Goal: Task Accomplishment & Management: Use online tool/utility

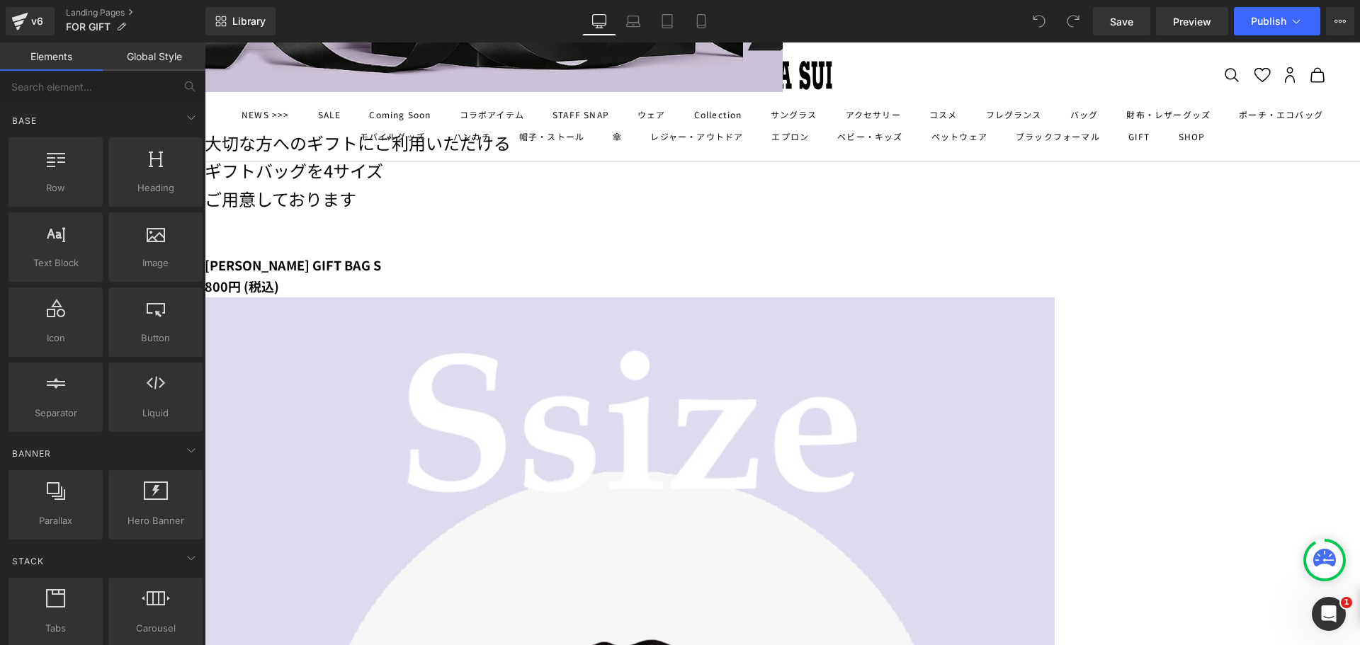
scroll to position [496, 0]
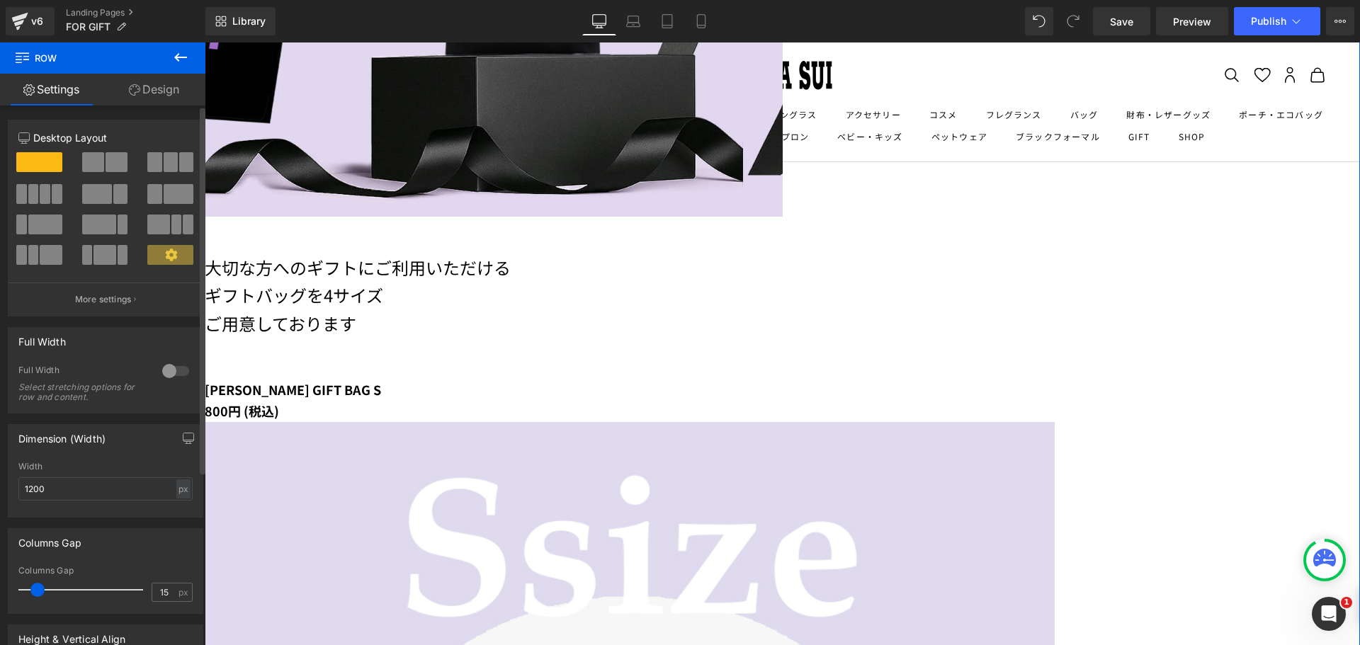
click at [91, 154] on span at bounding box center [93, 162] width 22 height 20
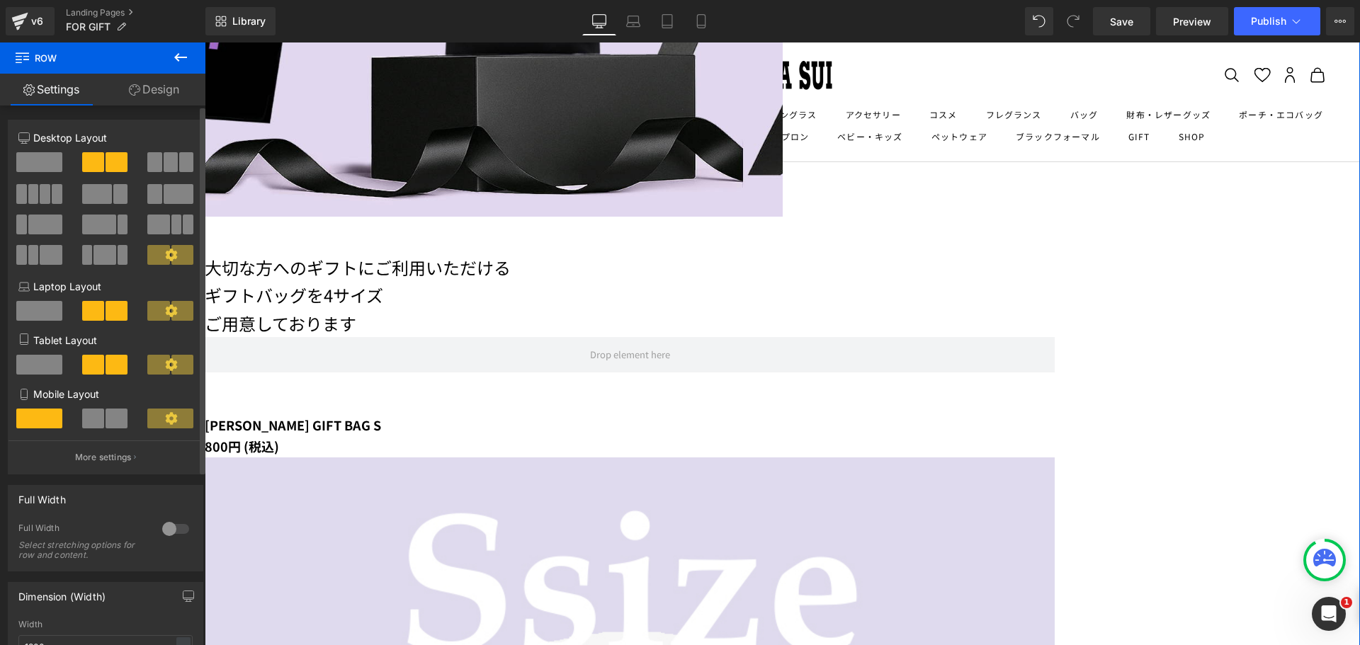
scroll to position [495, 0]
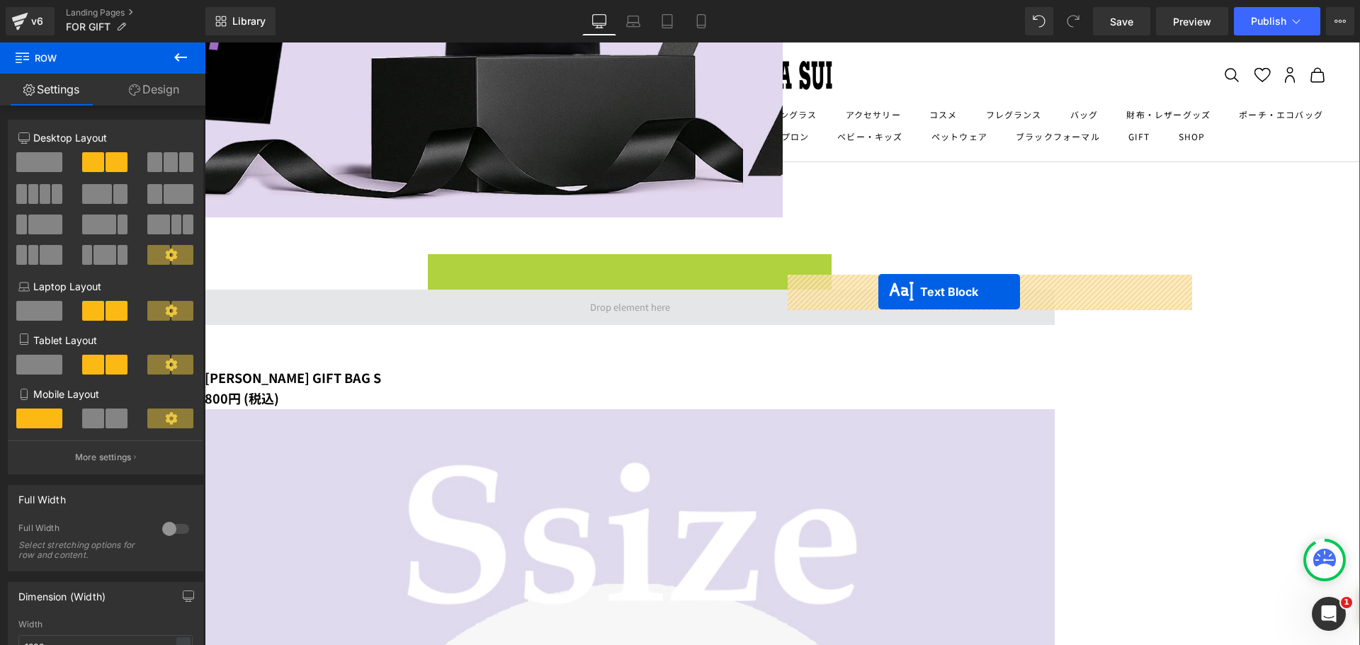
drag, startPoint x: 531, startPoint y: 320, endPoint x: 879, endPoint y: 292, distance: 349.0
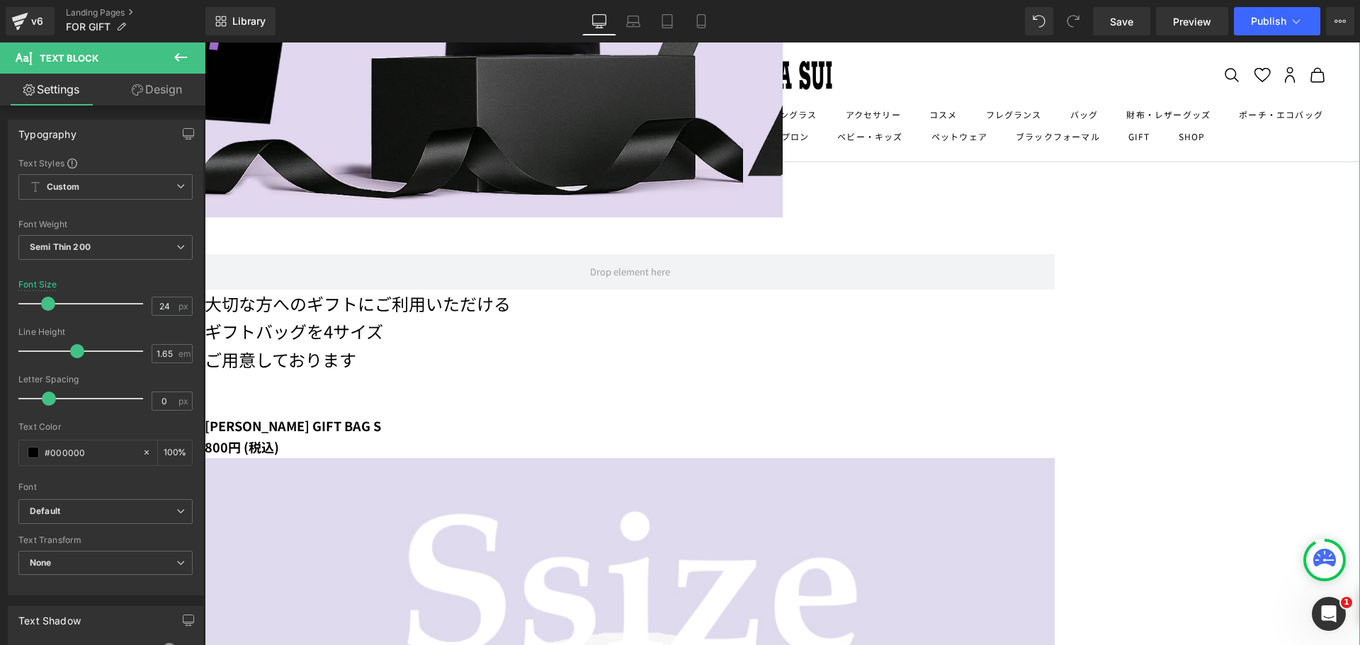
click at [174, 63] on icon at bounding box center [180, 57] width 17 height 17
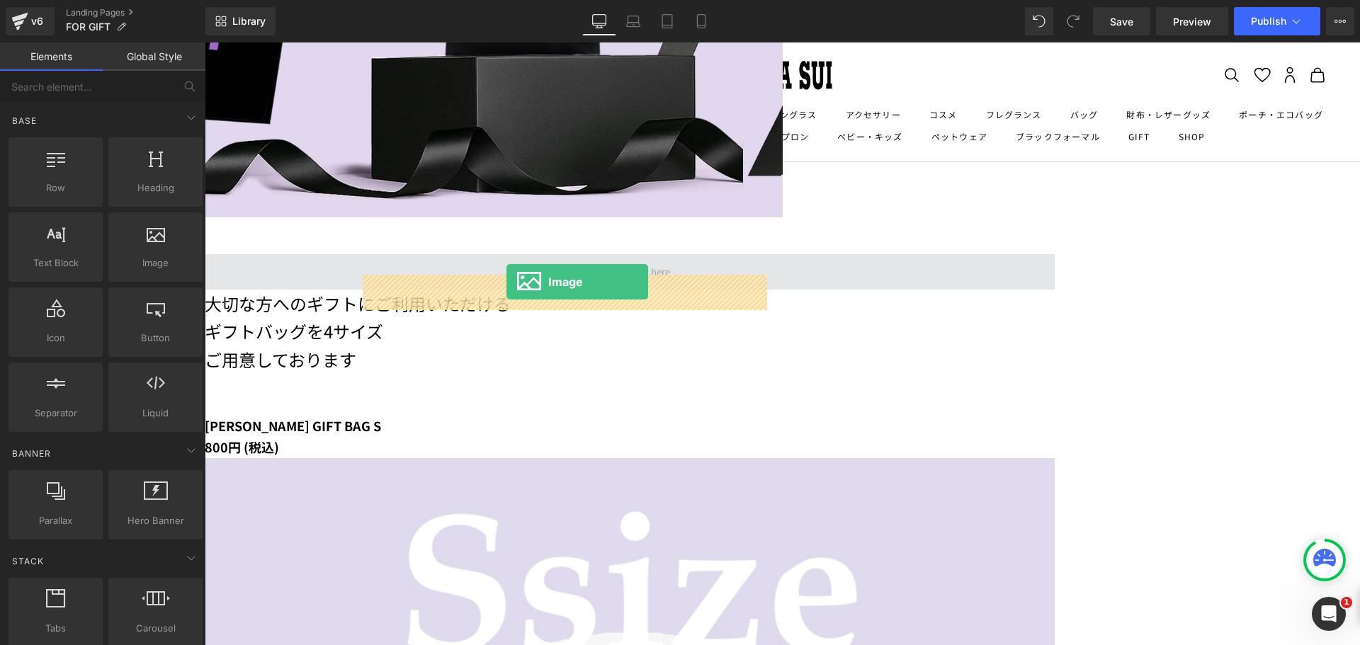
drag, startPoint x: 239, startPoint y: 281, endPoint x: 507, endPoint y: 282, distance: 267.1
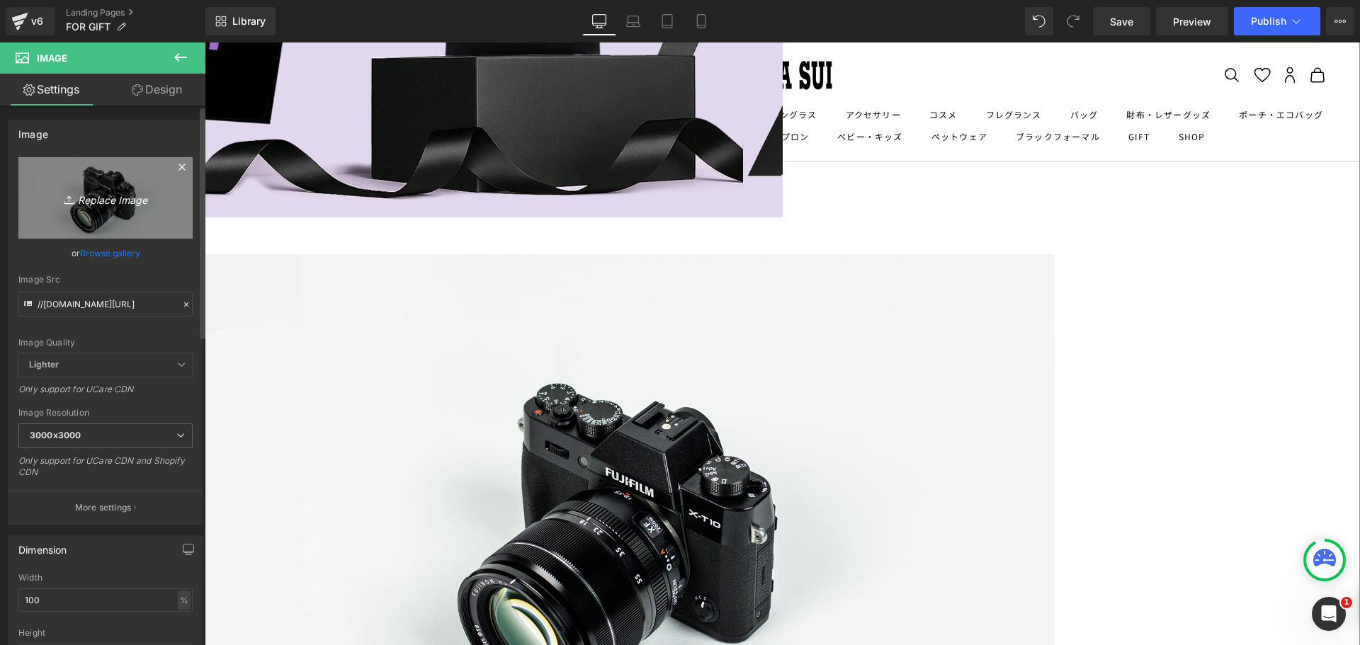
click at [100, 212] on link "Replace Image" at bounding box center [105, 197] width 174 height 81
type input "C:\fakepath\ALLBAG.png"
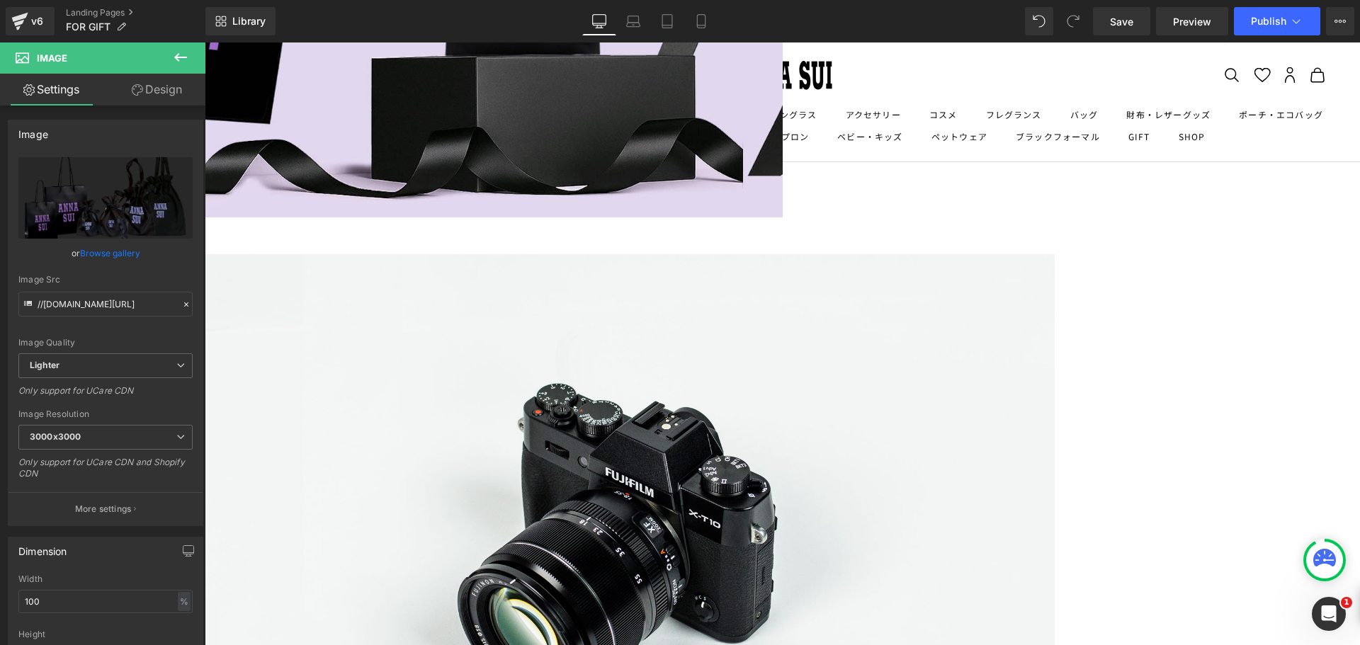
type input "[URL][DOMAIN_NAME]"
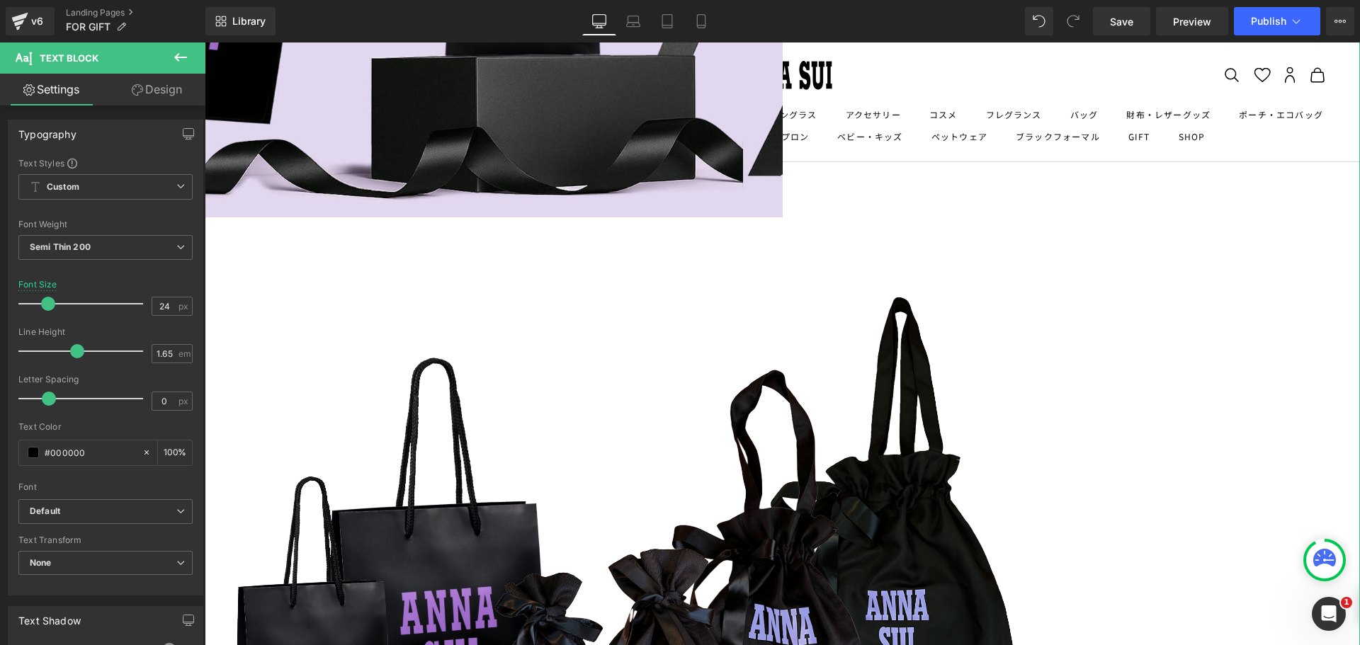
click at [184, 88] on link "Design" at bounding box center [157, 90] width 103 height 32
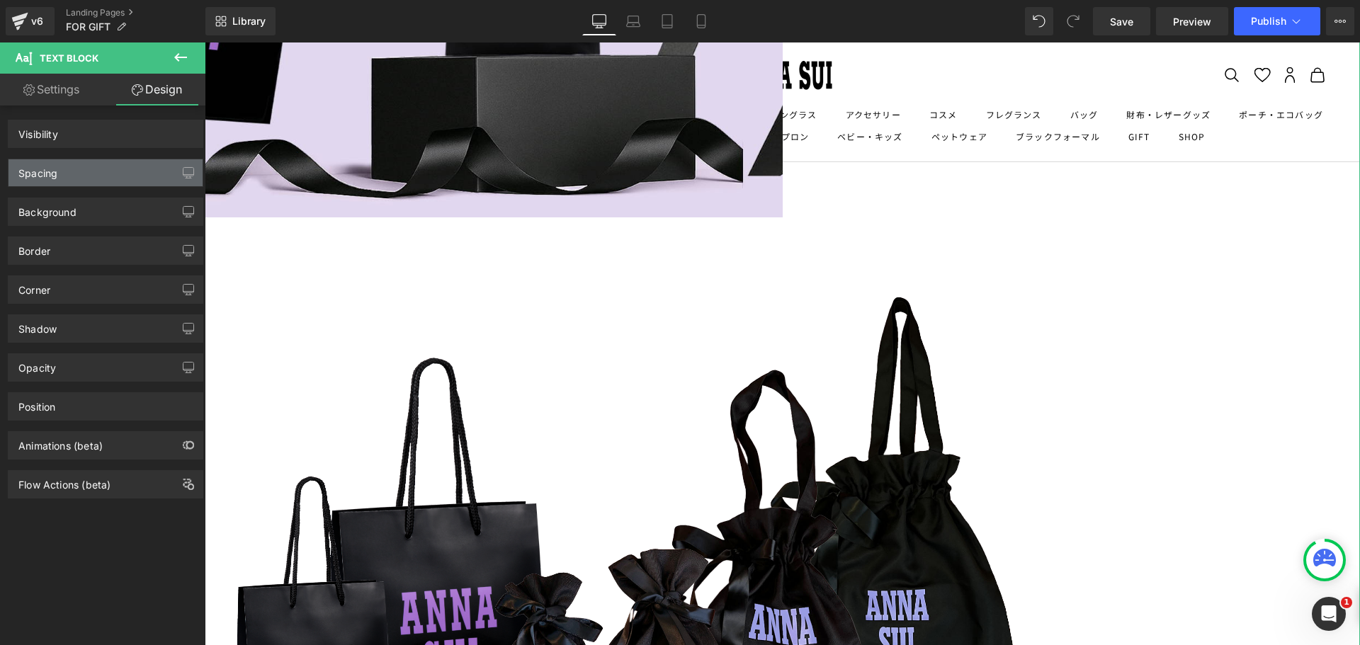
click at [97, 186] on div "Spacing" at bounding box center [106, 172] width 194 height 27
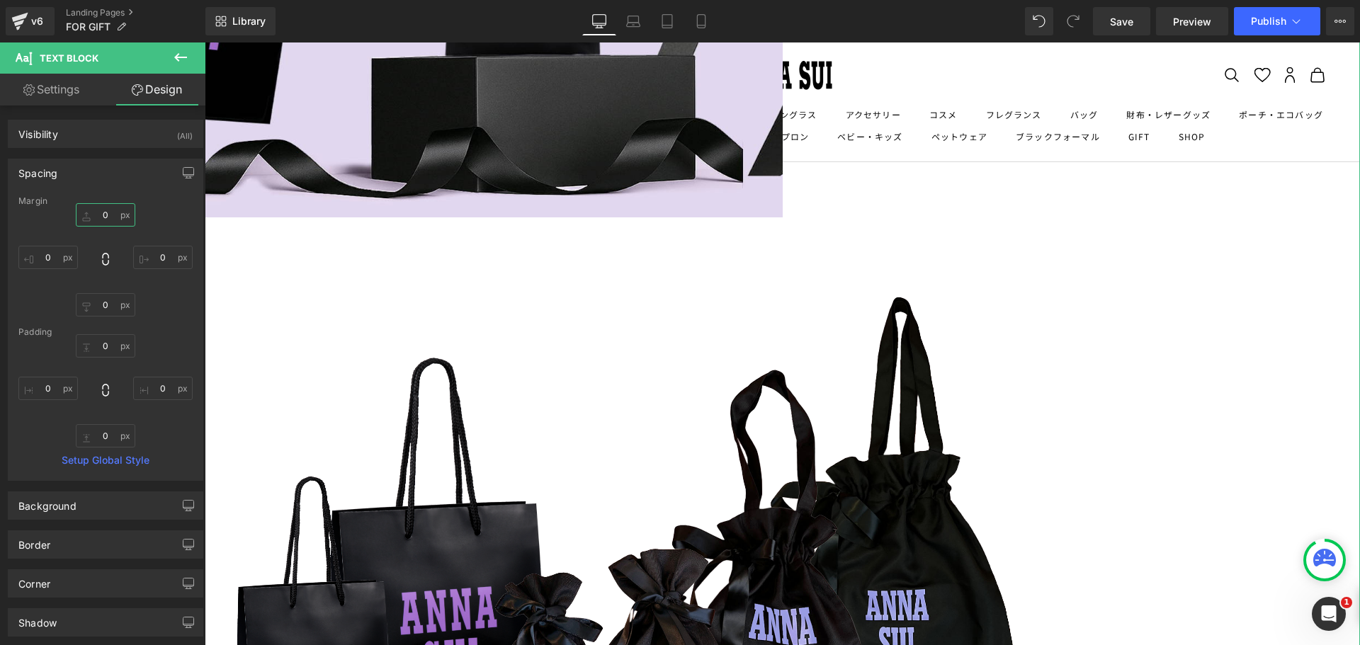
click at [91, 216] on input "0" at bounding box center [106, 214] width 60 height 23
type input "１０"
type input "１００"
type input "1１"
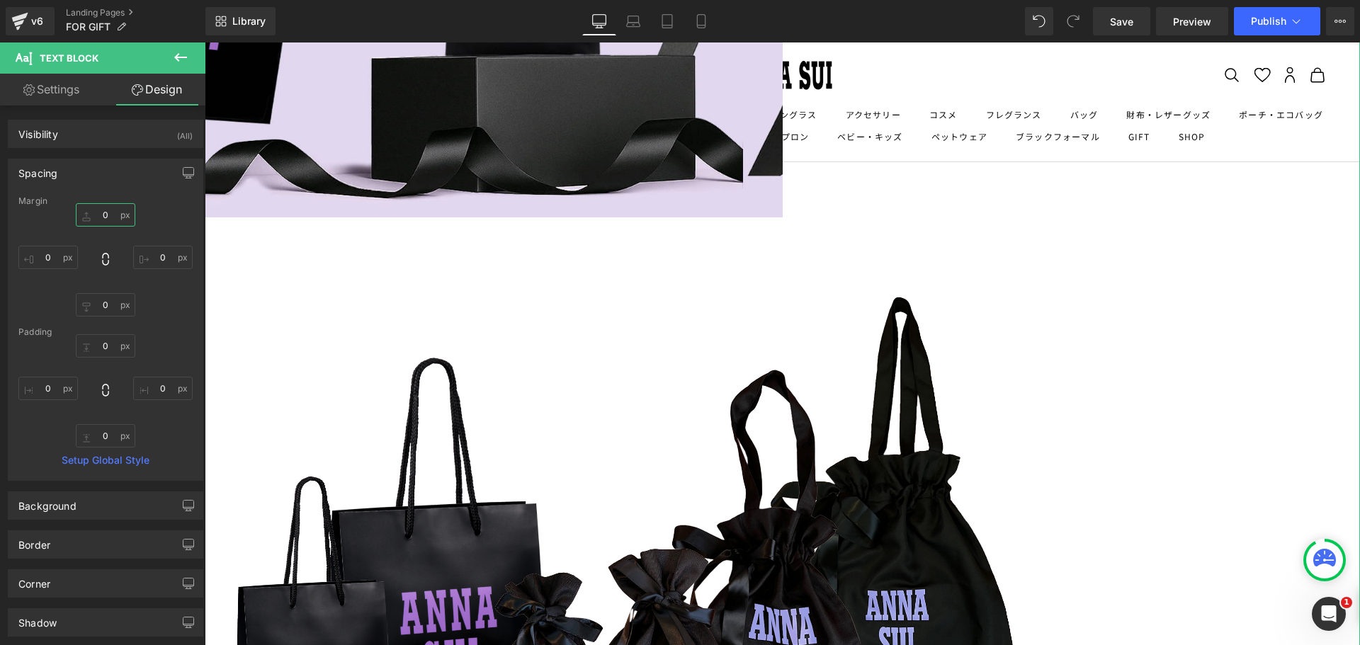
type input "1１２"
type input "[DATE]"
type input "120"
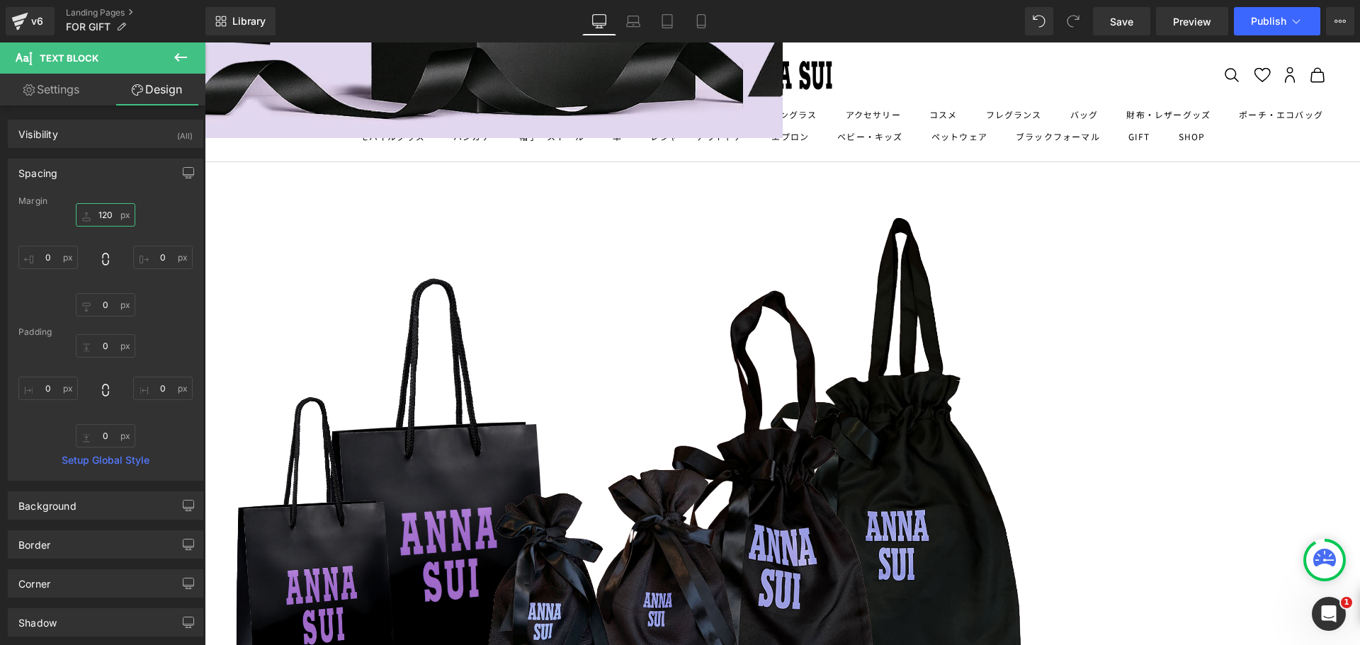
scroll to position [708, 0]
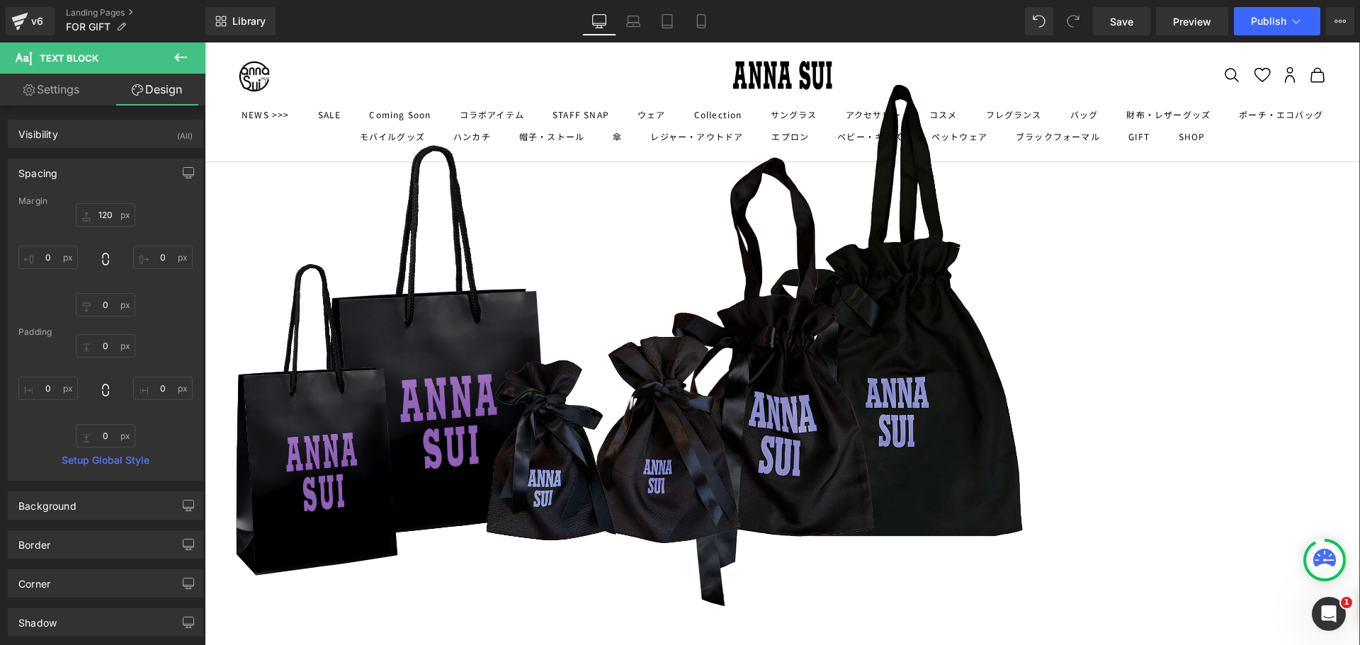
click at [685, 241] on img at bounding box center [630, 352] width 850 height 620
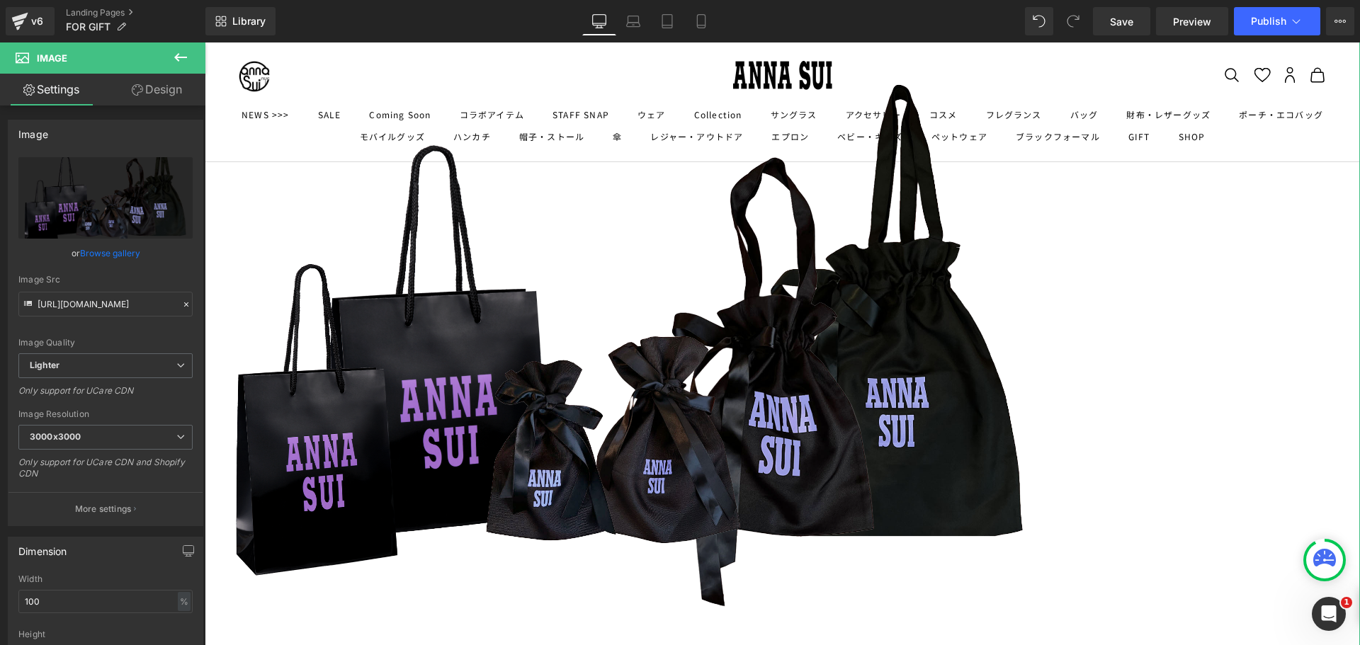
click at [126, 96] on link "Design" at bounding box center [157, 90] width 103 height 32
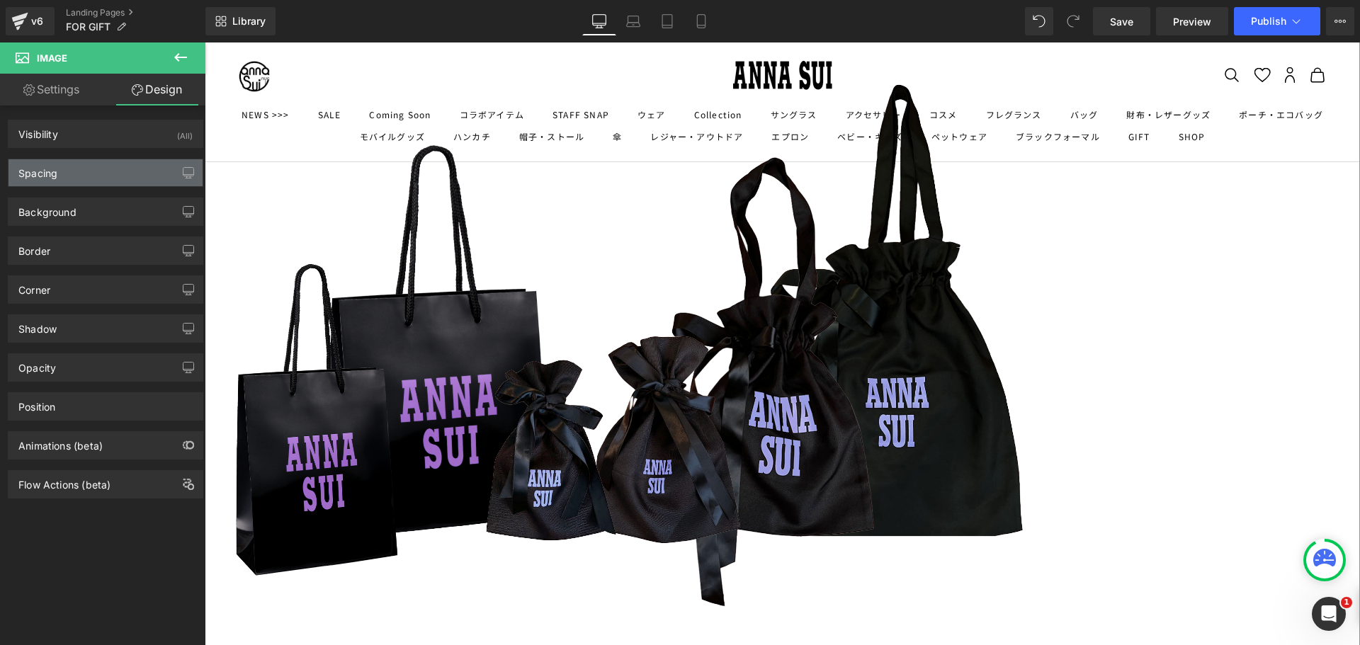
click at [103, 179] on div "Spacing" at bounding box center [106, 172] width 194 height 27
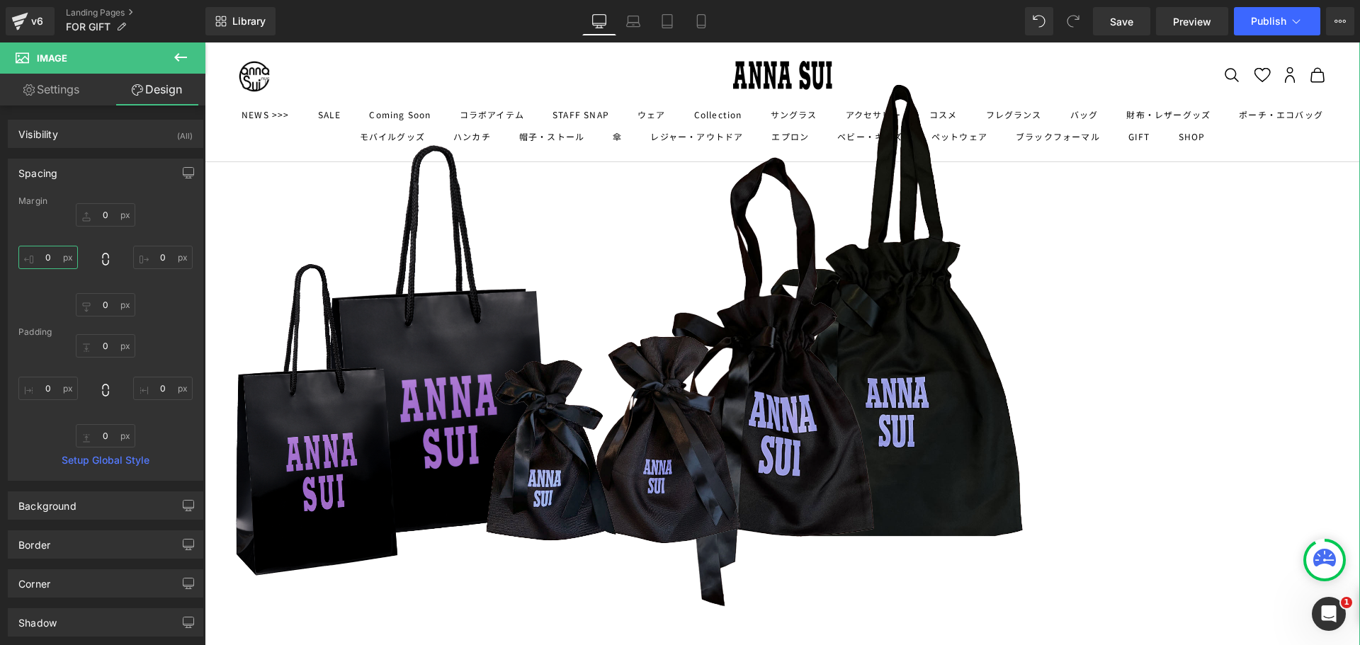
click at [47, 257] on input "0" at bounding box center [48, 257] width 60 height 23
type input "３０"
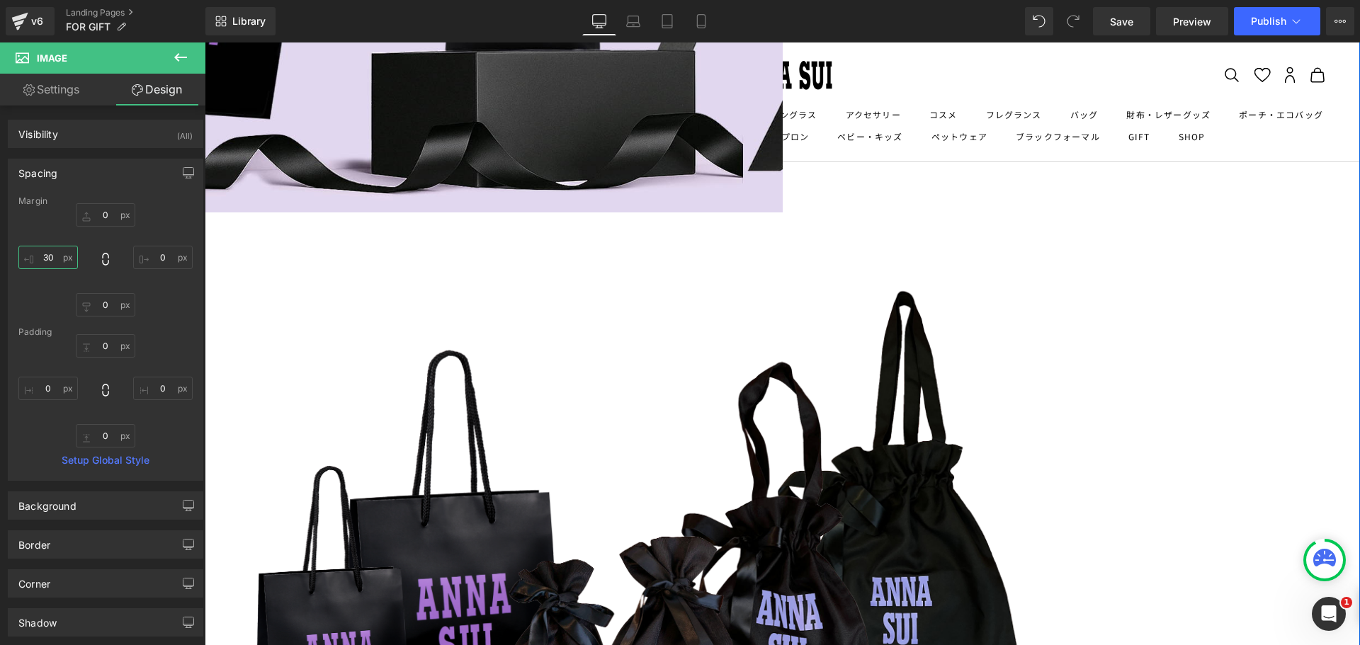
scroll to position [495, 0]
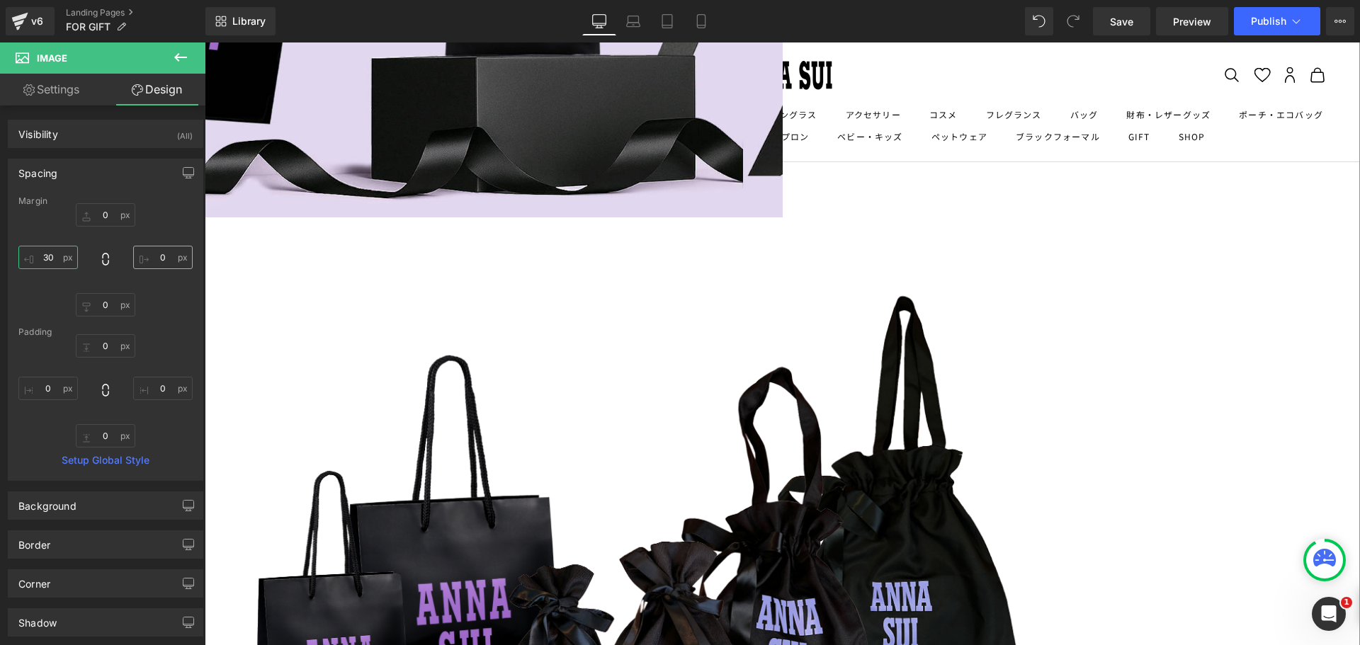
type input "30"
click at [152, 256] on input "0" at bounding box center [163, 257] width 60 height 23
type input "３"
type input "３０"
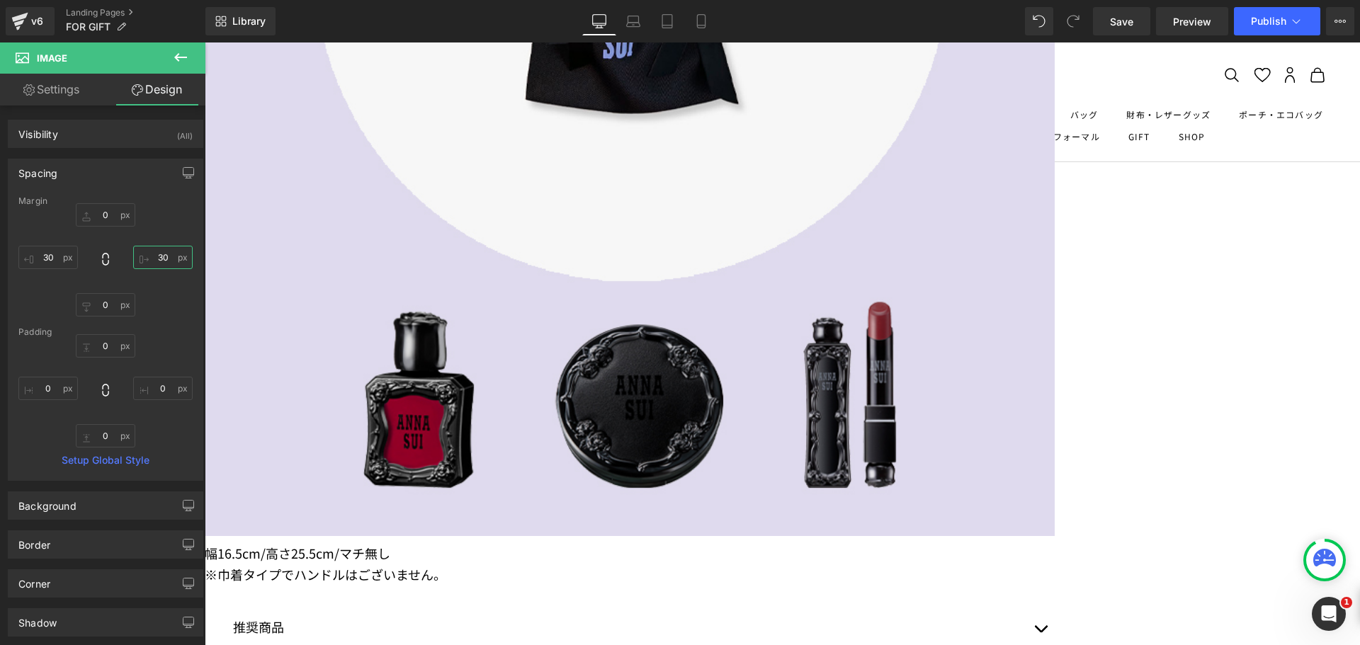
scroll to position [2196, 0]
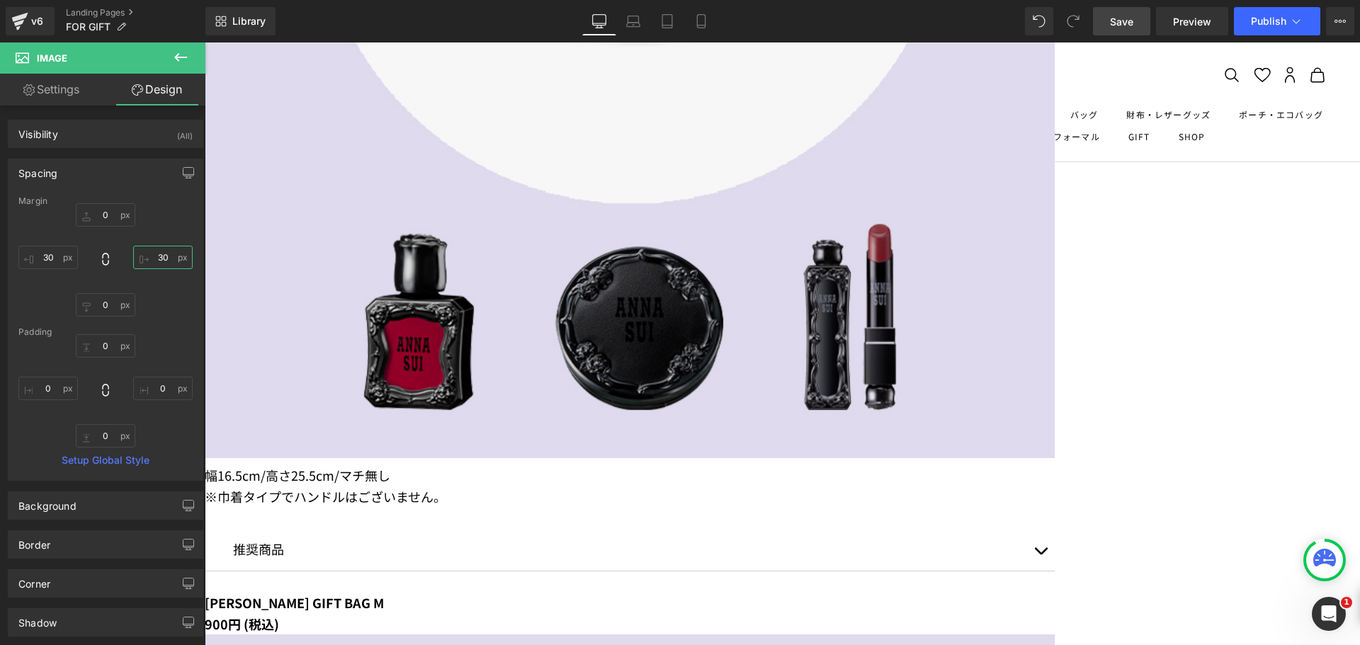
type input "30"
click at [1134, 22] on span "Save" at bounding box center [1121, 21] width 23 height 15
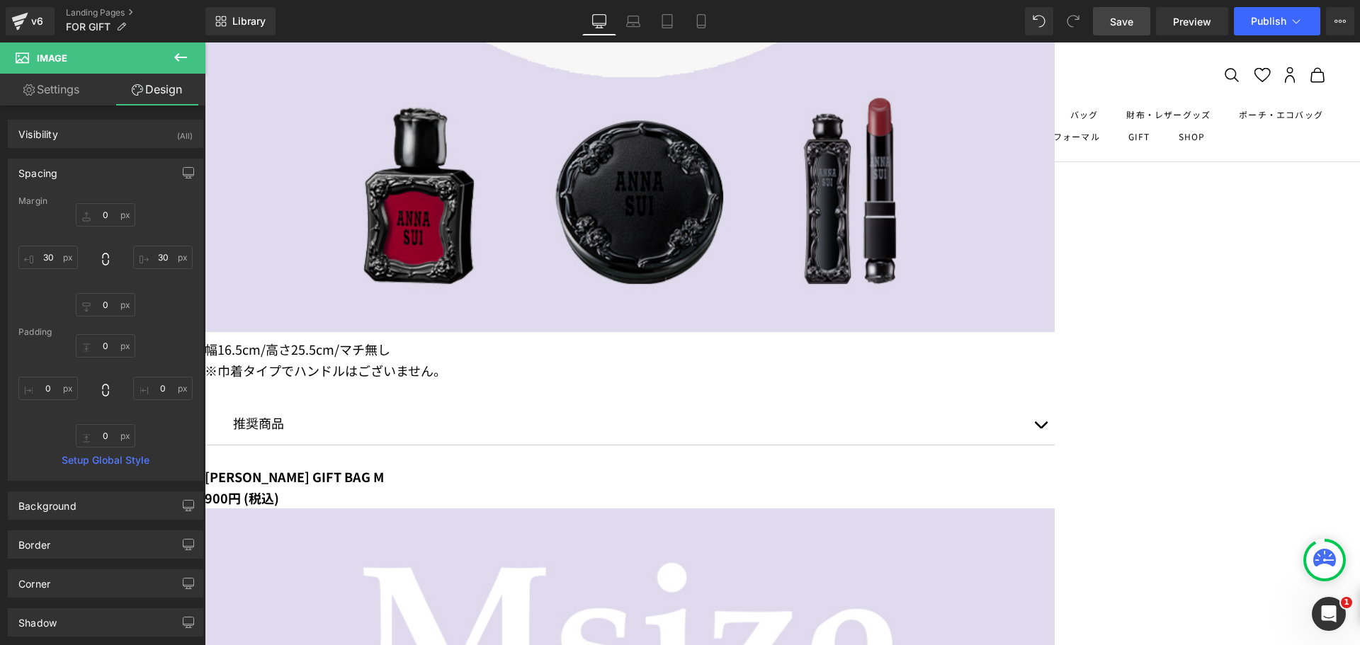
scroll to position [2408, 0]
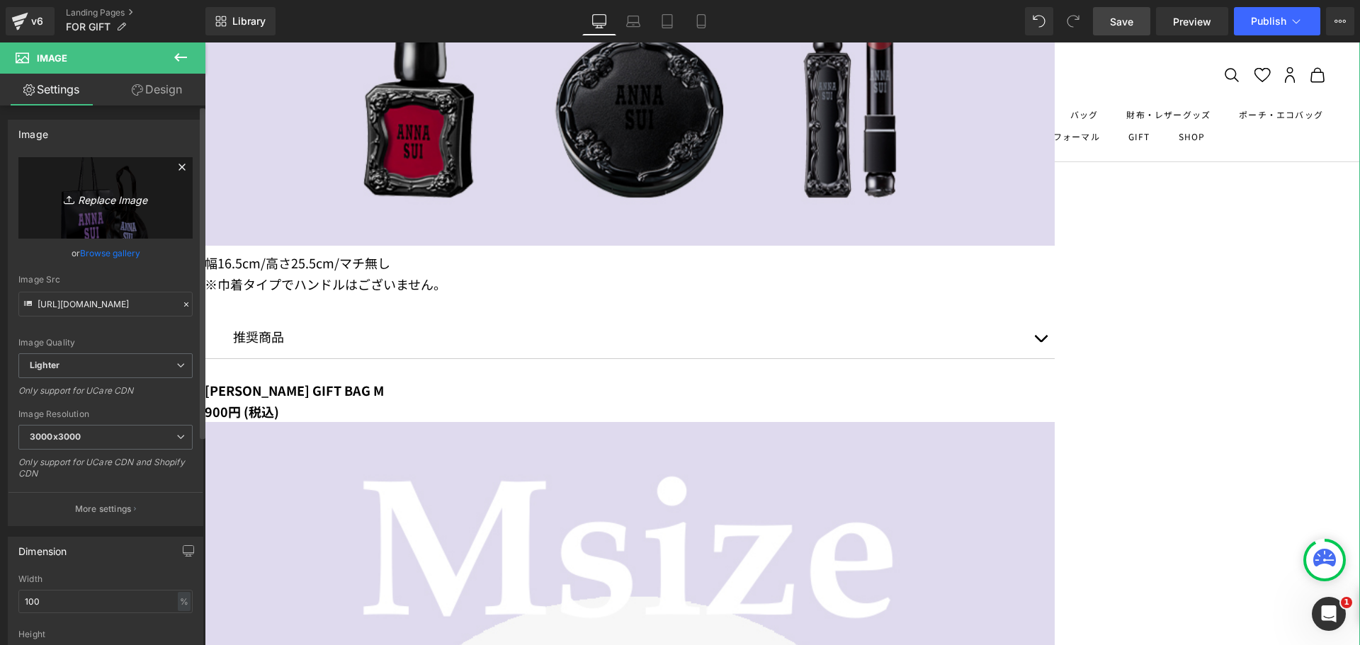
click at [106, 209] on link "Replace Image" at bounding box center [105, 197] width 174 height 81
type input "C:\fakepath\BAGl.png"
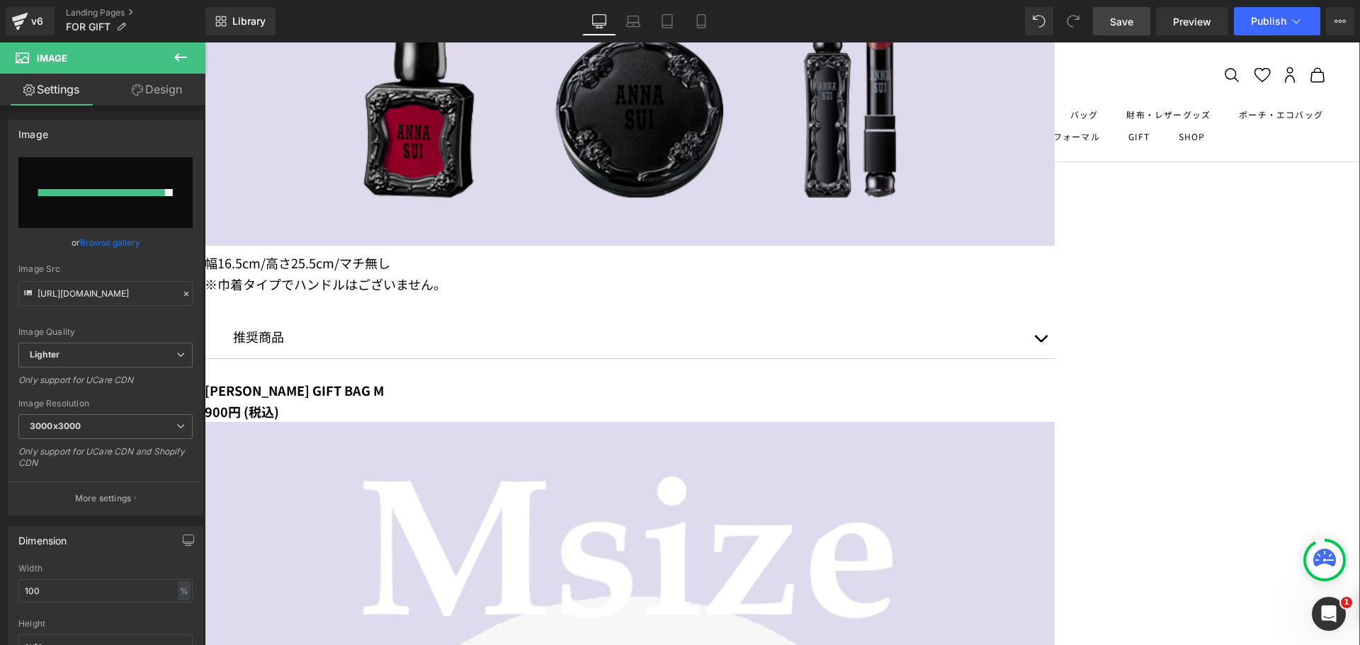
type input "[URL][DOMAIN_NAME]"
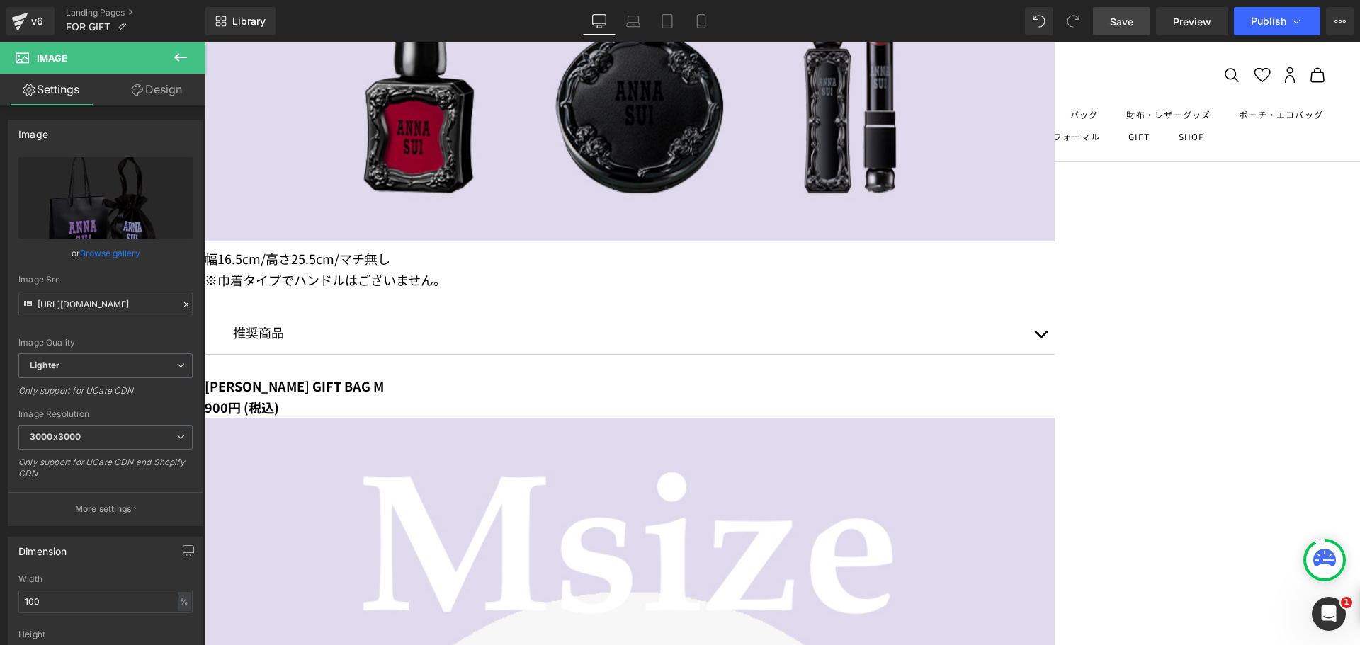
scroll to position [2550, 0]
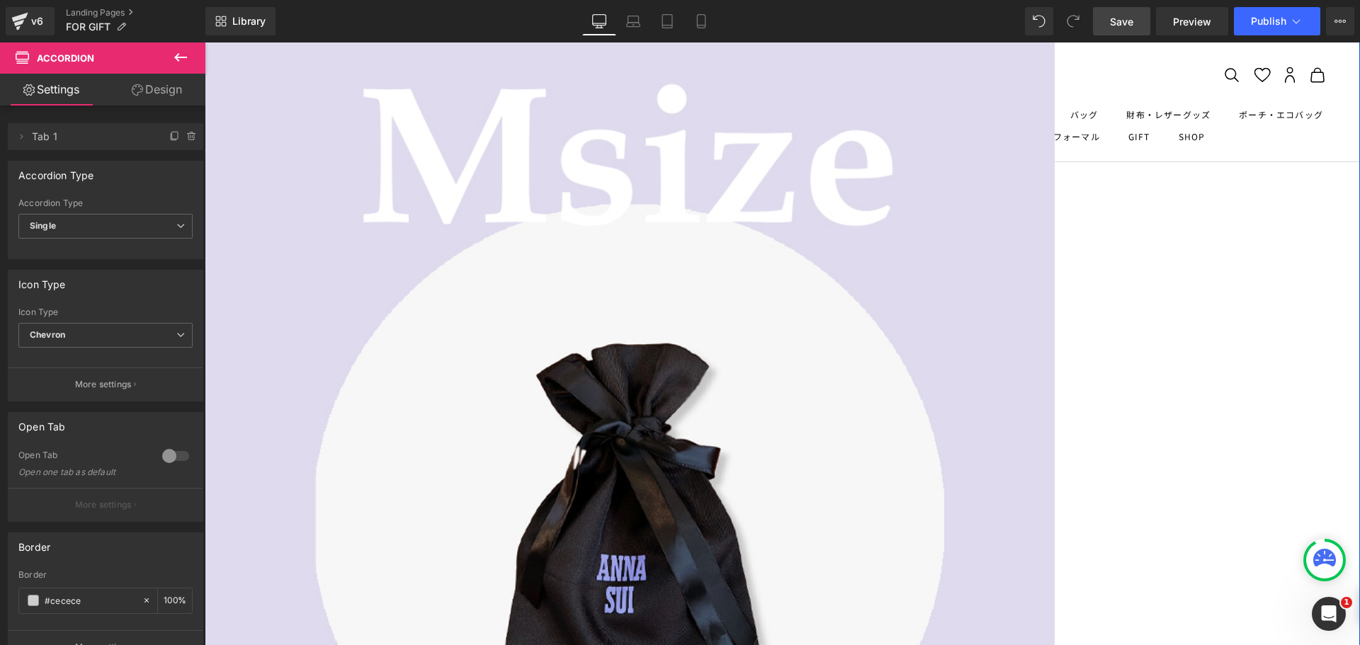
scroll to position [2904, 0]
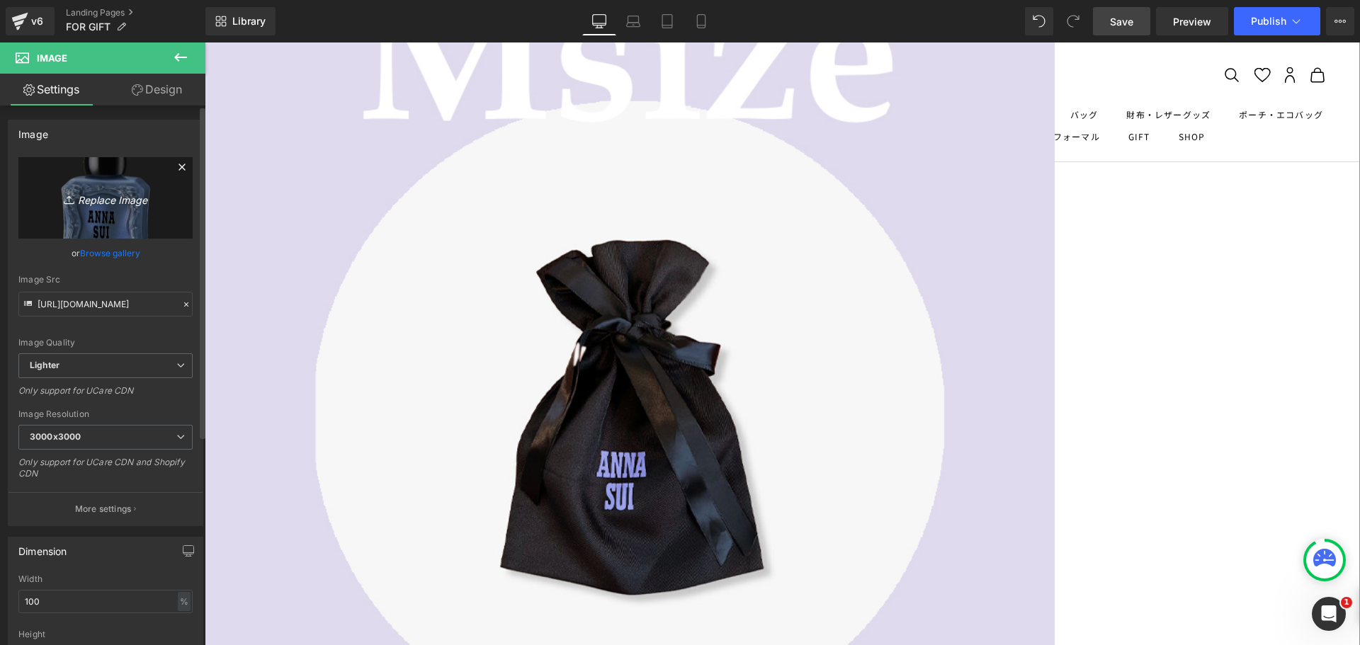
click at [137, 203] on icon "Replace Image" at bounding box center [105, 198] width 113 height 18
click at [123, 197] on icon "Replace Image" at bounding box center [105, 198] width 113 height 18
drag, startPoint x: 1112, startPoint y: 18, endPoint x: 599, endPoint y: 132, distance: 524.6
click at [1112, 18] on span "Save" at bounding box center [1121, 21] width 23 height 15
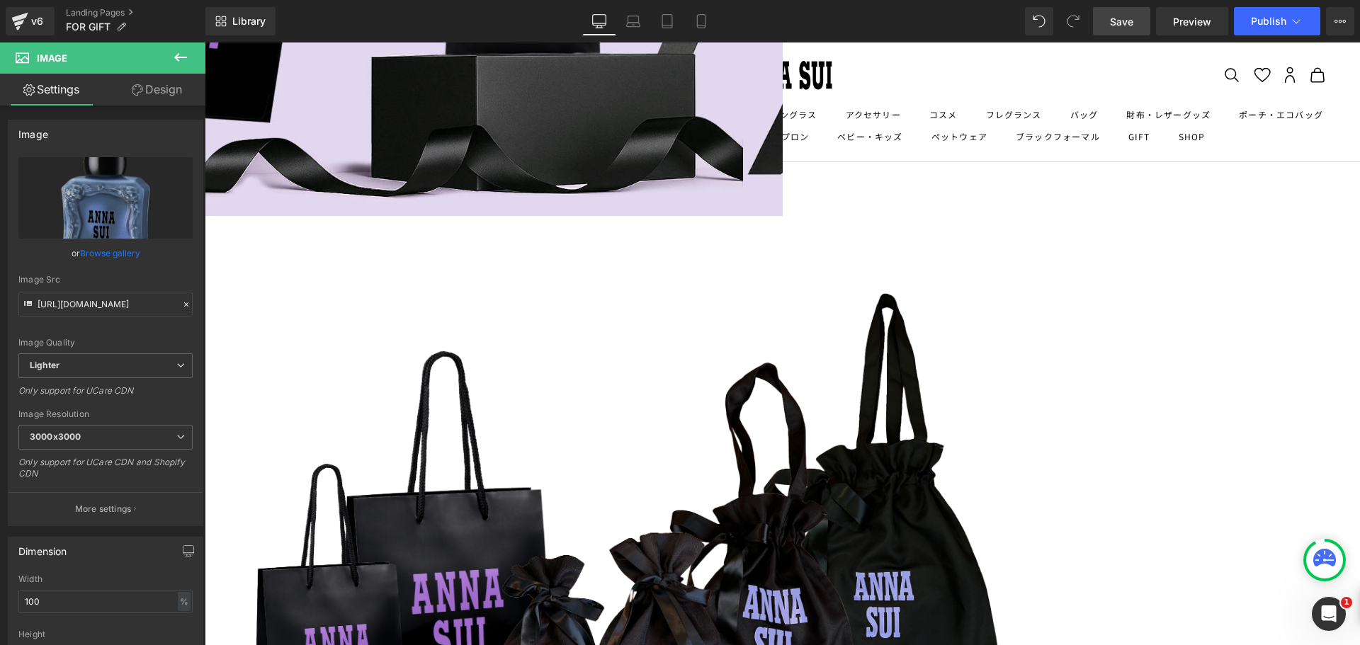
scroll to position [502, 0]
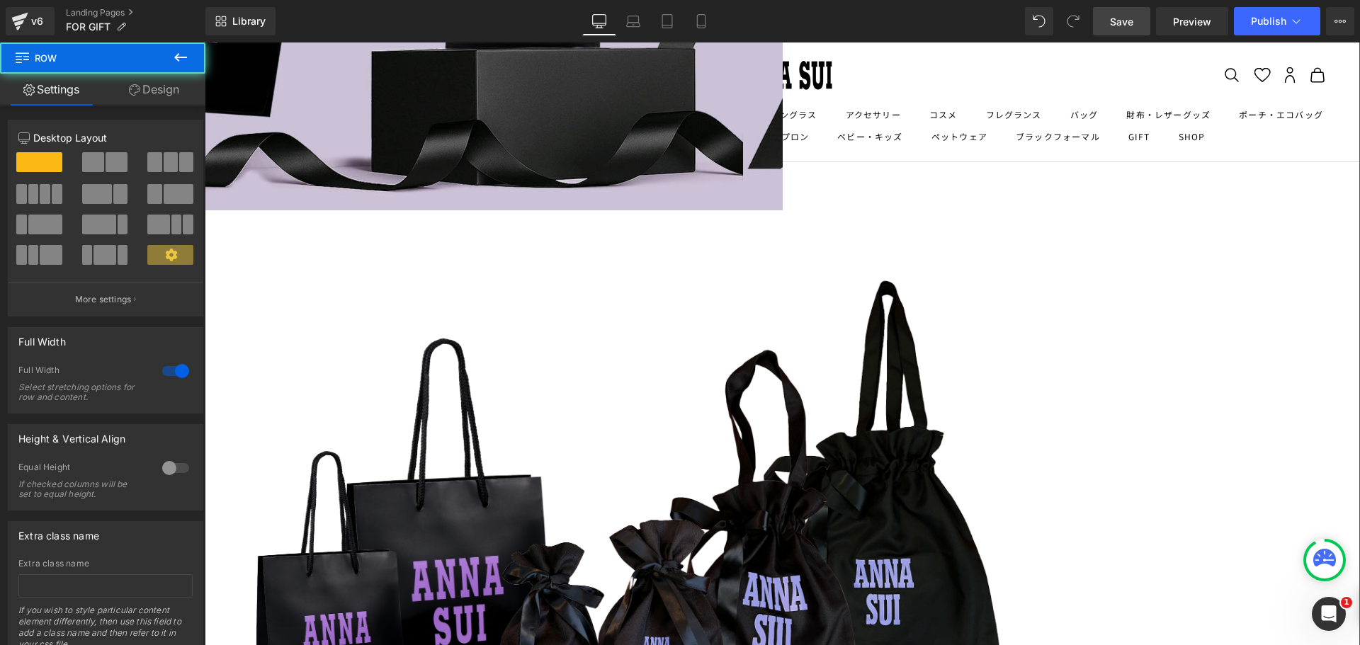
drag, startPoint x: 1204, startPoint y: 235, endPoint x: 1207, endPoint y: 359, distance: 124.0
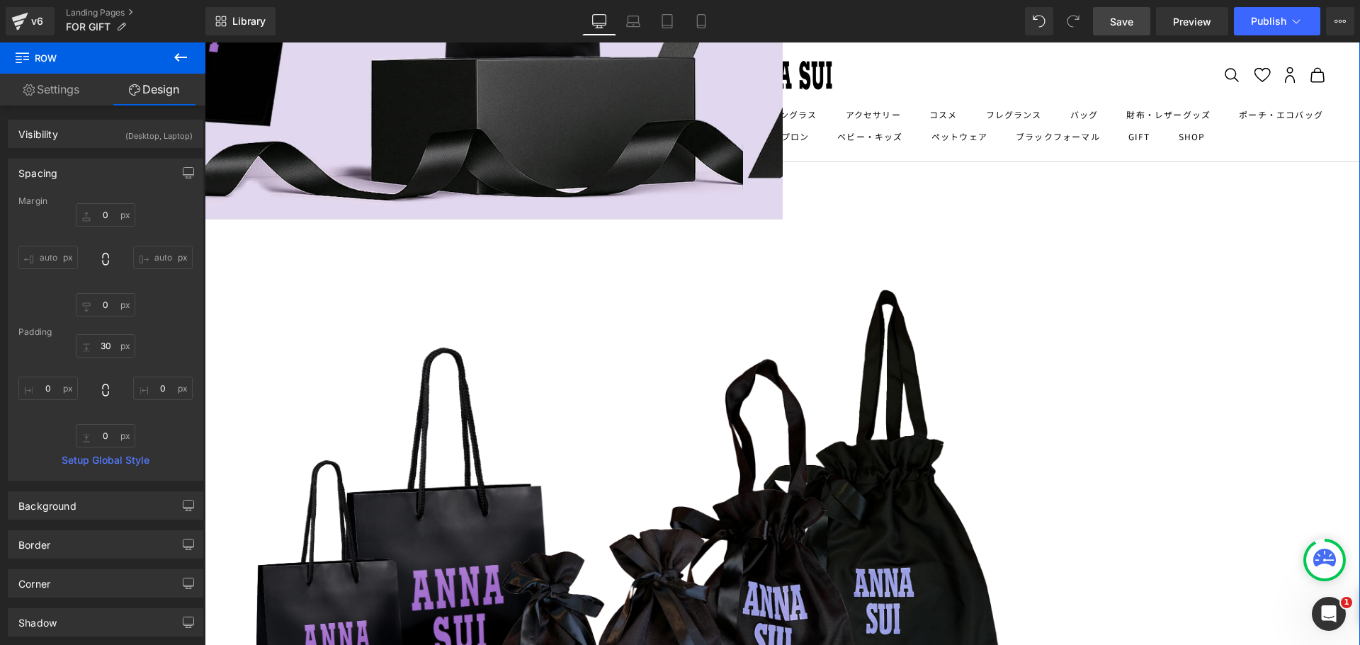
scroll to position [638, 0]
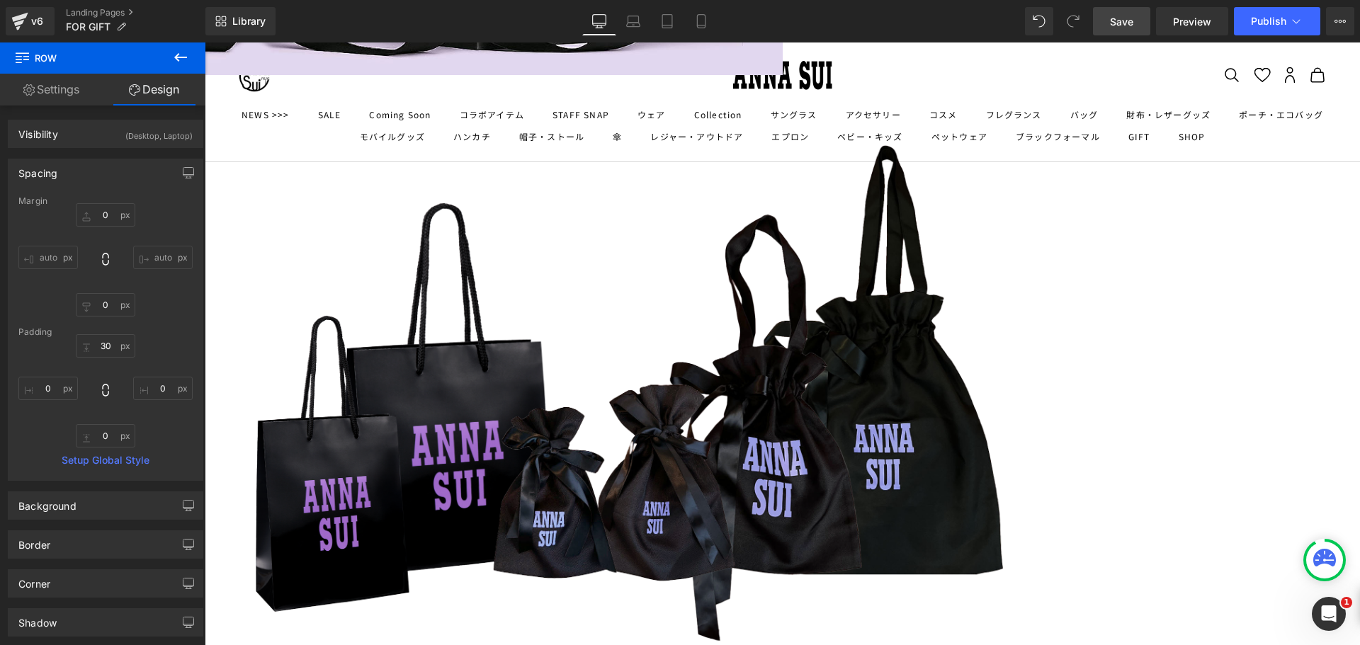
drag, startPoint x: 1139, startPoint y: 30, endPoint x: 580, endPoint y: 156, distance: 573.1
click at [1139, 30] on link "Save" at bounding box center [1121, 21] width 57 height 28
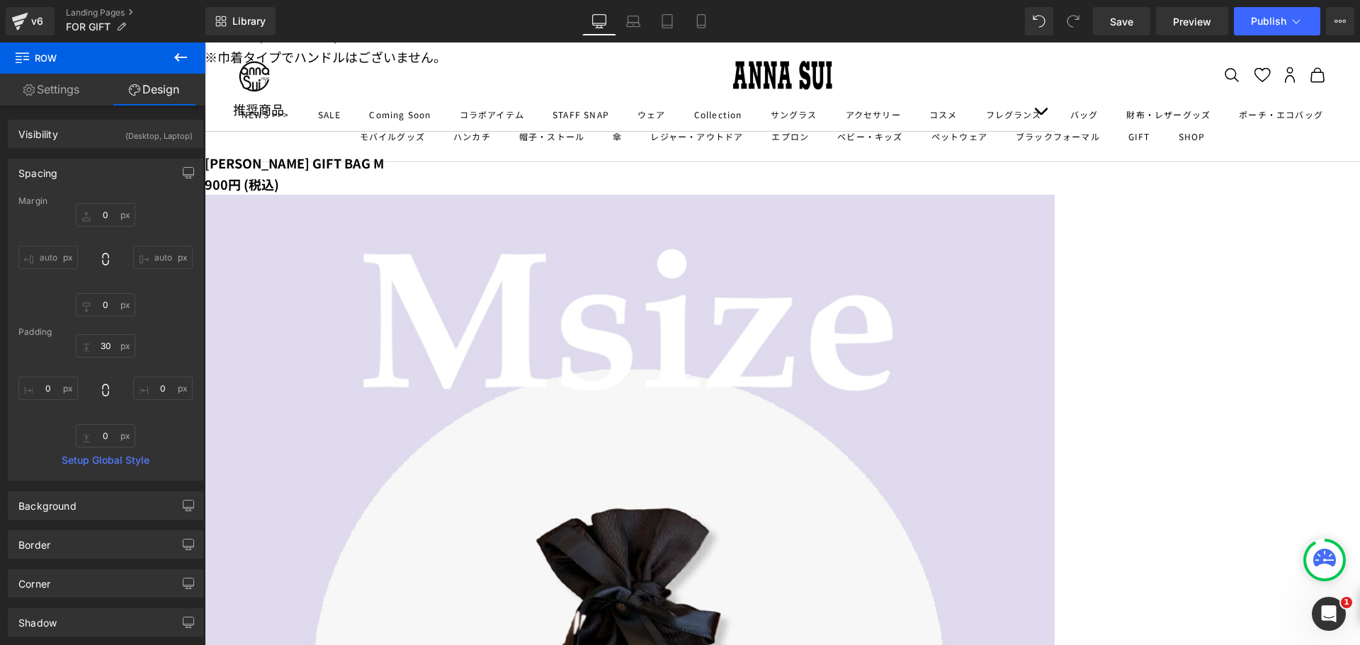
scroll to position [2763, 0]
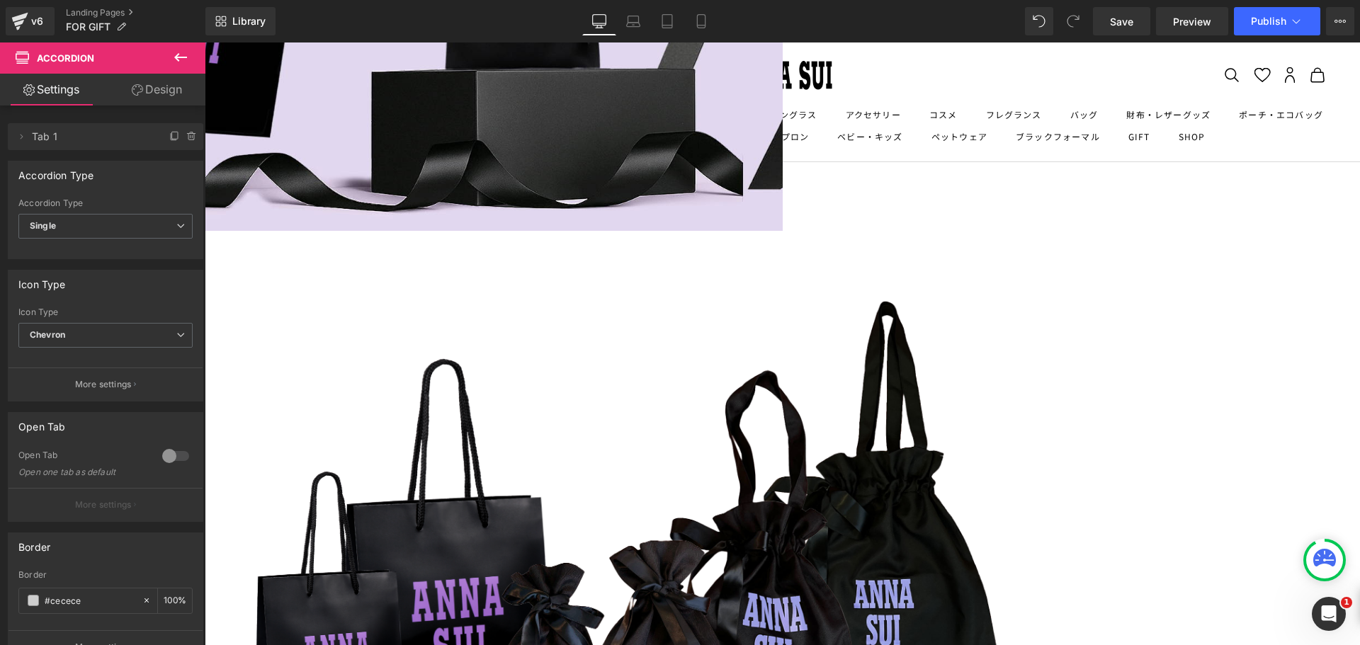
scroll to position [638, 0]
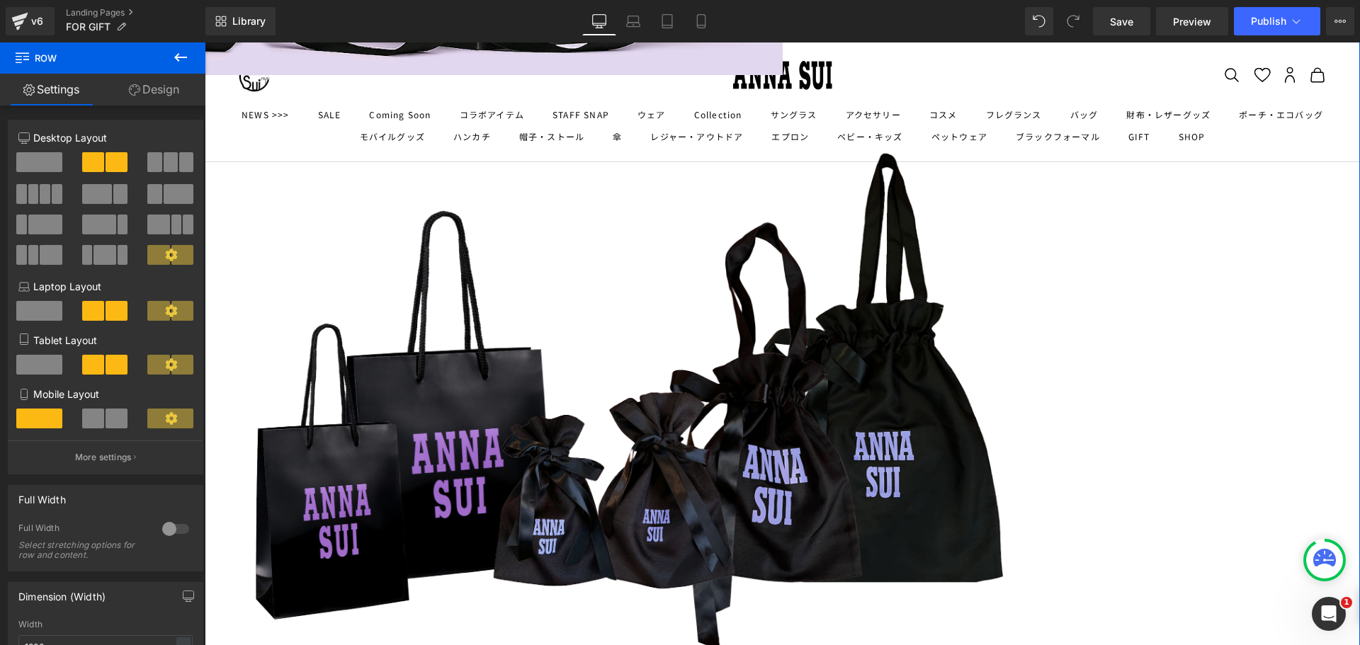
drag, startPoint x: 721, startPoint y: 98, endPoint x: 721, endPoint y: 106, distance: 7.8
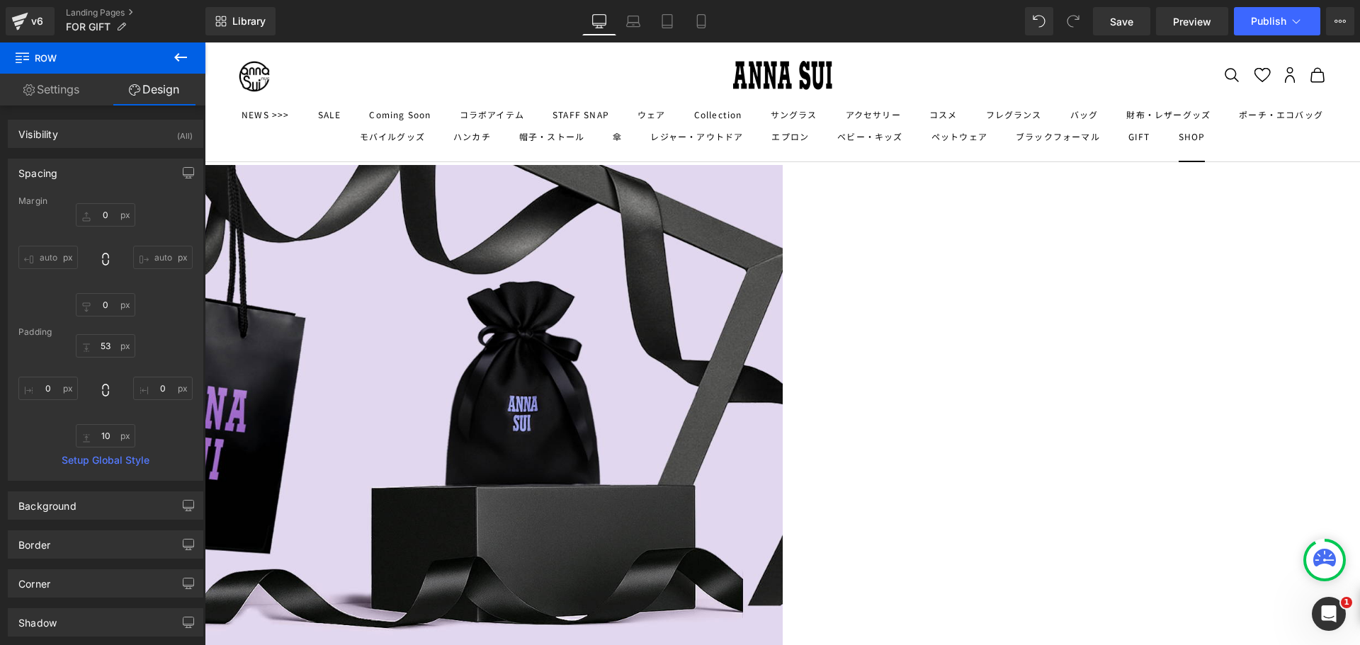
scroll to position [0, 0]
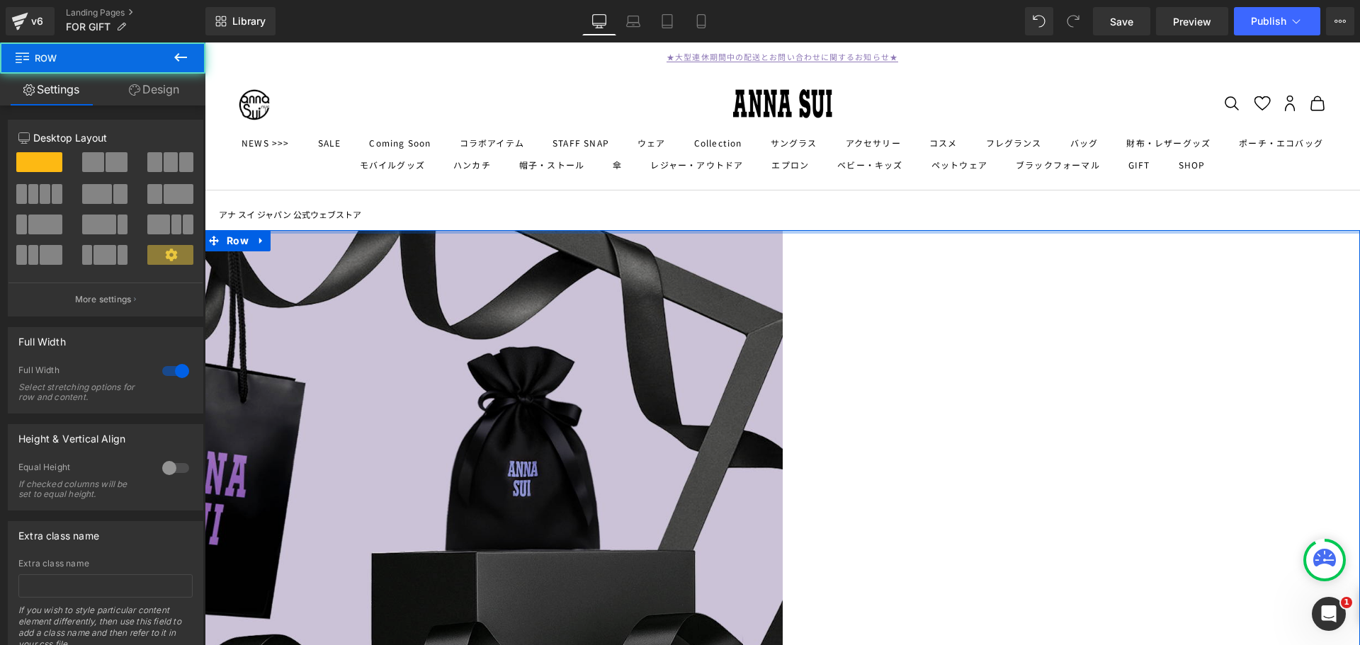
drag, startPoint x: 655, startPoint y: 246, endPoint x: 862, endPoint y: 242, distance: 206.9
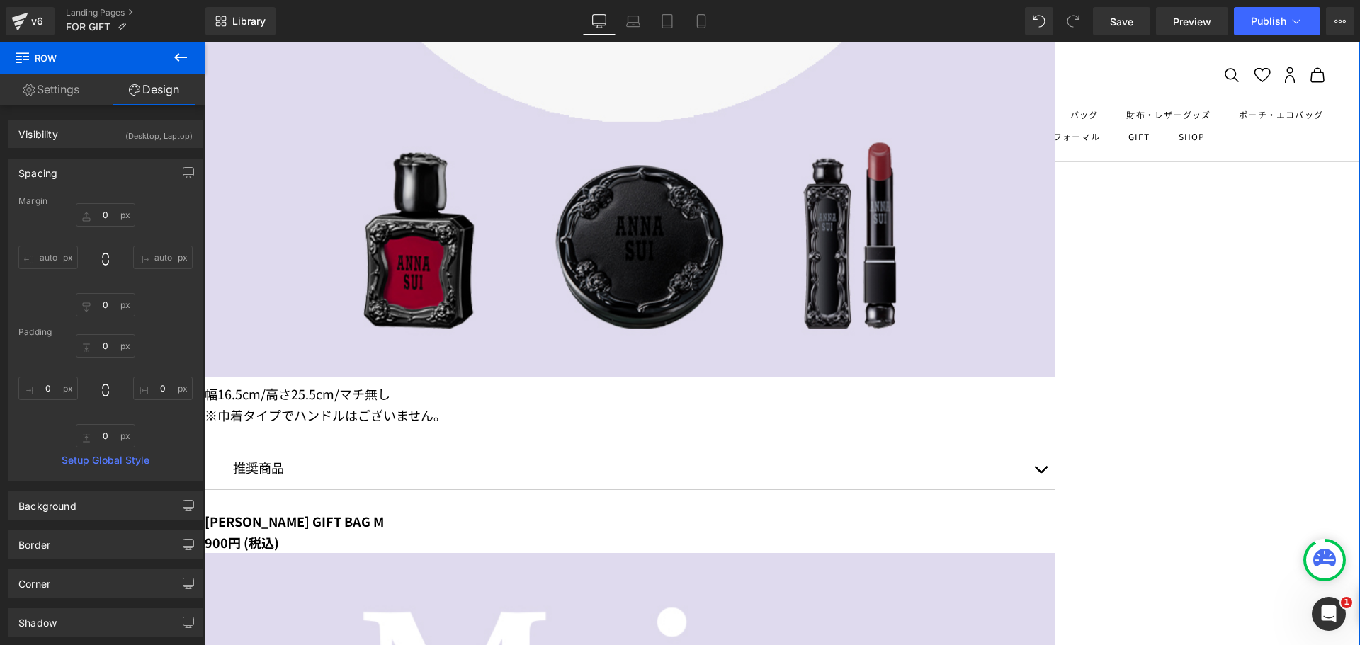
scroll to position [2338, 0]
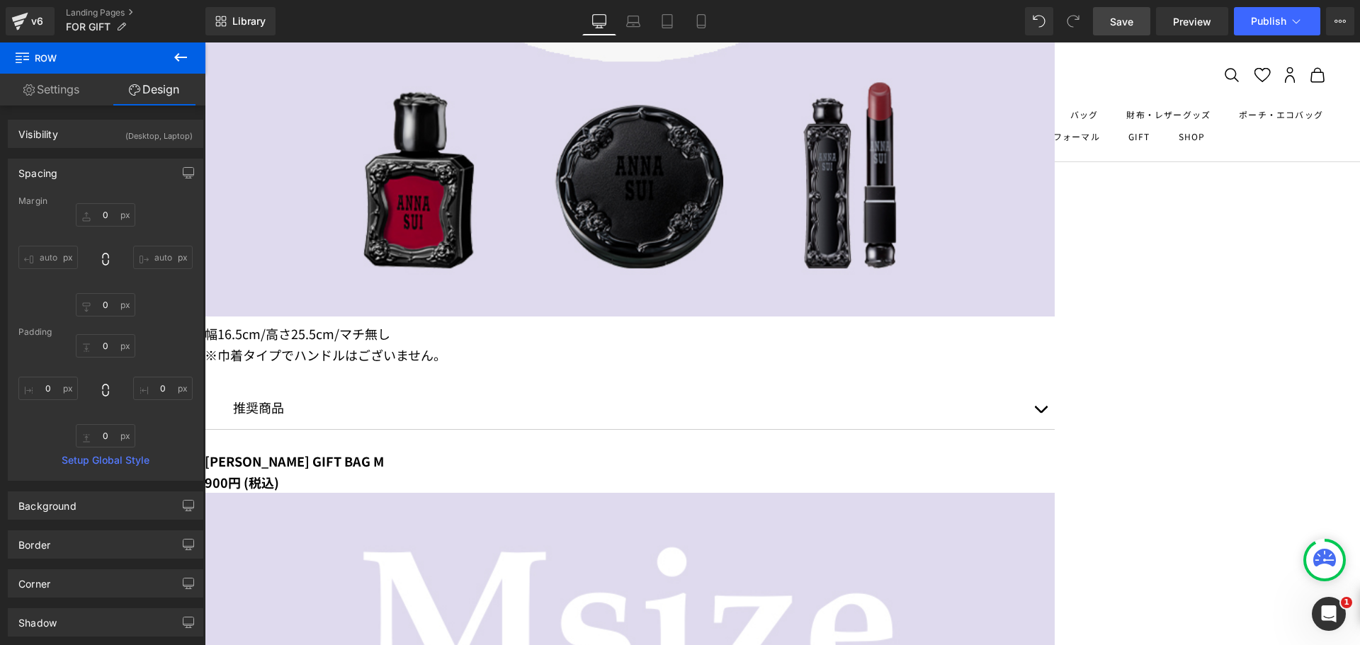
click at [1118, 16] on span "Save" at bounding box center [1121, 21] width 23 height 15
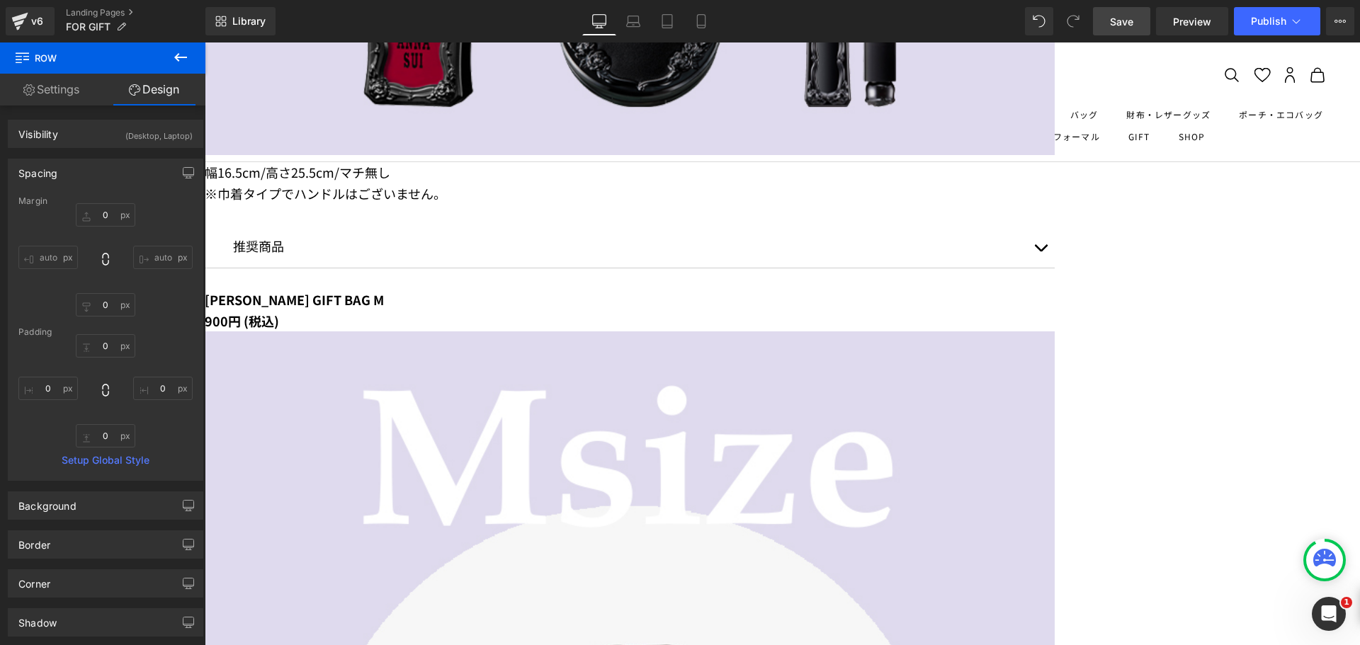
scroll to position [2621, 0]
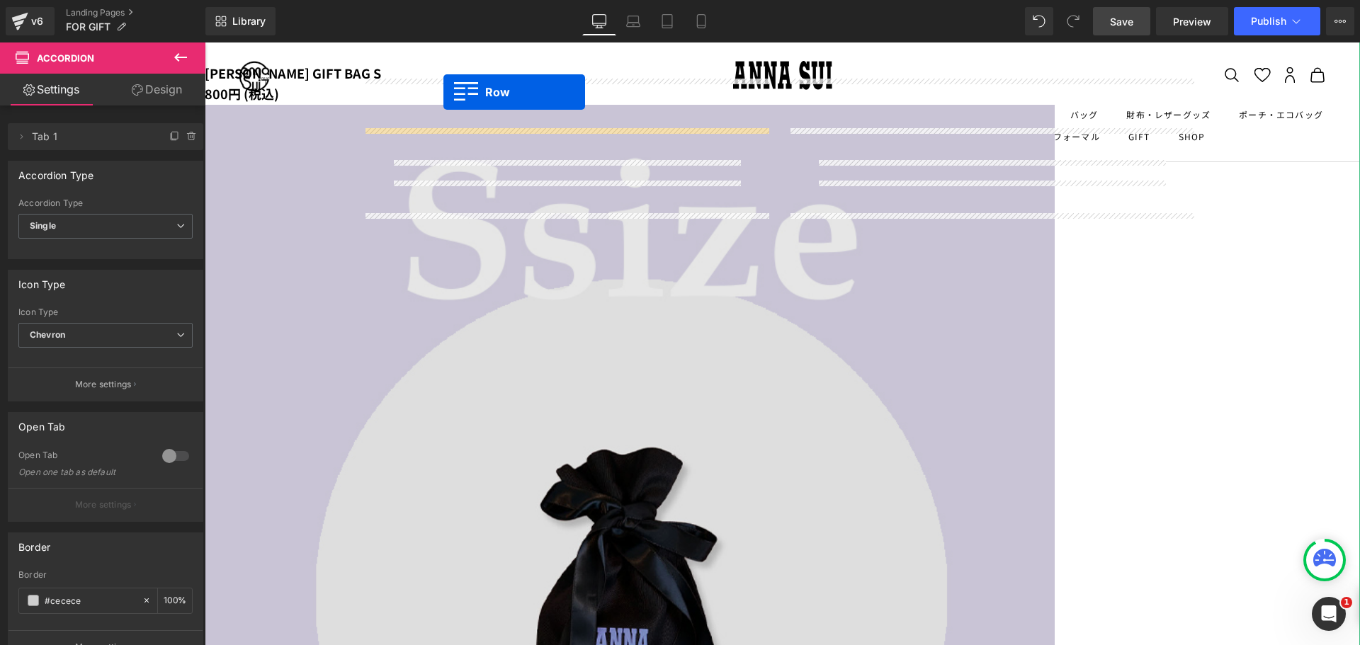
scroll to position [1403, 0]
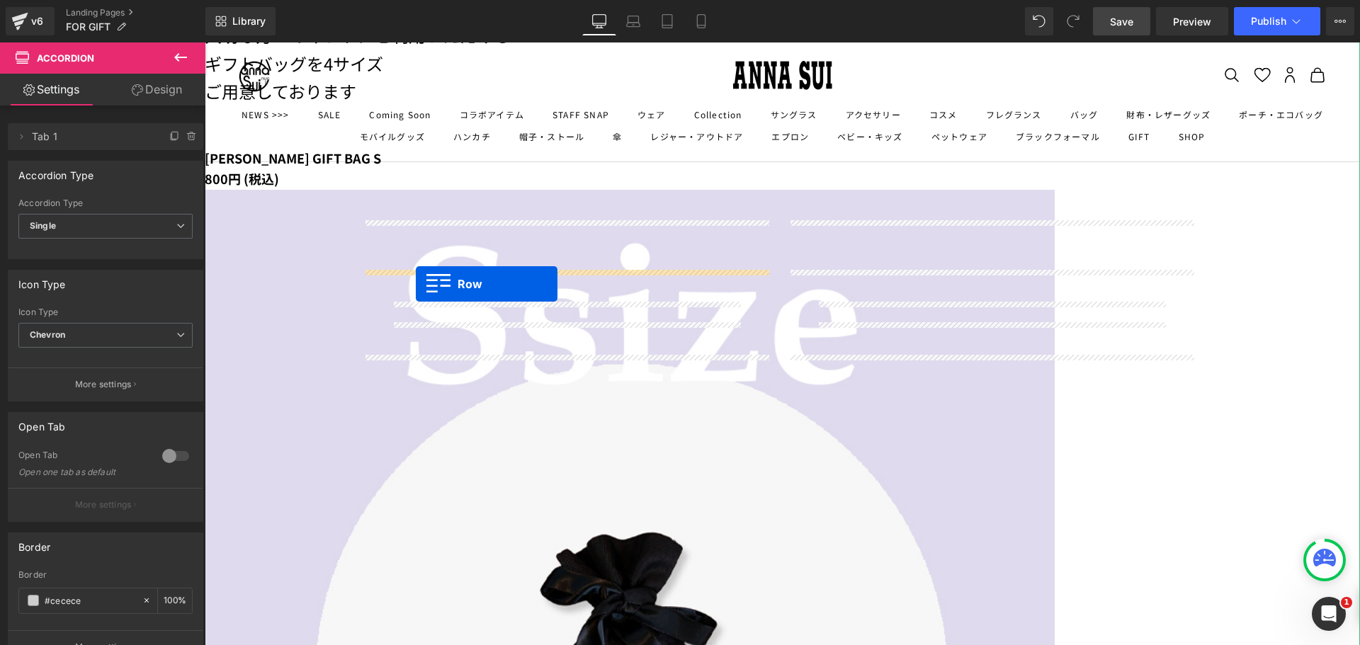
drag, startPoint x: 381, startPoint y: 459, endPoint x: 416, endPoint y: 284, distance: 178.4
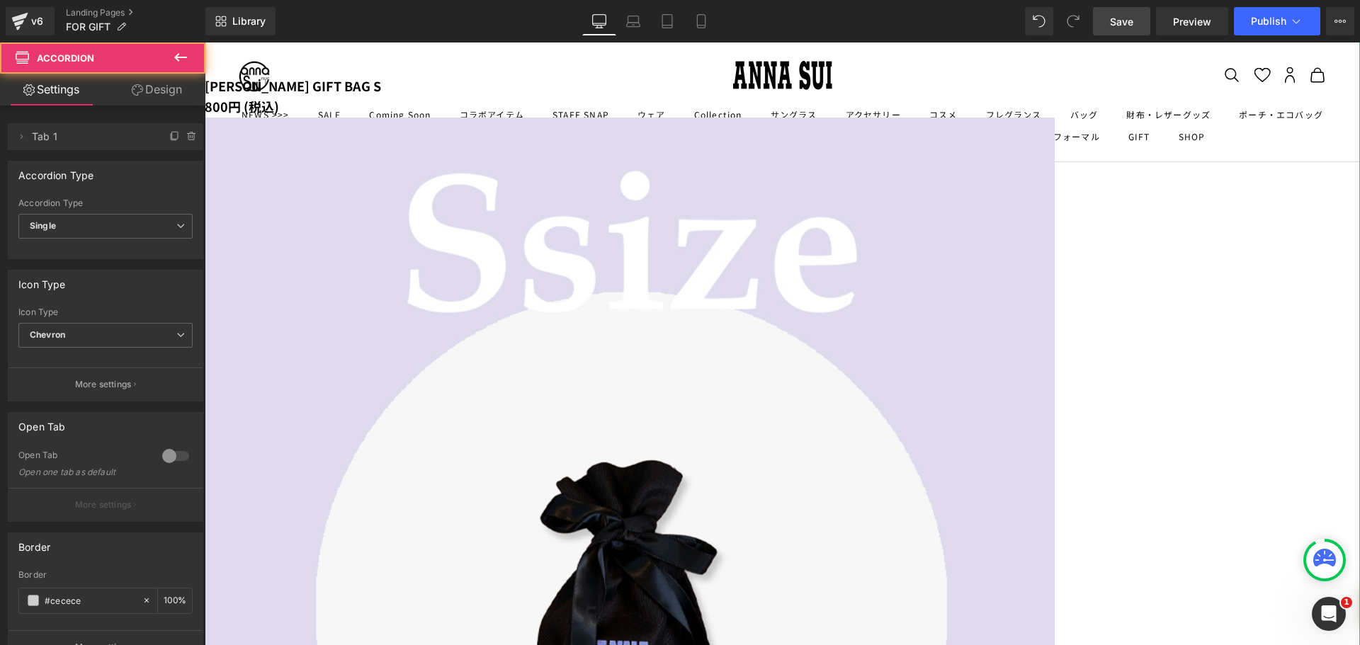
scroll to position [1545, 0]
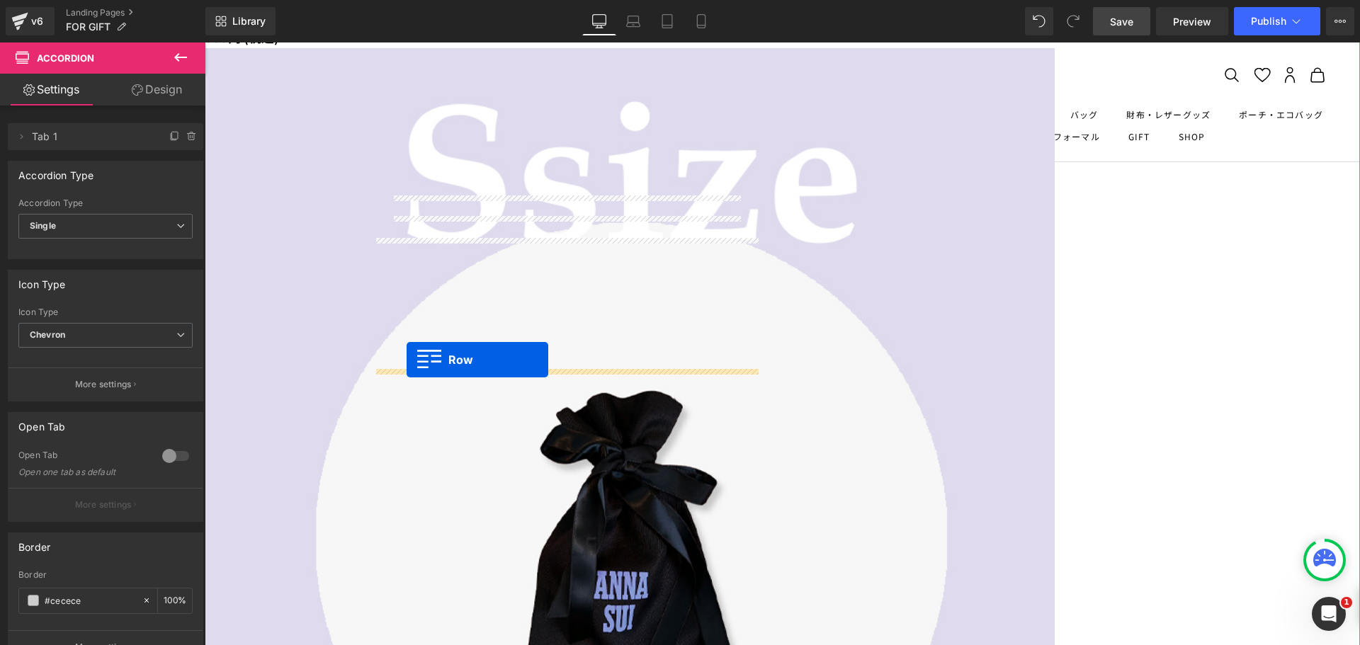
drag, startPoint x: 372, startPoint y: 138, endPoint x: 407, endPoint y: 358, distance: 222.4
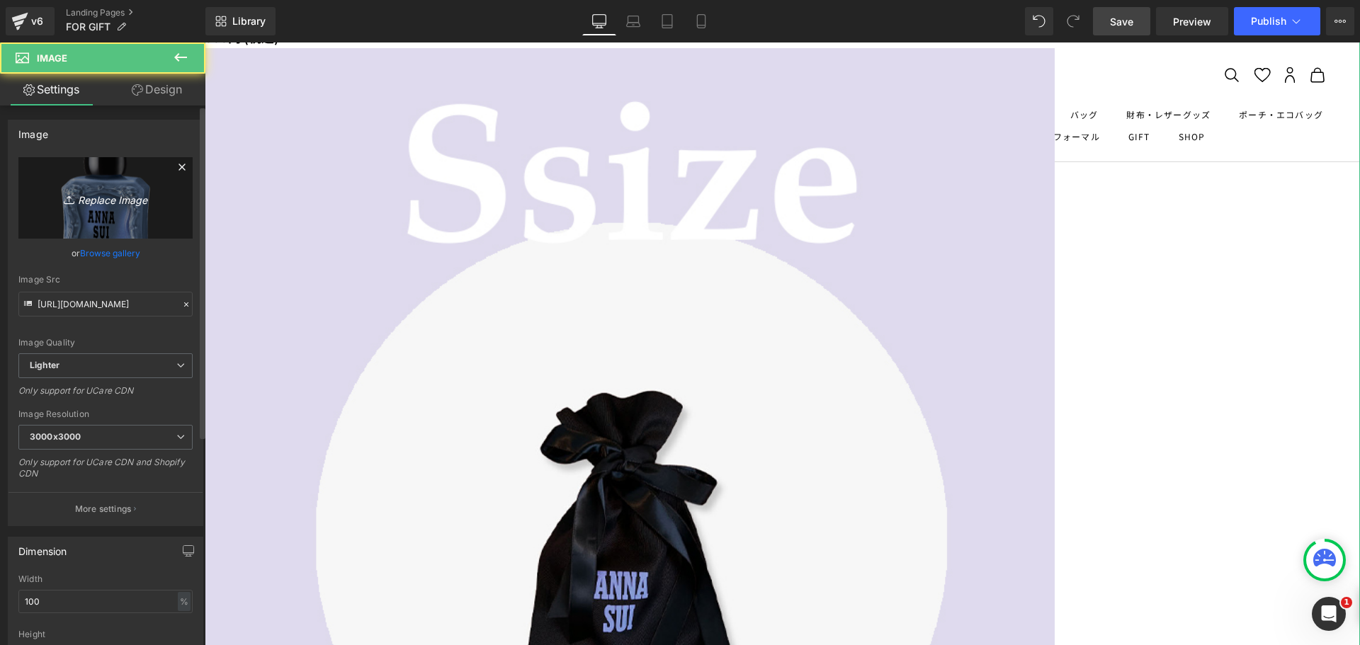
click at [105, 196] on icon "Replace Image" at bounding box center [105, 198] width 113 height 18
type input "C:\fakepath\400_9a4cafb9-2689-468b-864b-1bf9b79e5b51.png"
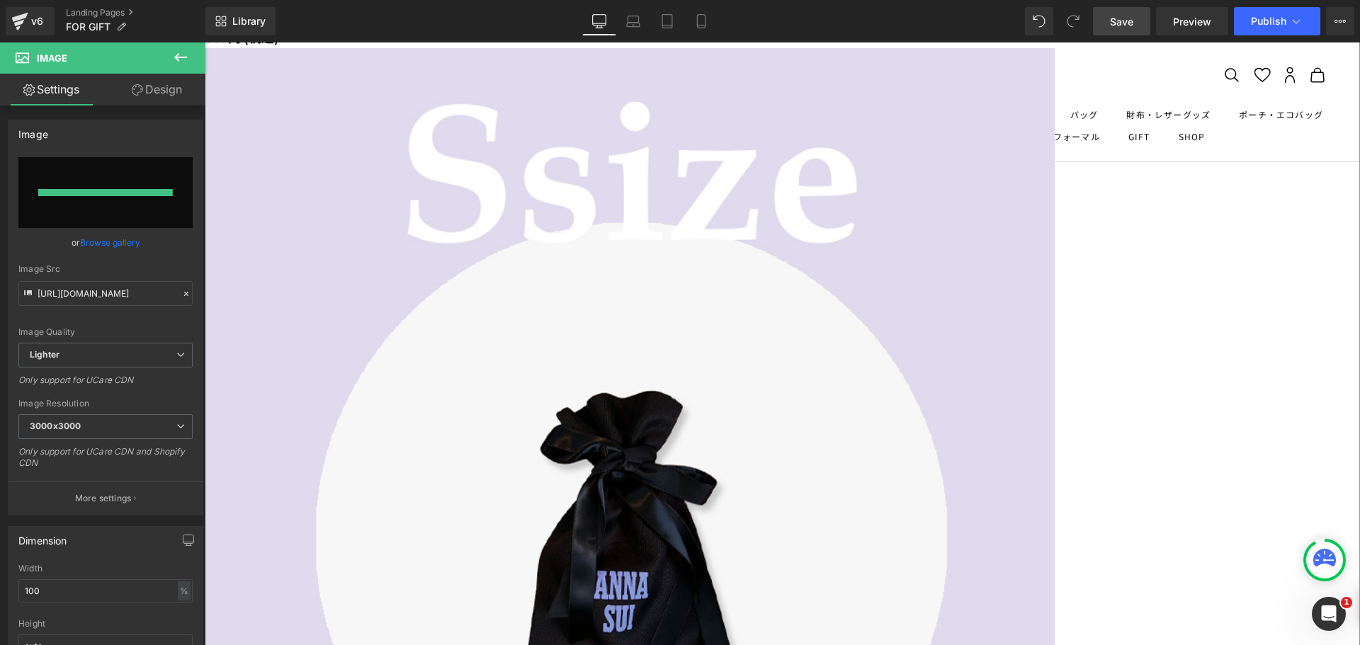
type input "[URL][DOMAIN_NAME]"
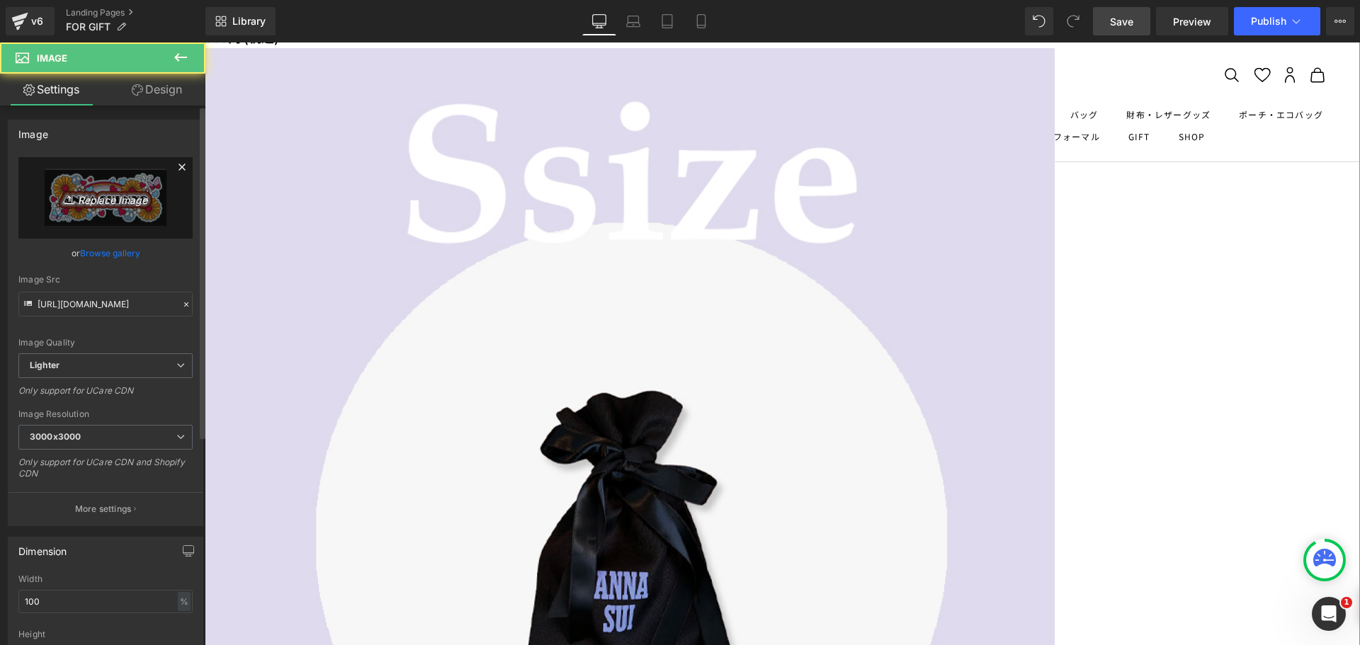
click at [106, 210] on link "Replace Image" at bounding box center [105, 197] width 174 height 81
type input "C:\fakepath\tint-rouge_302_w-chip.png"
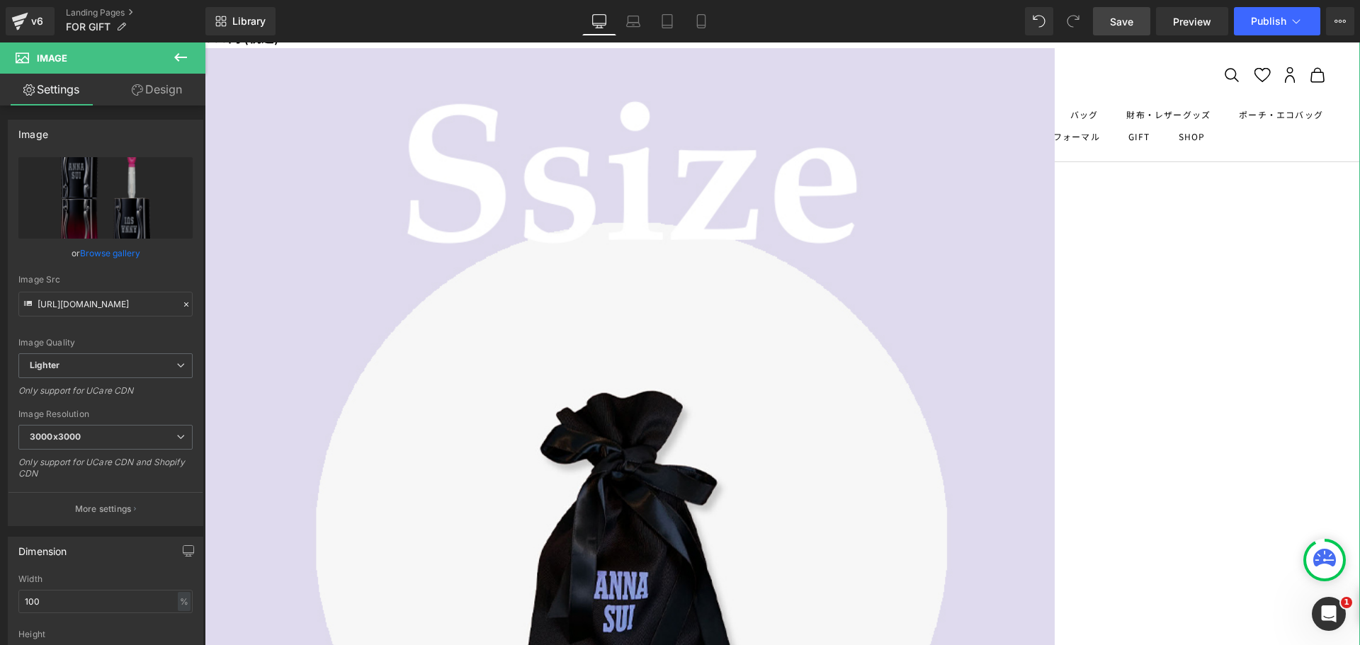
type input "[URL][DOMAIN_NAME]"
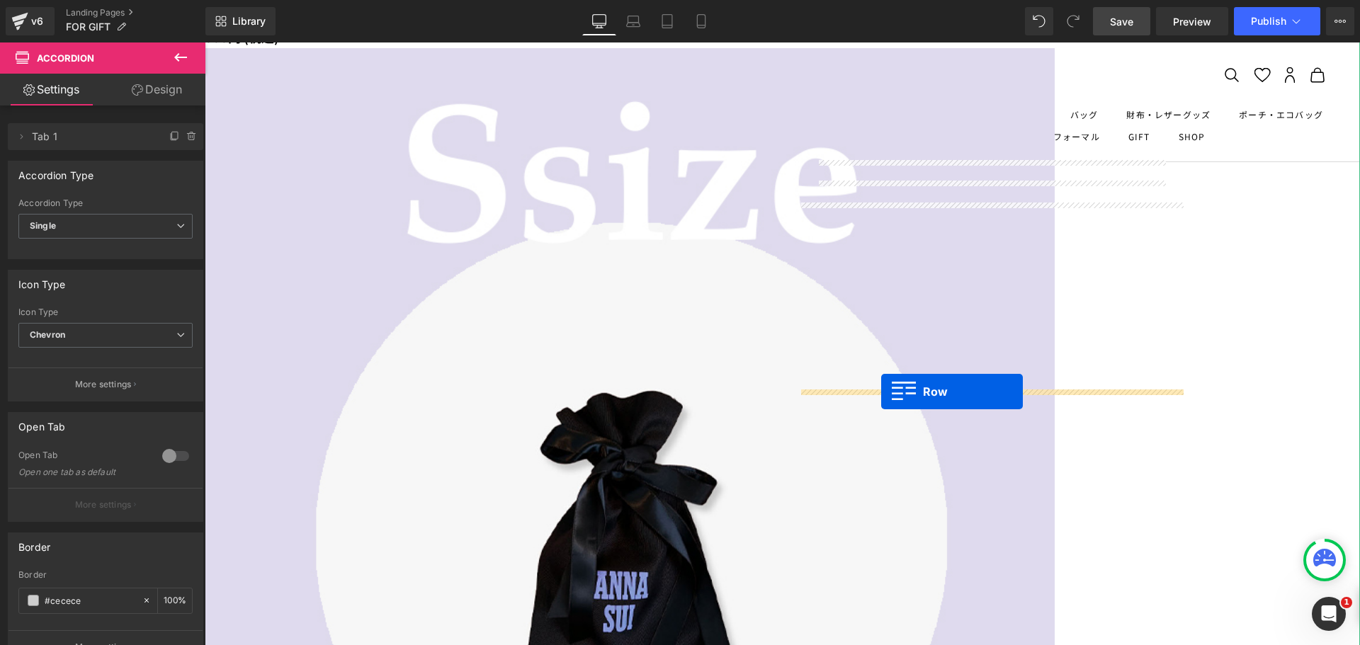
drag, startPoint x: 378, startPoint y: 464, endPoint x: 881, endPoint y: 392, distance: 508.2
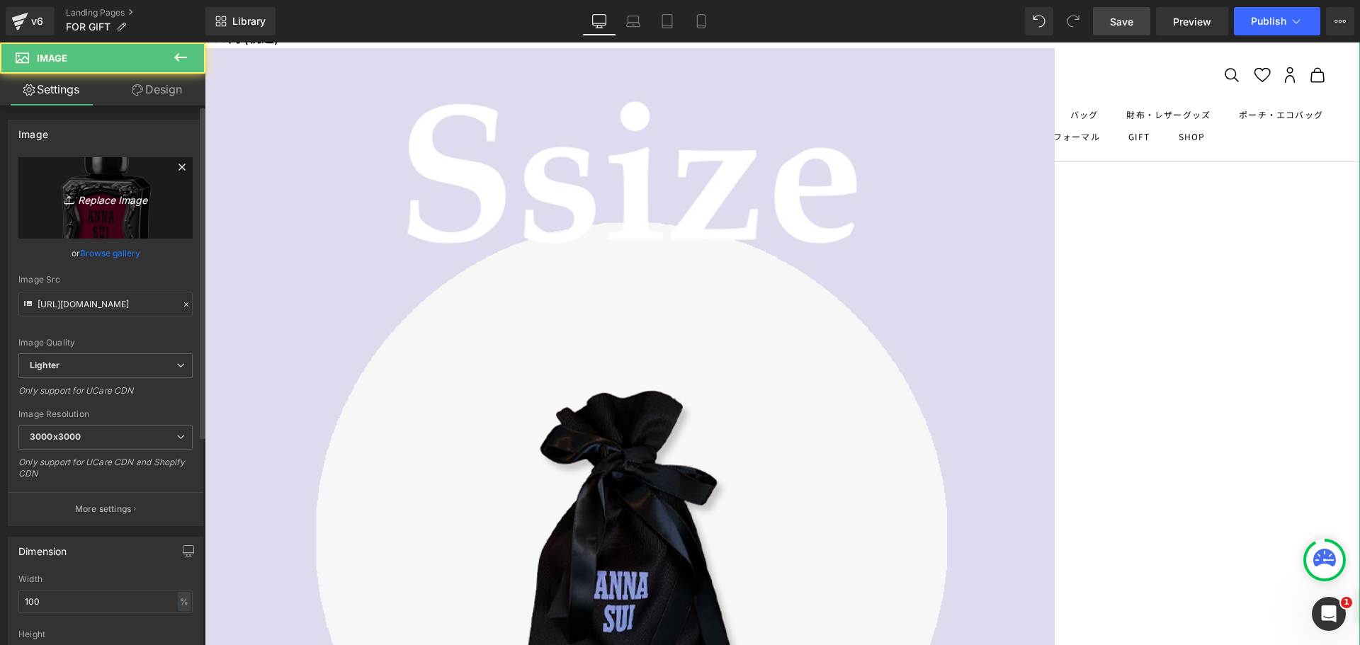
click at [120, 189] on icon "Replace Image" at bounding box center [105, 198] width 113 height 18
type input "C:\fakepath\[DATE]_ASAEOE (1).png"
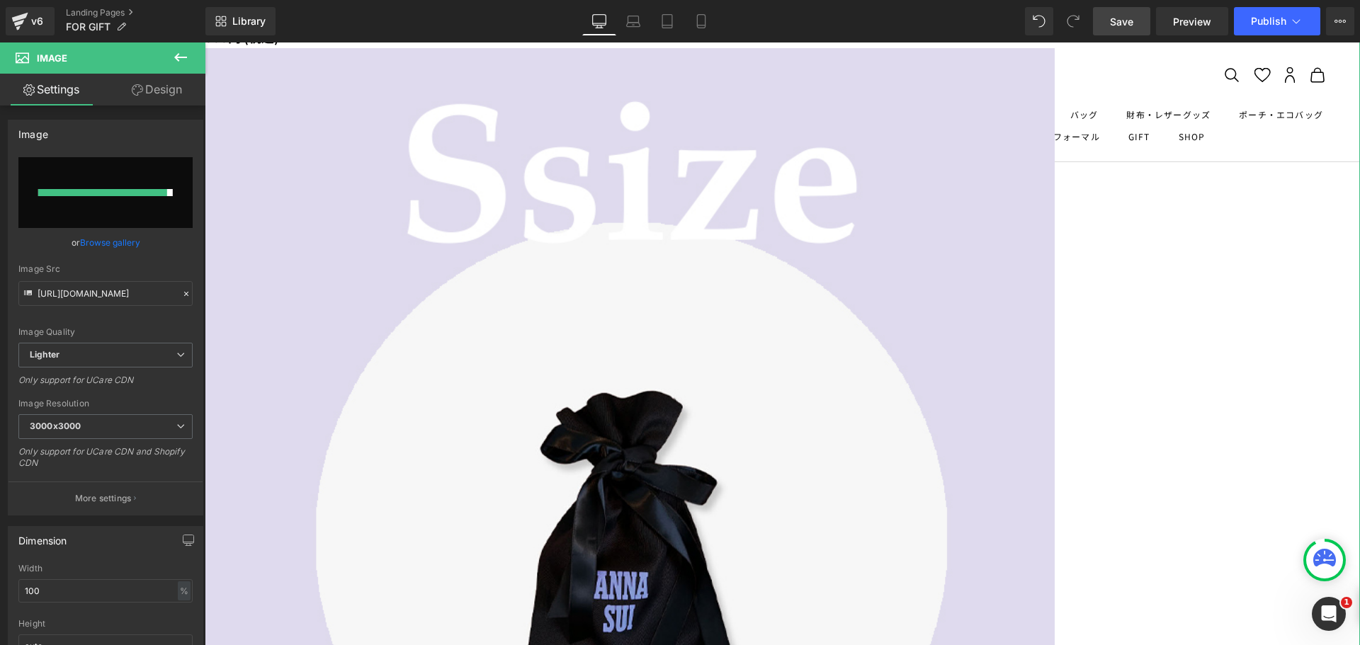
type input "[URL][DOMAIN_NAME]"
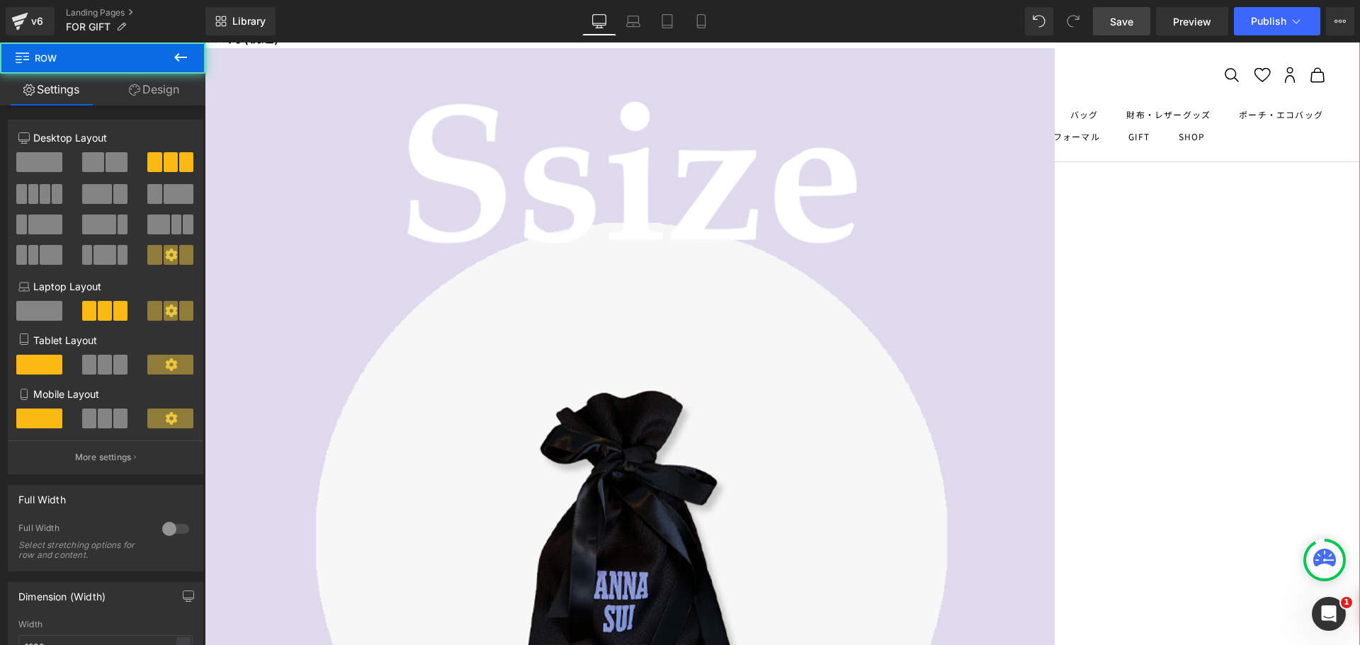
drag, startPoint x: 551, startPoint y: 334, endPoint x: 551, endPoint y: 344, distance: 9.2
drag, startPoint x: 943, startPoint y: 393, endPoint x: 947, endPoint y: 401, distance: 9.5
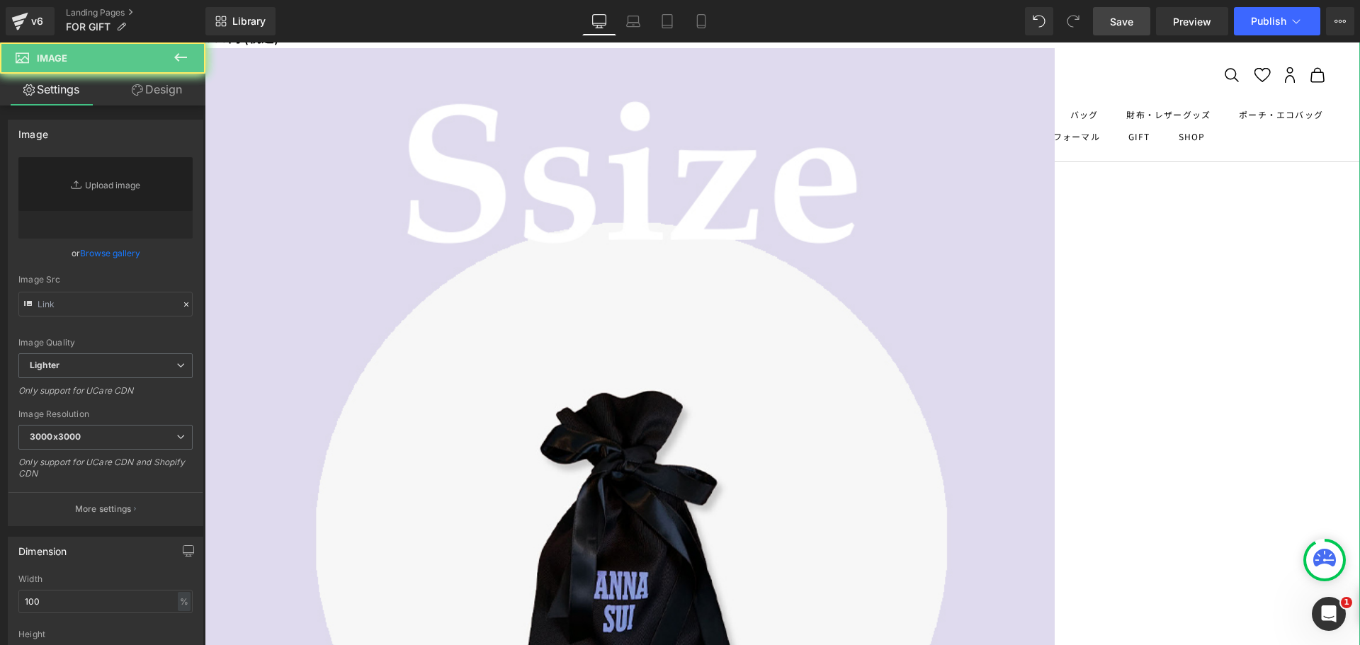
type input "[URL][DOMAIN_NAME]"
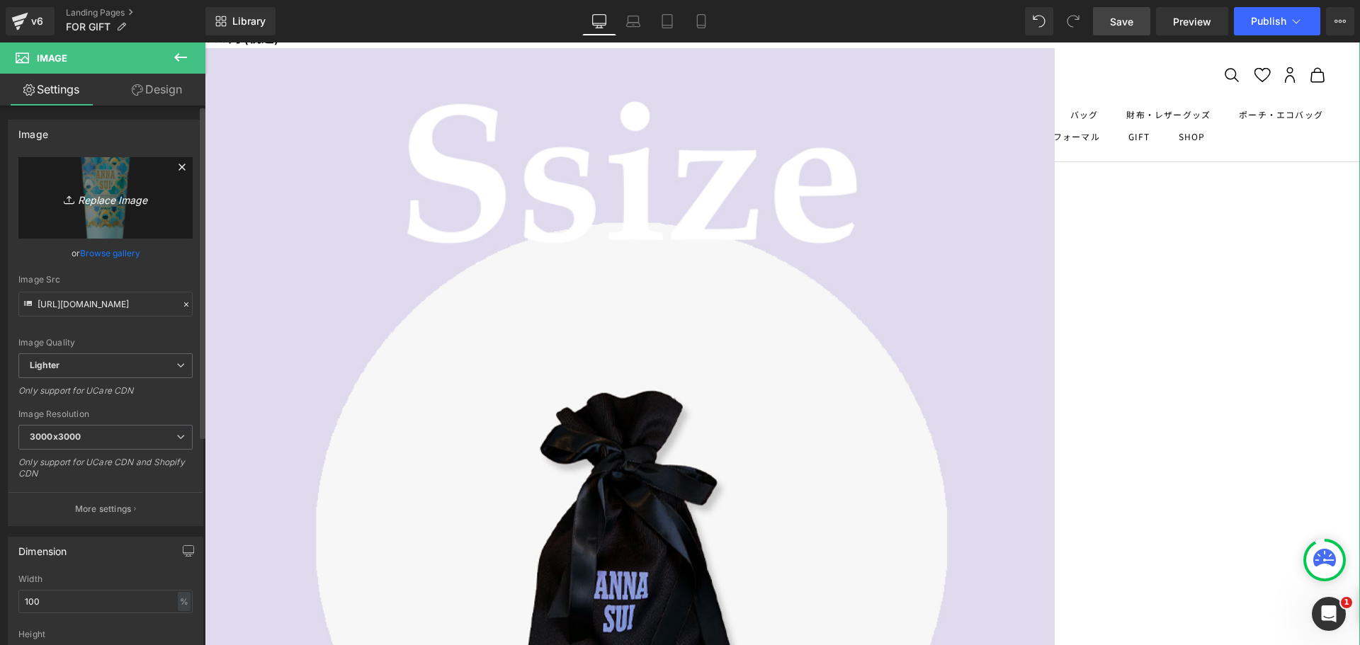
click at [139, 190] on icon "Replace Image" at bounding box center [105, 198] width 113 height 18
type input "C:\fakepath\luna_bottole.png"
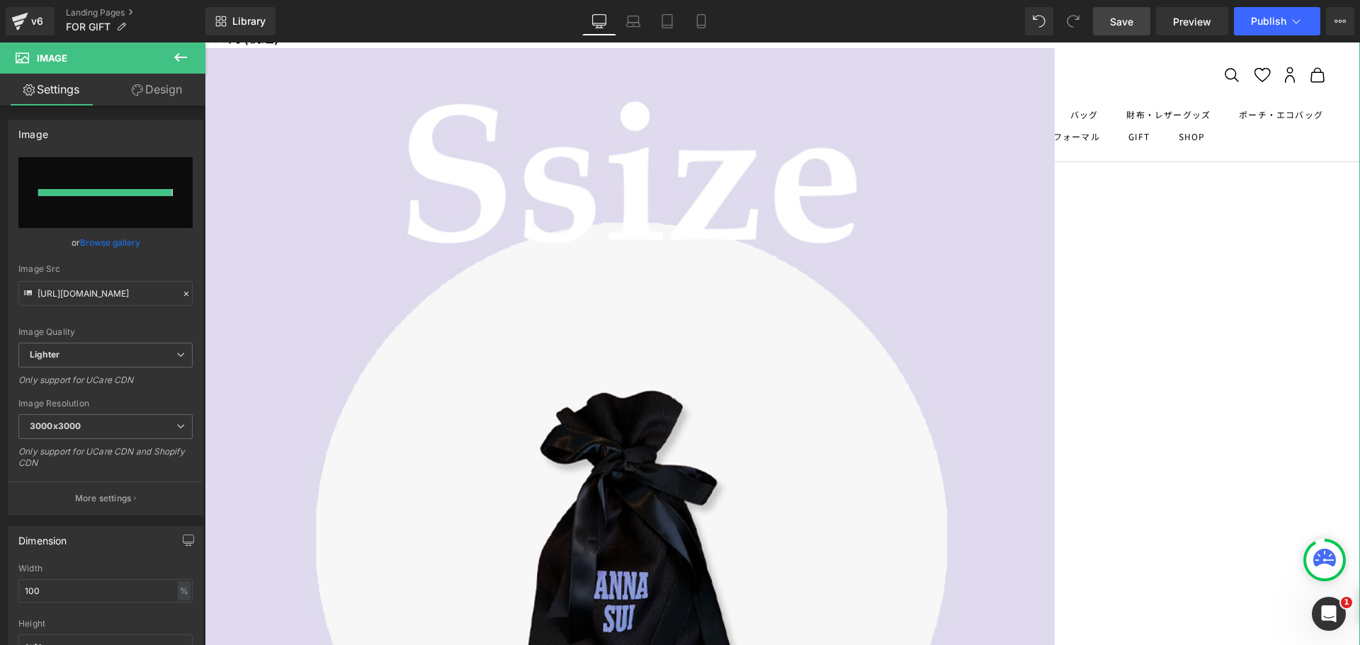
type input "[URL][DOMAIN_NAME]"
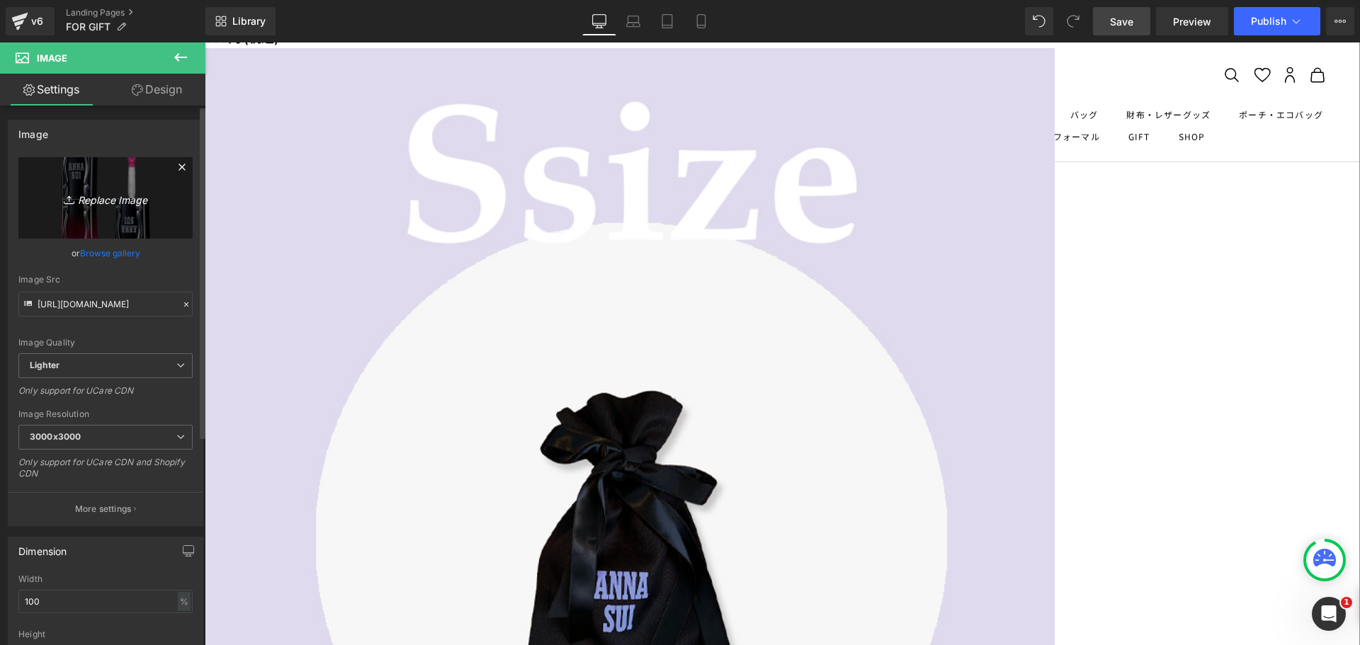
click at [84, 219] on link "Replace Image" at bounding box center [105, 197] width 174 height 81
type input "C:\fakepath\SAMA1420__XV_1_3eb5a846-68e1-480a-8095-2633e07b3a0d.jpg"
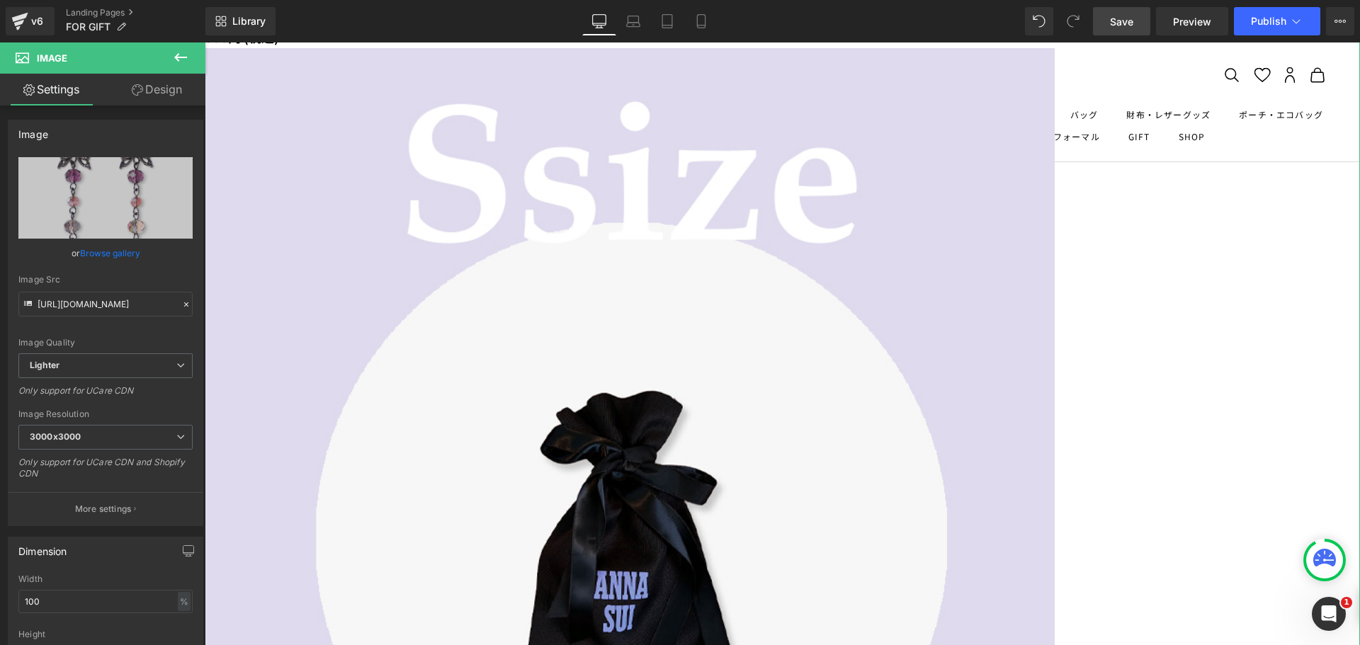
type input "[URL][DOMAIN_NAME]"
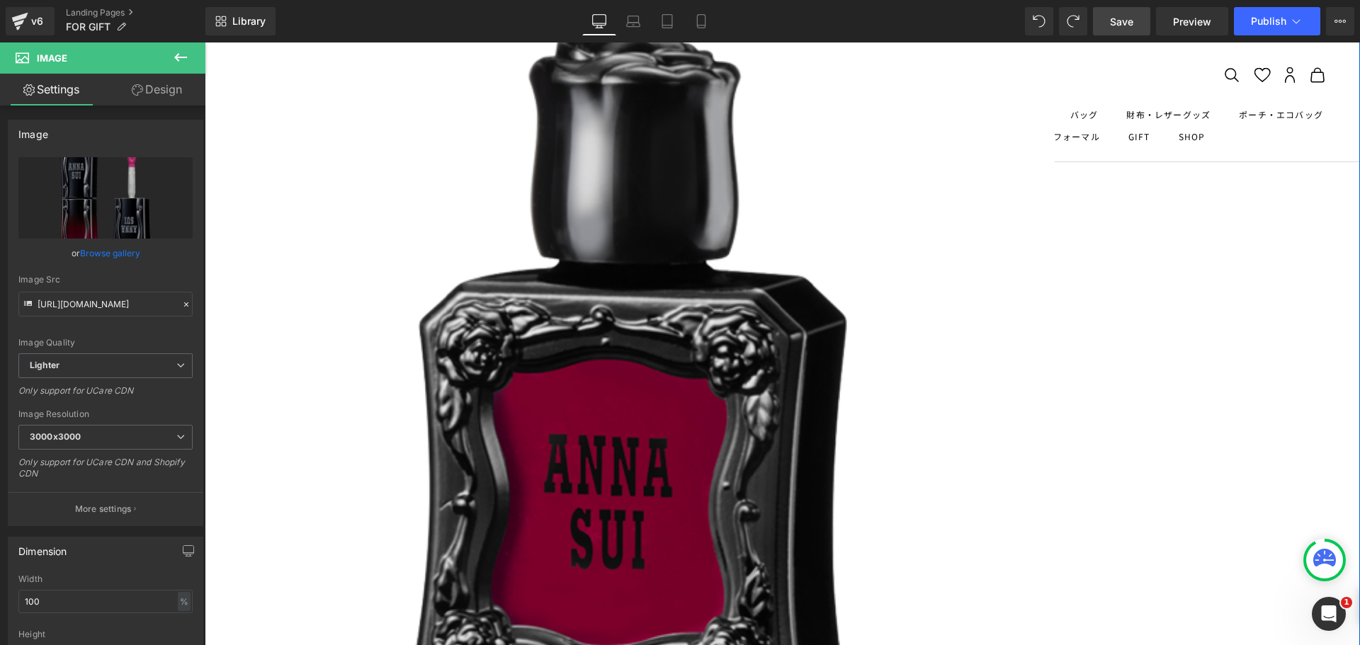
scroll to position [3174, 0]
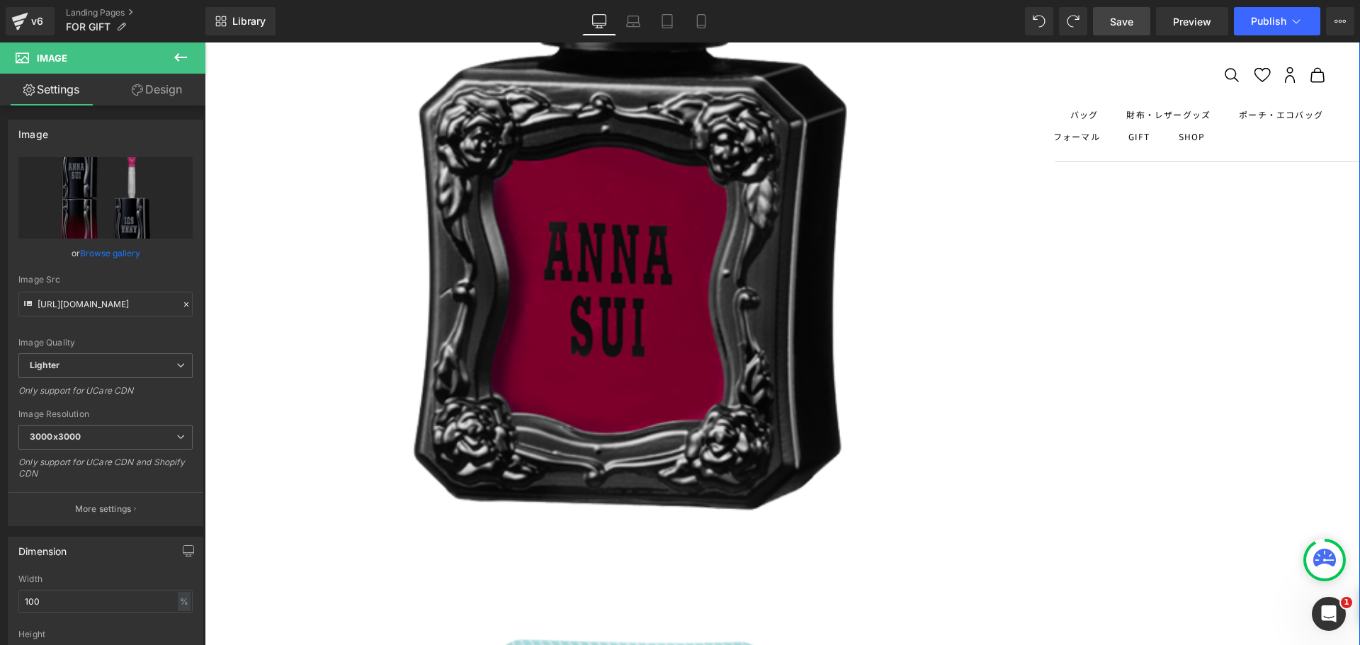
click at [112, 215] on link "Replace Image" at bounding box center [105, 197] width 174 height 81
type input "C:\fakepath\brush.png"
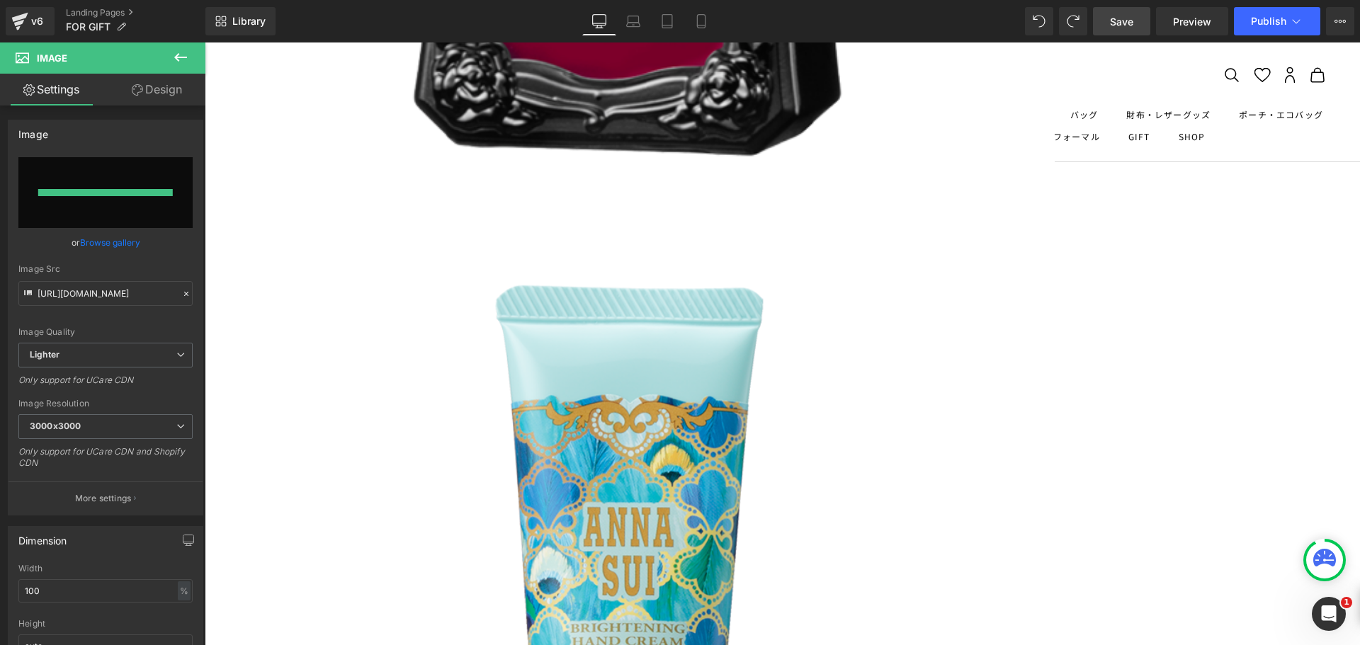
type input "[URL][DOMAIN_NAME]"
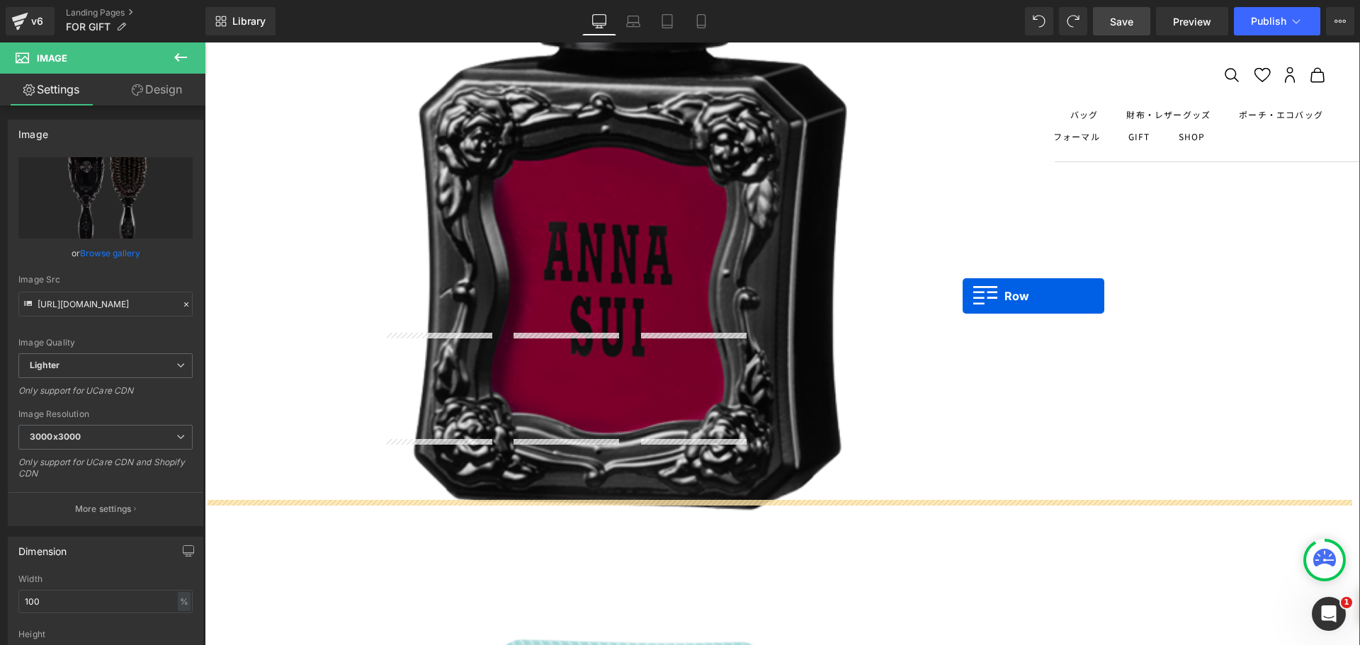
drag, startPoint x: 385, startPoint y: 458, endPoint x: 967, endPoint y: 287, distance: 606.2
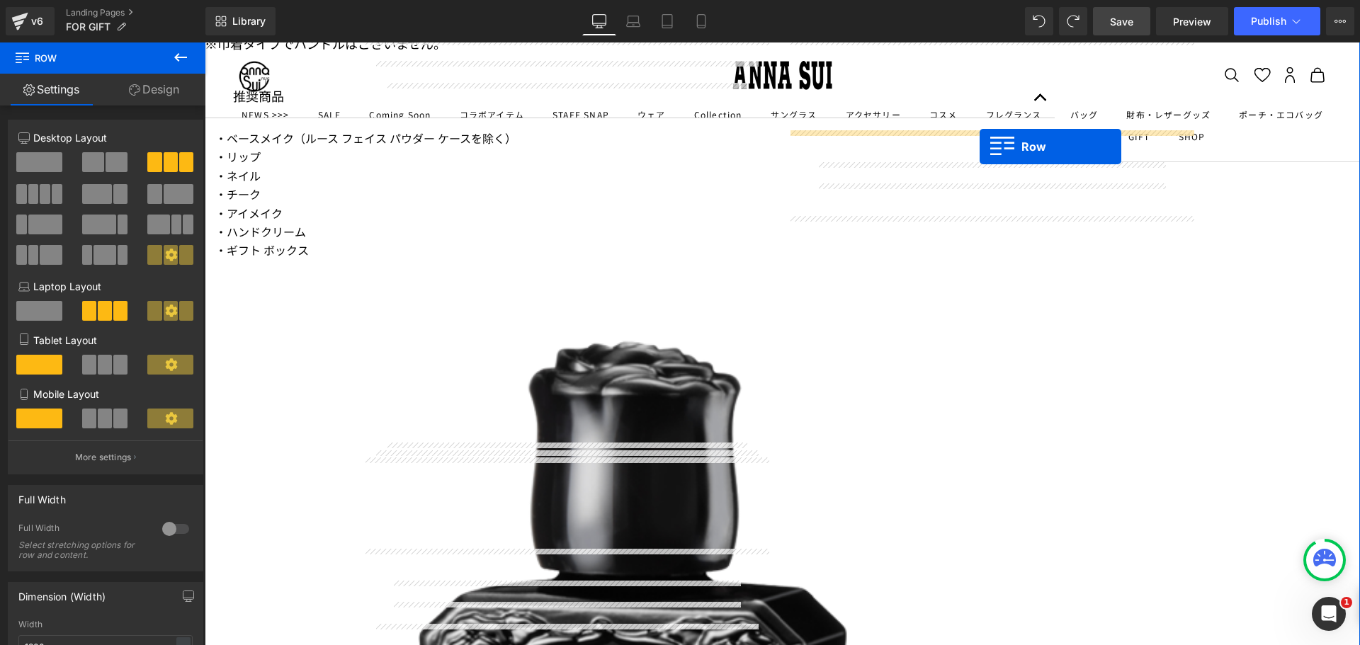
scroll to position [2636, 0]
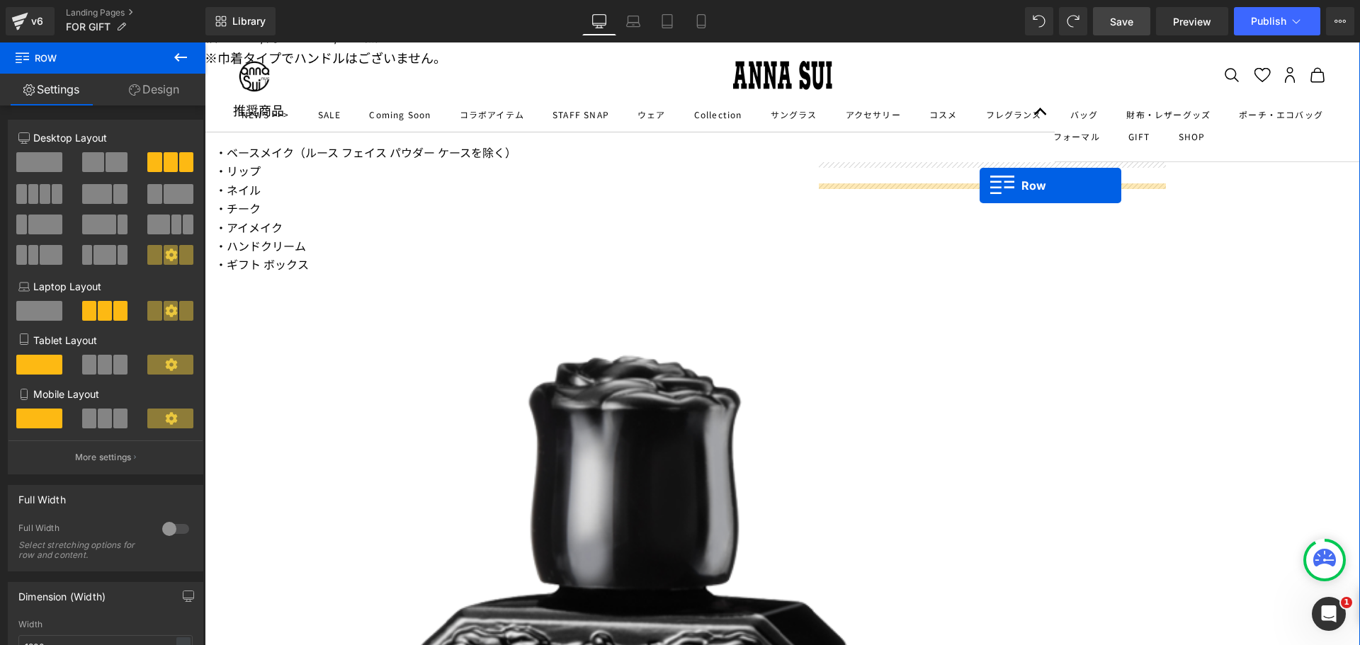
drag, startPoint x: 364, startPoint y: 476, endPoint x: 981, endPoint y: 179, distance: 685.1
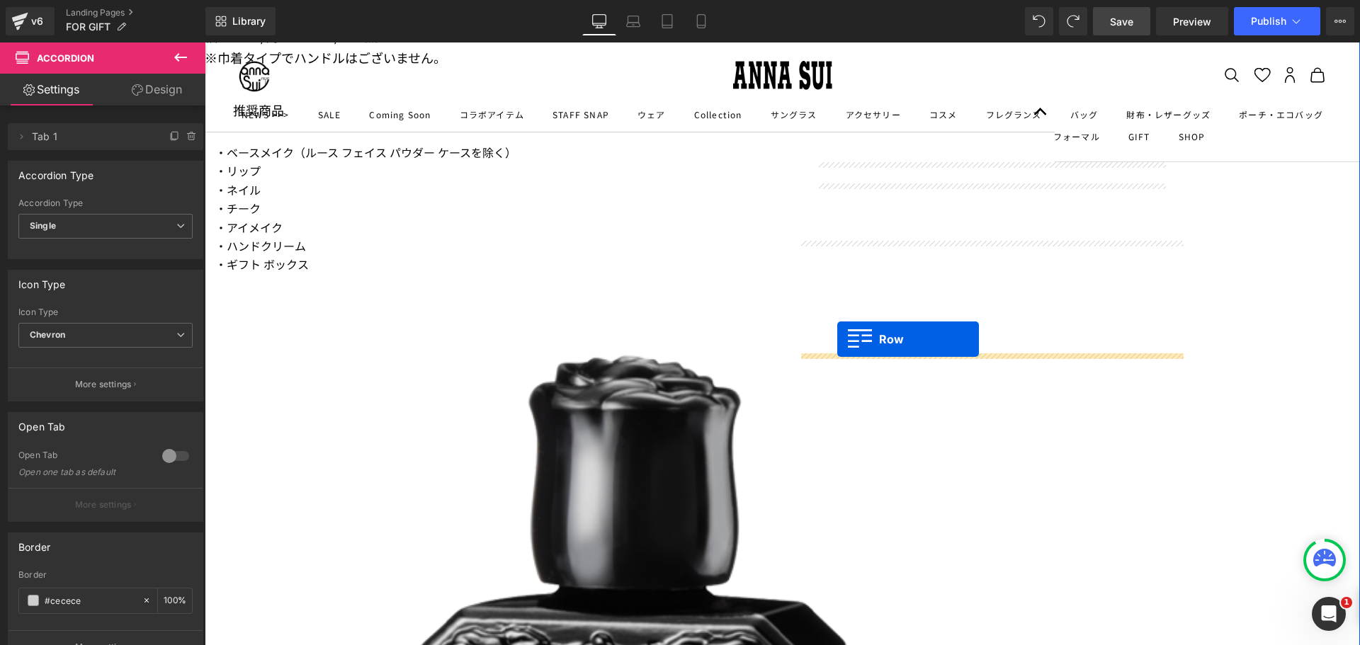
drag, startPoint x: 827, startPoint y: 201, endPoint x: 837, endPoint y: 339, distance: 139.3
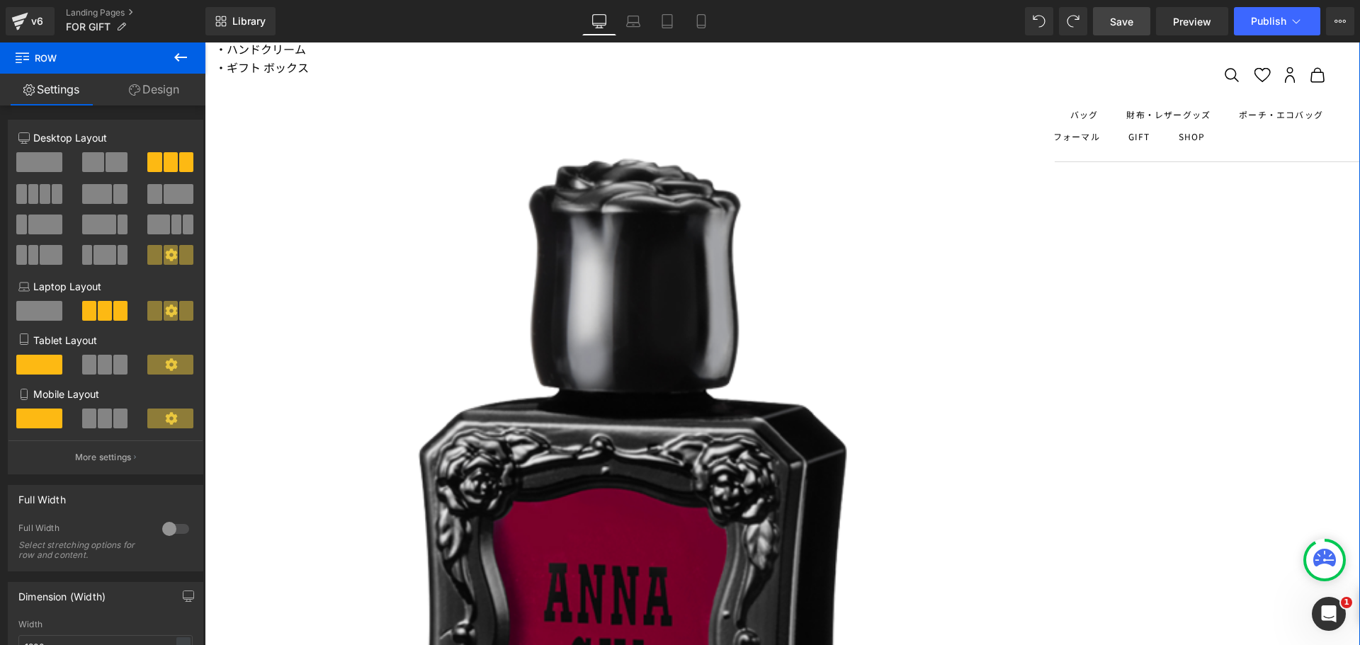
scroll to position [2919, 0]
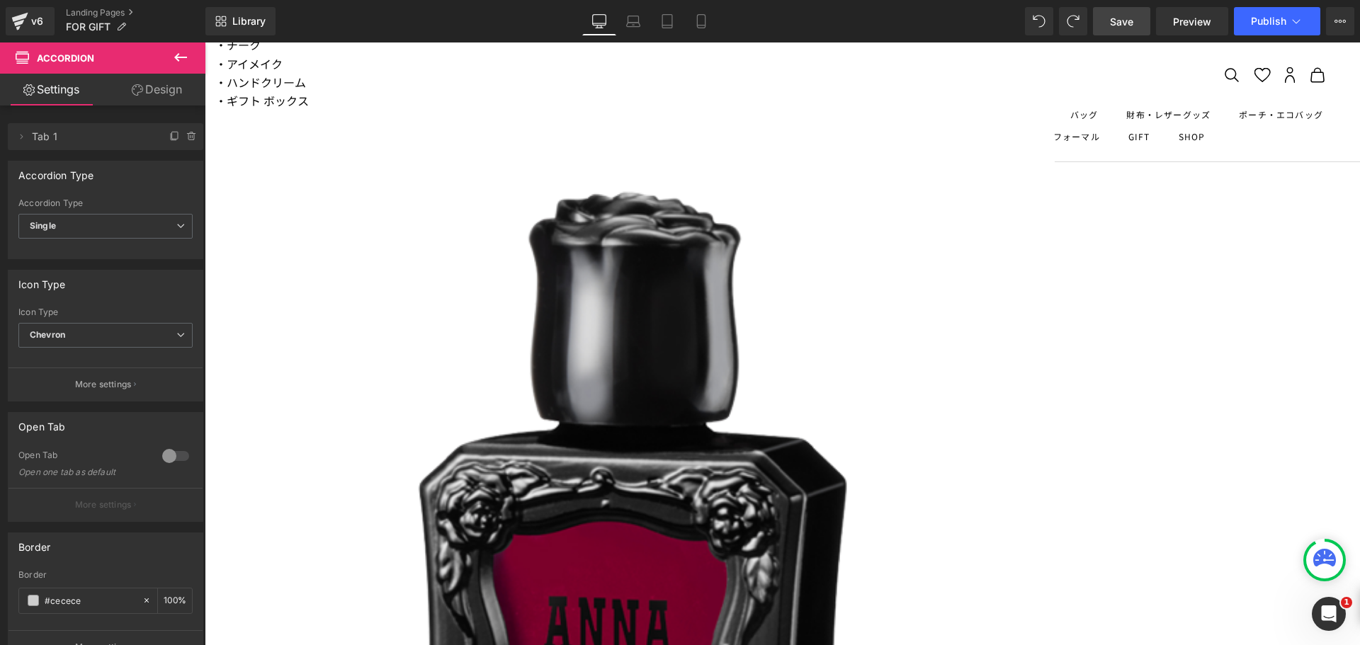
scroll to position [2636, 0]
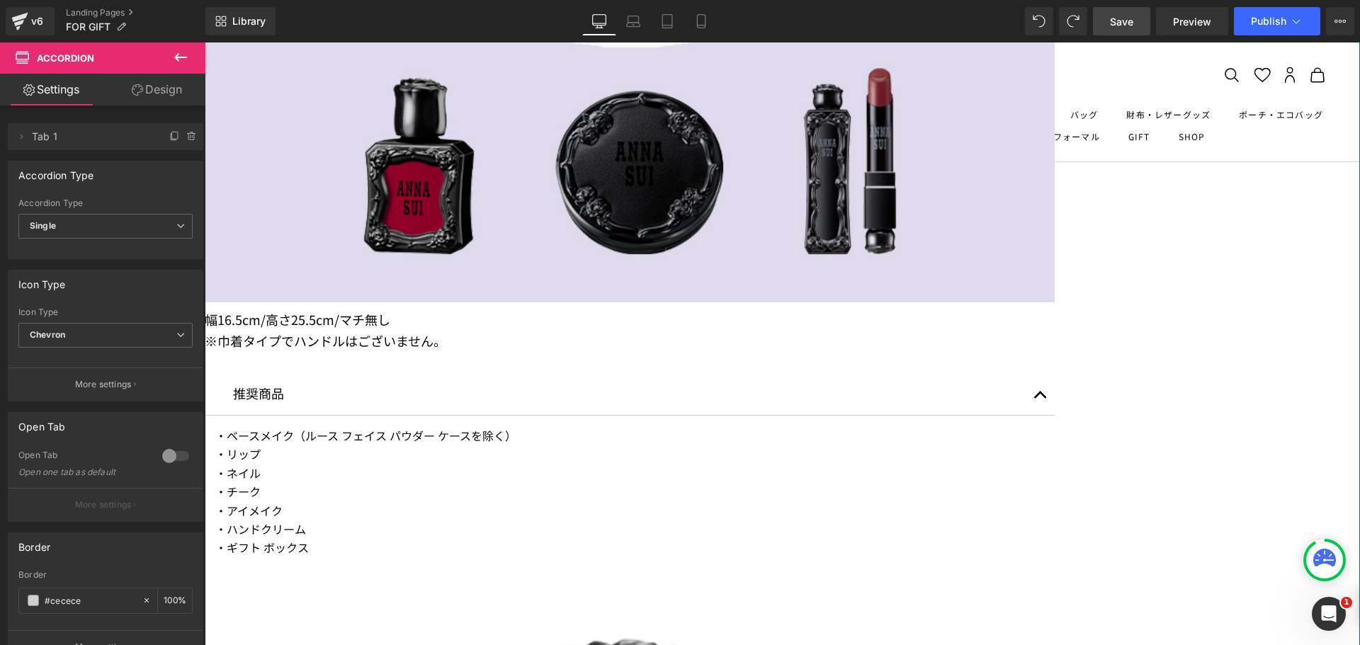
scroll to position [1998, 0]
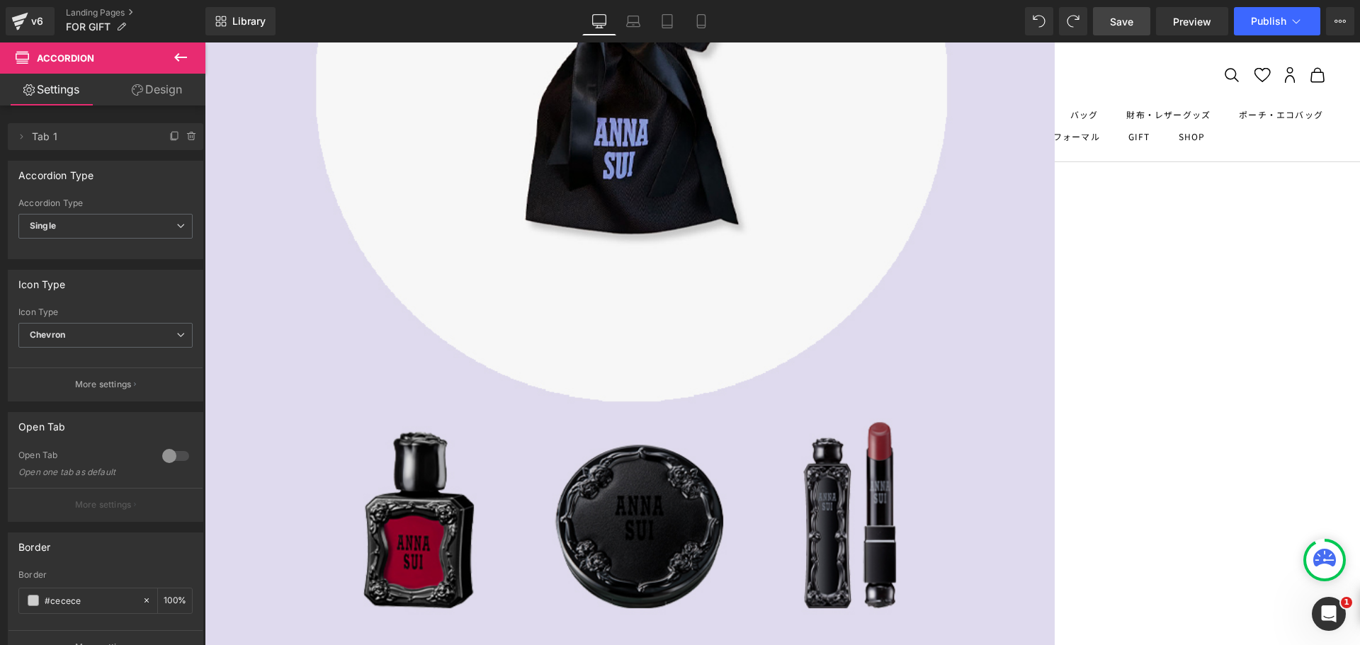
click at [1134, 25] on span "Save" at bounding box center [1121, 21] width 23 height 15
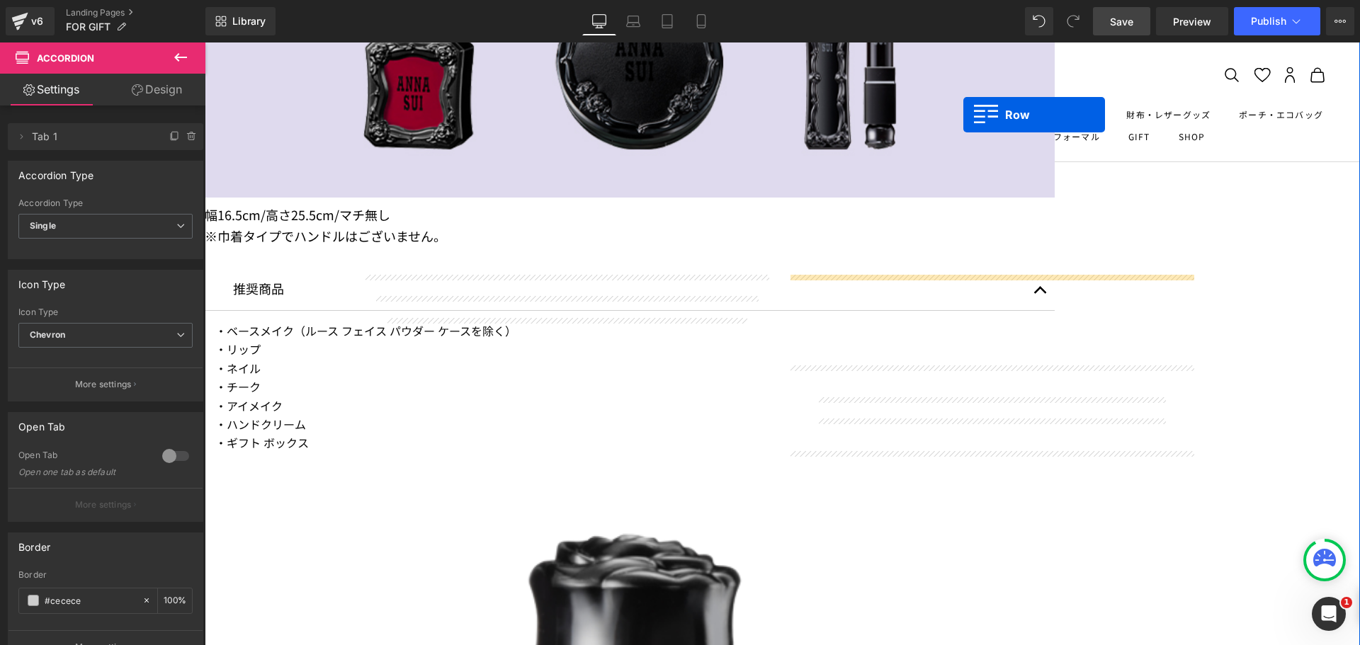
scroll to position [2400, 0]
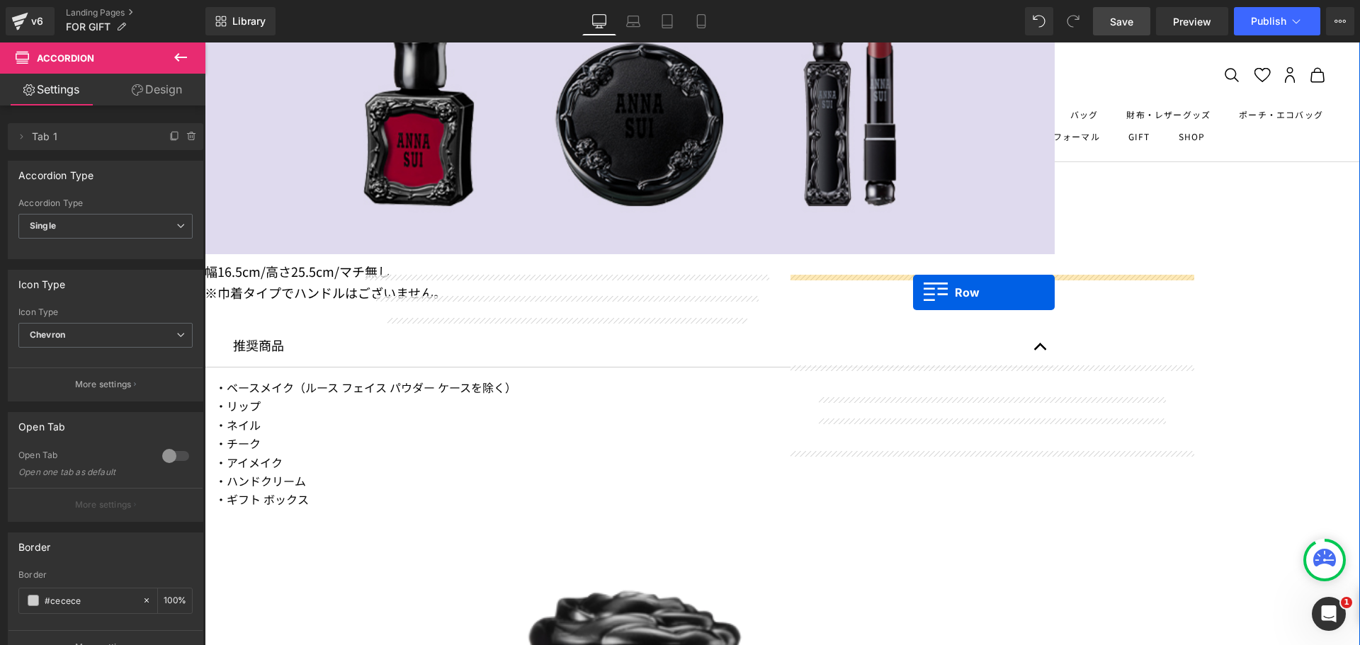
drag, startPoint x: 388, startPoint y: 394, endPoint x: 913, endPoint y: 293, distance: 535.4
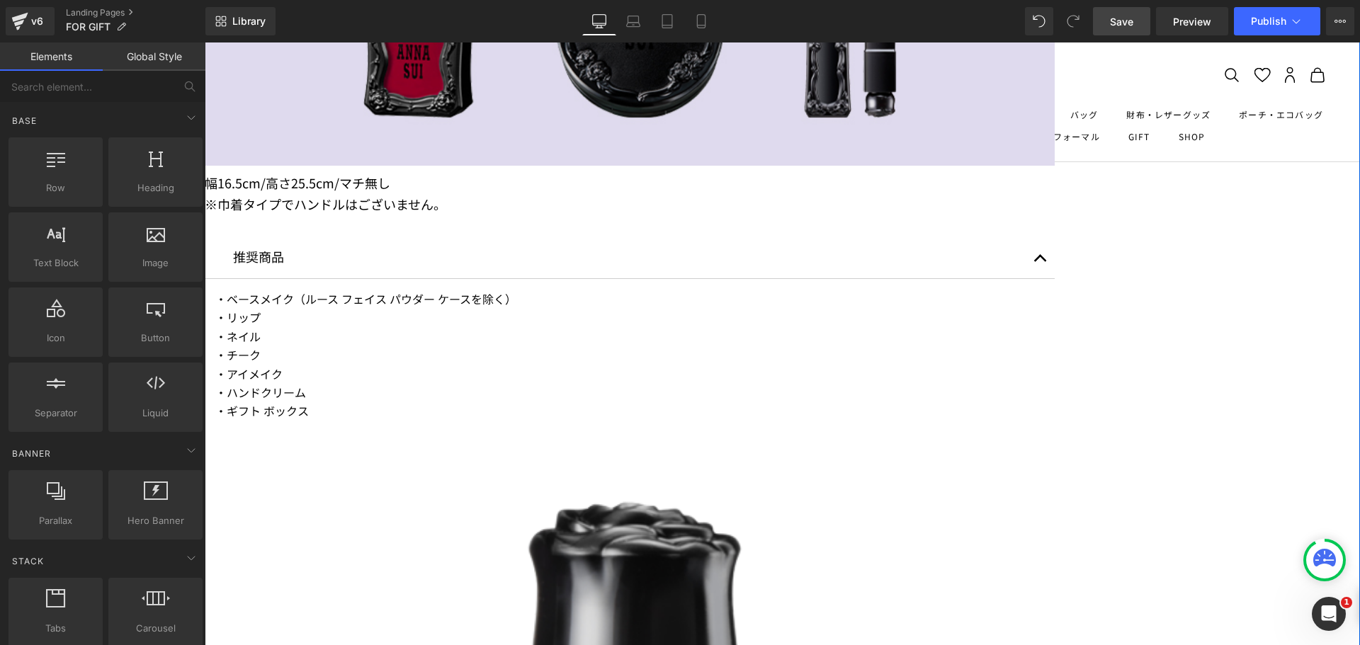
scroll to position [2570, 0]
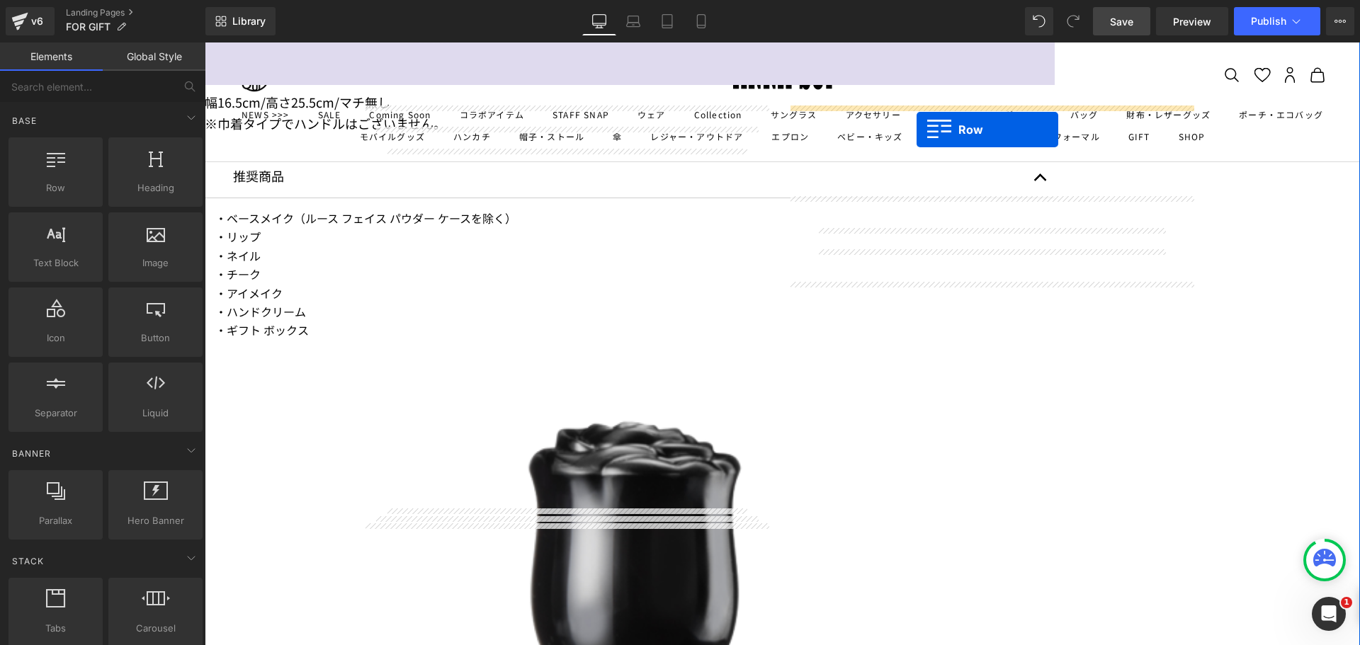
drag, startPoint x: 371, startPoint y: 536, endPoint x: 917, endPoint y: 130, distance: 680.0
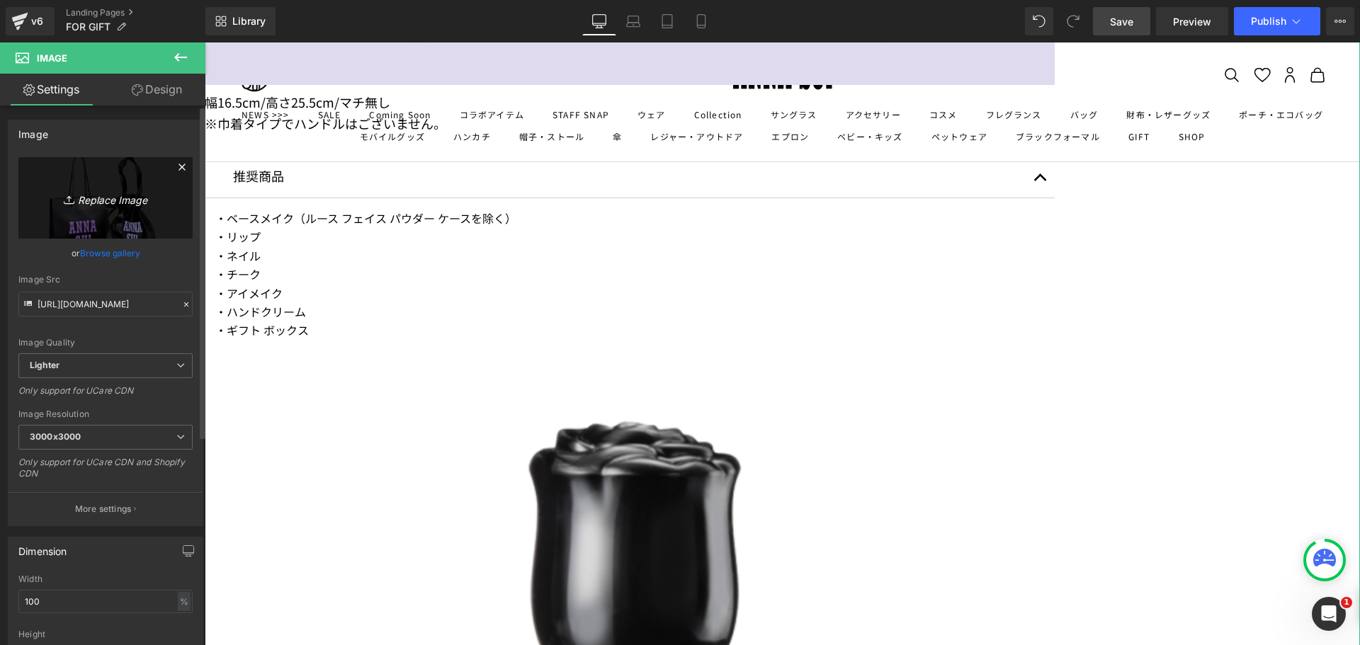
click at [101, 175] on link "Replace Image" at bounding box center [105, 197] width 174 height 81
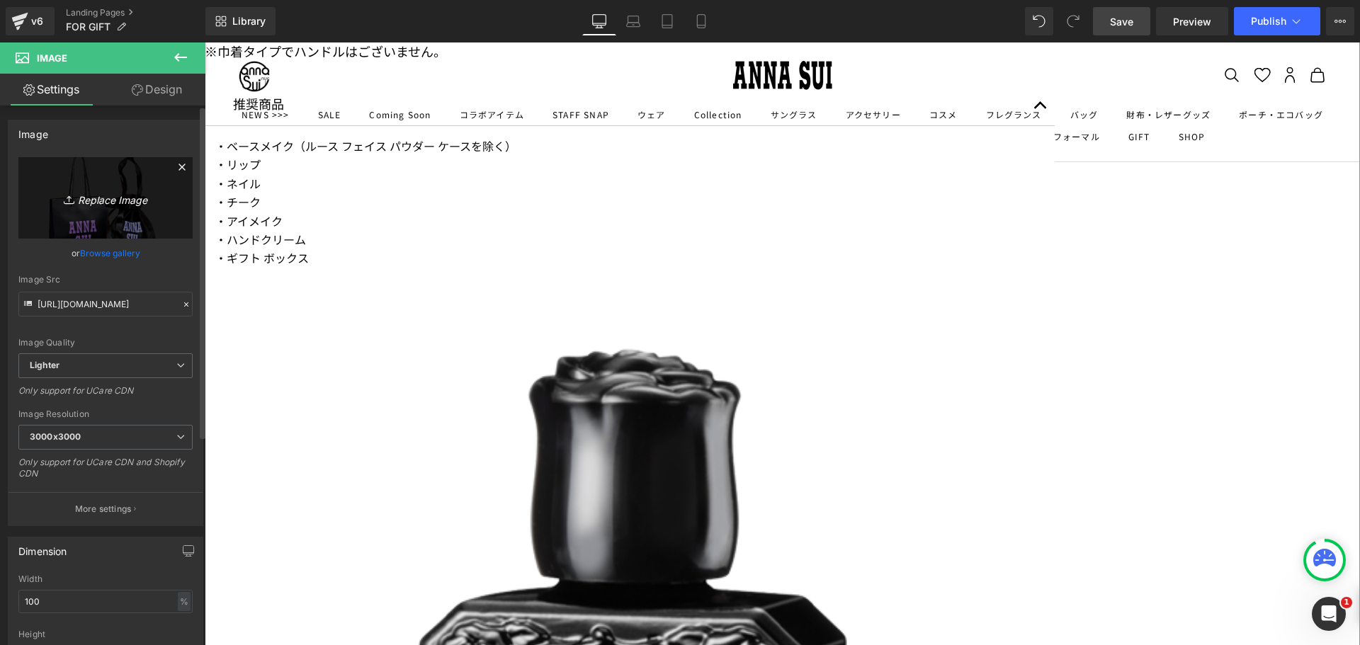
scroll to position [2782, 0]
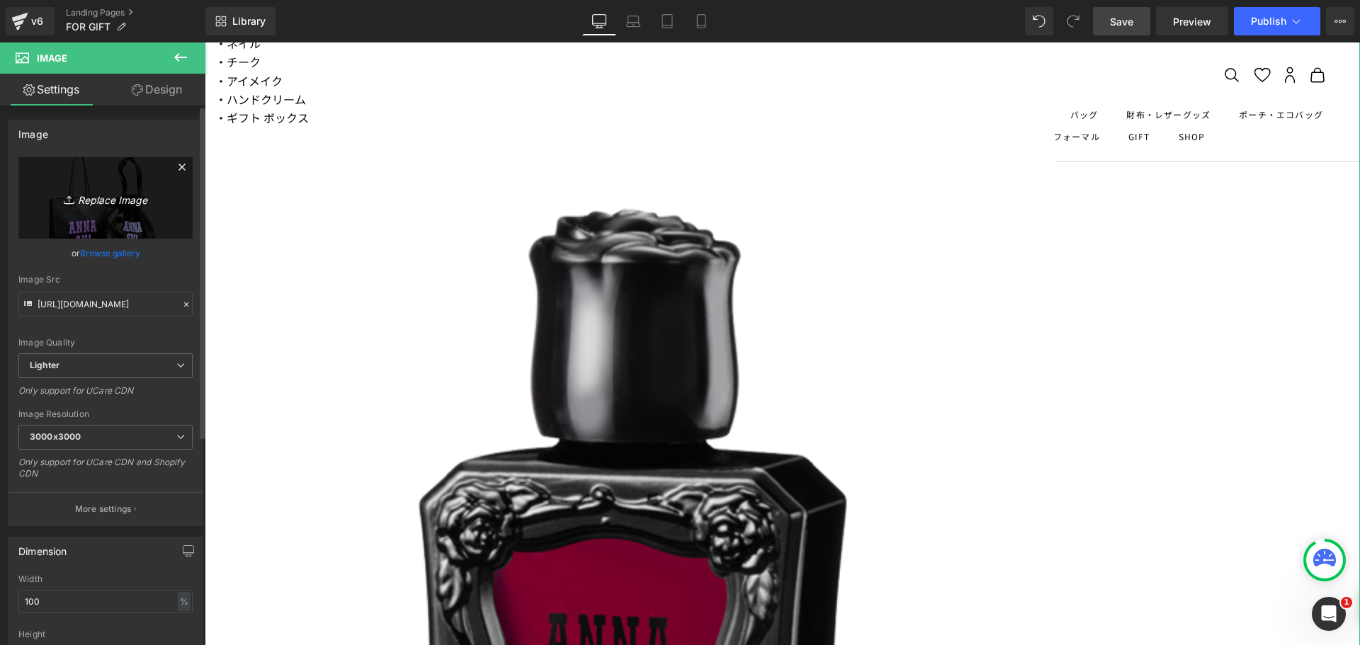
type input "C:\fakepath\BAGll.png"
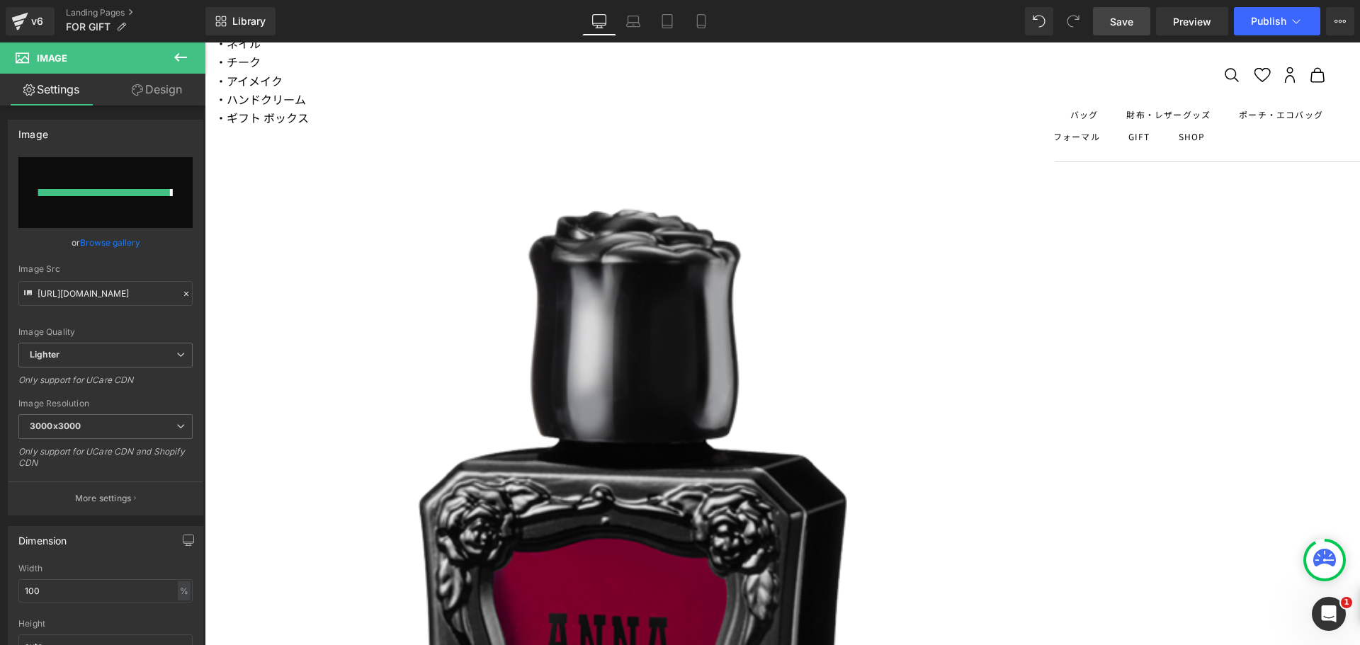
type input "[URL][DOMAIN_NAME]"
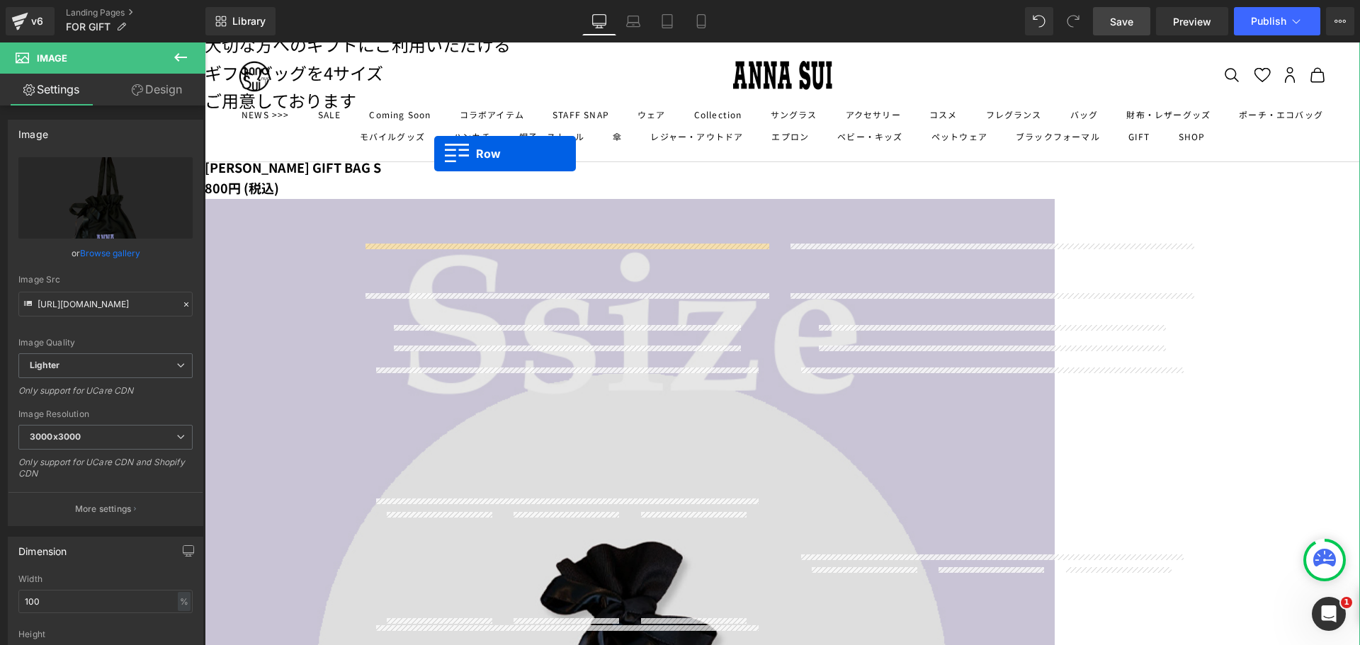
scroll to position [1379, 0]
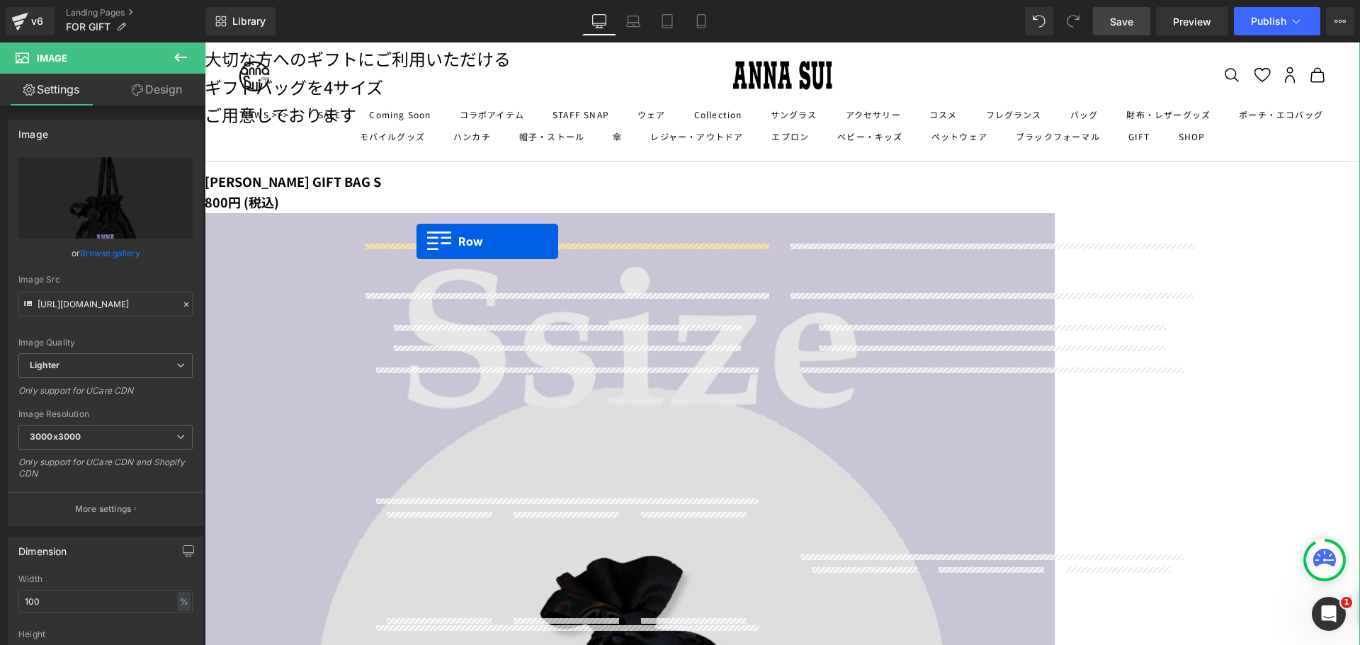
drag, startPoint x: 370, startPoint y: 470, endPoint x: 417, endPoint y: 242, distance: 232.9
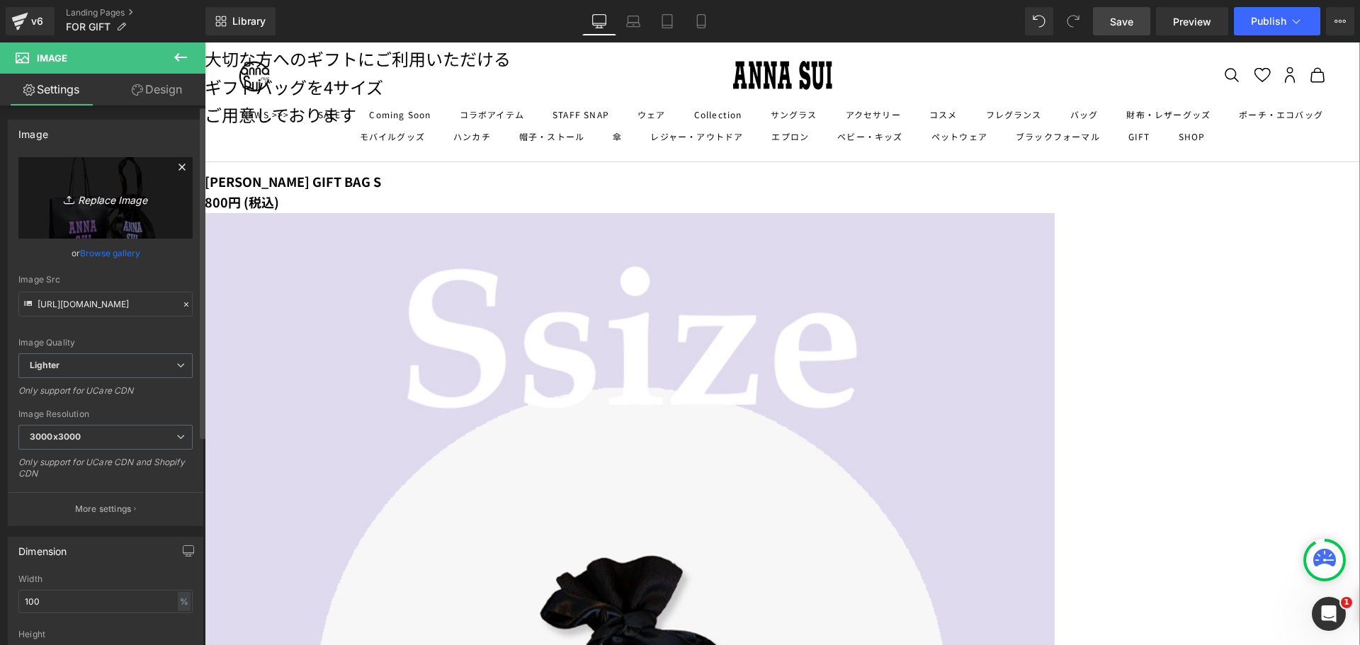
click at [94, 208] on link "Replace Image" at bounding box center [105, 197] width 174 height 81
type input "C:\fakepath\BAGs.png"
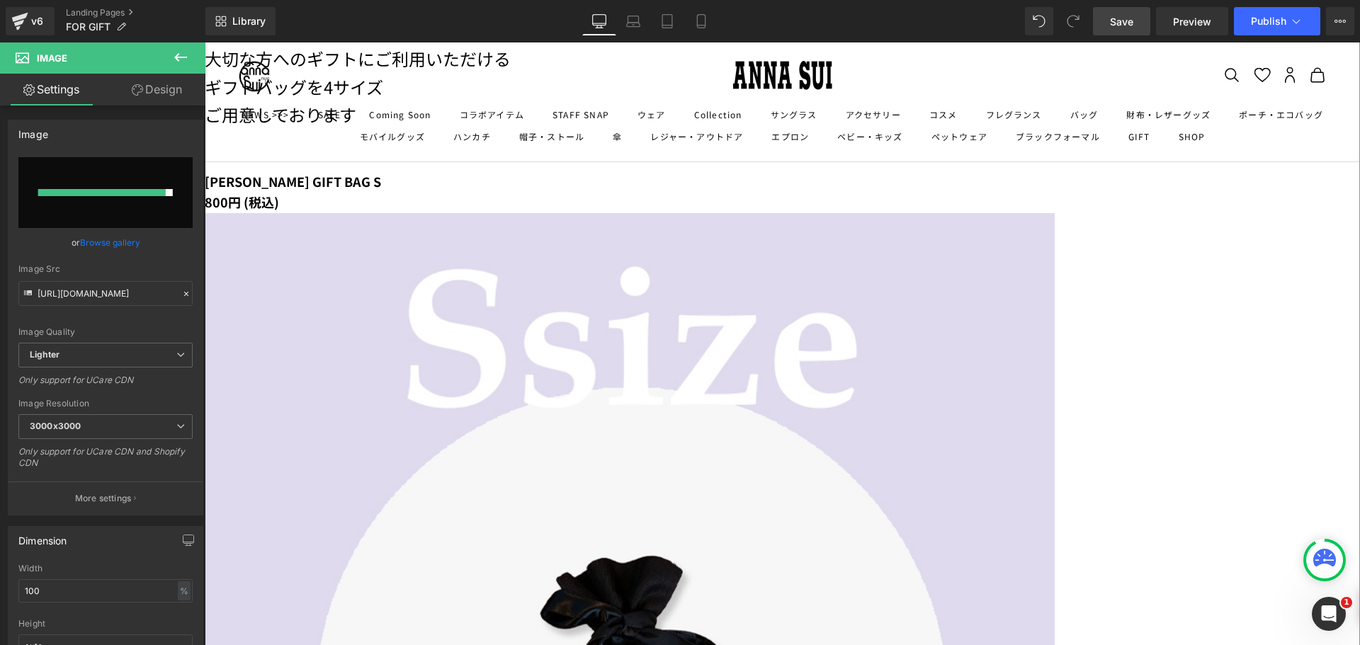
type input "[URL][DOMAIN_NAME]"
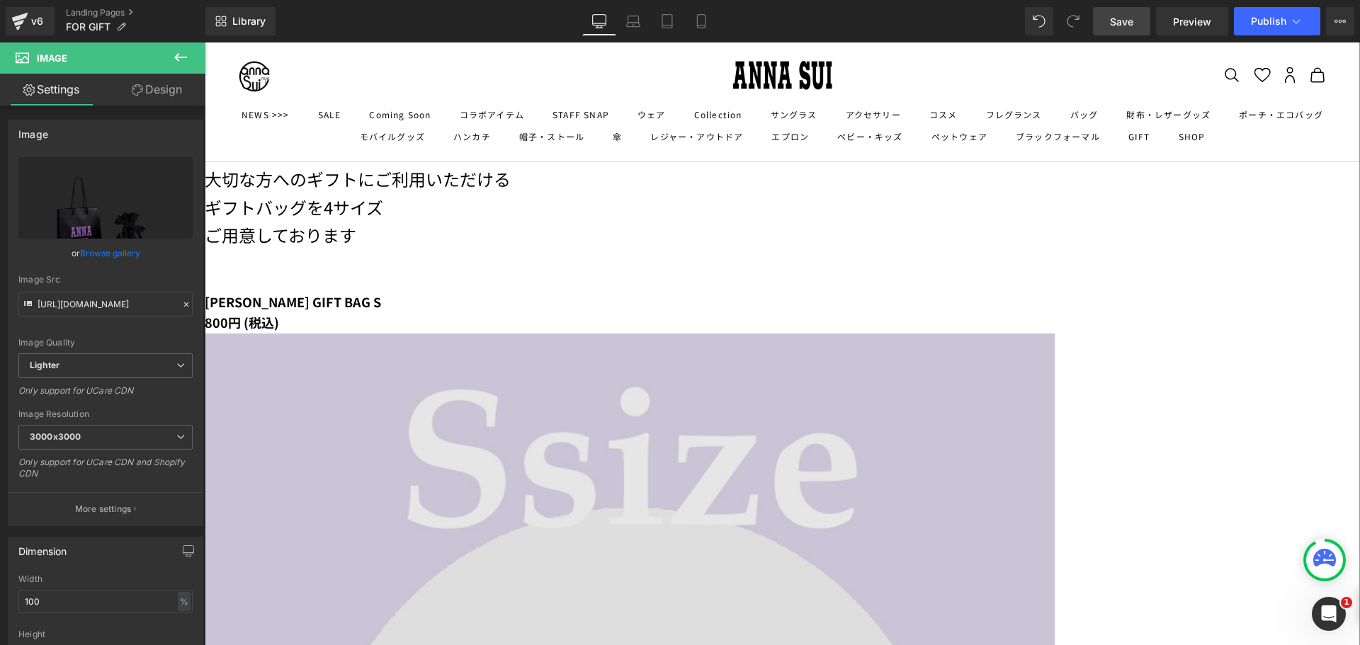
scroll to position [1253, 0]
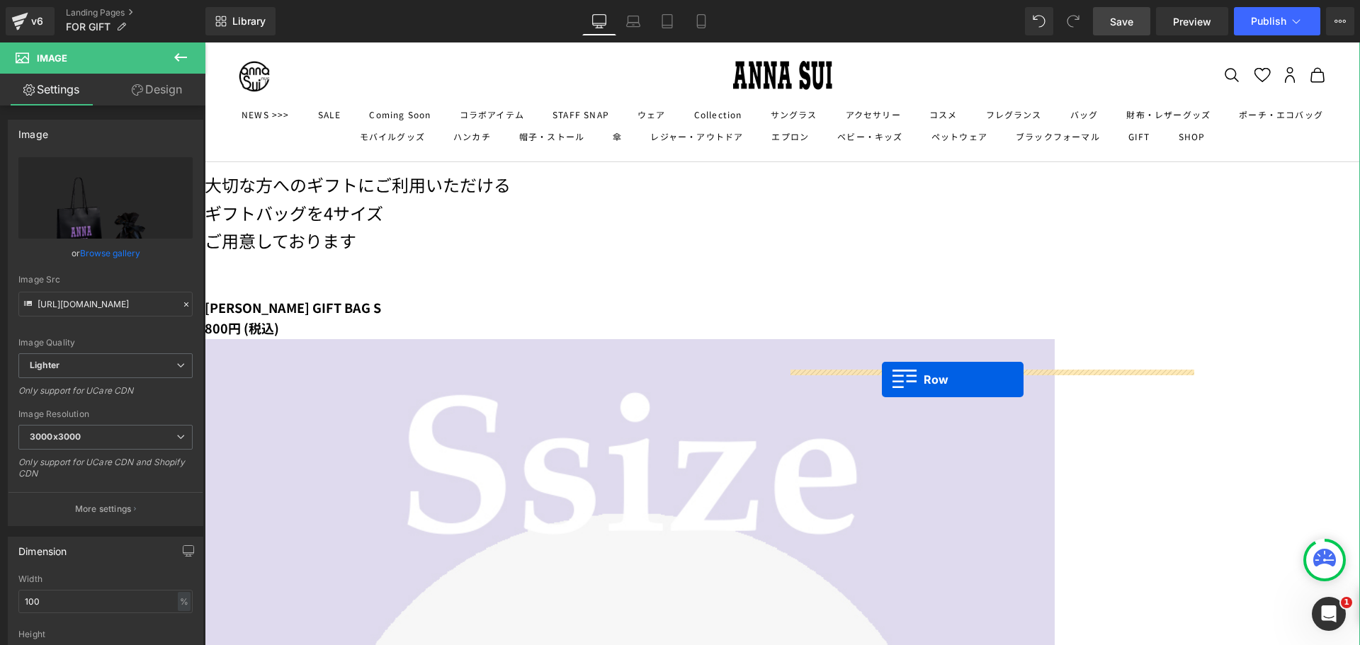
drag, startPoint x: 373, startPoint y: 376, endPoint x: 882, endPoint y: 380, distance: 509.4
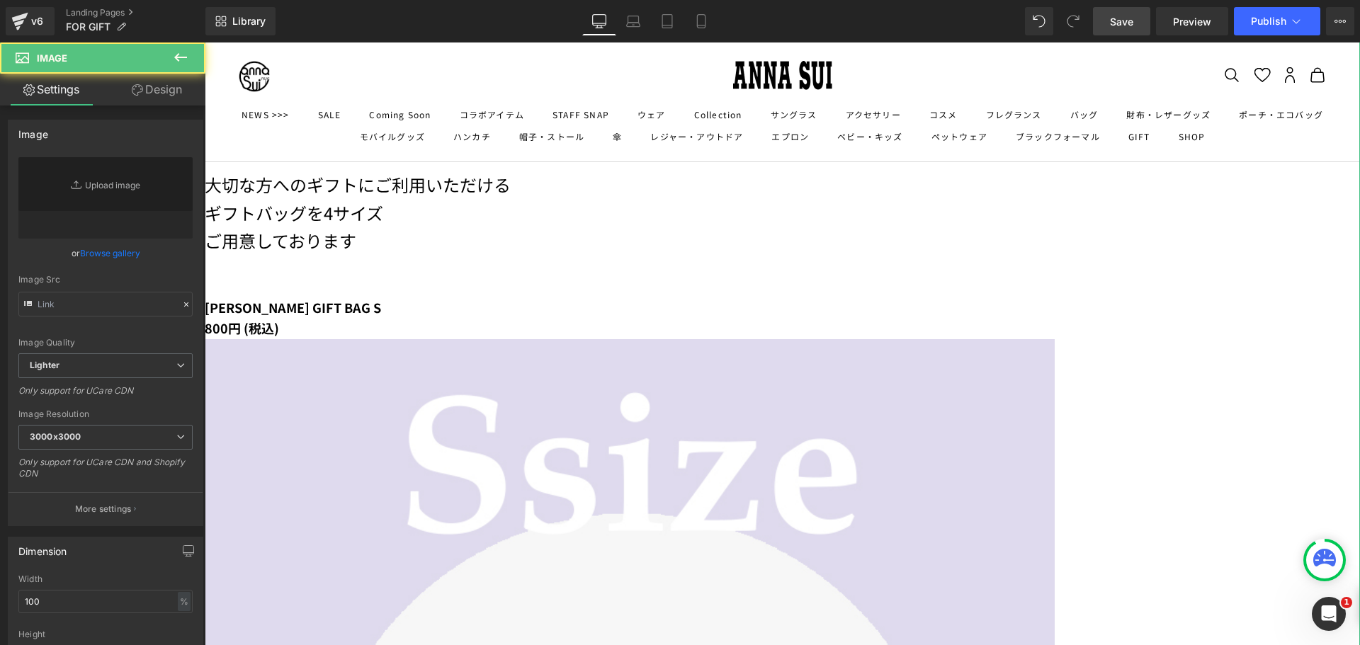
type input "[URL][DOMAIN_NAME]"
click at [114, 215] on link "Replace Image" at bounding box center [105, 197] width 174 height 81
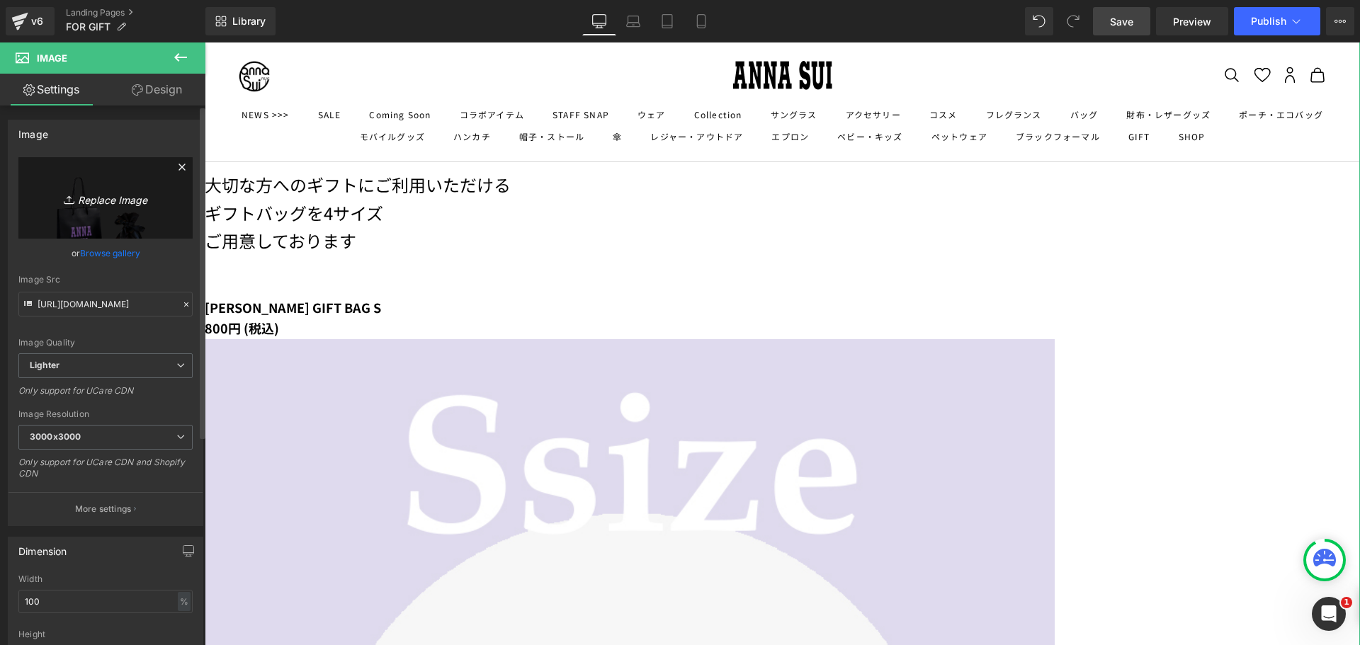
type input "C:\fakepath\BAGm.png"
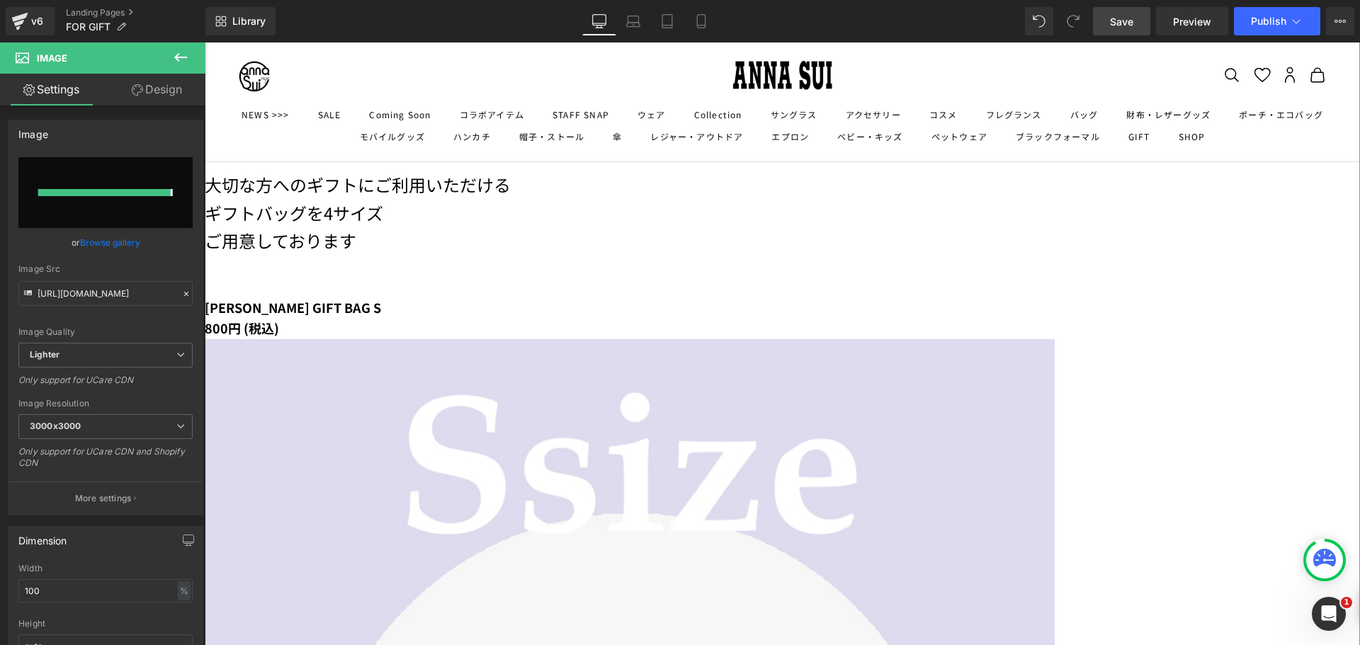
type input "[URL][DOMAIN_NAME]"
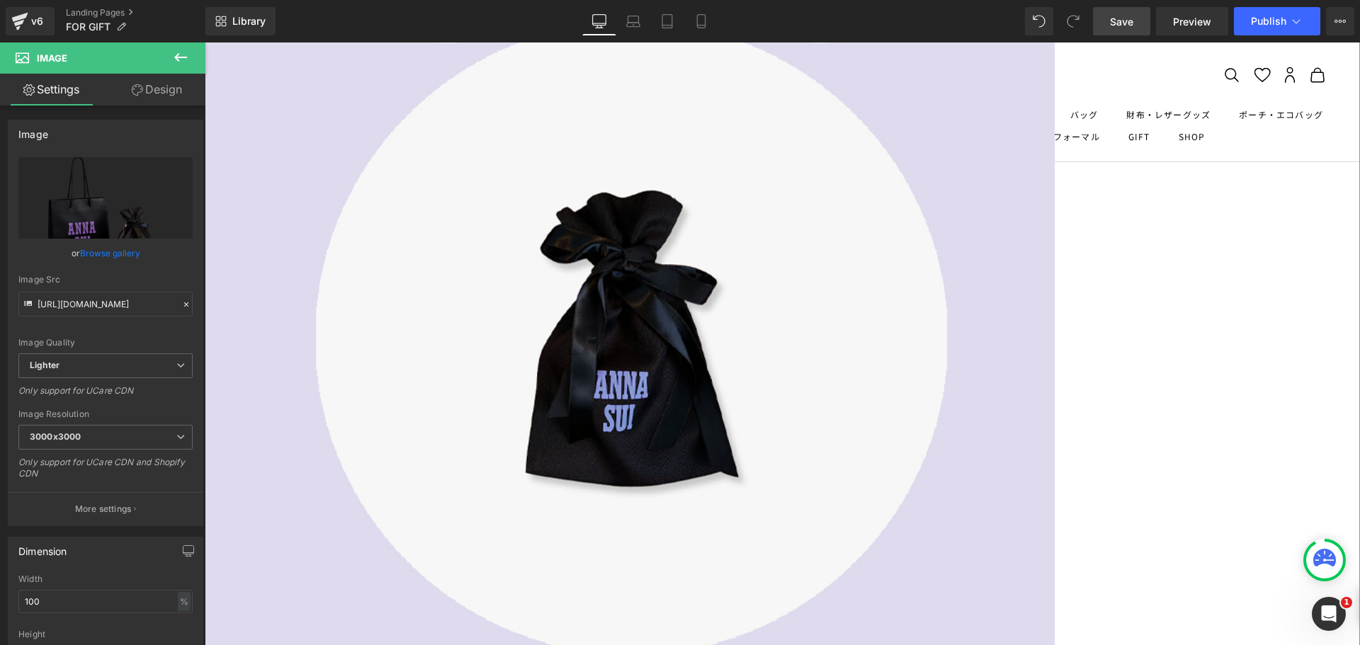
scroll to position [1467, 0]
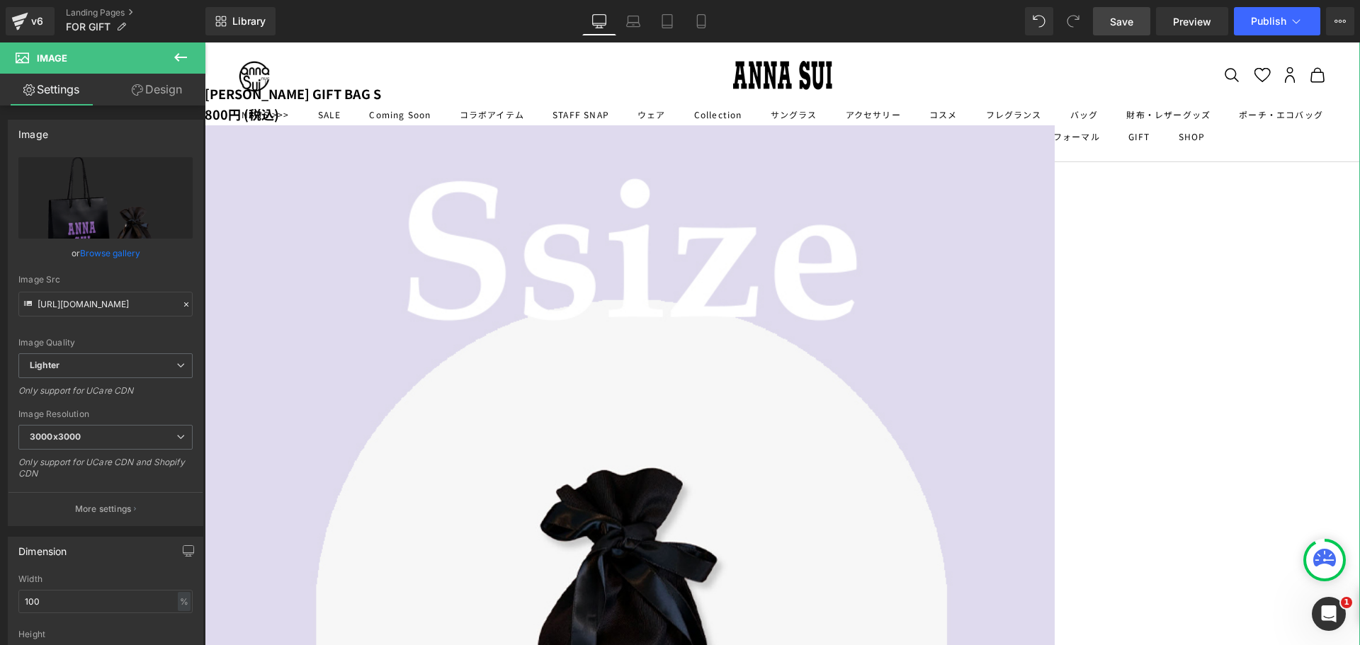
click at [1117, 18] on span "Save" at bounding box center [1121, 21] width 23 height 15
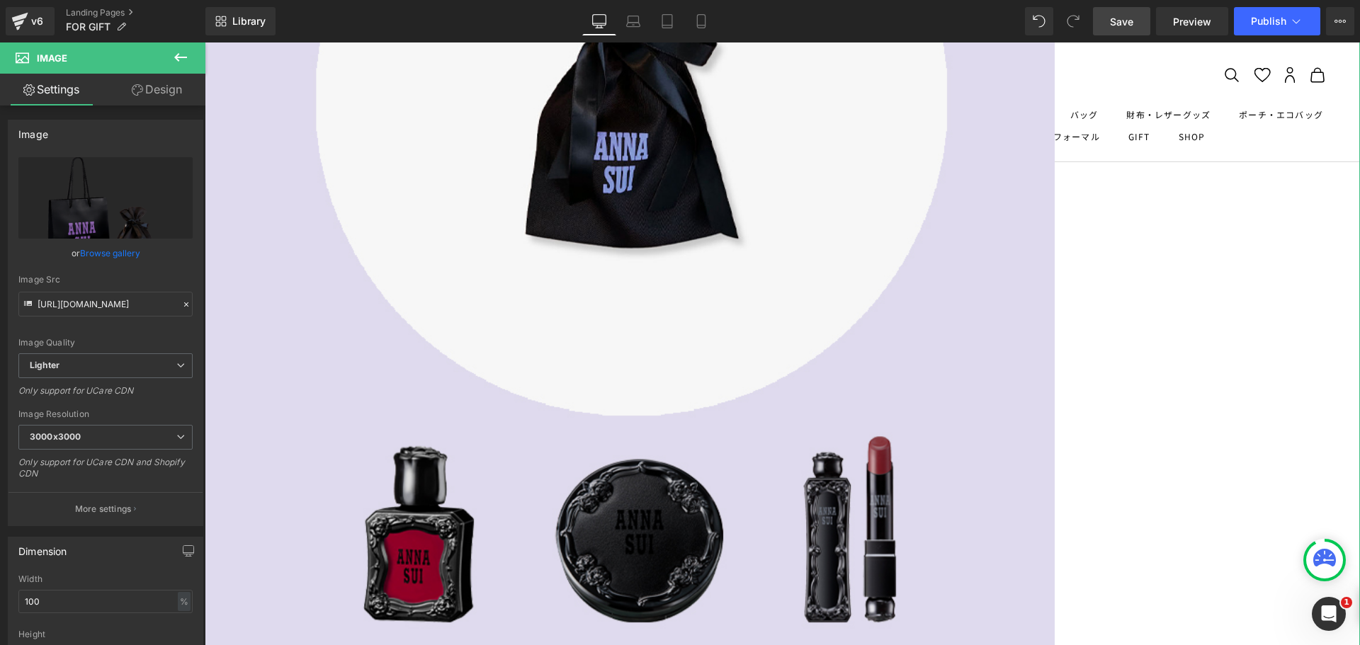
scroll to position [2034, 0]
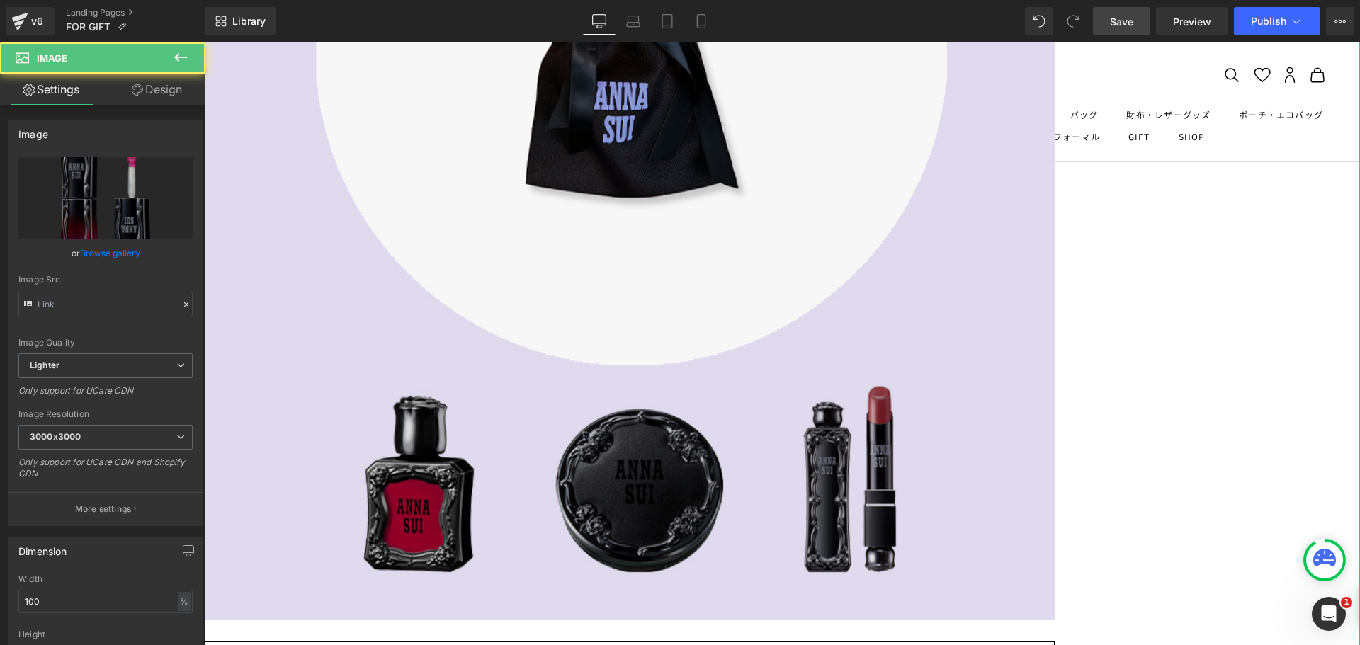
type input "[URL][DOMAIN_NAME]"
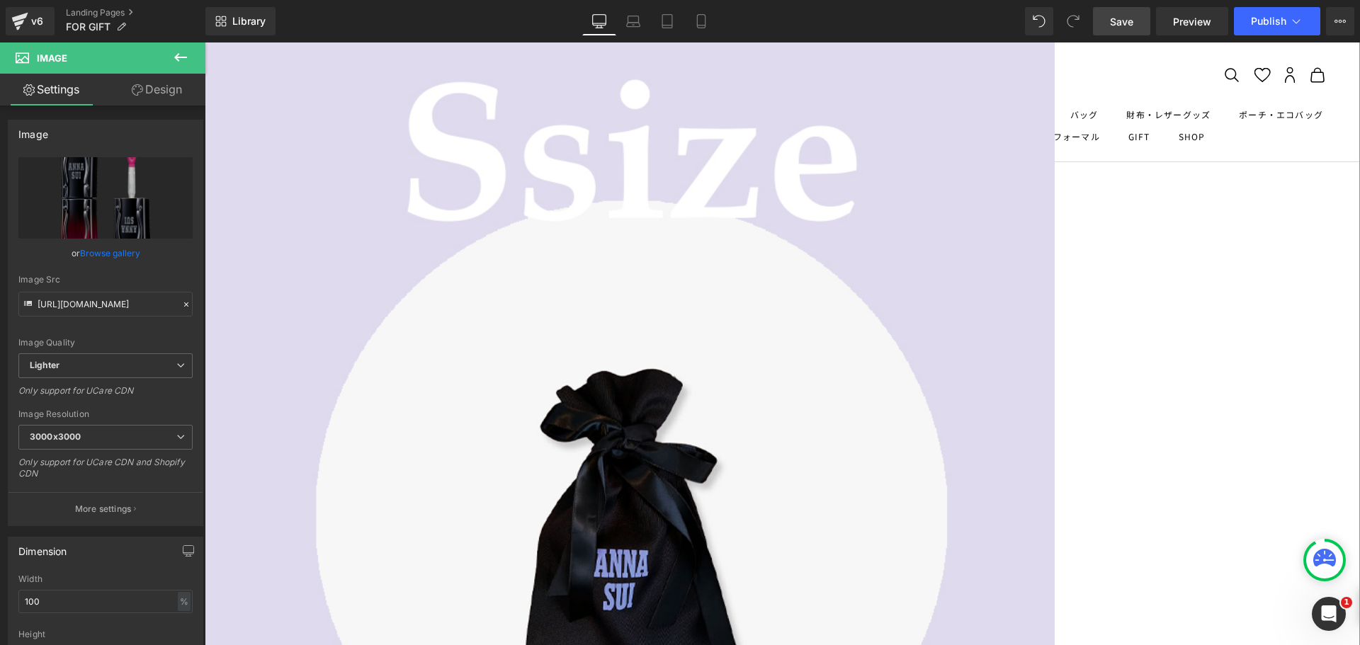
scroll to position [1680, 0]
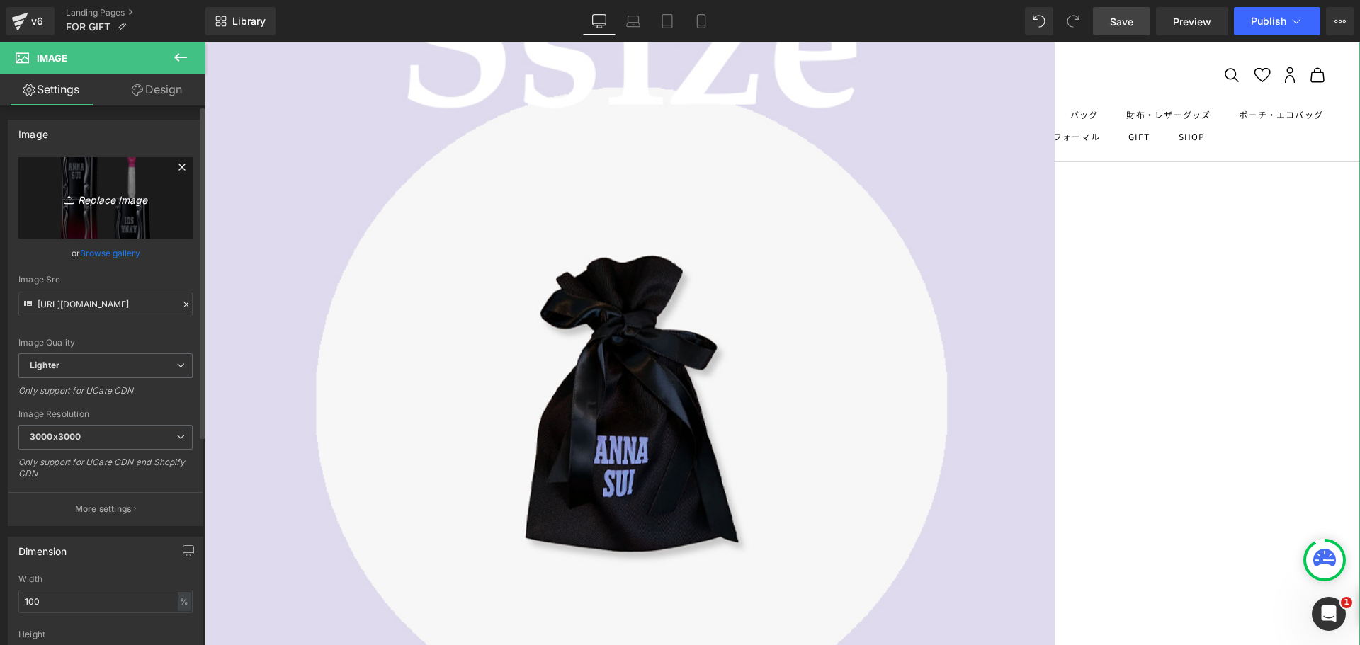
click at [138, 194] on icon "Replace Image" at bounding box center [105, 198] width 113 height 18
type input "C:\fakepath\pierce.png"
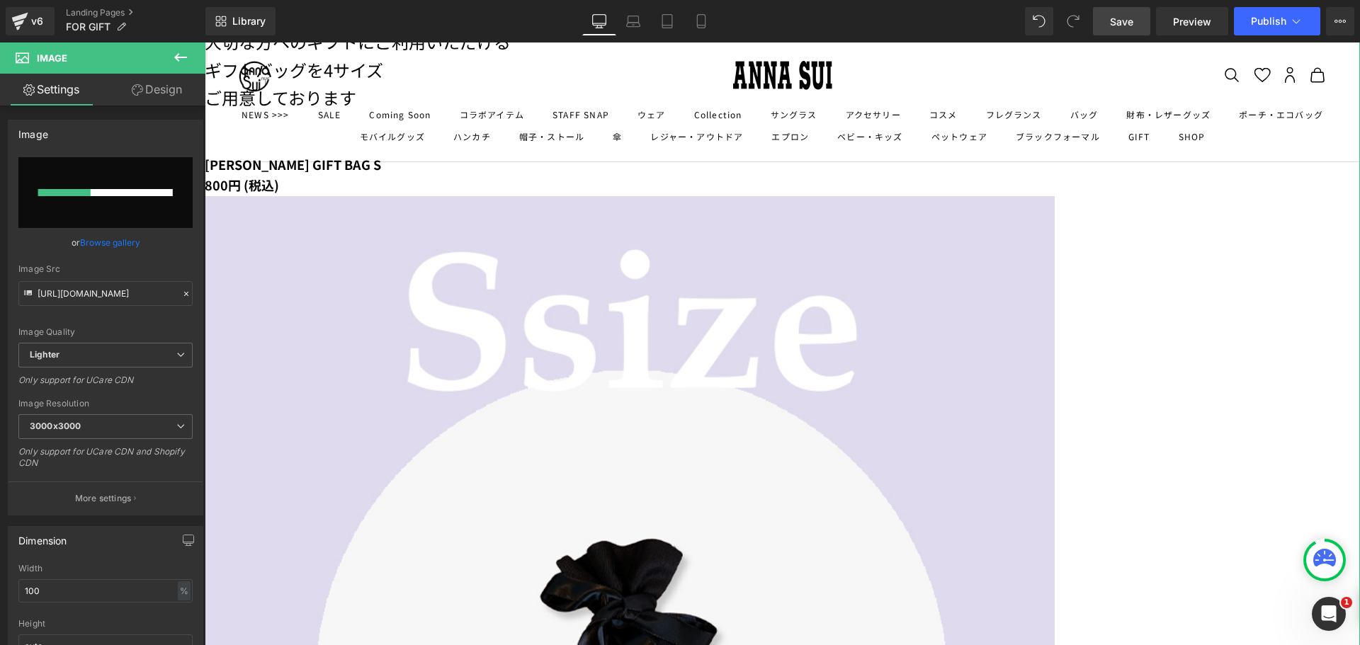
scroll to position [1184, 0]
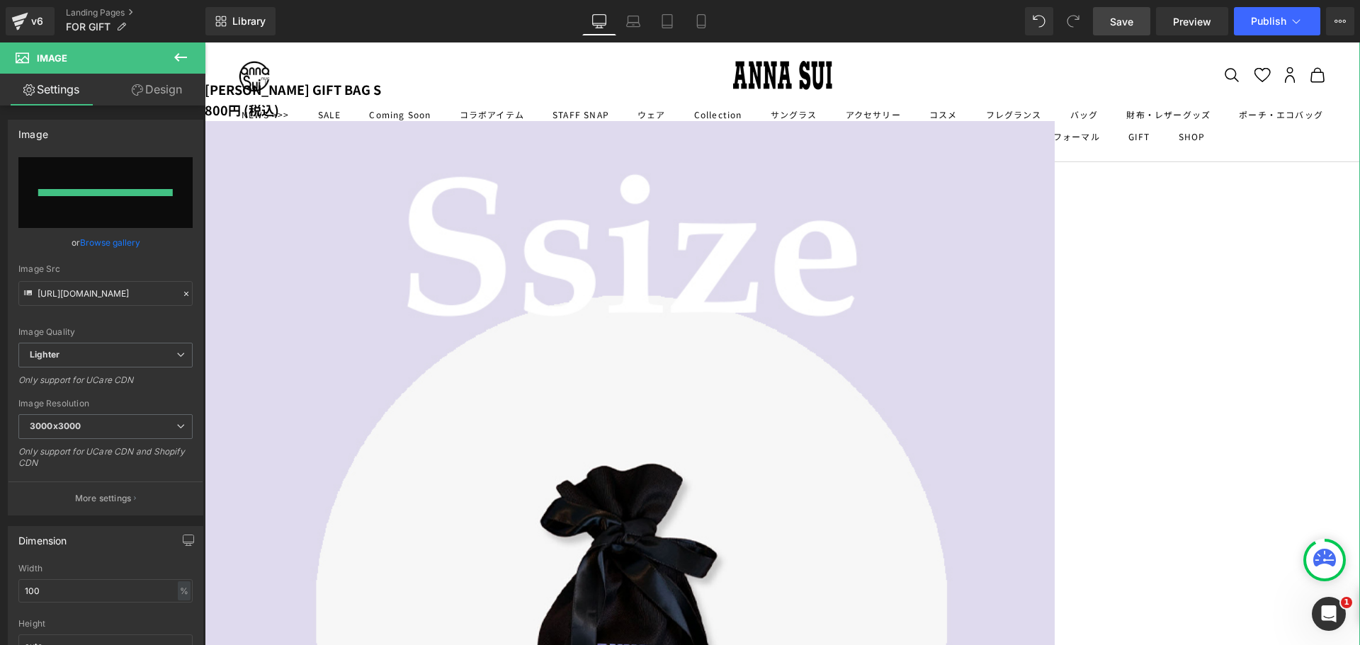
type input "[URL][DOMAIN_NAME]"
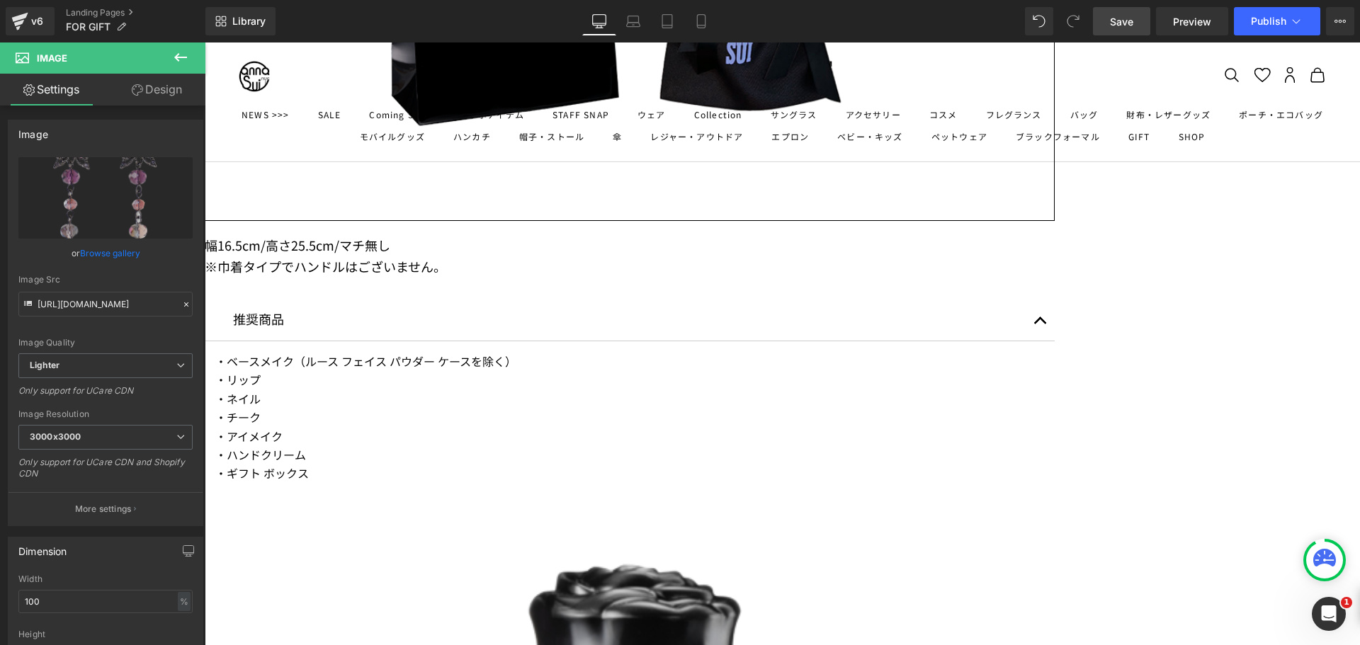
scroll to position [3522, 0]
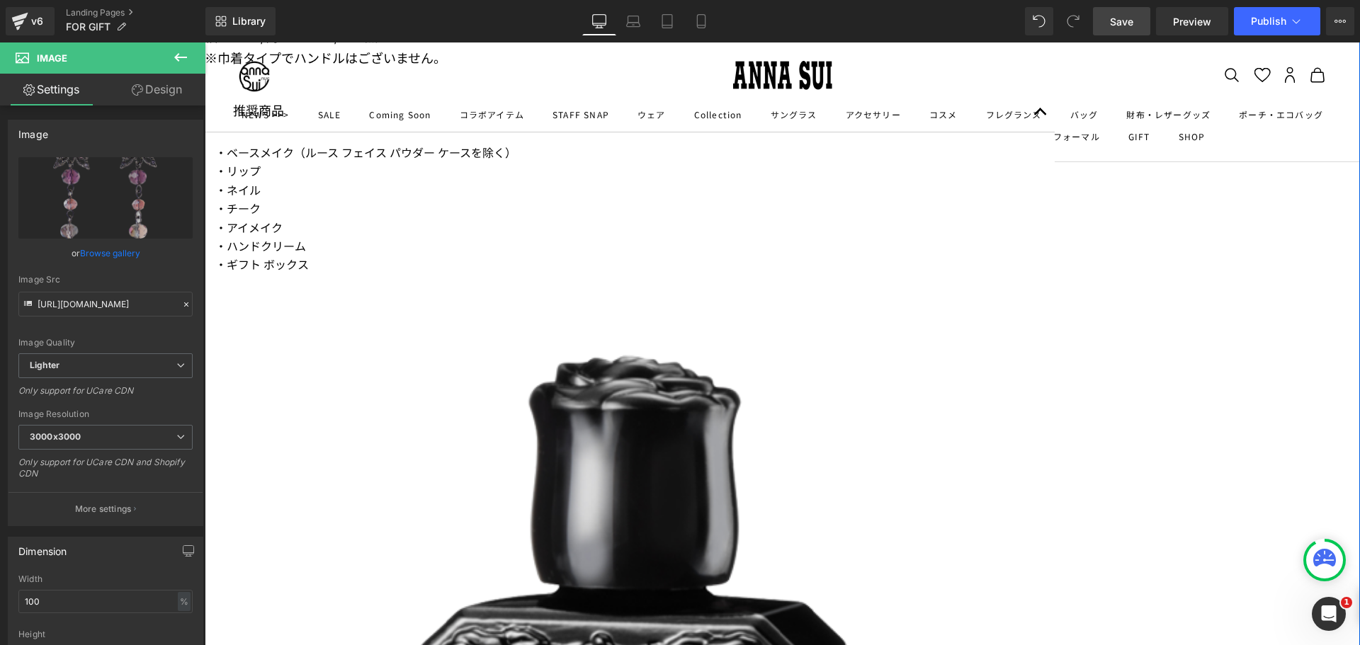
drag, startPoint x: 752, startPoint y: 125, endPoint x: 685, endPoint y: 175, distance: 83.6
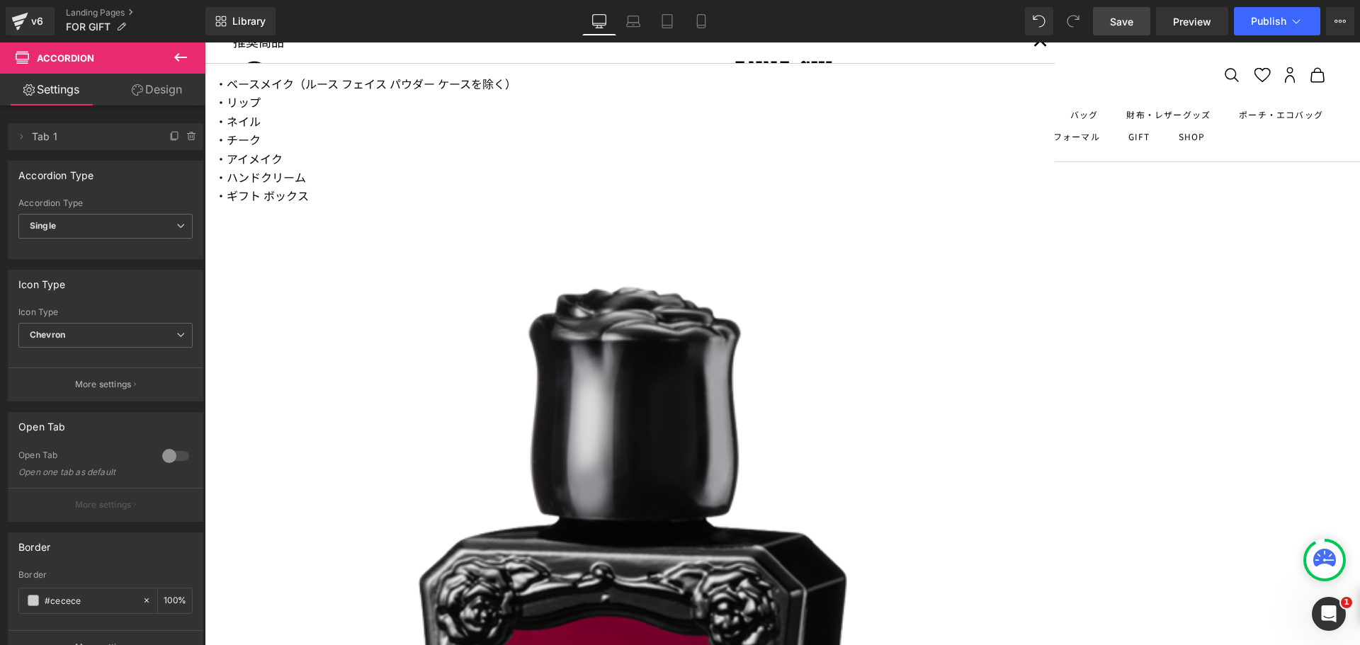
scroll to position [3664, 0]
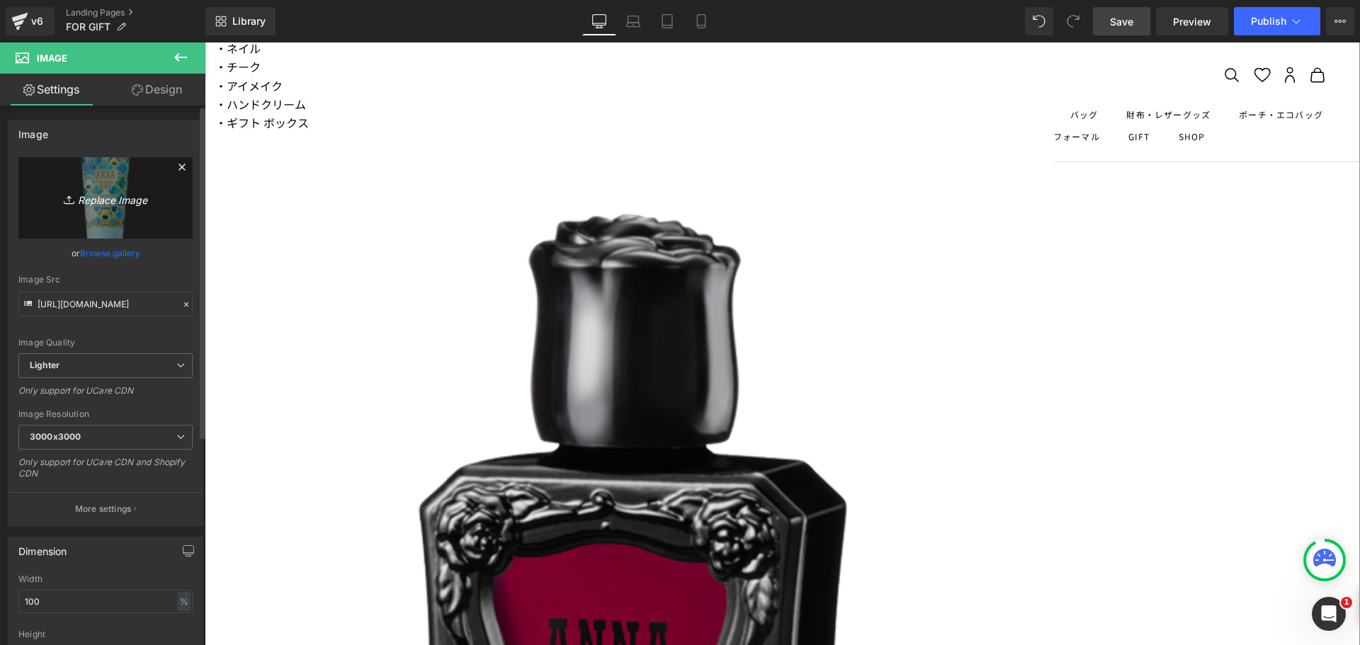
click at [97, 199] on icon "Replace Image" at bounding box center [105, 198] width 113 height 18
type input "C:\fakepath\wallet.png"
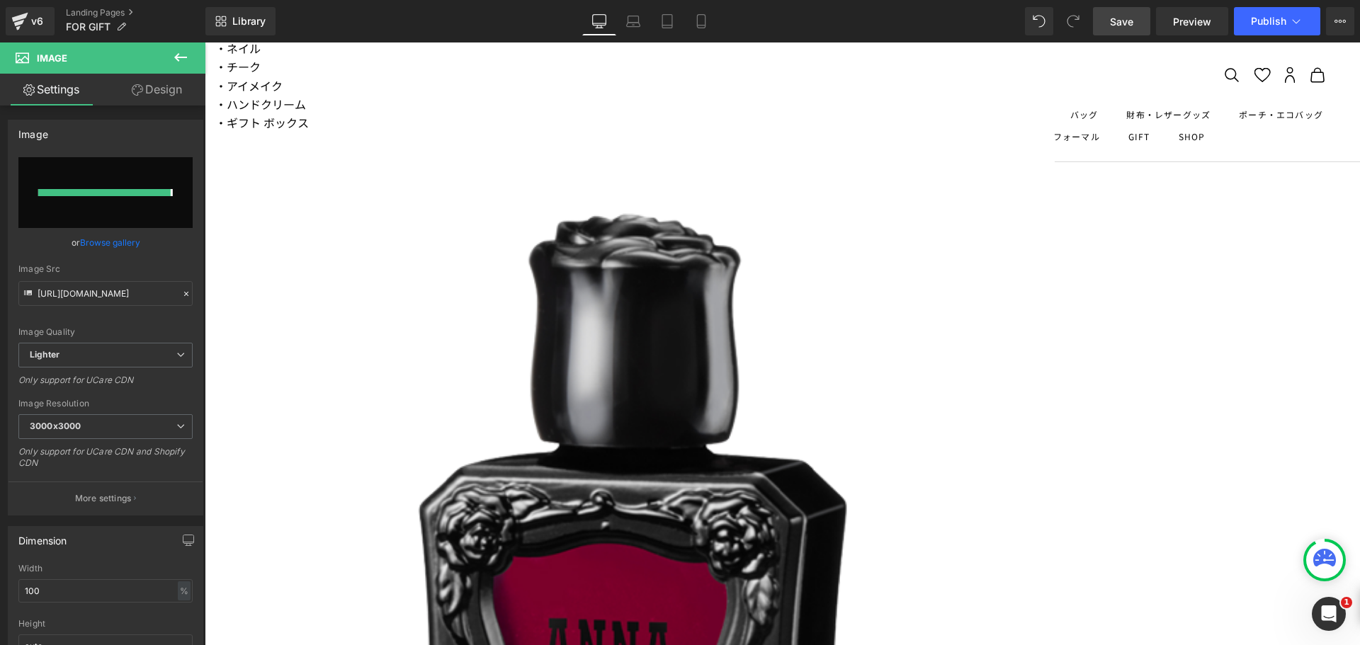
type input "[URL][DOMAIN_NAME]"
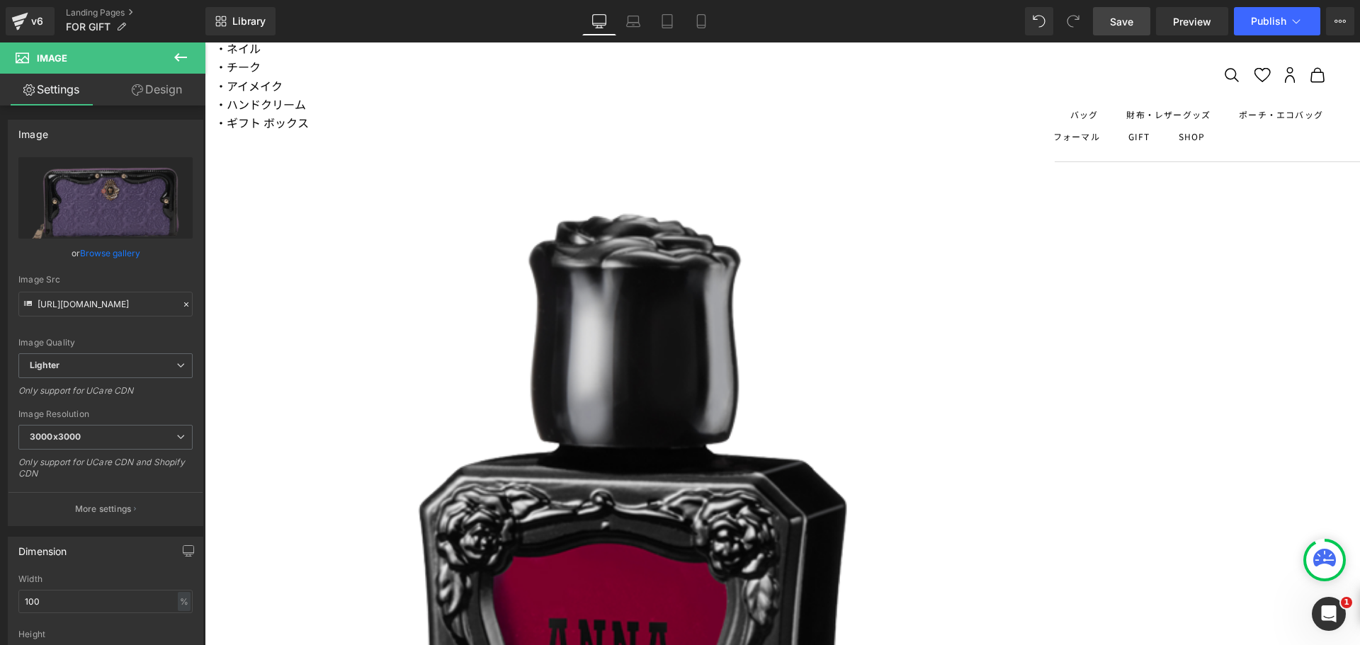
drag, startPoint x: 691, startPoint y: 317, endPoint x: 679, endPoint y: 316, distance: 12.8
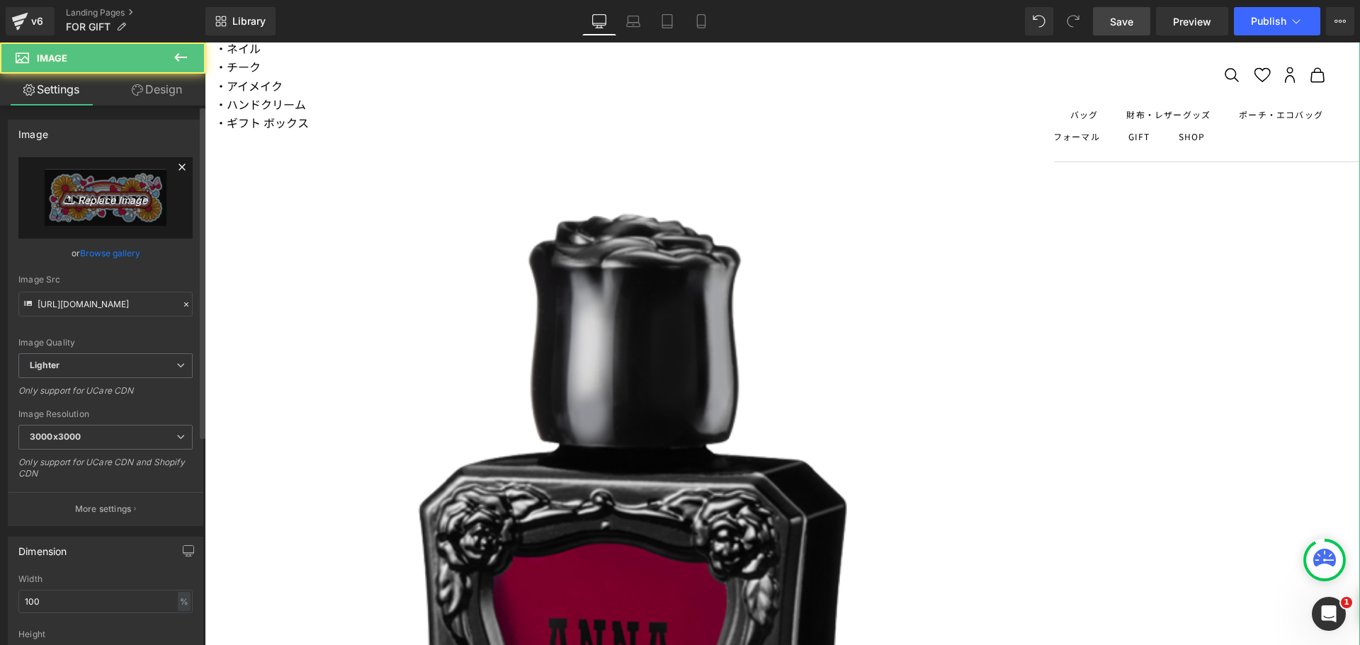
click at [137, 215] on link "Replace Image" at bounding box center [105, 197] width 174 height 81
type input "C:\fakepath\umbrella.png"
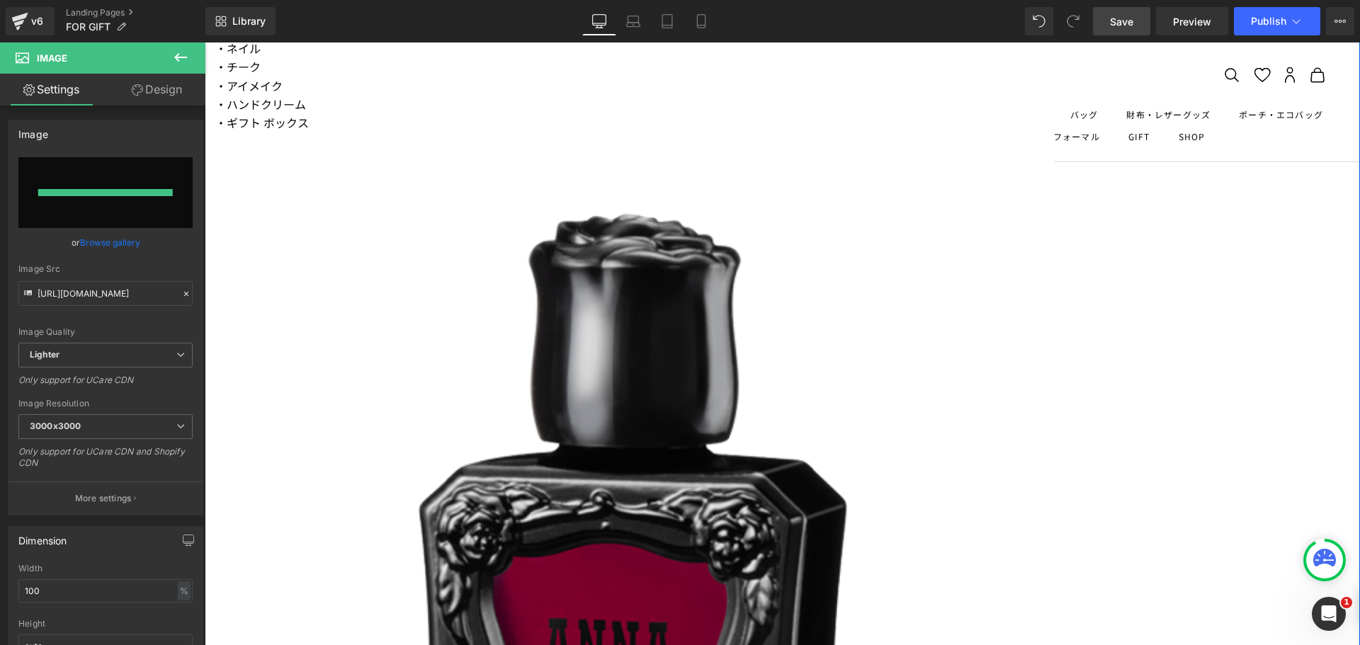
type input "[URL][DOMAIN_NAME][DATE]"
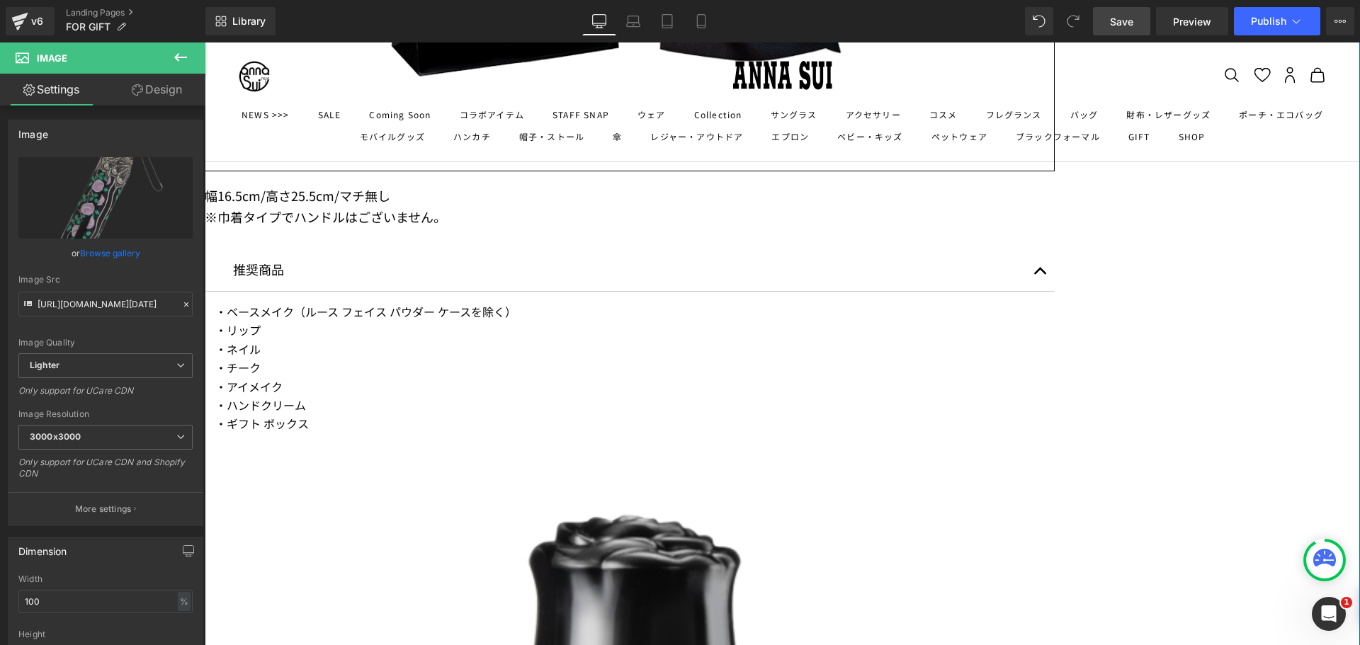
scroll to position [3239, 0]
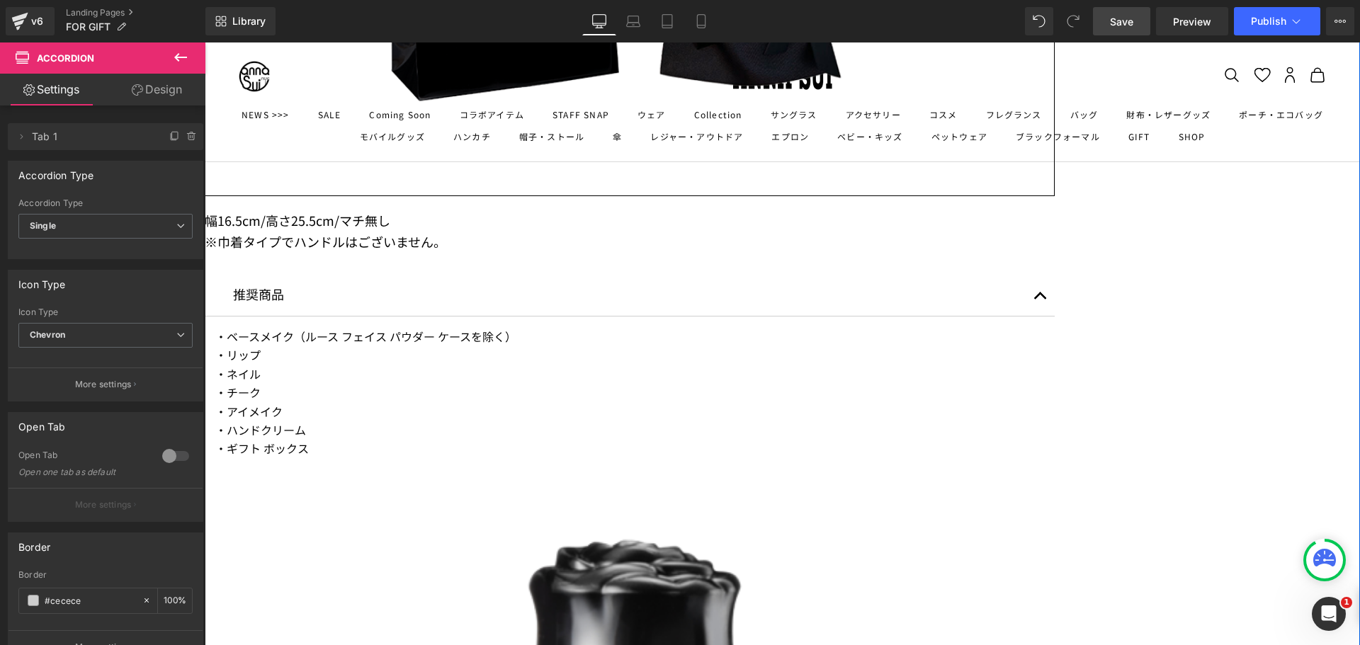
scroll to position [3451, 0]
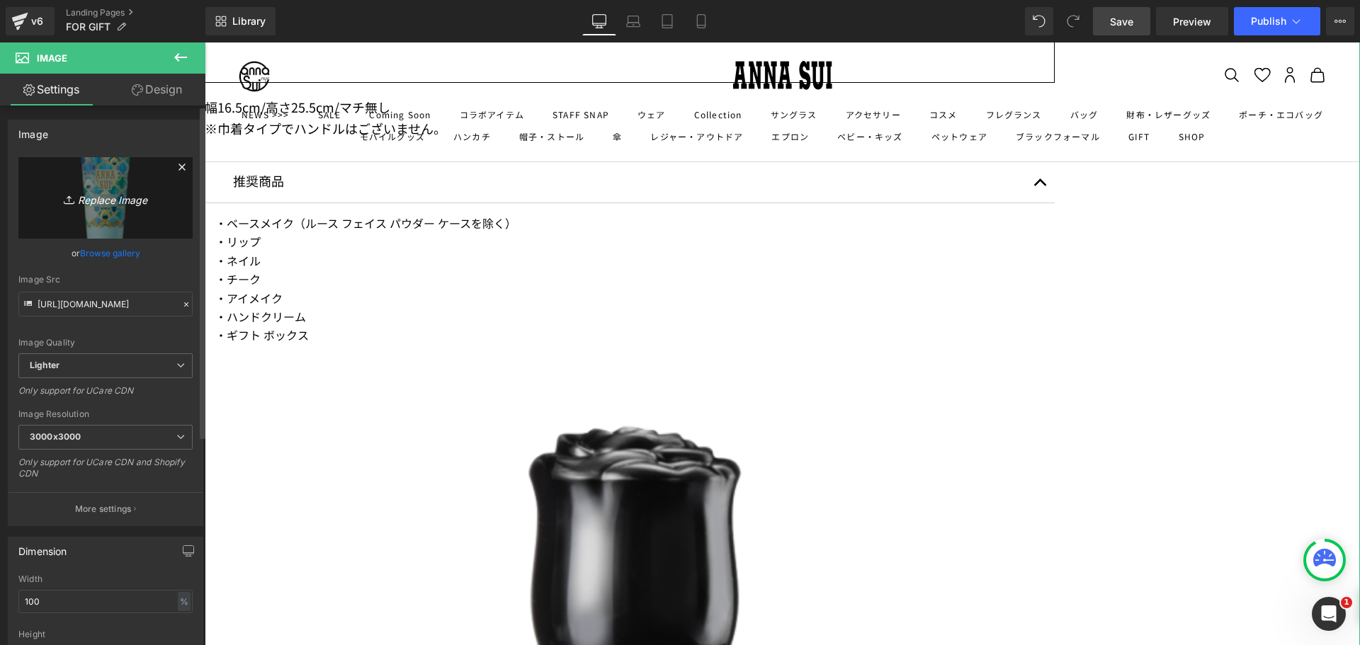
click at [110, 205] on icon "Replace Image" at bounding box center [105, 198] width 113 height 18
type input "C:\fakepath\clothes.png"
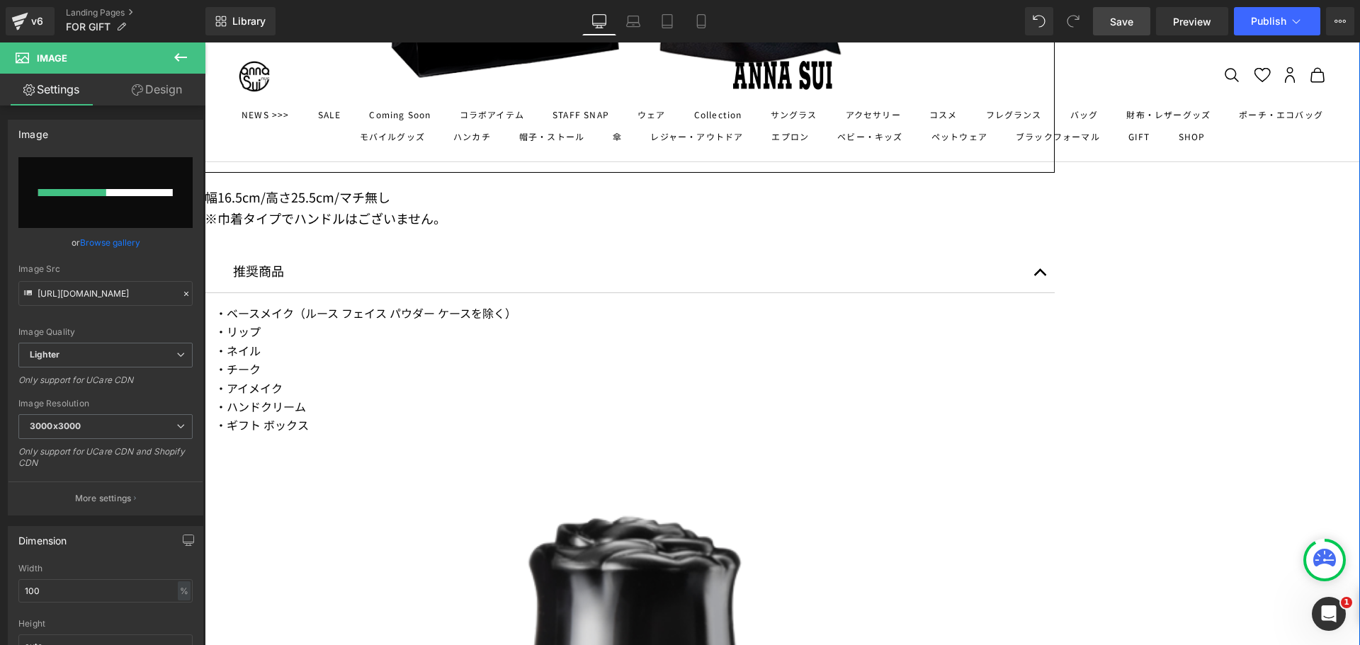
scroll to position [3522, 0]
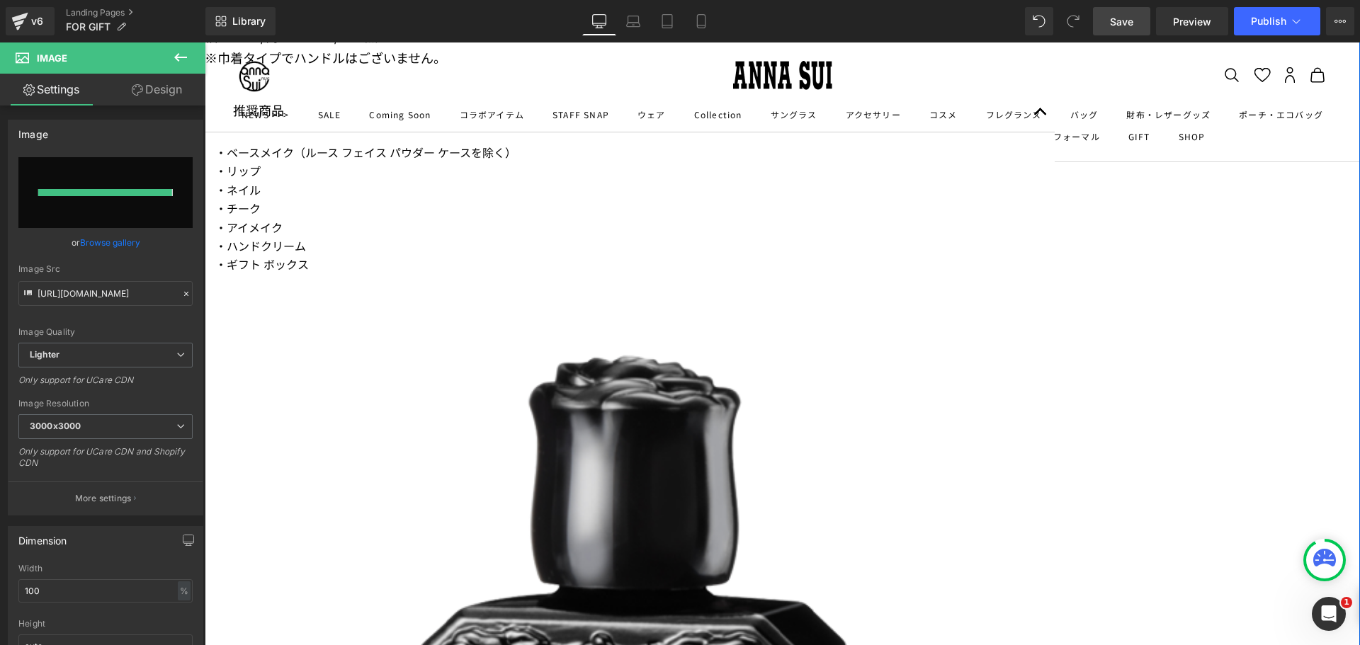
type input "[URL][DOMAIN_NAME]"
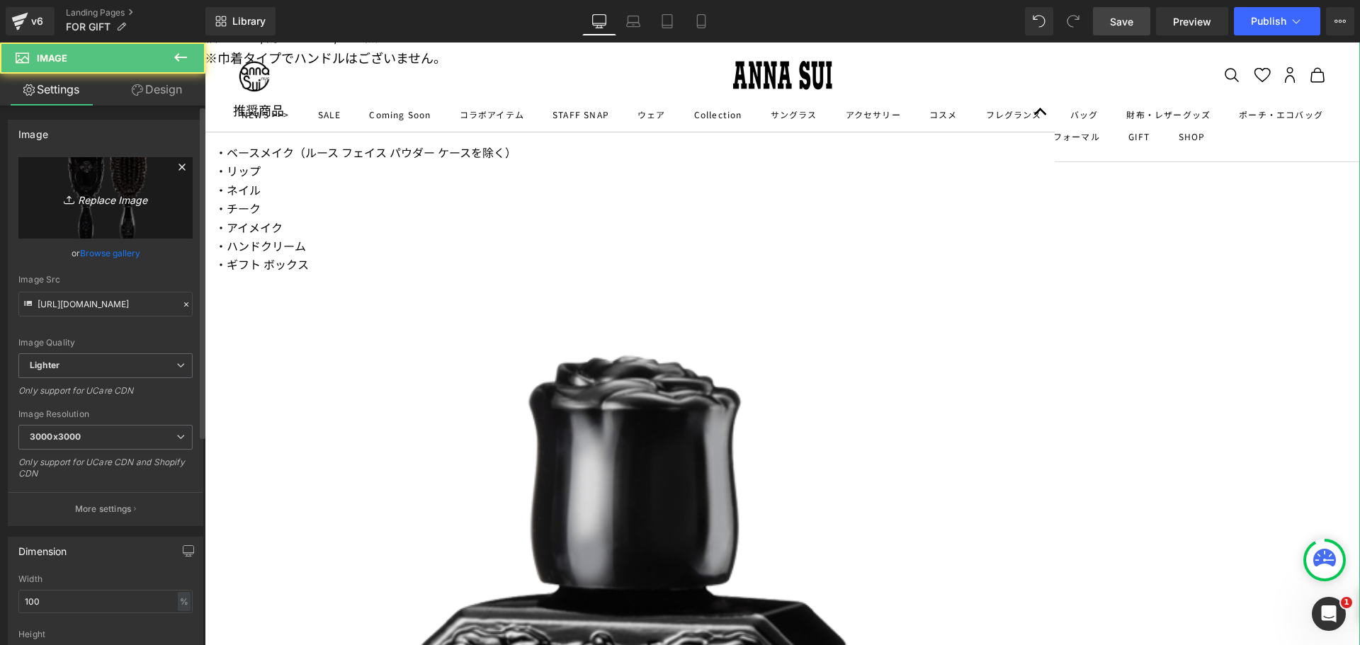
click at [131, 214] on link "Replace Image" at bounding box center [105, 197] width 174 height 81
type input "C:\fakepath\rucksack.png"
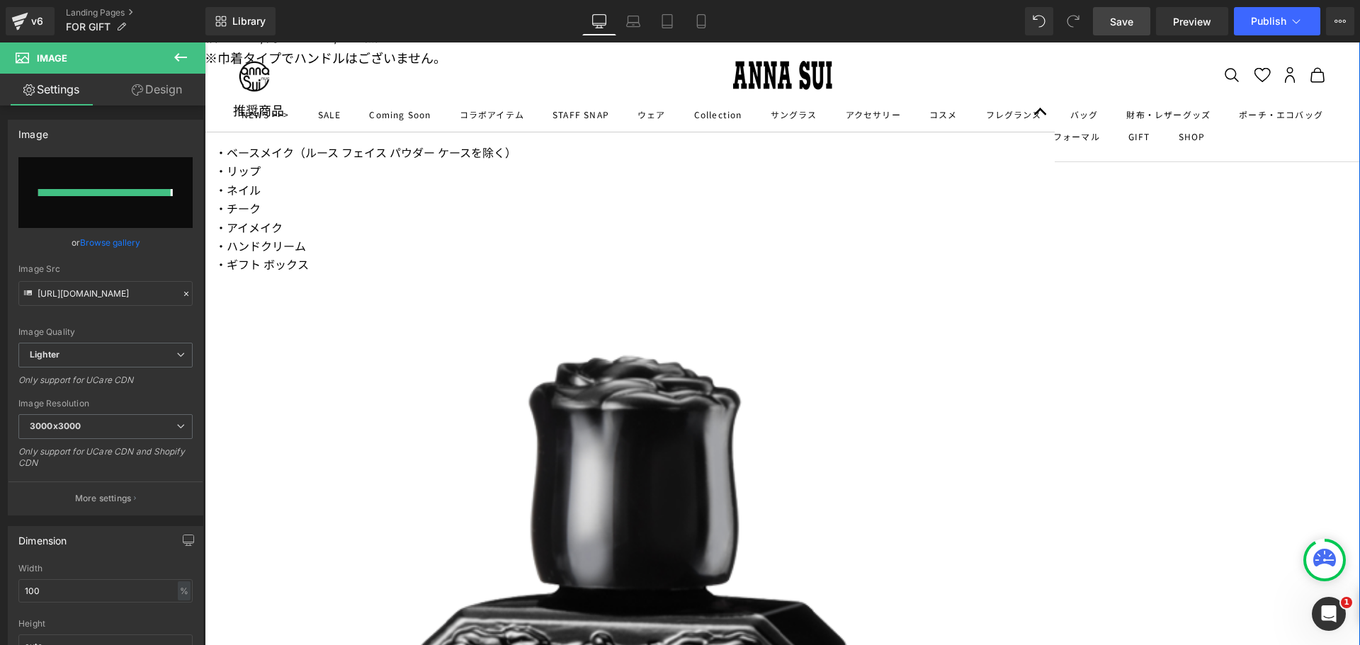
type input "[URL][DOMAIN_NAME]"
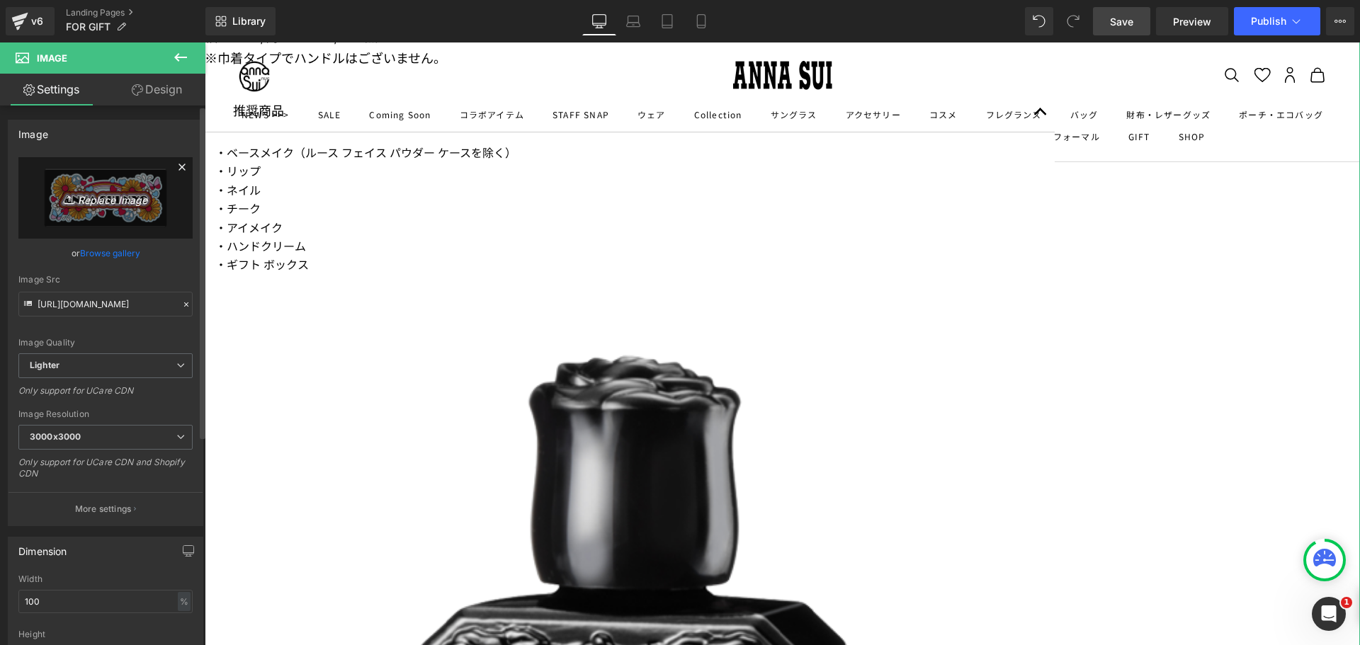
click at [143, 220] on link "Replace Image" at bounding box center [105, 197] width 174 height 81
type input "C:\fakepath\handbag.png"
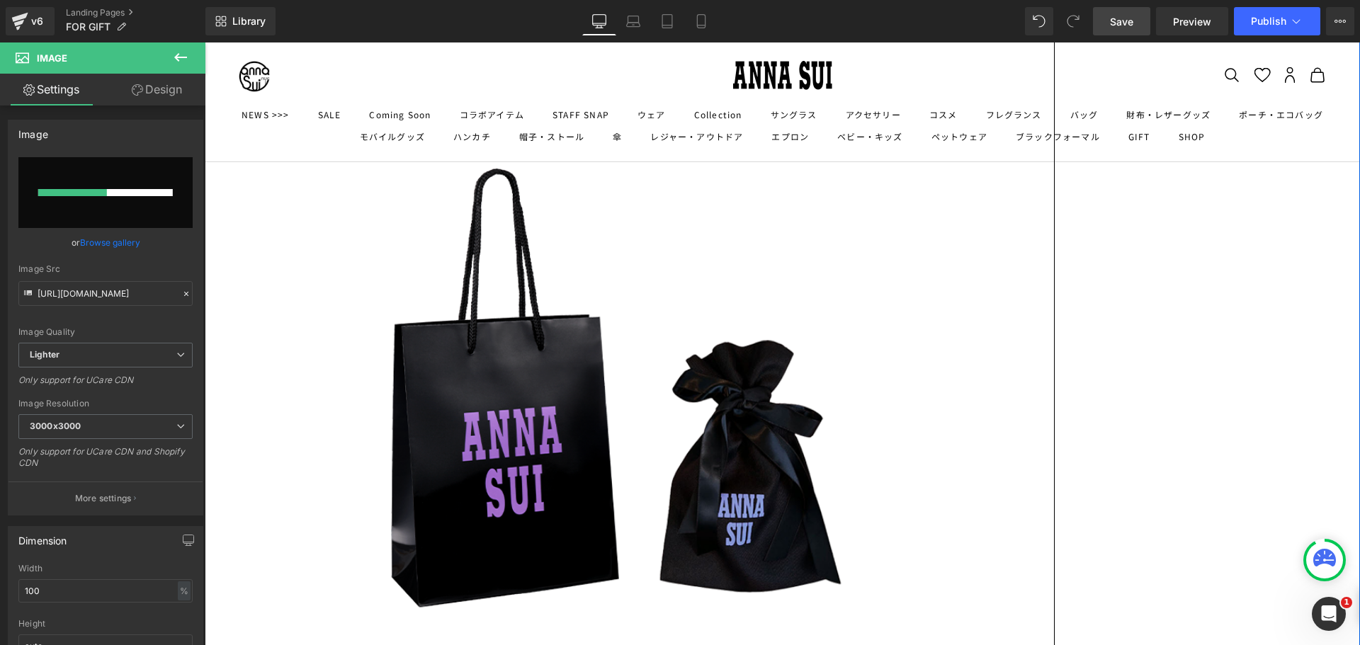
scroll to position [2672, 0]
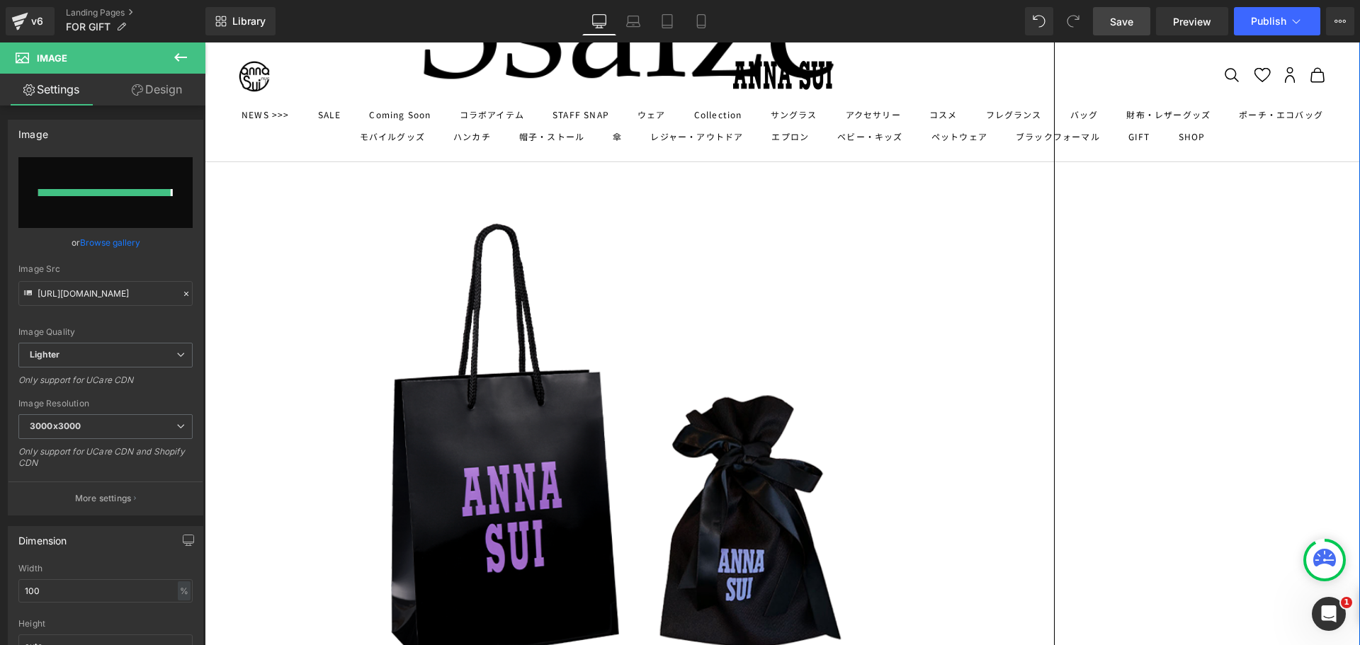
type input "[URL][DOMAIN_NAME]"
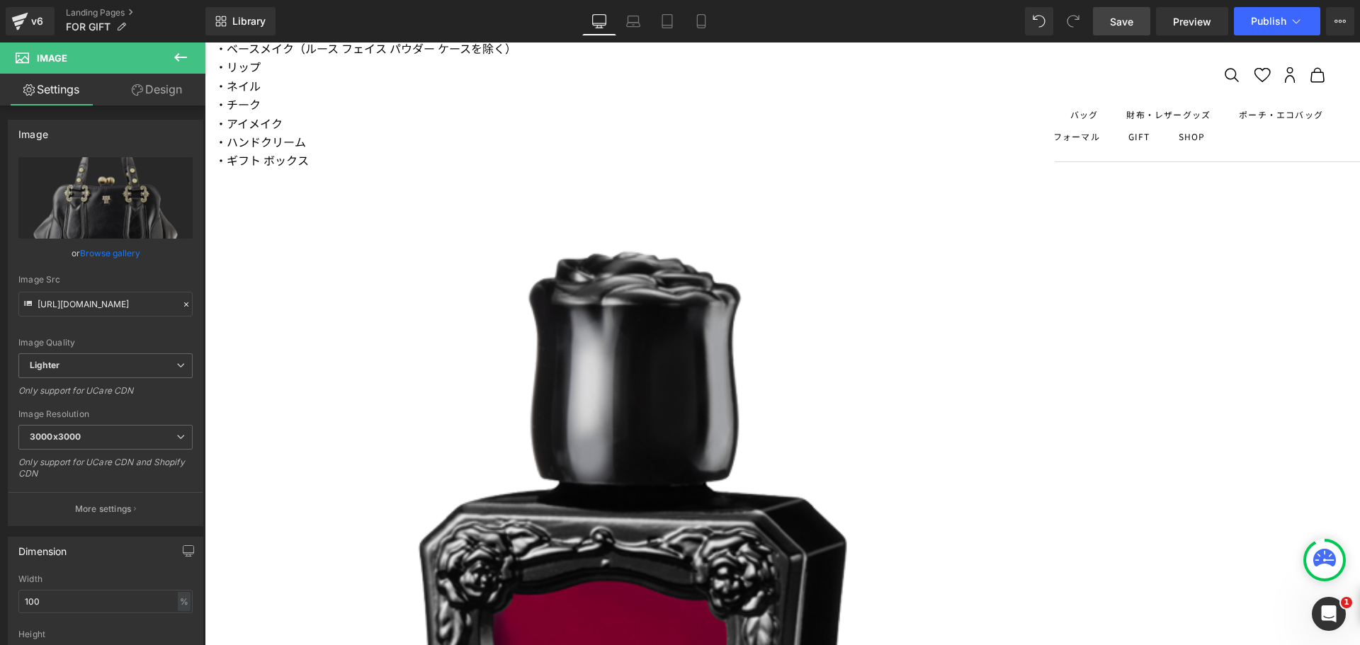
scroll to position [3451, 0]
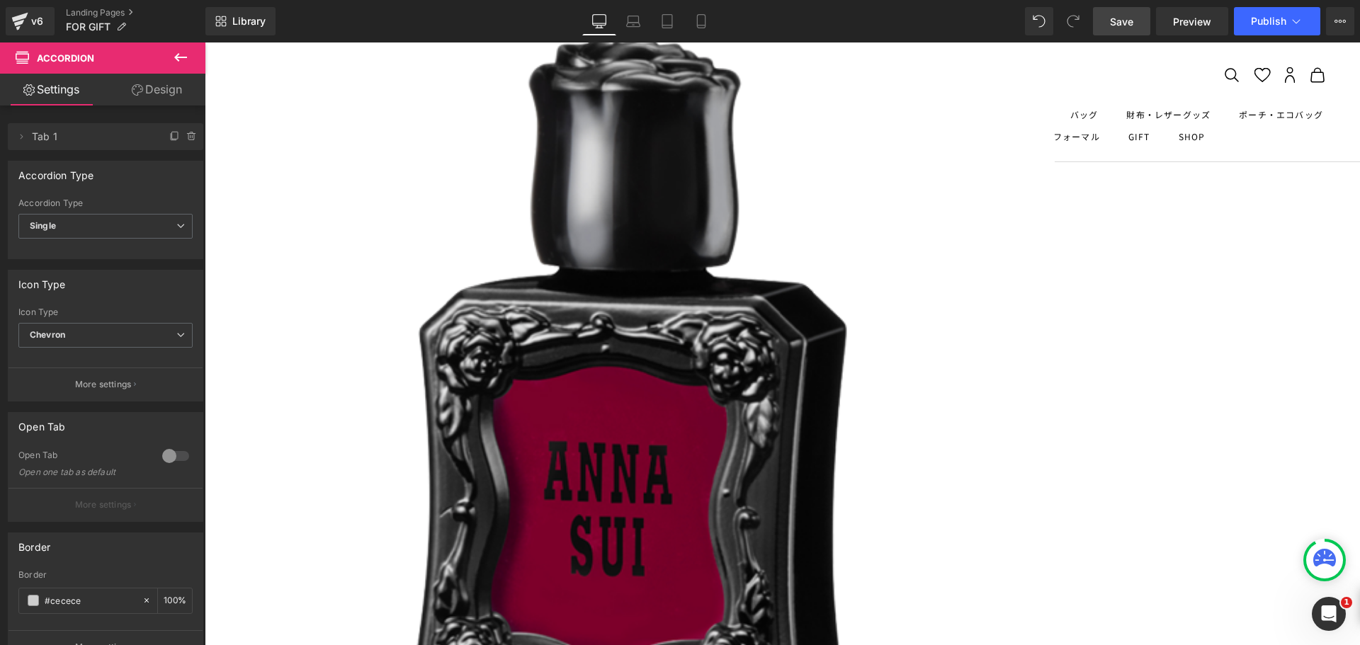
scroll to position [3734, 0]
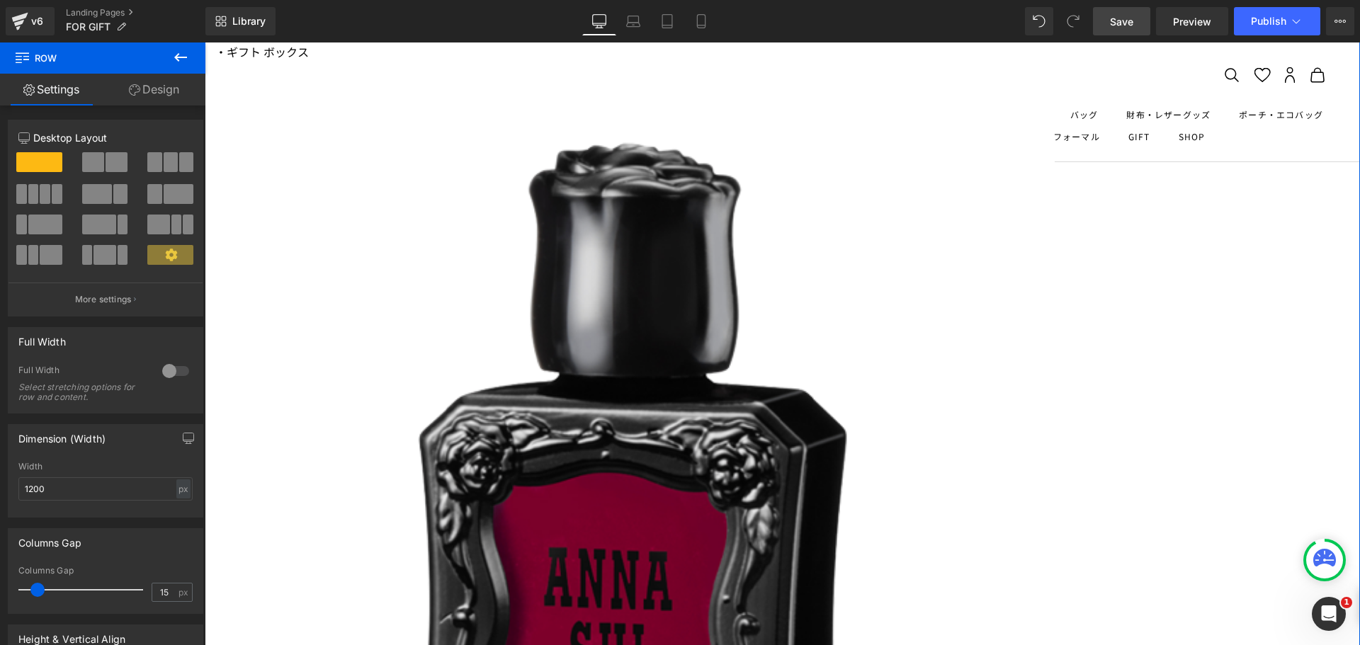
drag, startPoint x: 784, startPoint y: 373, endPoint x: 786, endPoint y: 391, distance: 17.8
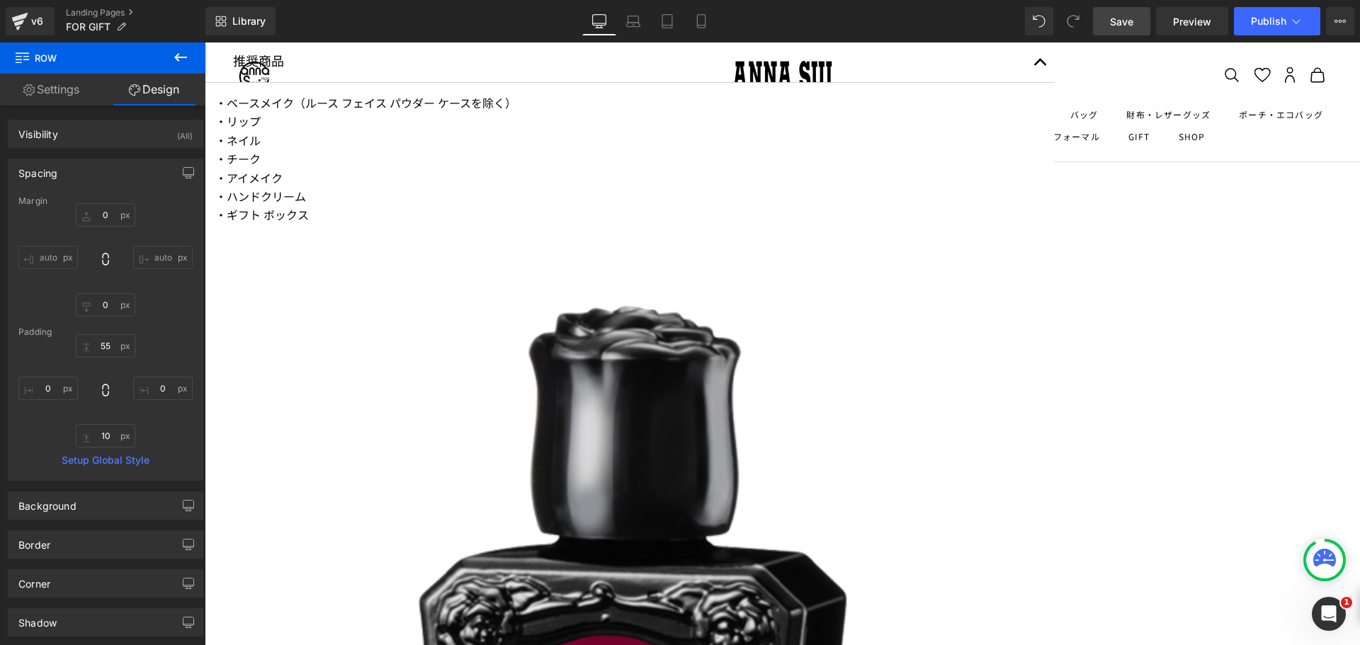
scroll to position [3522, 0]
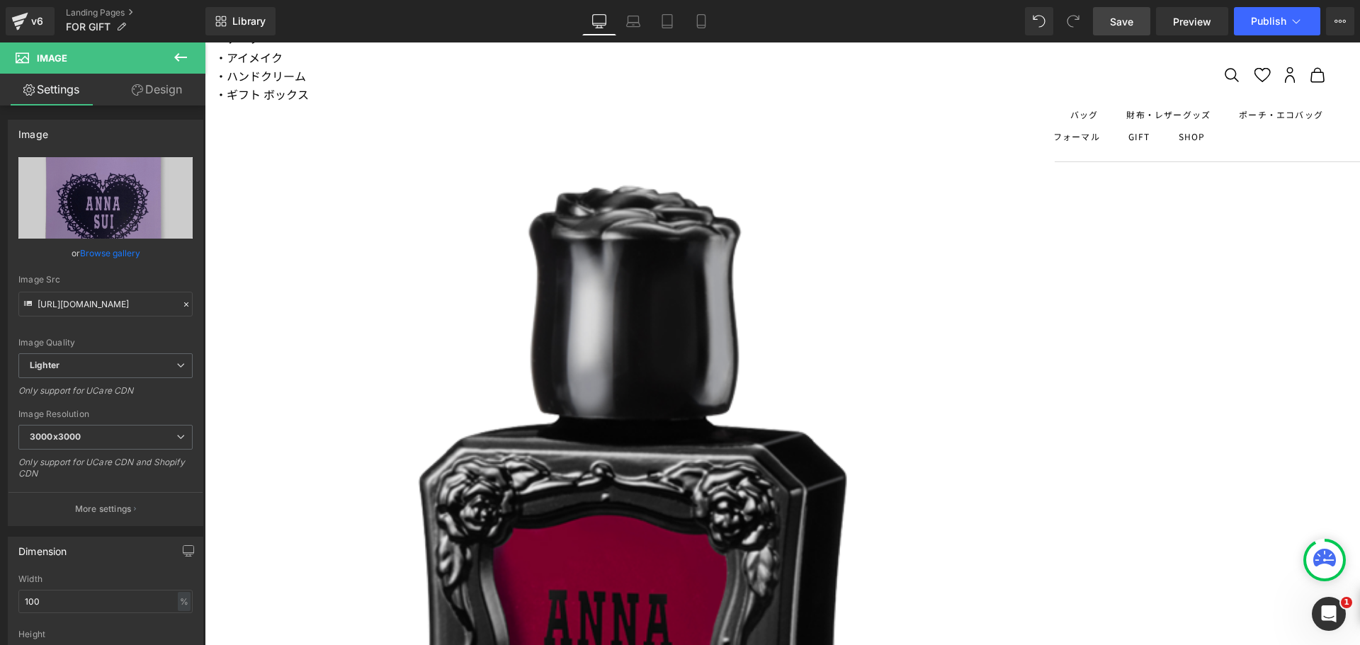
scroll to position [3734, 0]
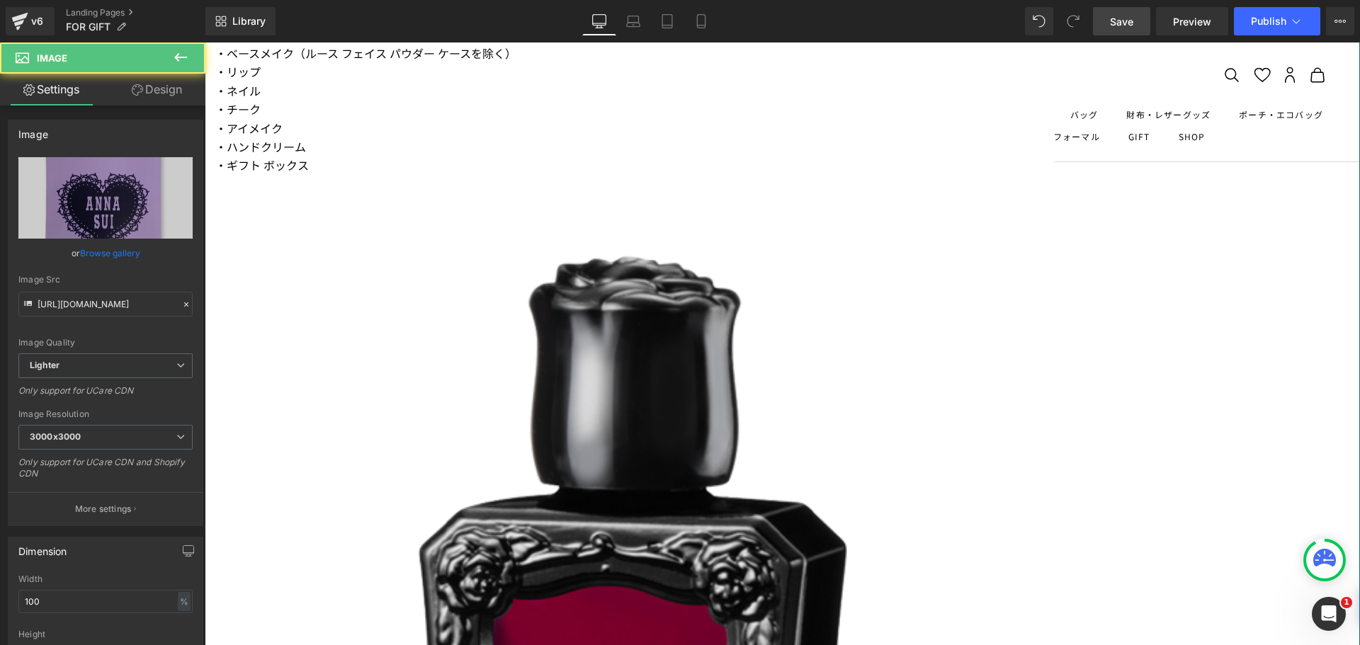
scroll to position [3593, 0]
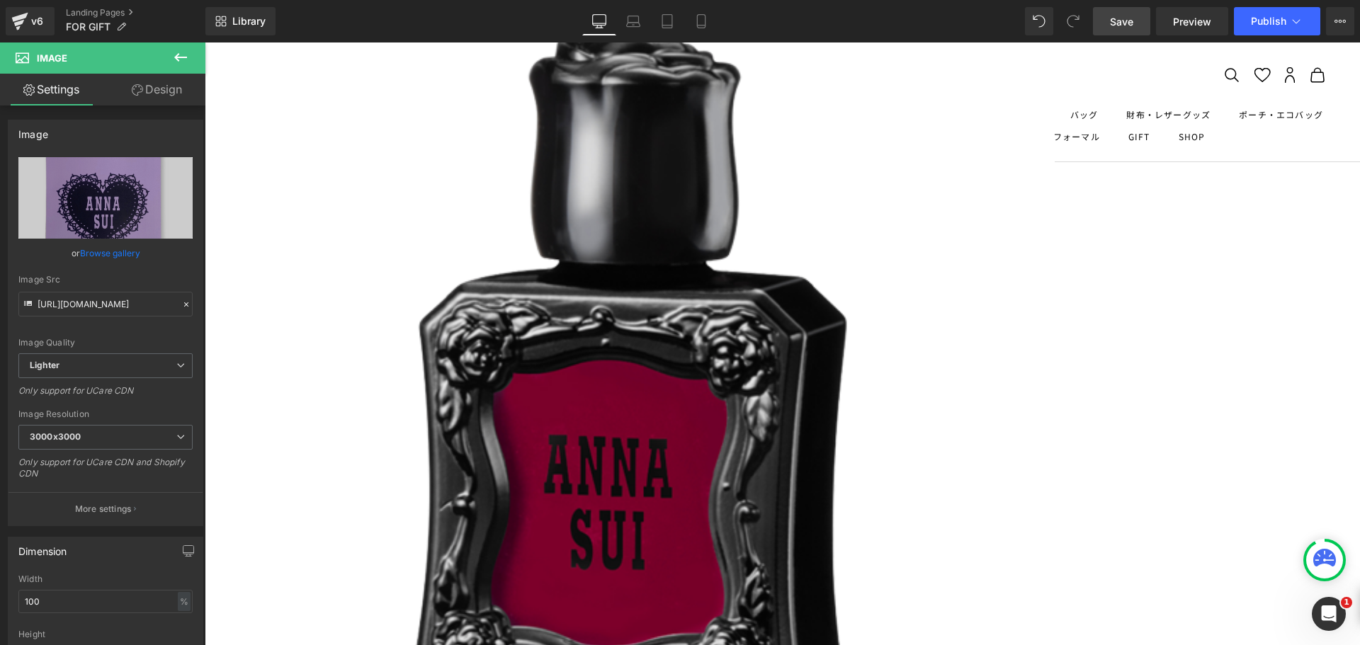
drag, startPoint x: 754, startPoint y: 523, endPoint x: 549, endPoint y: 477, distance: 209.9
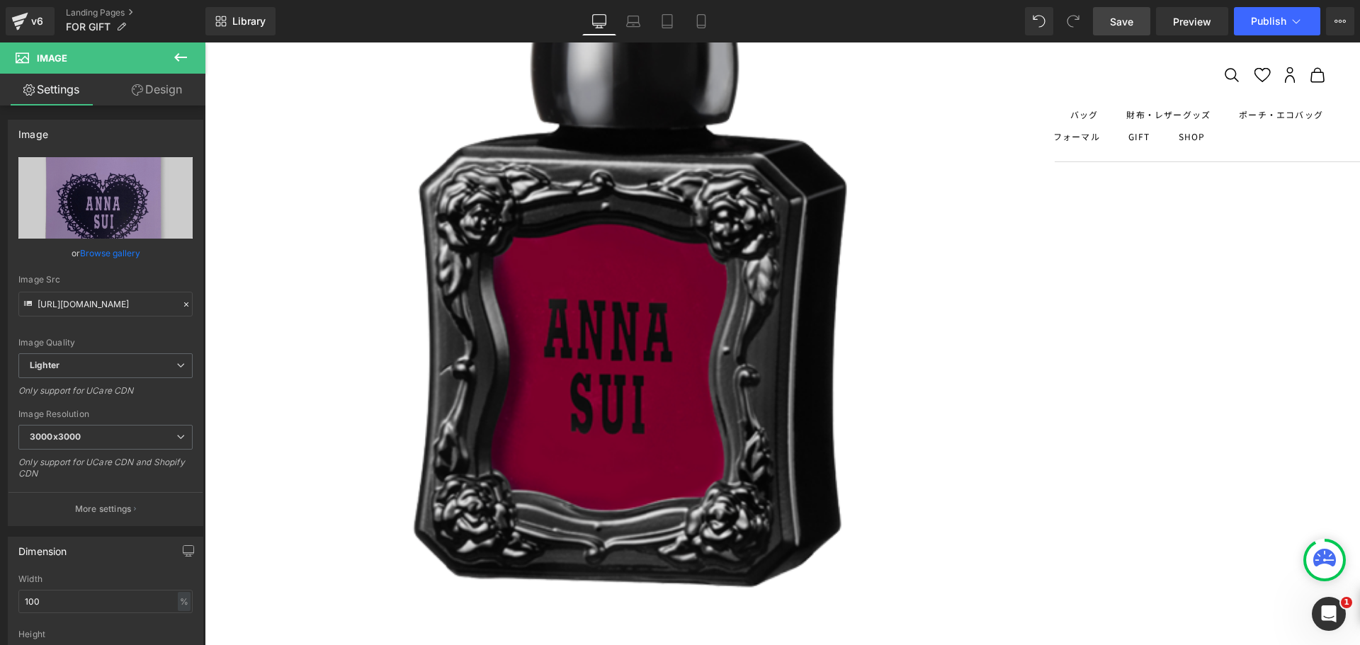
scroll to position [4000, 0]
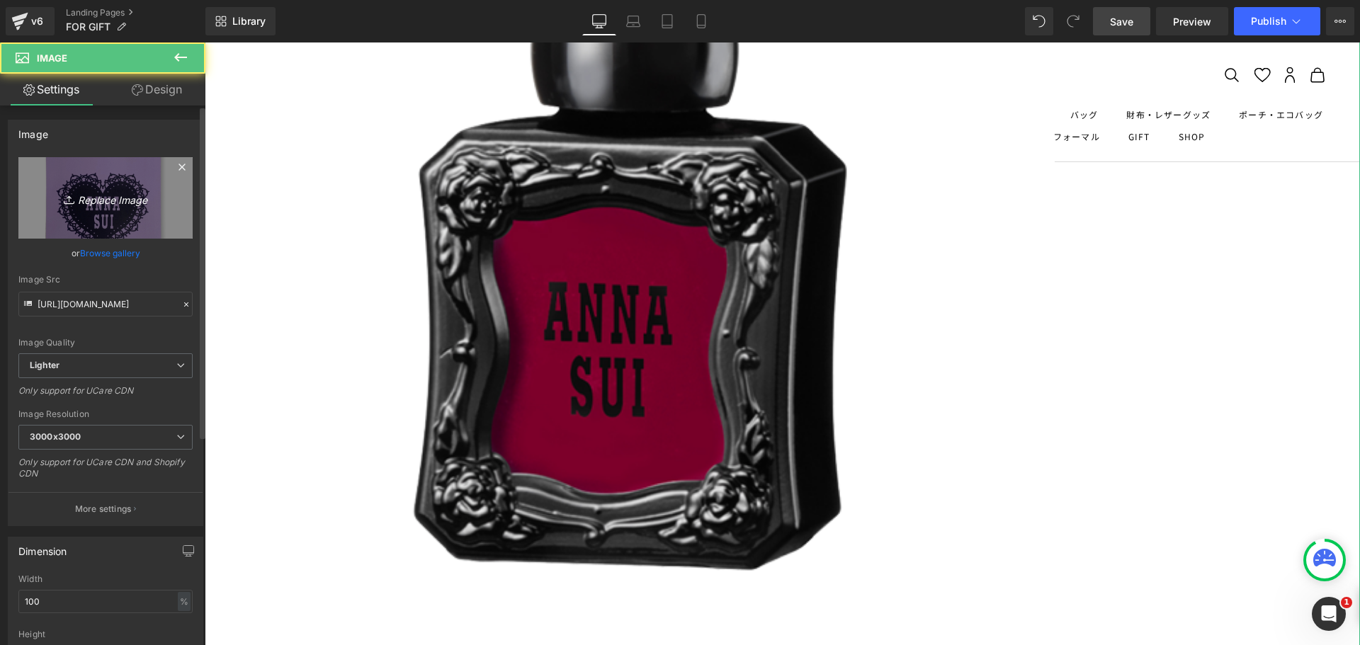
click at [87, 181] on link "Replace Image" at bounding box center [105, 197] width 174 height 81
type input "C:\fakepath\handkerchief.png"
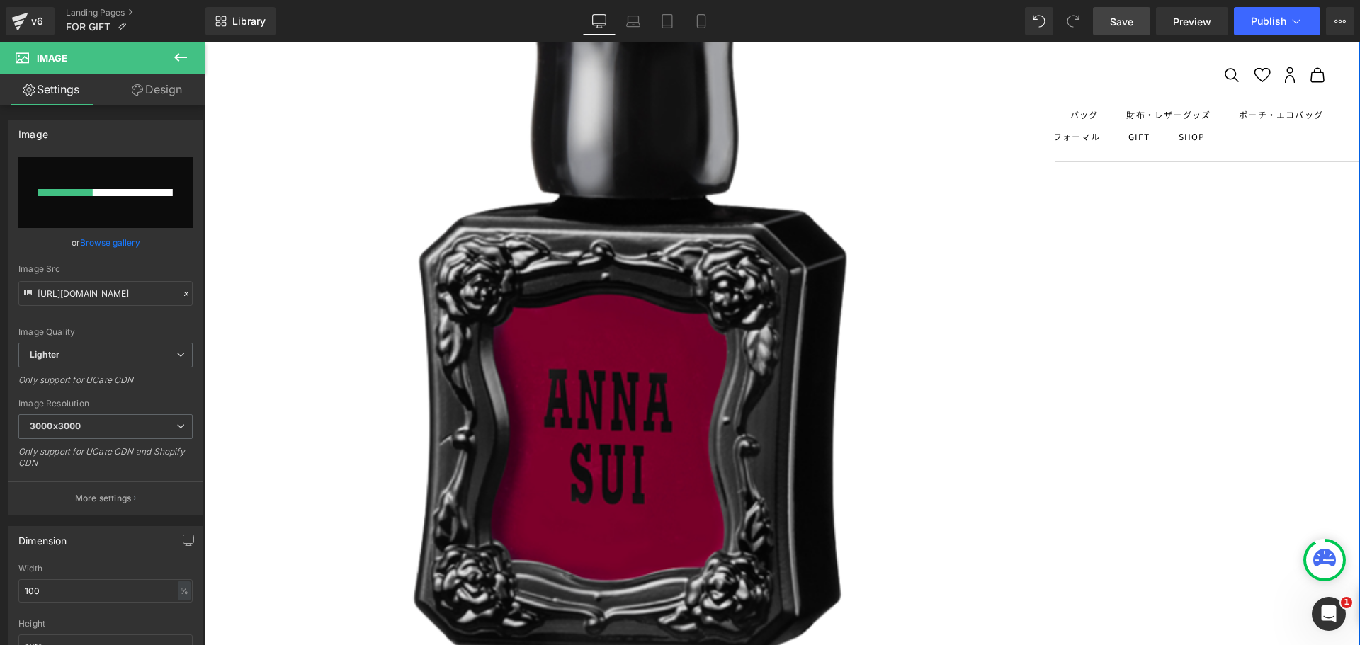
scroll to position [3717, 0]
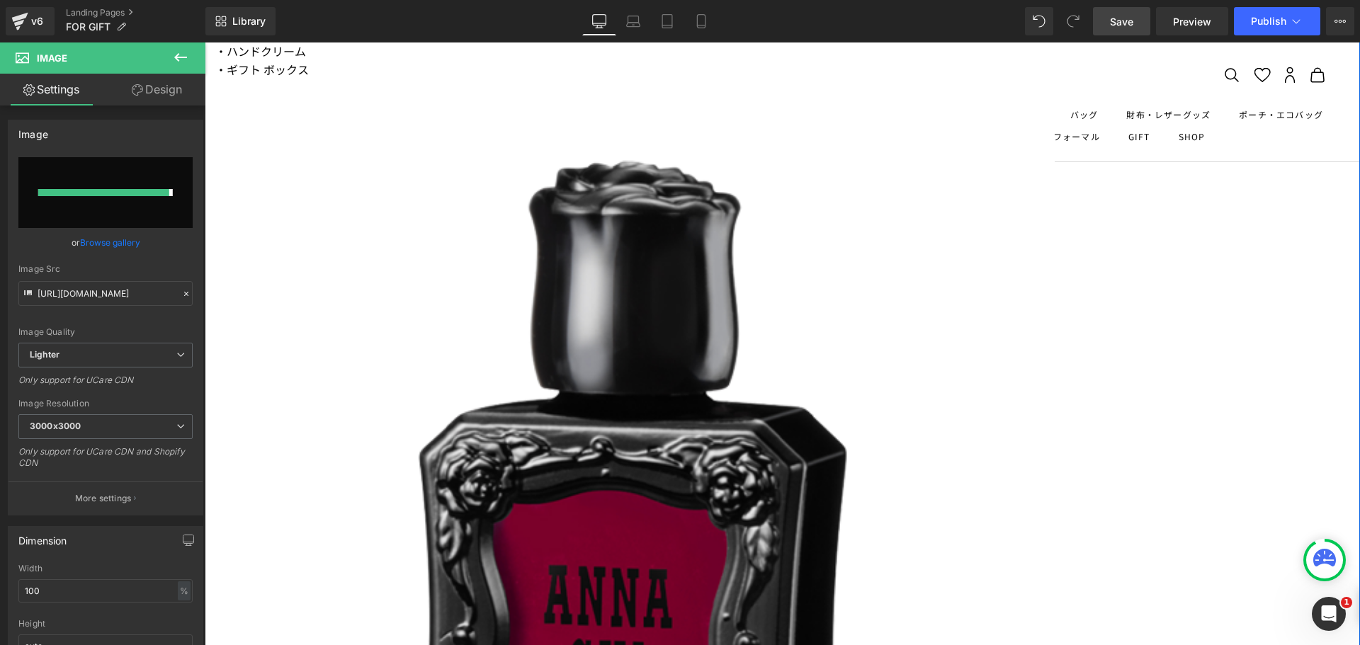
type input "[URL][DOMAIN_NAME]"
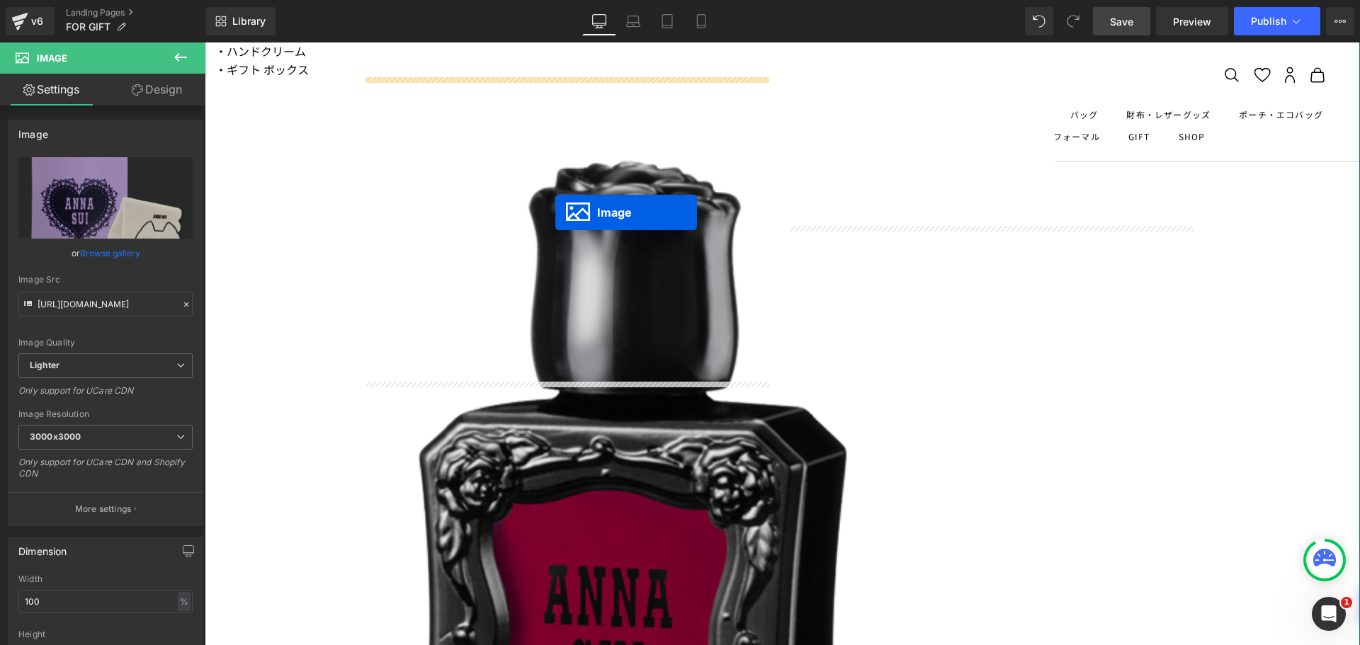
drag, startPoint x: 543, startPoint y: 535, endPoint x: 555, endPoint y: 213, distance: 322.6
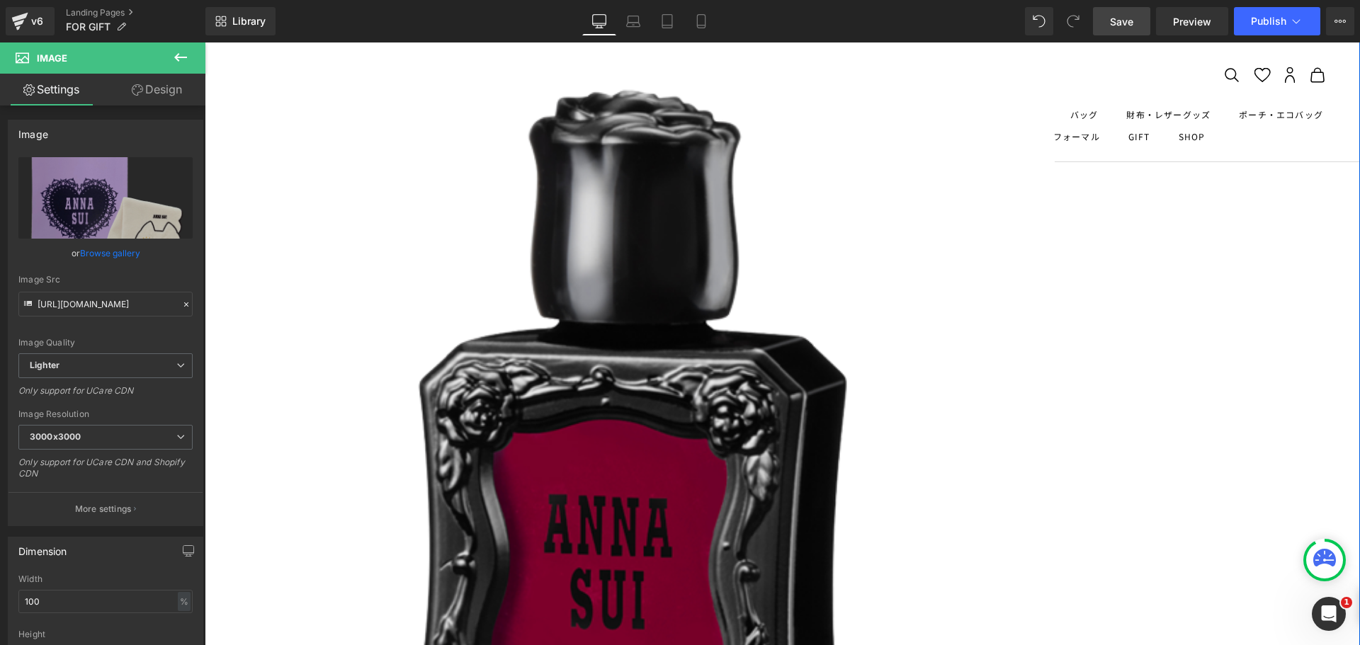
scroll to position [3575, 0]
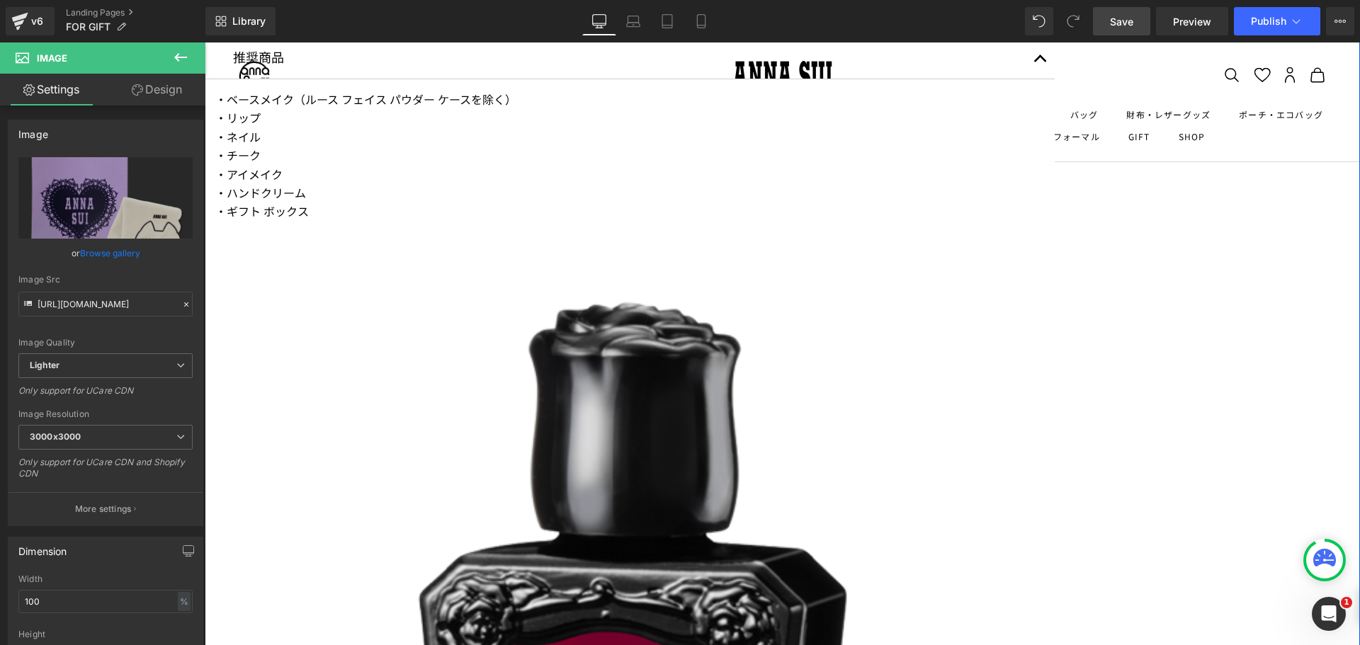
click at [188, 90] on link "Design" at bounding box center [157, 90] width 103 height 32
click at [0, 0] on div "Spacing" at bounding box center [0, 0] width 0 height 0
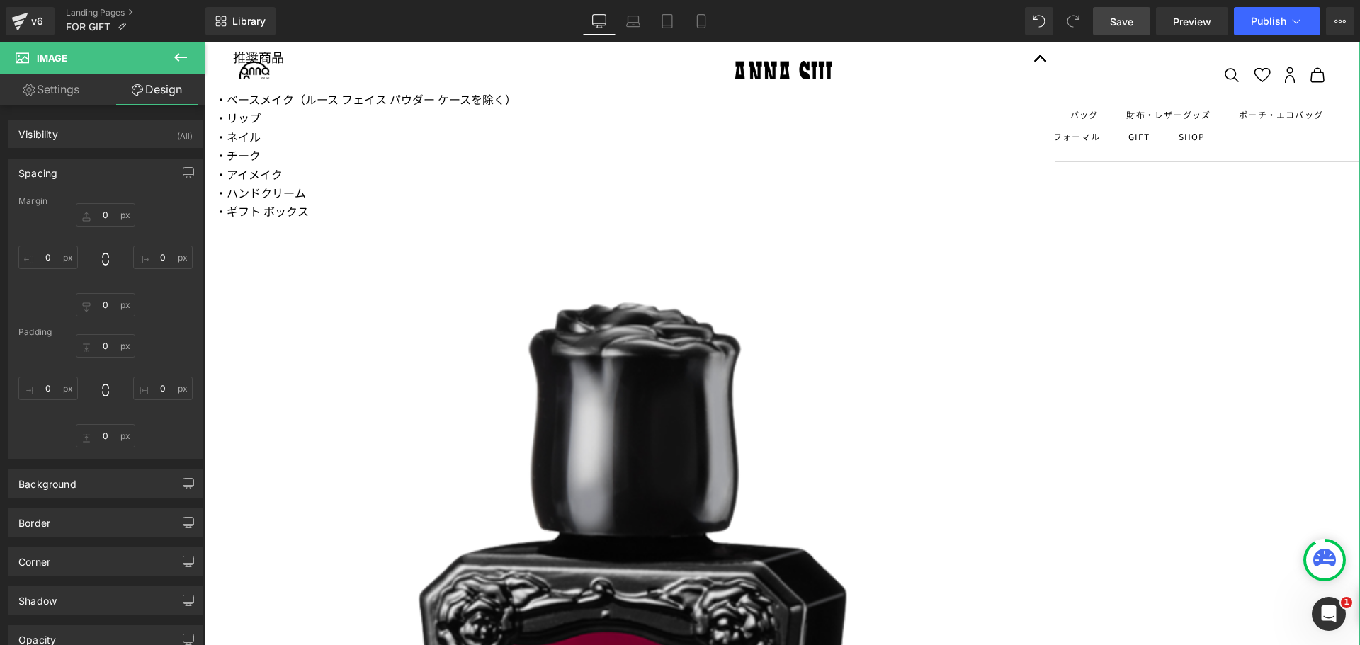
type input "0"
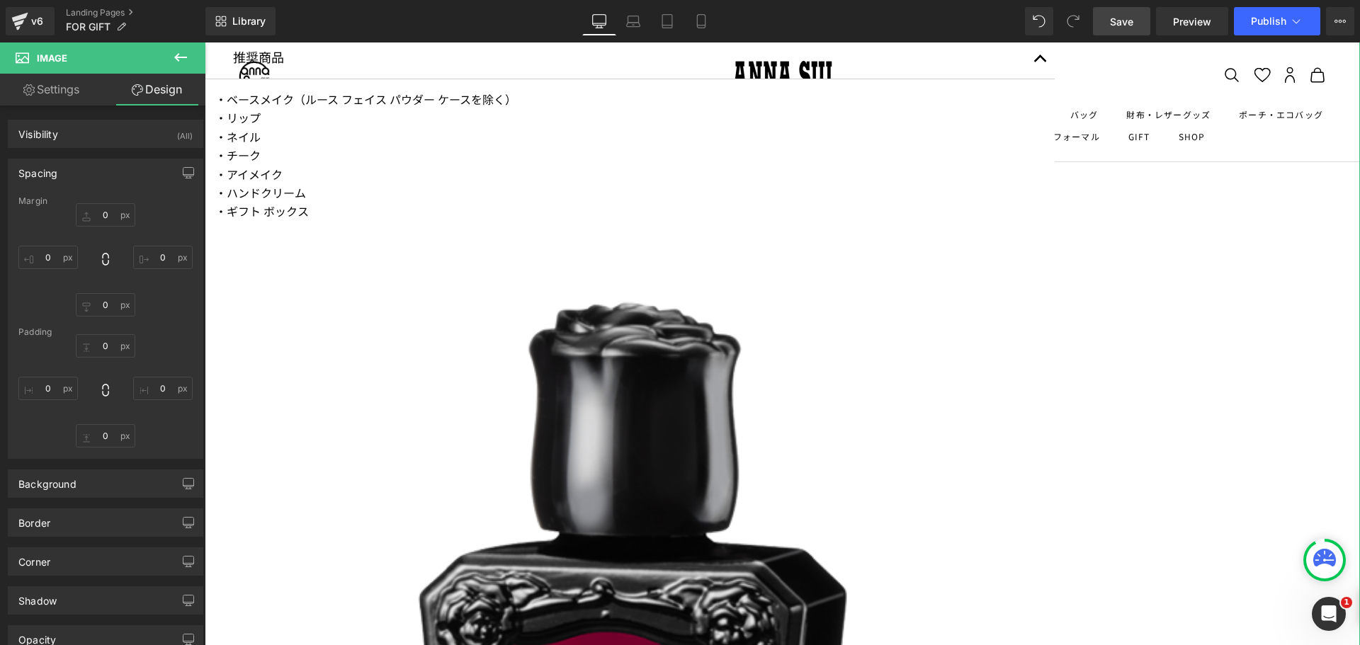
type input "70"
type input "0"
type input "70"
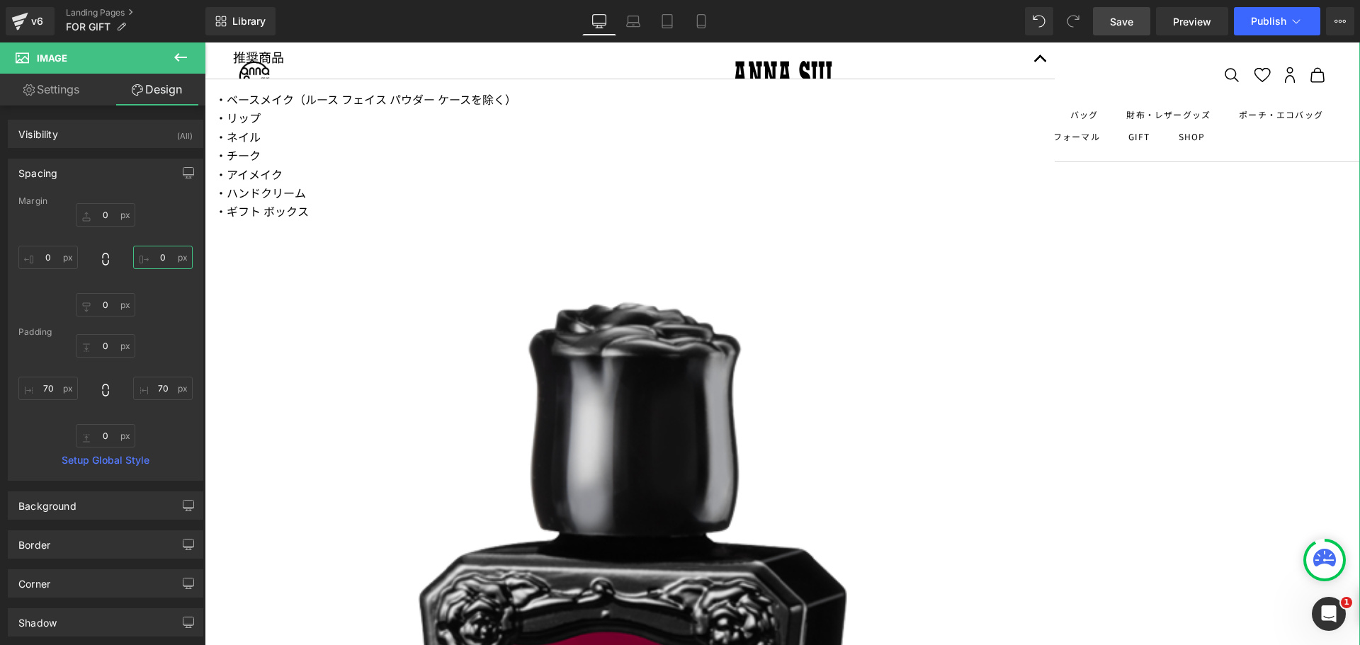
click at [156, 259] on input "0" at bounding box center [163, 257] width 60 height 23
type input "ー"
type input "ー３０"
type input "--30"
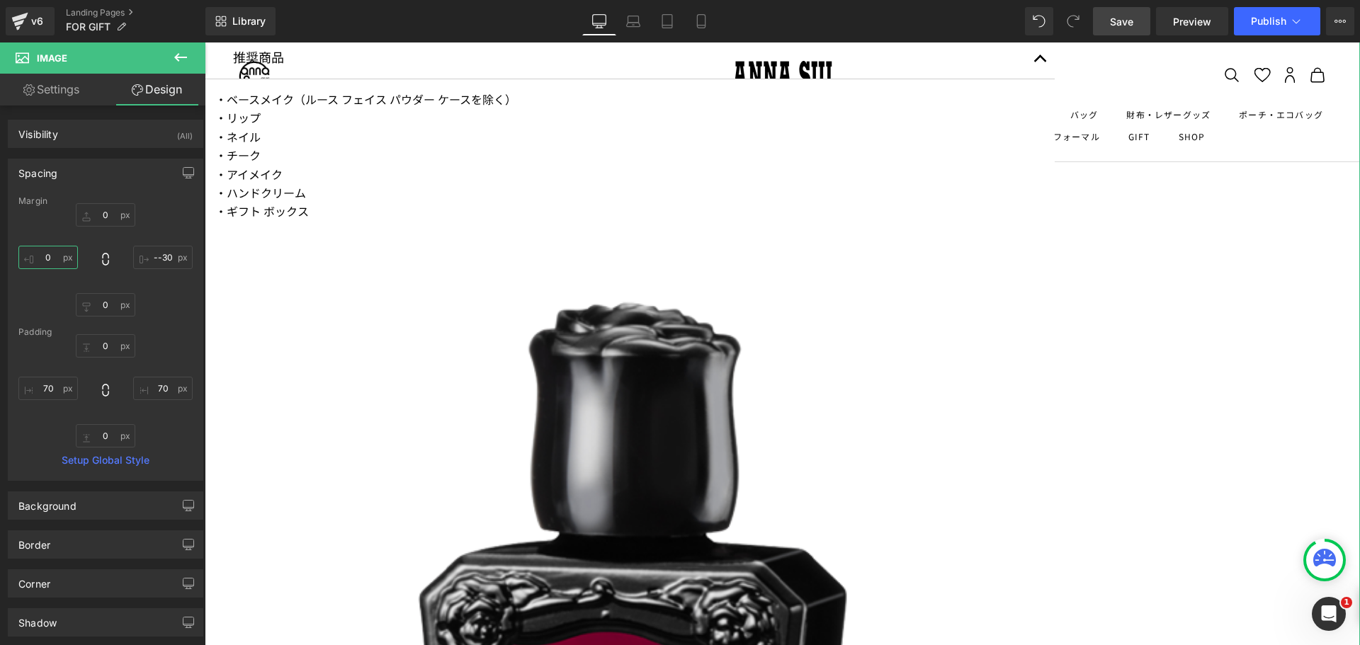
click at [47, 256] on input "0" at bounding box center [48, 257] width 60 height 23
type input "ー０"
type input "ー０３０"
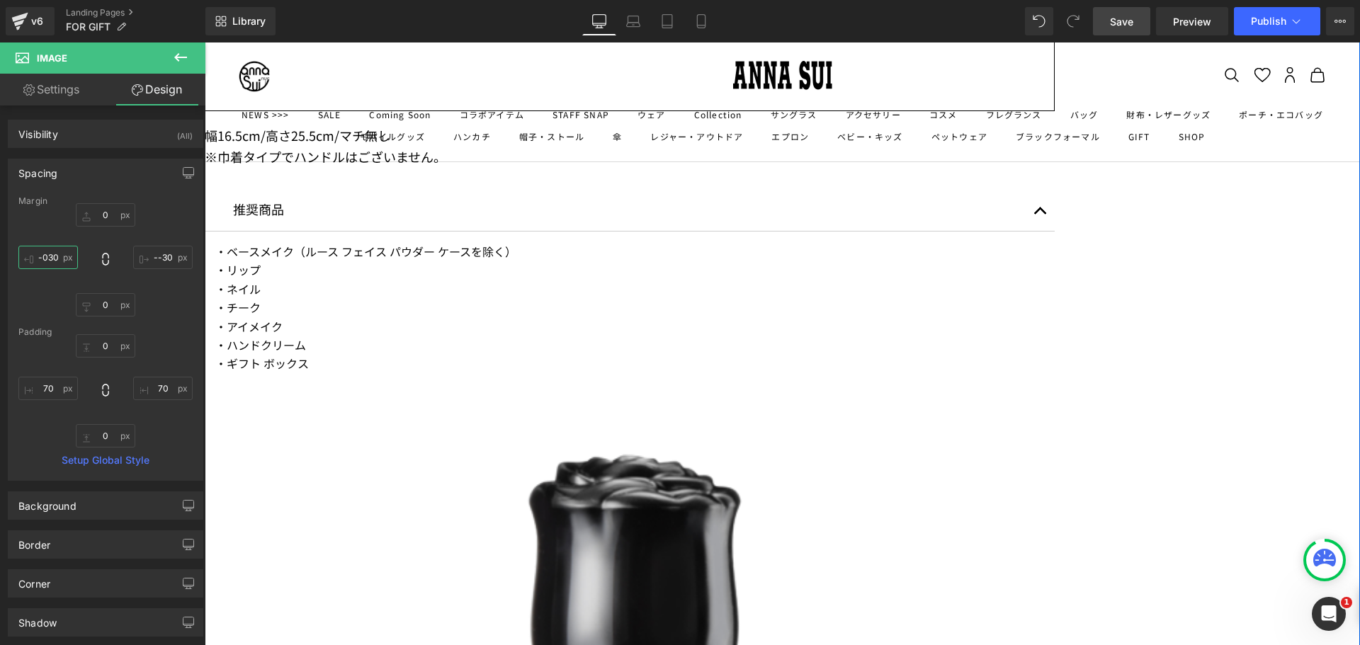
scroll to position [3575, 0]
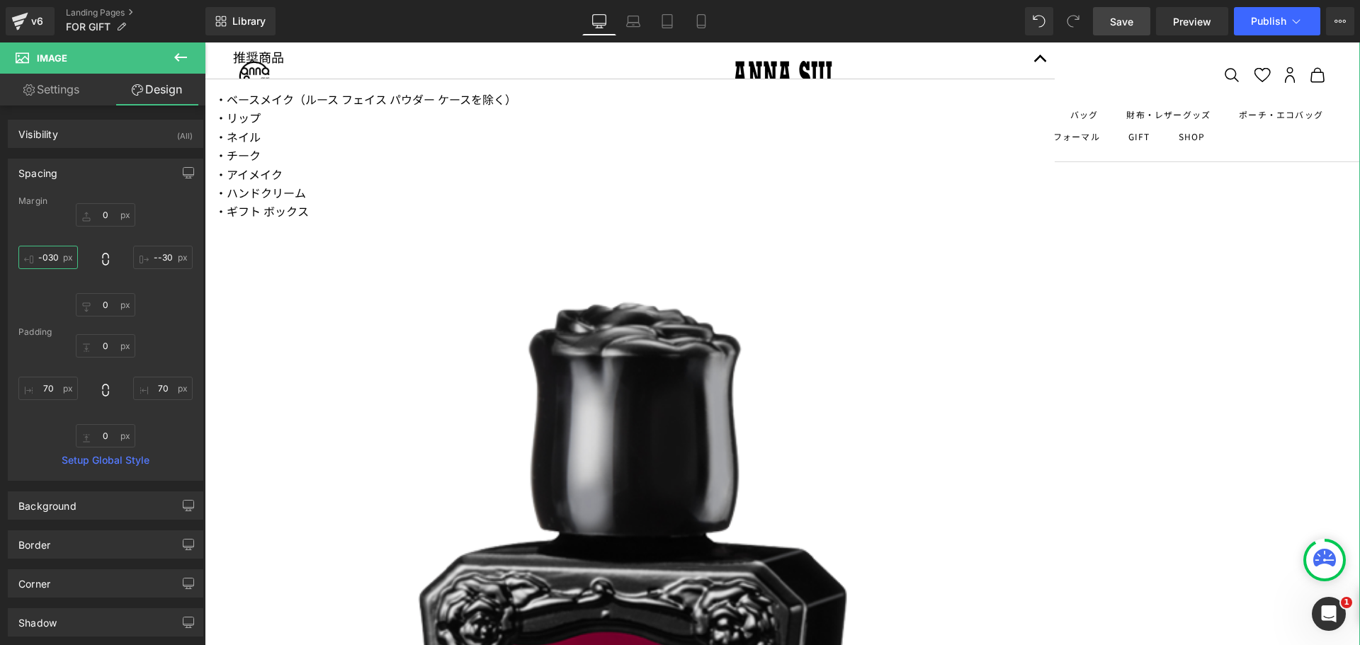
click at [53, 256] on input "-030" at bounding box center [48, 257] width 60 height 23
type input "-"
click at [163, 261] on input "--30" at bounding box center [163, 257] width 60 height 23
type input "ー"
type input "ー５"
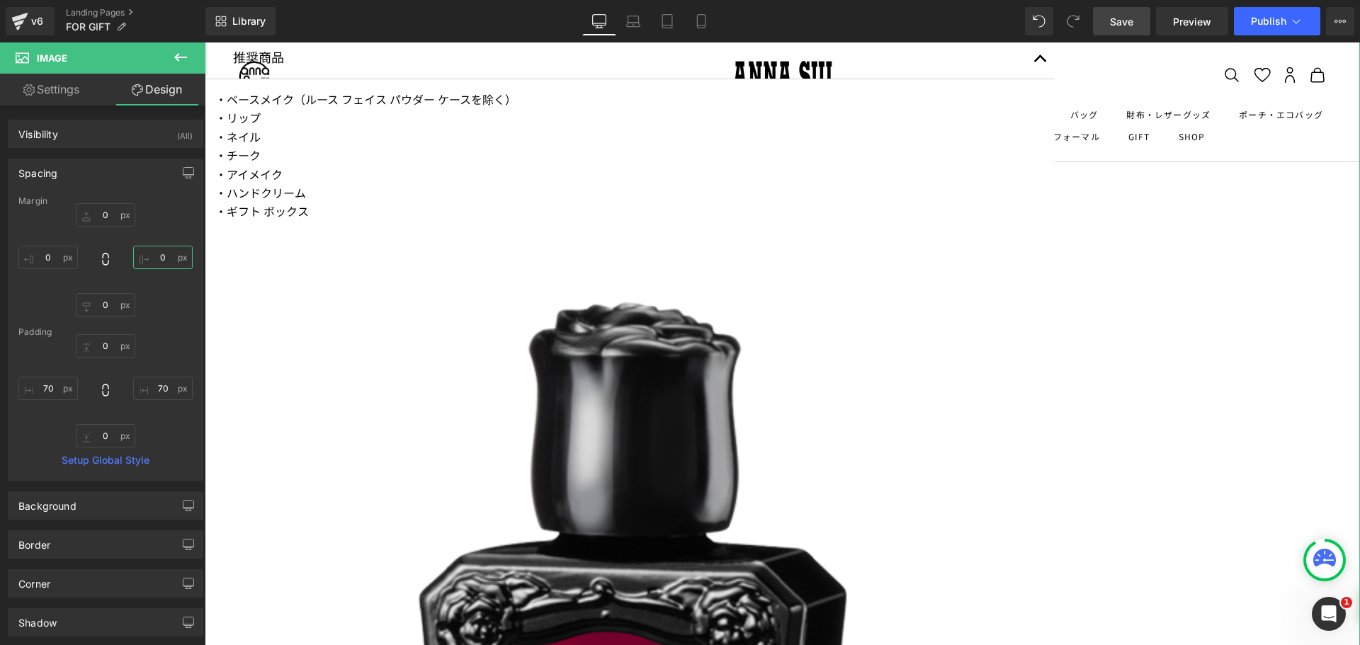
type input "ー５０"
type input "-50"
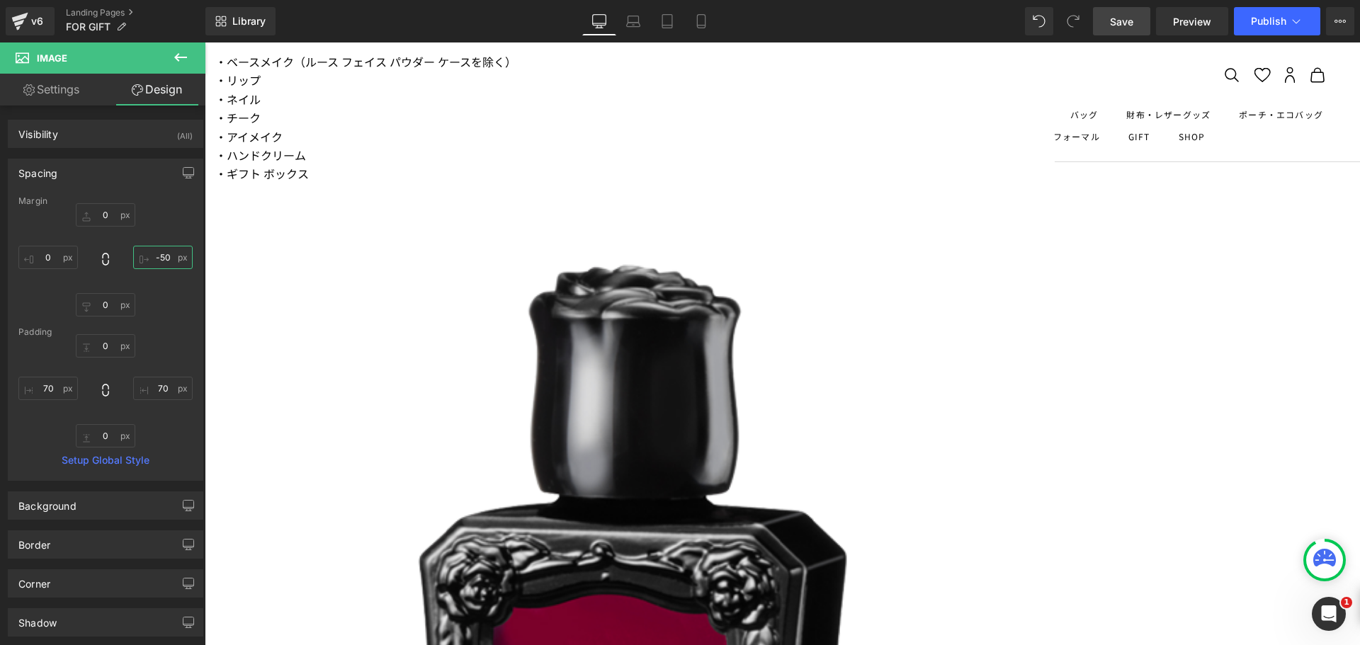
scroll to position [3504, 0]
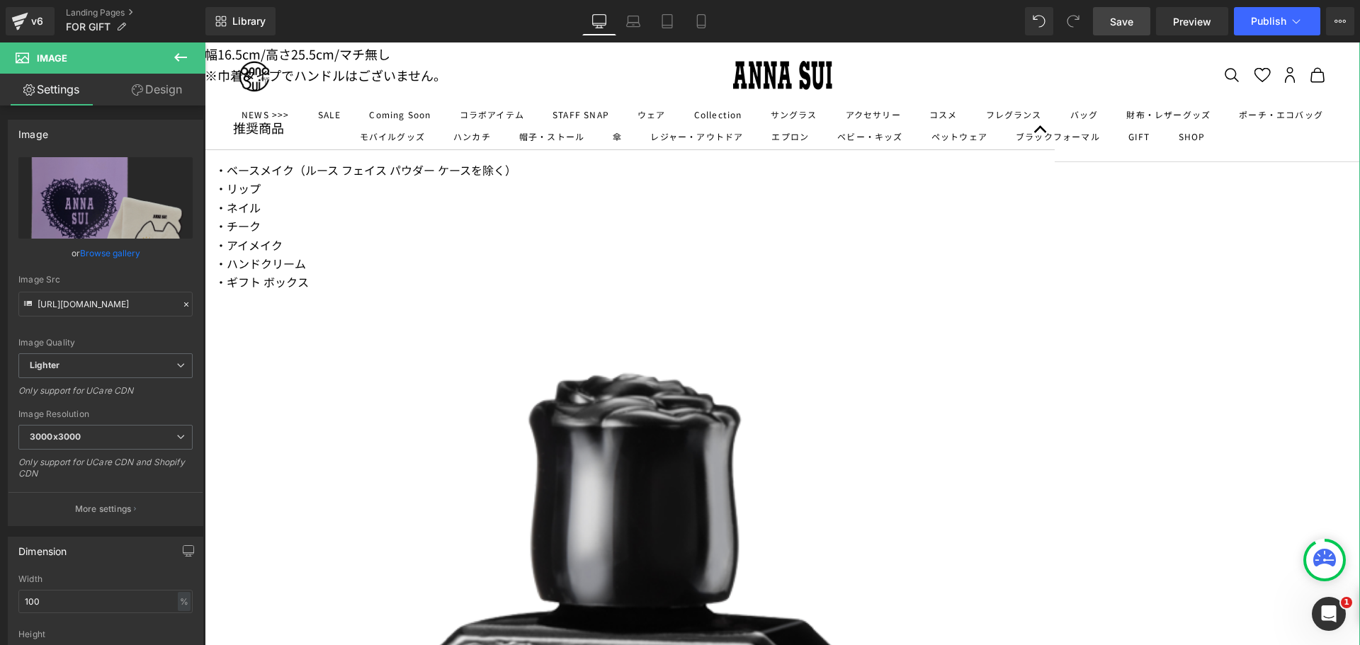
click at [167, 94] on link "Design" at bounding box center [157, 90] width 103 height 32
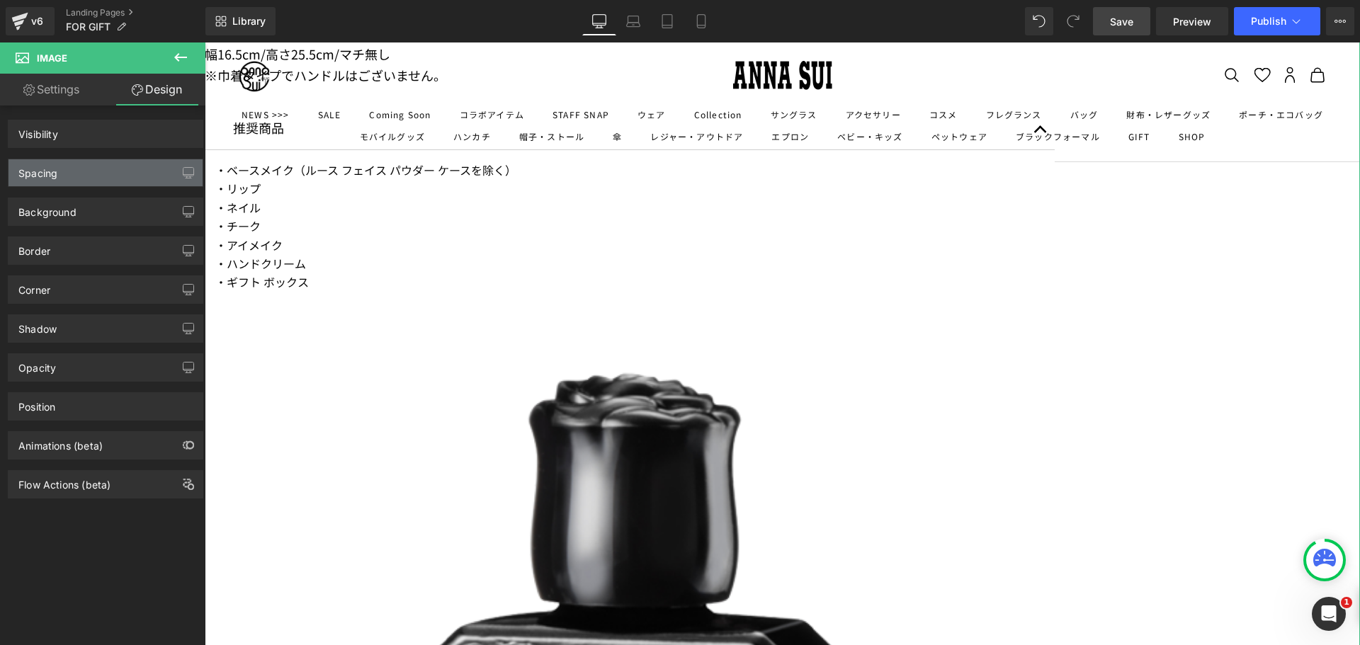
click at [106, 169] on div "Spacing" at bounding box center [106, 172] width 194 height 27
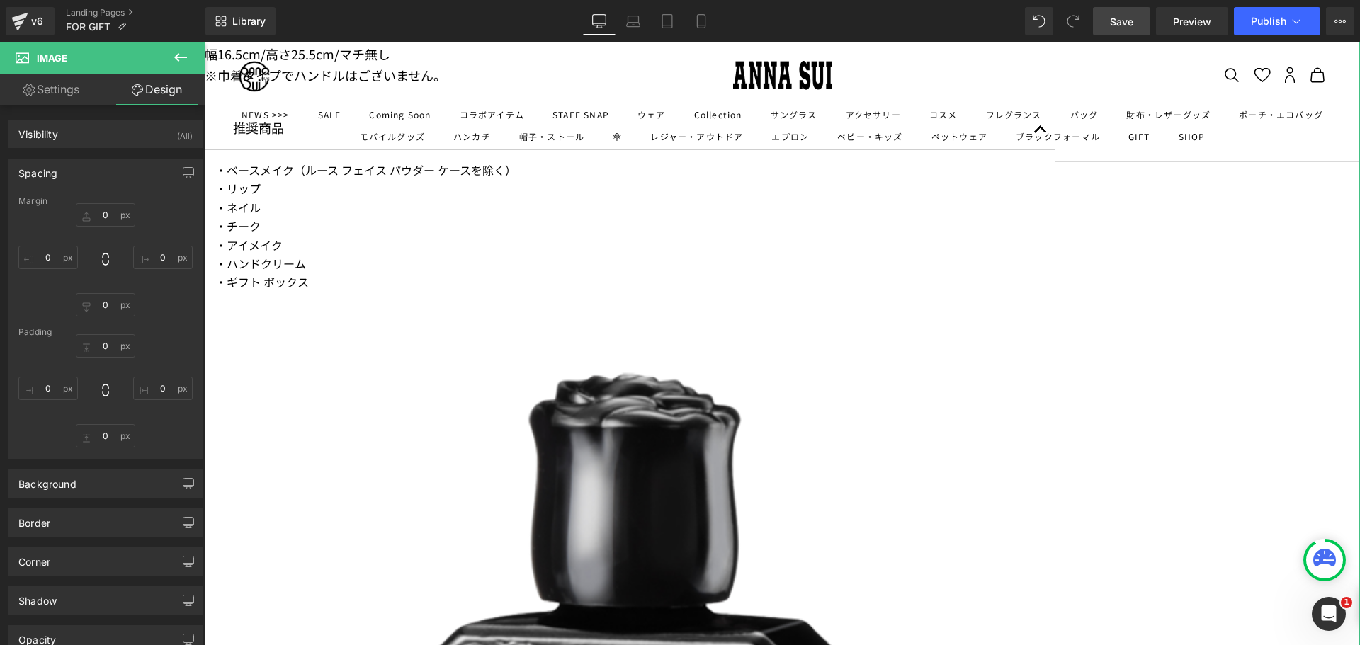
click at [92, 185] on div "Spacing" at bounding box center [106, 172] width 194 height 27
type input "0"
type input "-50"
type input "0"
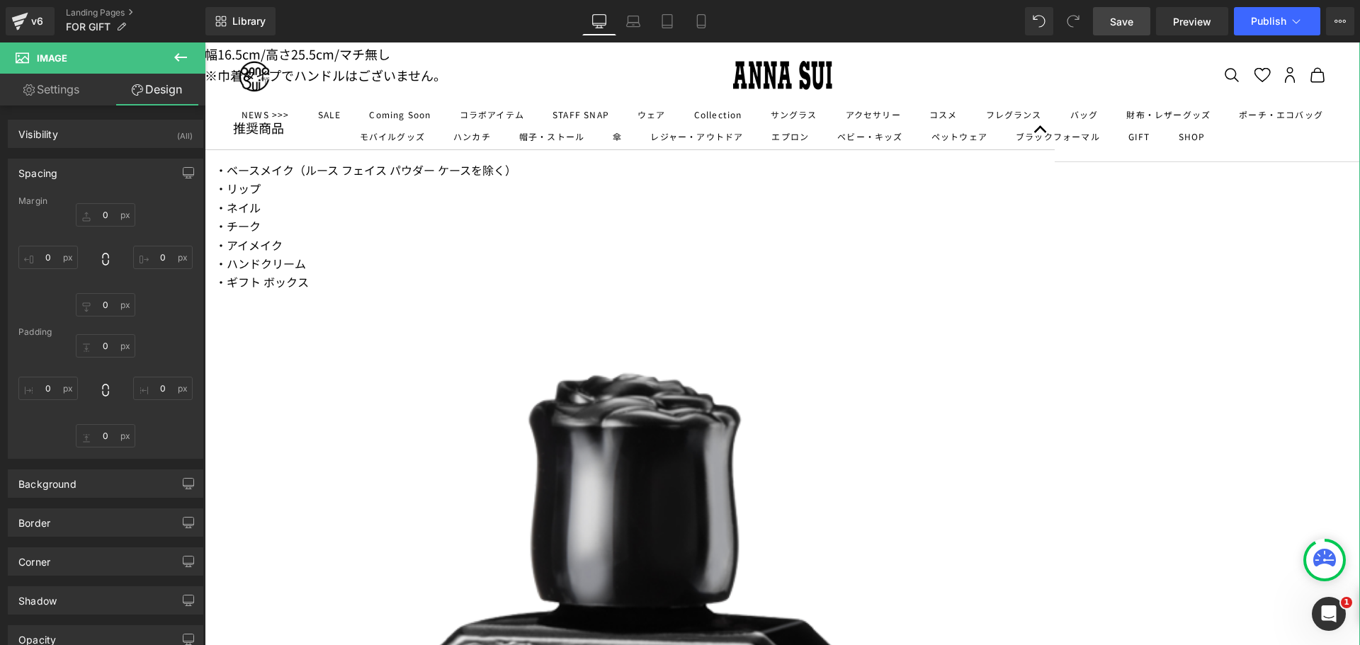
type input "0"
type input "70"
type input "0"
type input "70"
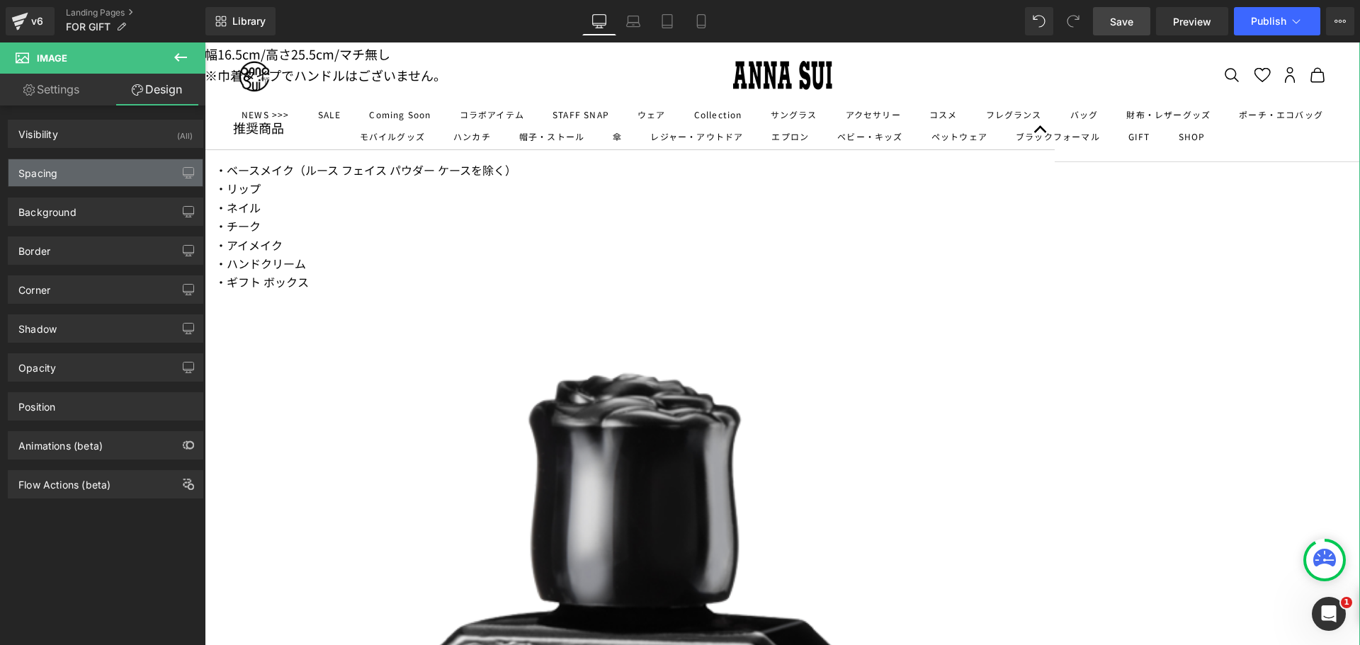
click at [90, 184] on div "Spacing" at bounding box center [106, 172] width 194 height 27
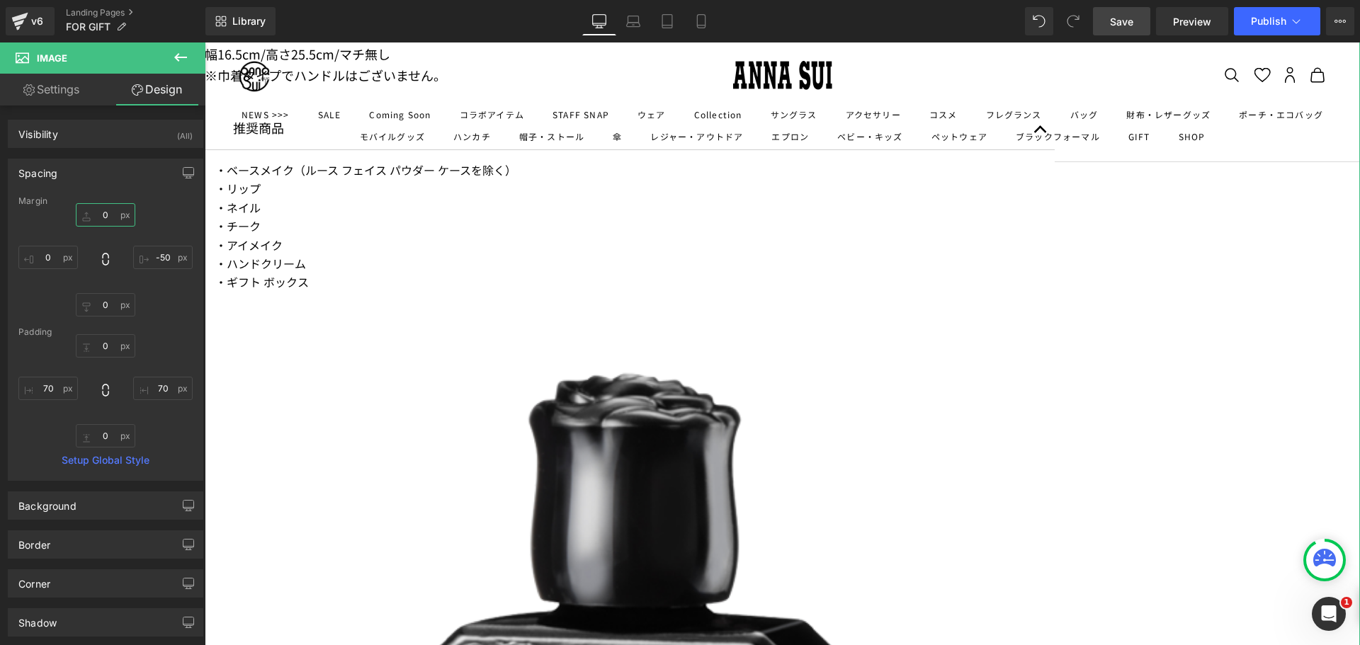
click at [84, 217] on input "0" at bounding box center [106, 214] width 60 height 23
type input "ー"
type input "ー３０"
type input "-30"
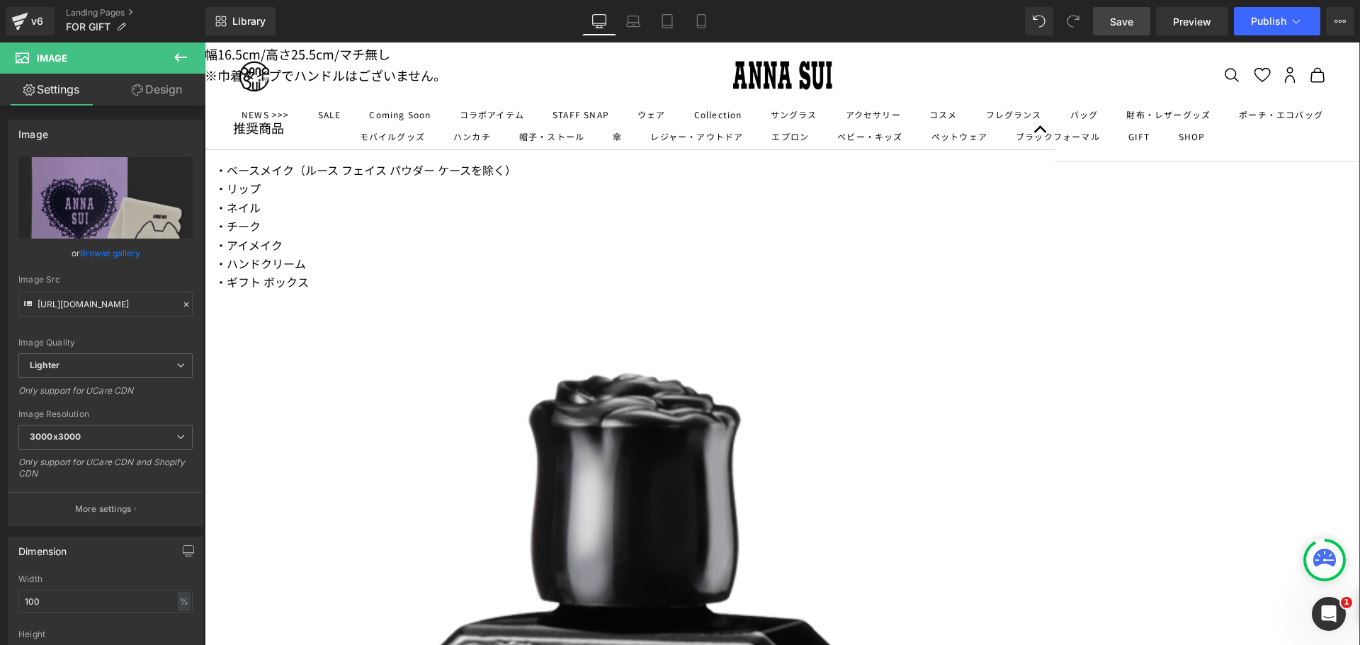
drag, startPoint x: 551, startPoint y: 255, endPoint x: 677, endPoint y: 258, distance: 126.1
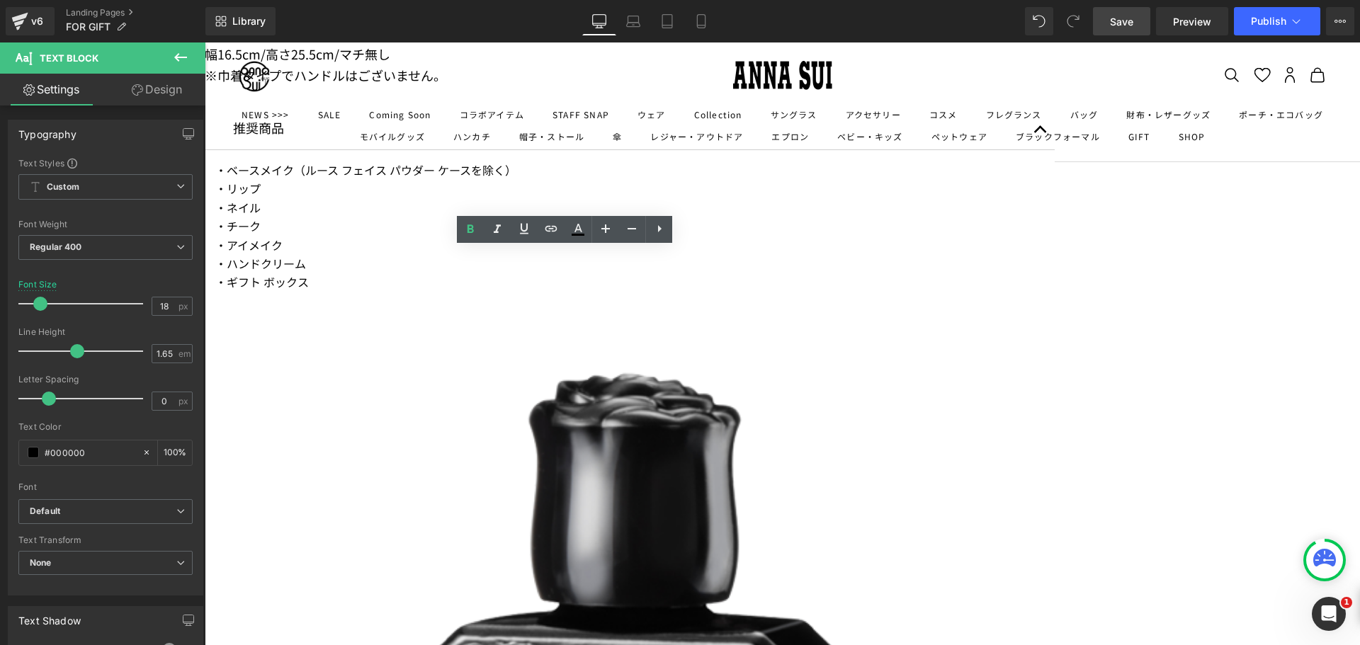
click at [173, 96] on link "Design" at bounding box center [157, 90] width 103 height 32
click at [0, 0] on div "Spacing" at bounding box center [0, 0] width 0 height 0
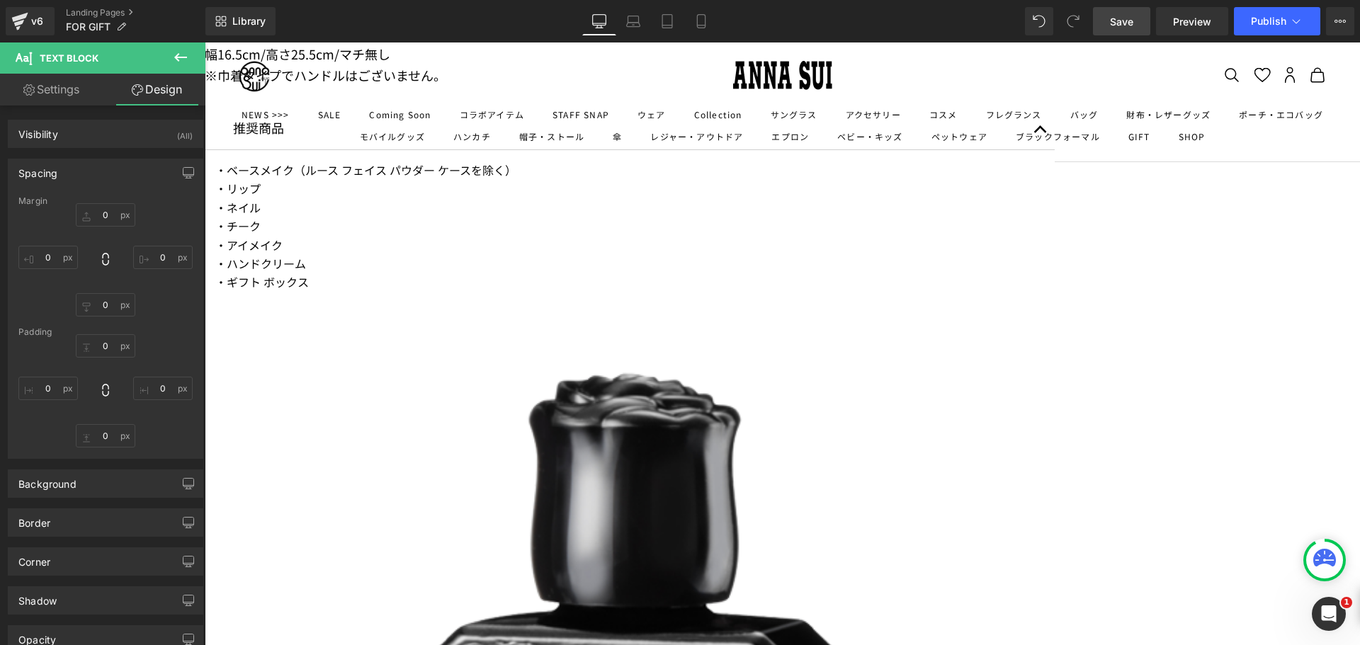
click at [90, 175] on div "Spacing" at bounding box center [106, 172] width 194 height 27
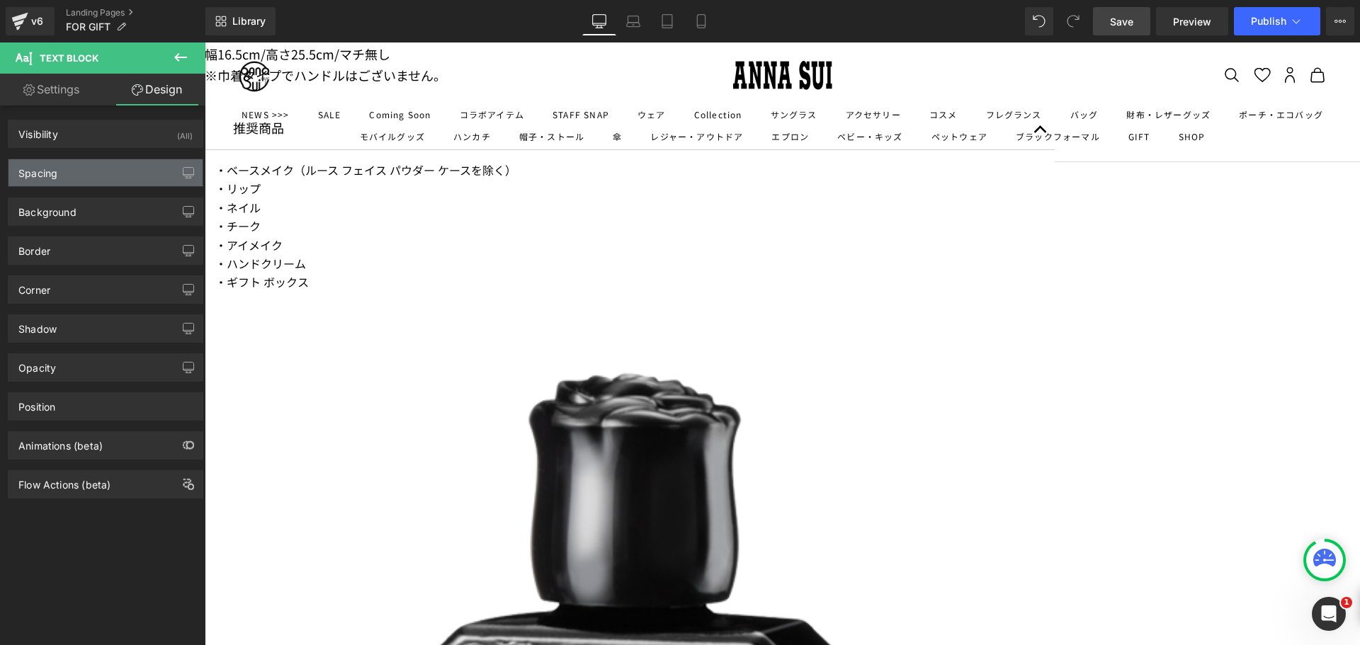
type input "0"
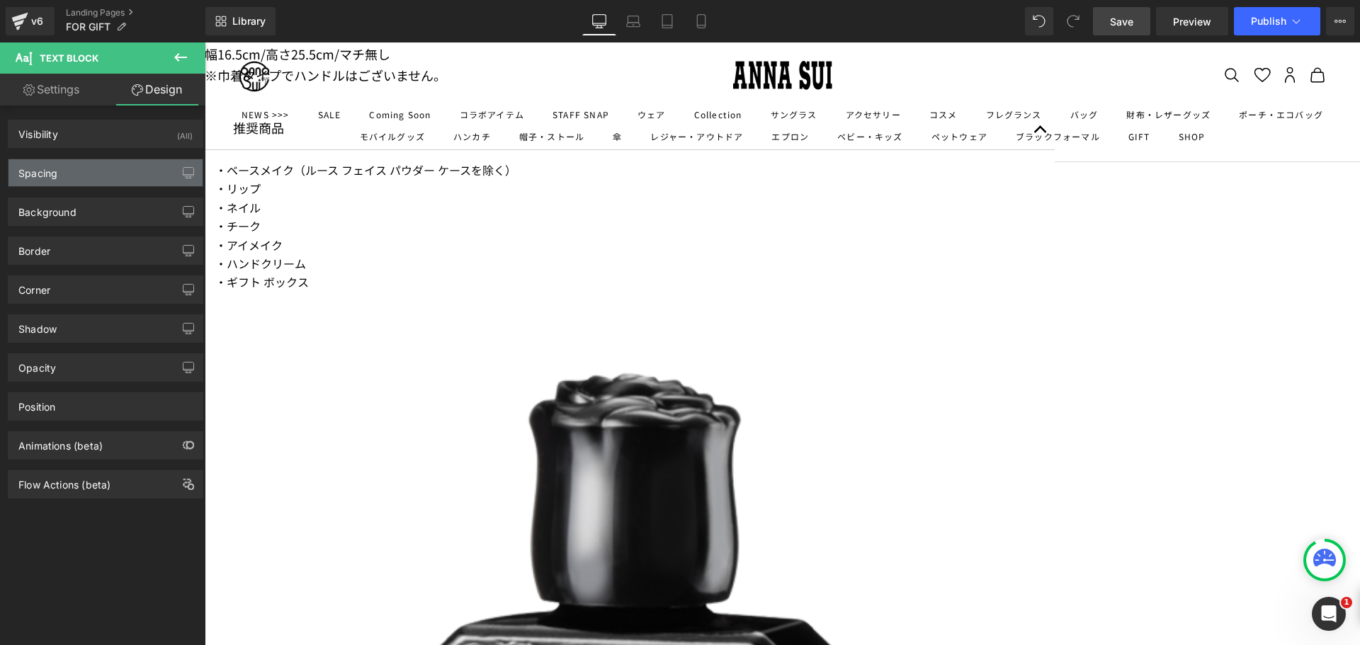
type input "0"
click at [88, 172] on div "Spacing" at bounding box center [106, 172] width 194 height 27
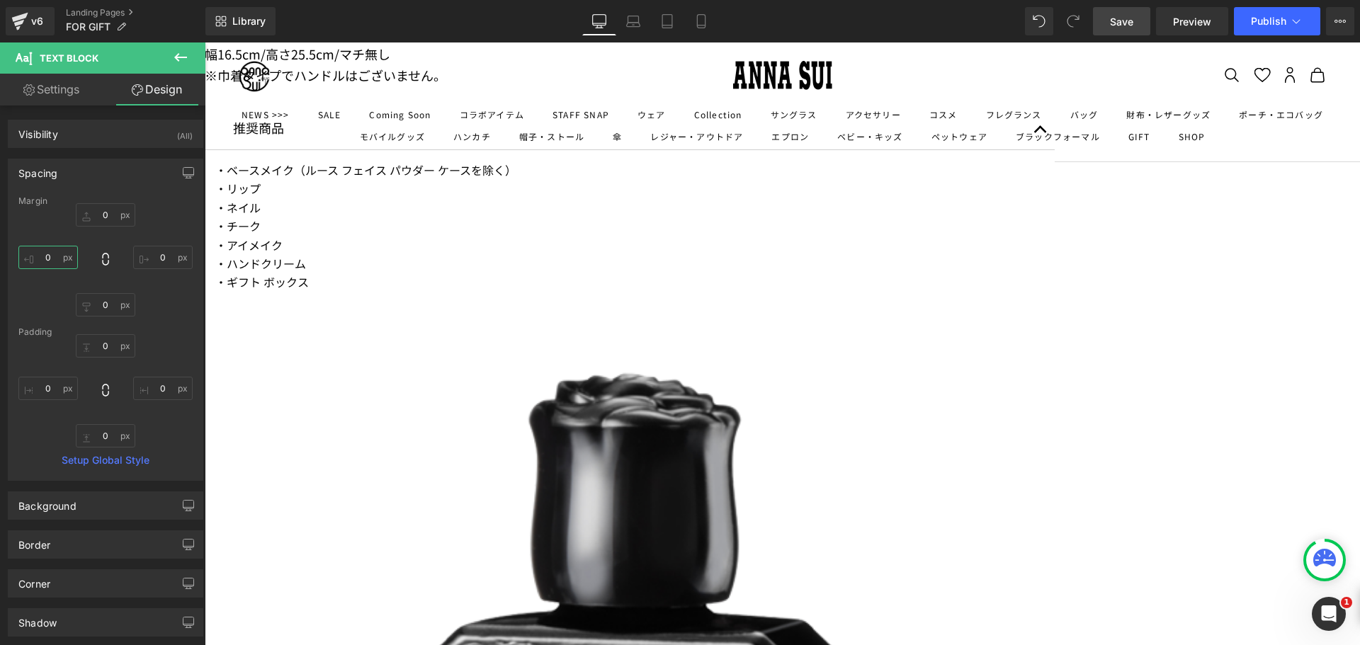
click at [55, 250] on input "0" at bounding box center [48, 257] width 60 height 23
type input "ー"
type input "ー１"
type input "ー１０"
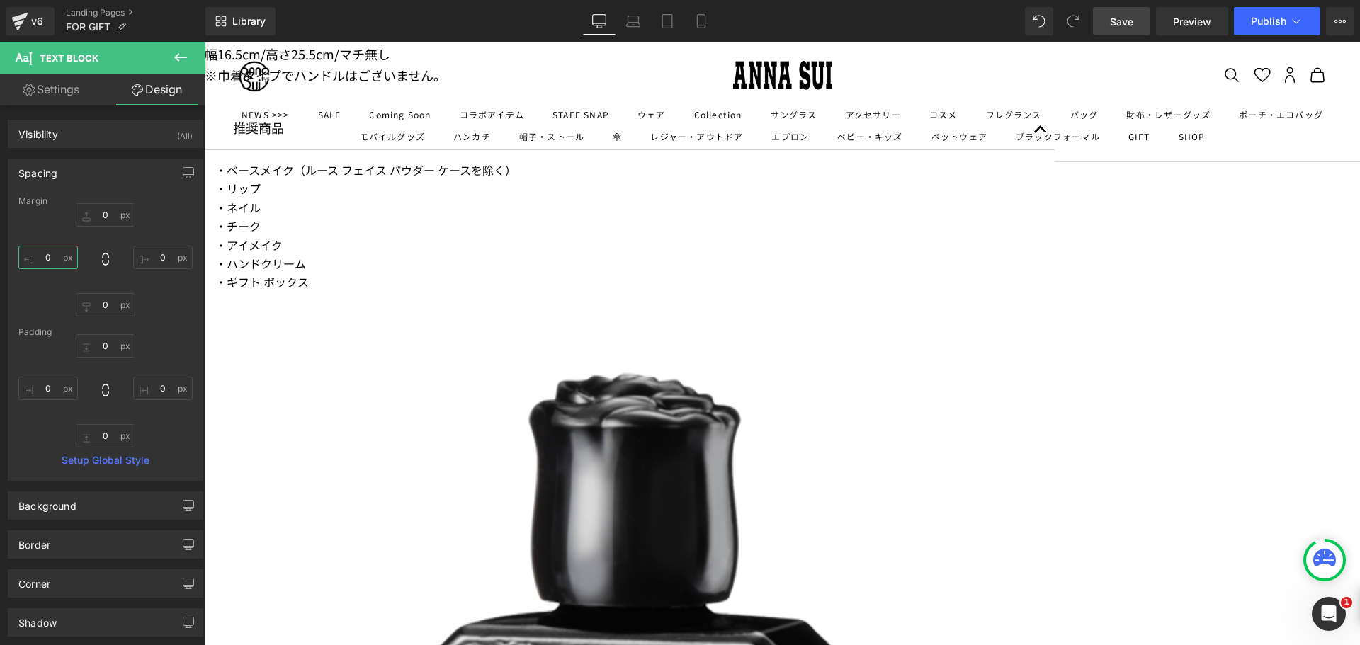
type input "-10"
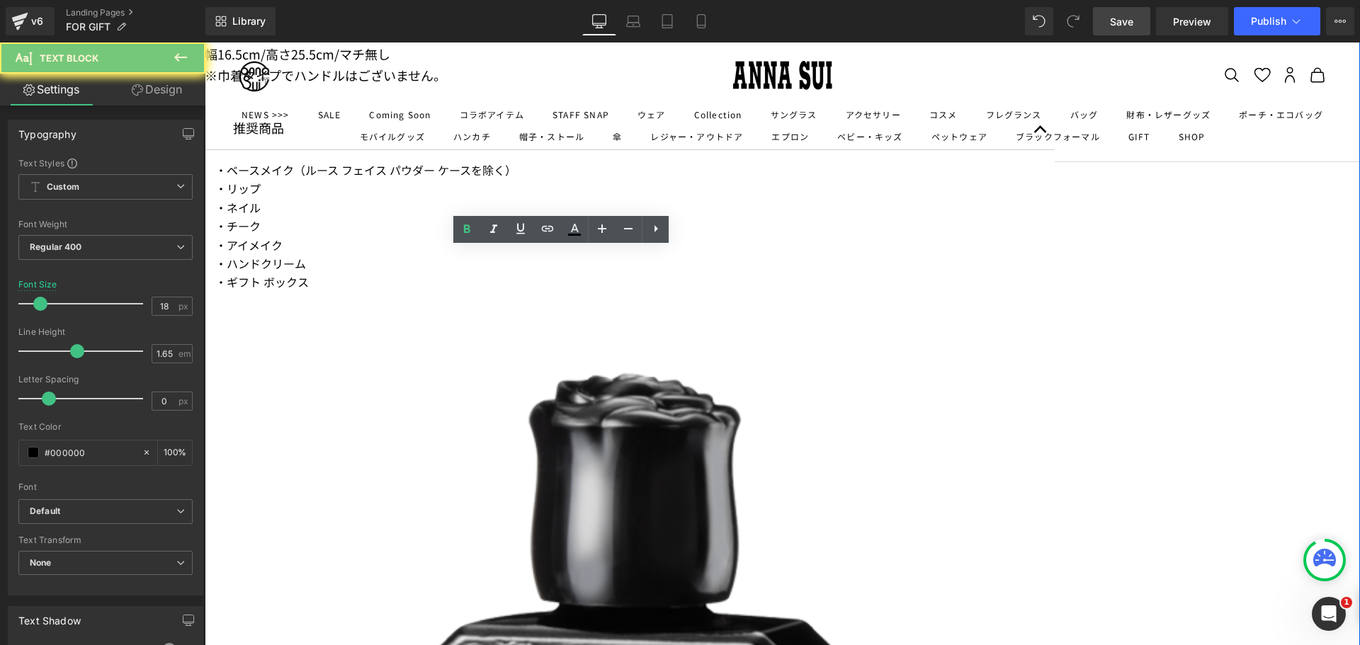
drag, startPoint x: 560, startPoint y: 260, endPoint x: 463, endPoint y: 280, distance: 99.1
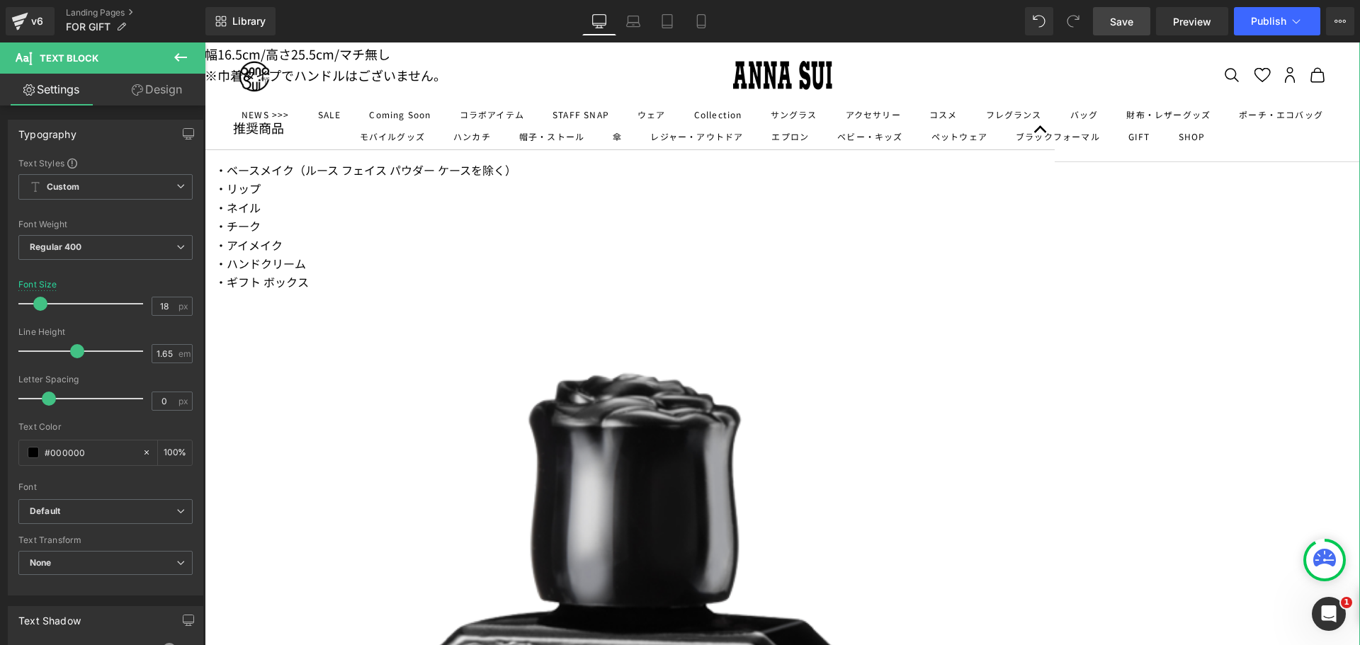
click at [169, 90] on link "Design" at bounding box center [157, 90] width 103 height 32
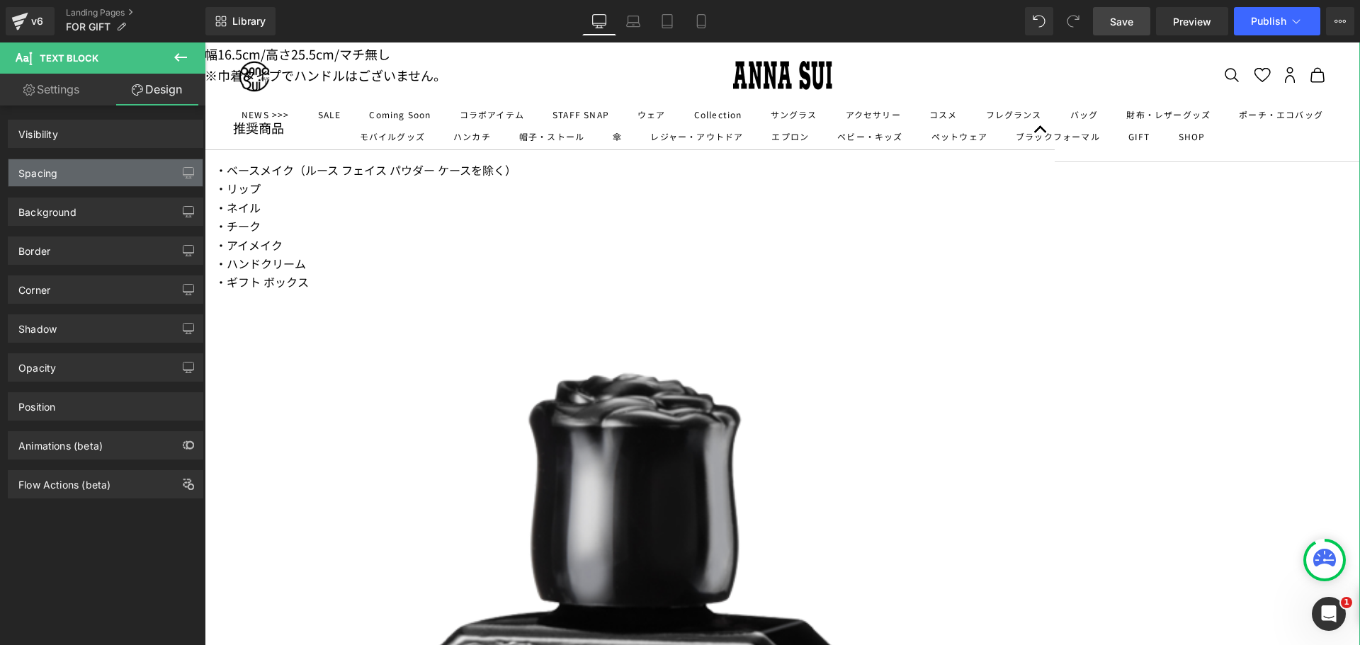
click at [76, 178] on div "Spacing" at bounding box center [106, 172] width 194 height 27
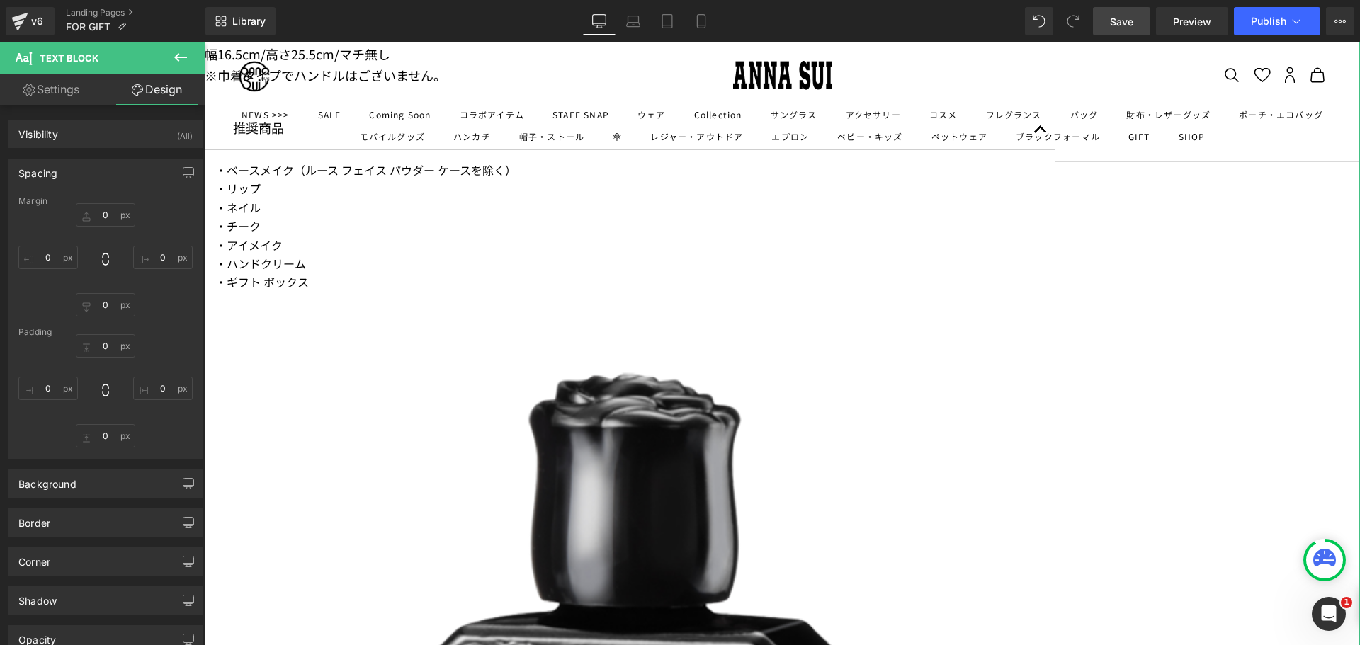
click at [74, 173] on div "Spacing" at bounding box center [106, 172] width 194 height 27
type input "0"
type input "-10"
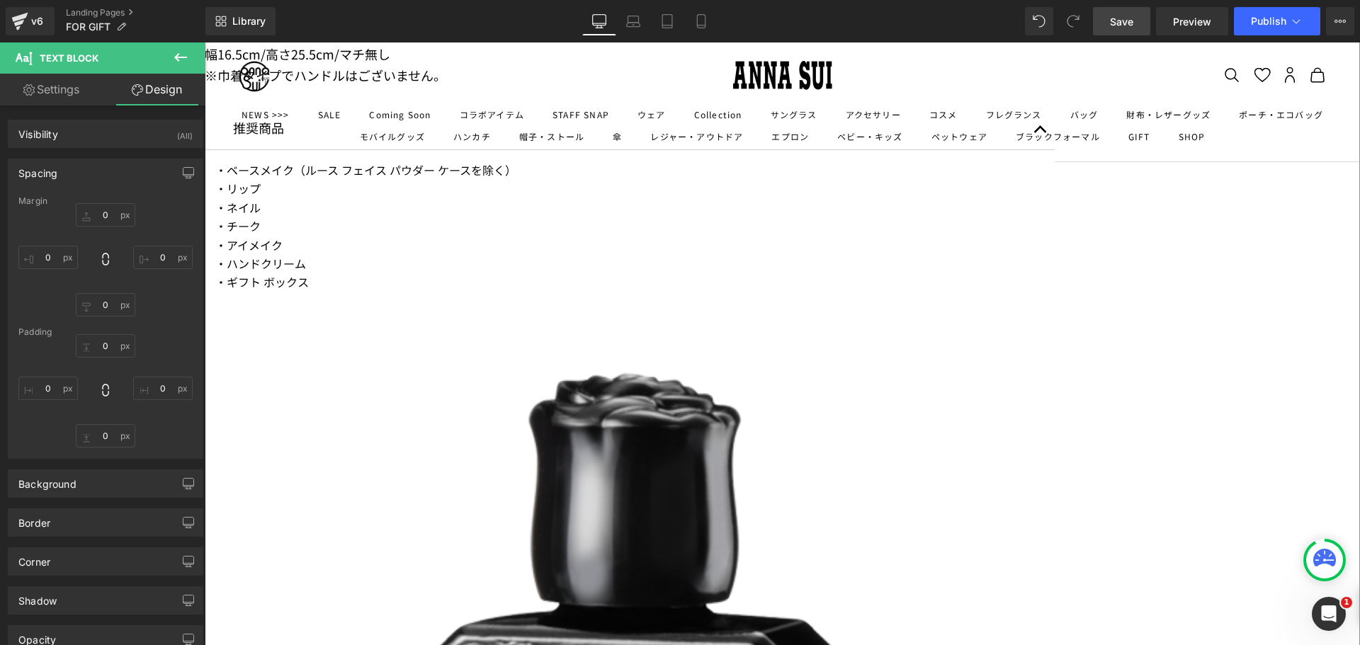
type input "0"
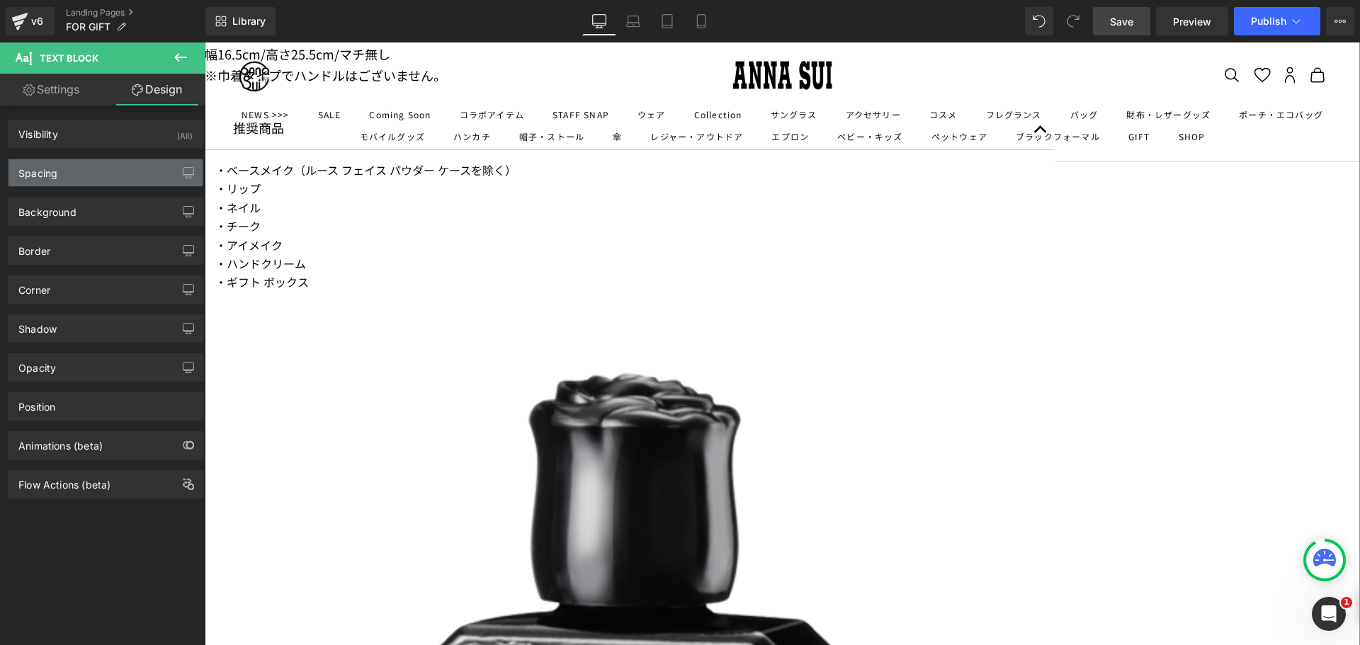
click at [68, 165] on div "Spacing" at bounding box center [106, 172] width 194 height 27
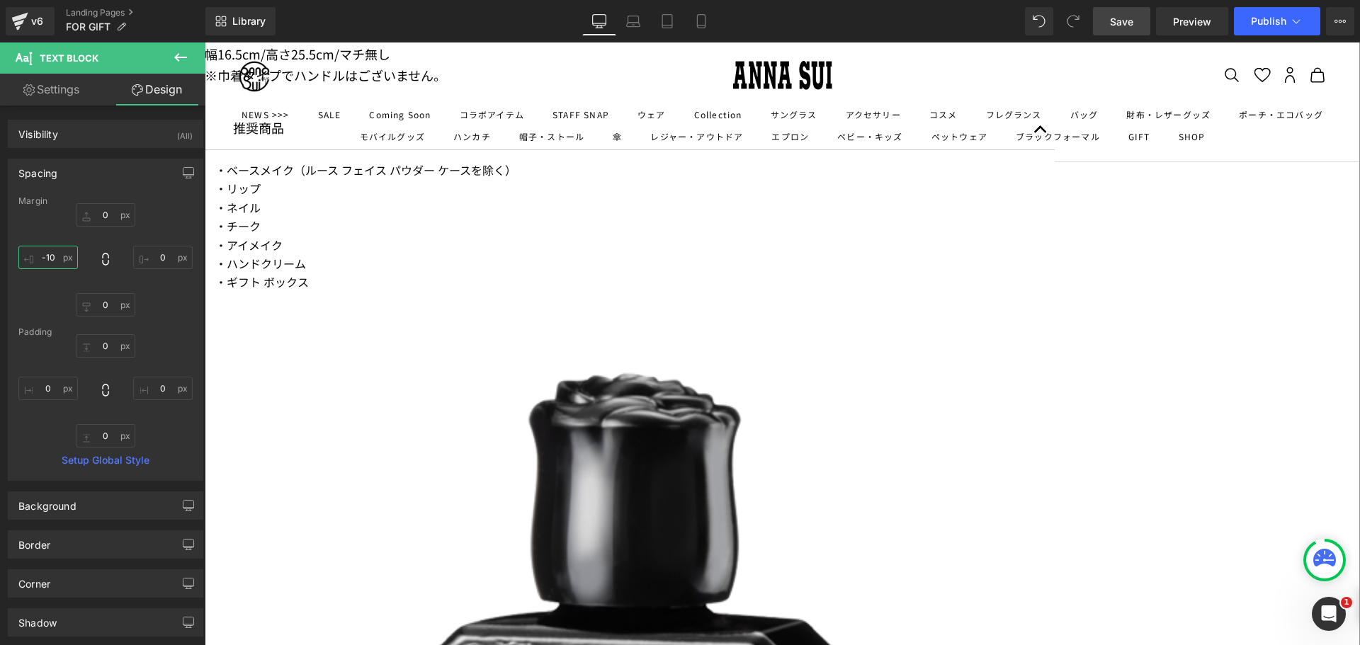
click at [43, 252] on input "-10" at bounding box center [48, 257] width 60 height 23
type input "ー"
type input "ー２"
type input "ー２０"
type input "-"
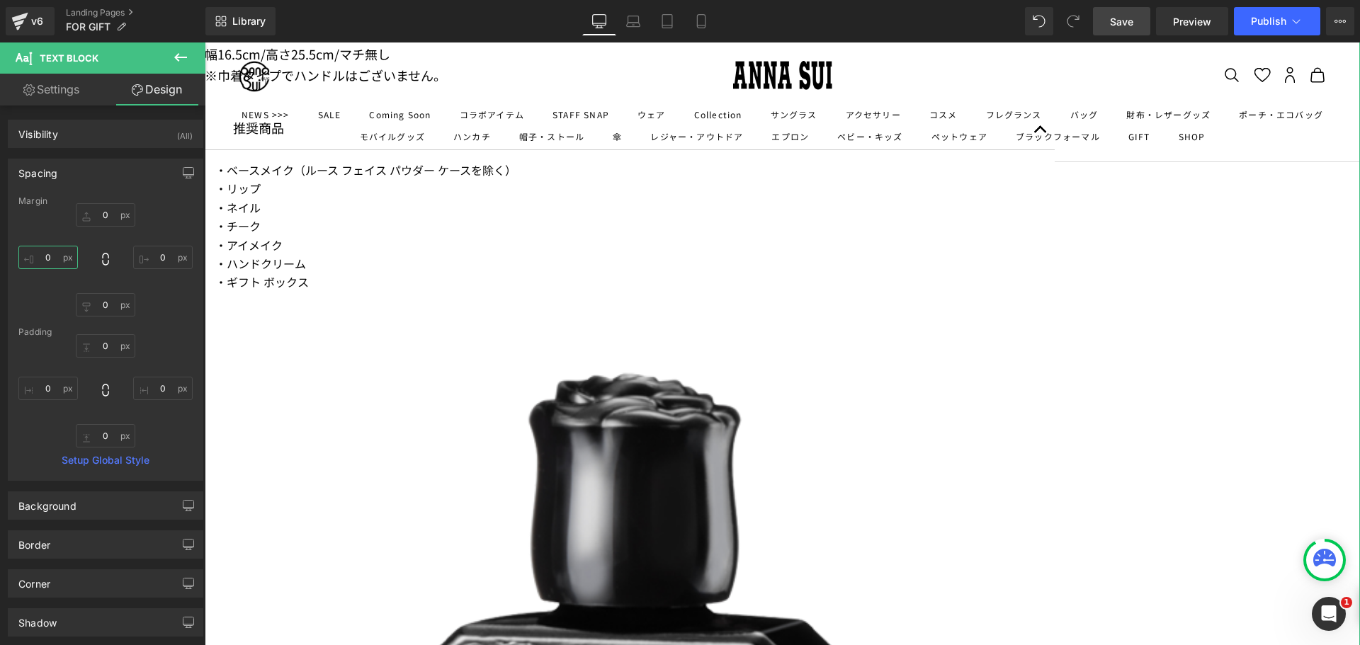
type input "ー"
type input "ー３"
type input "ー３０"
type input "-30"
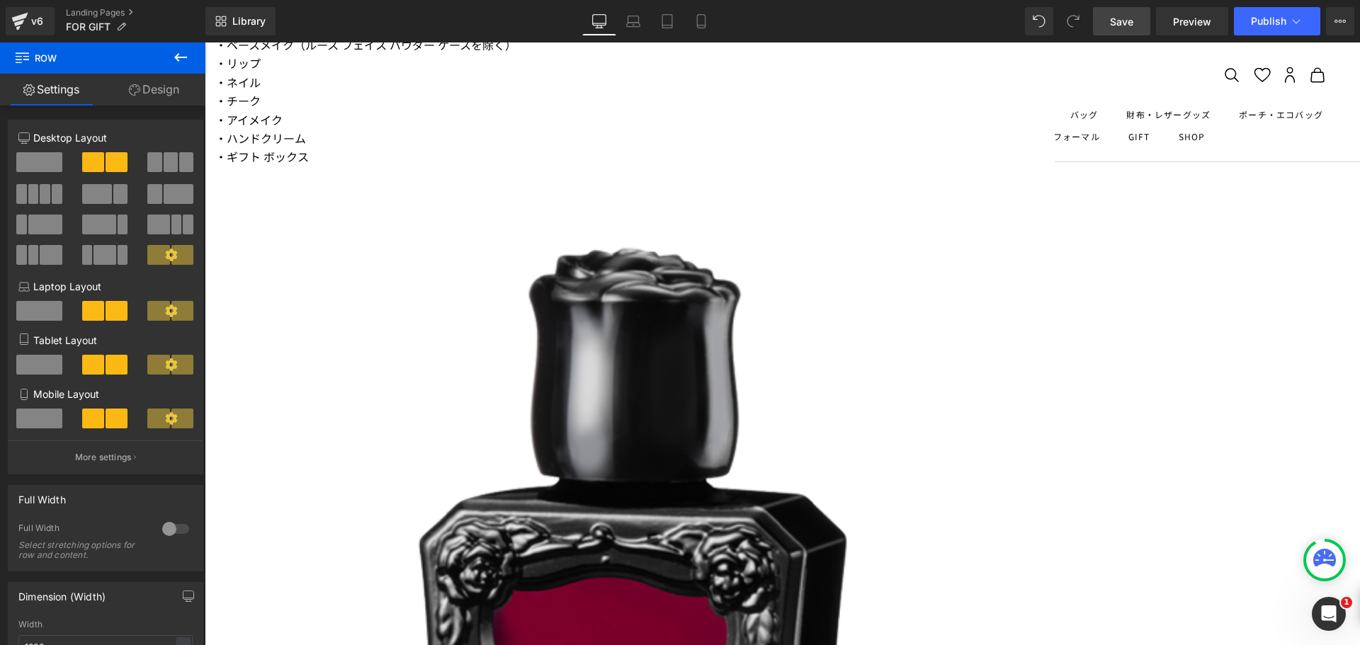
scroll to position [3636, 0]
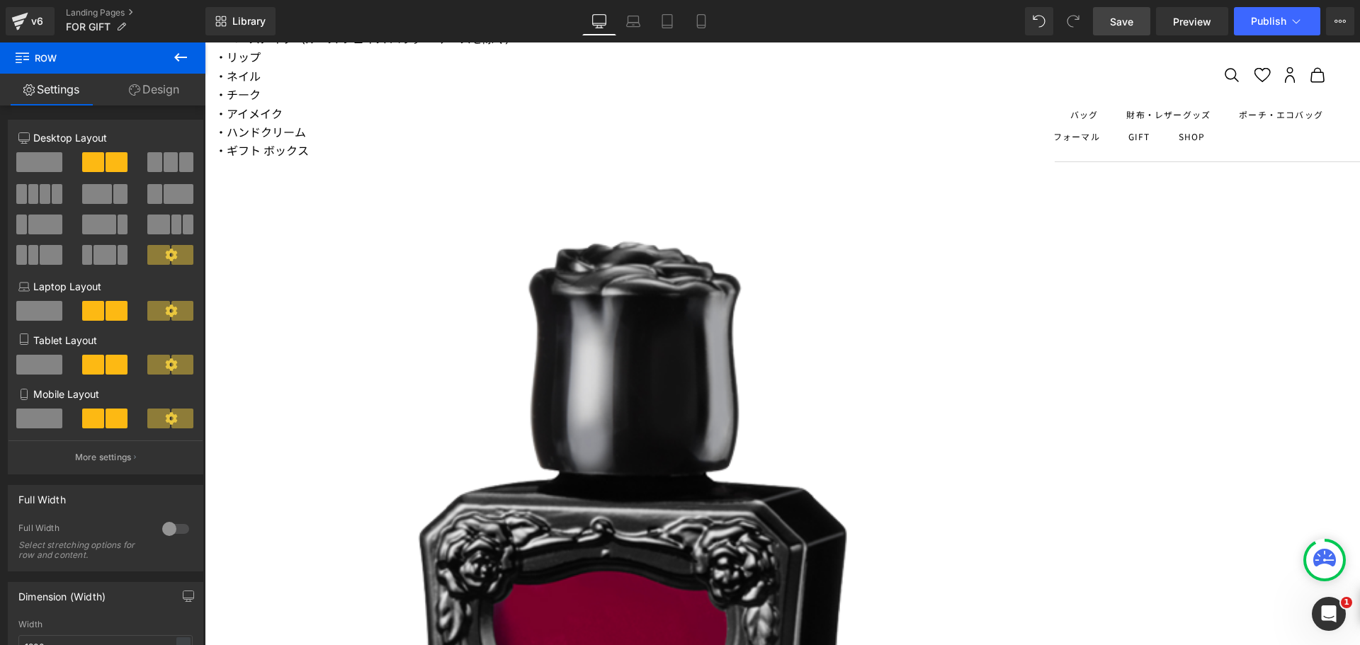
click at [205, 43] on div at bounding box center [205, 43] width 0 height 0
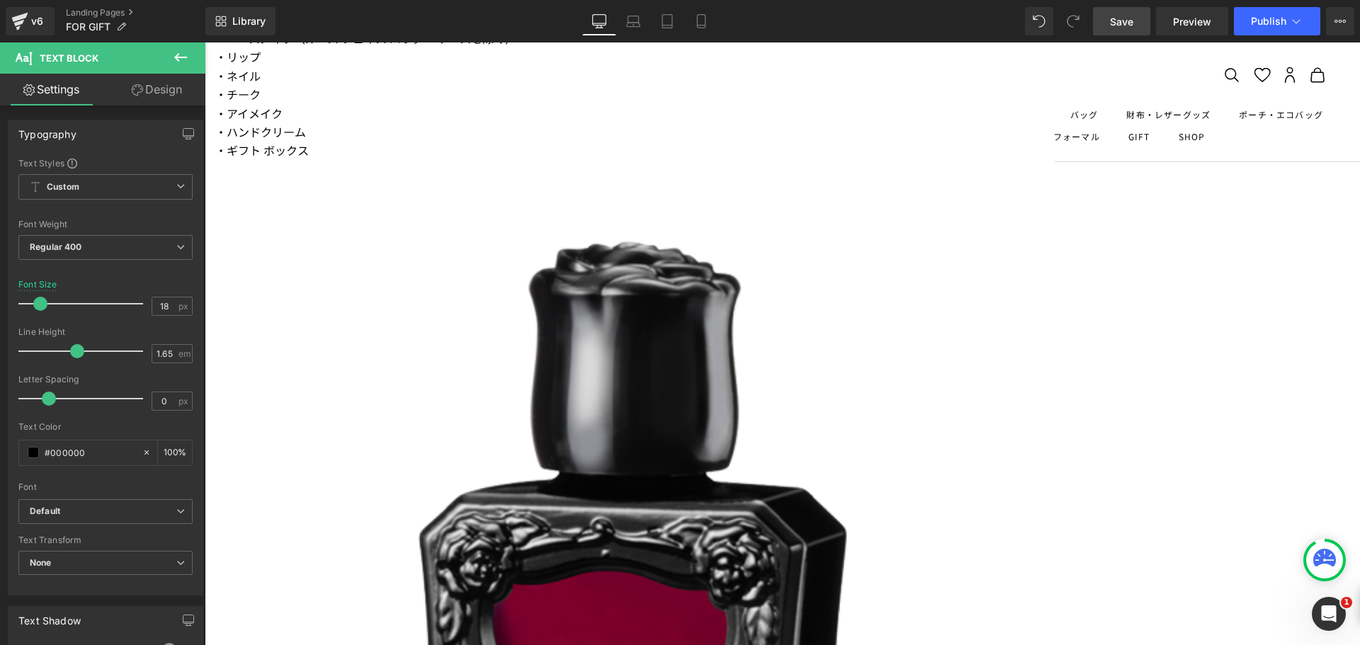
drag, startPoint x: 326, startPoint y: 82, endPoint x: 72, endPoint y: 176, distance: 271.2
click at [165, 96] on link "Design" at bounding box center [157, 90] width 103 height 32
click at [0, 0] on div "Spacing" at bounding box center [0, 0] width 0 height 0
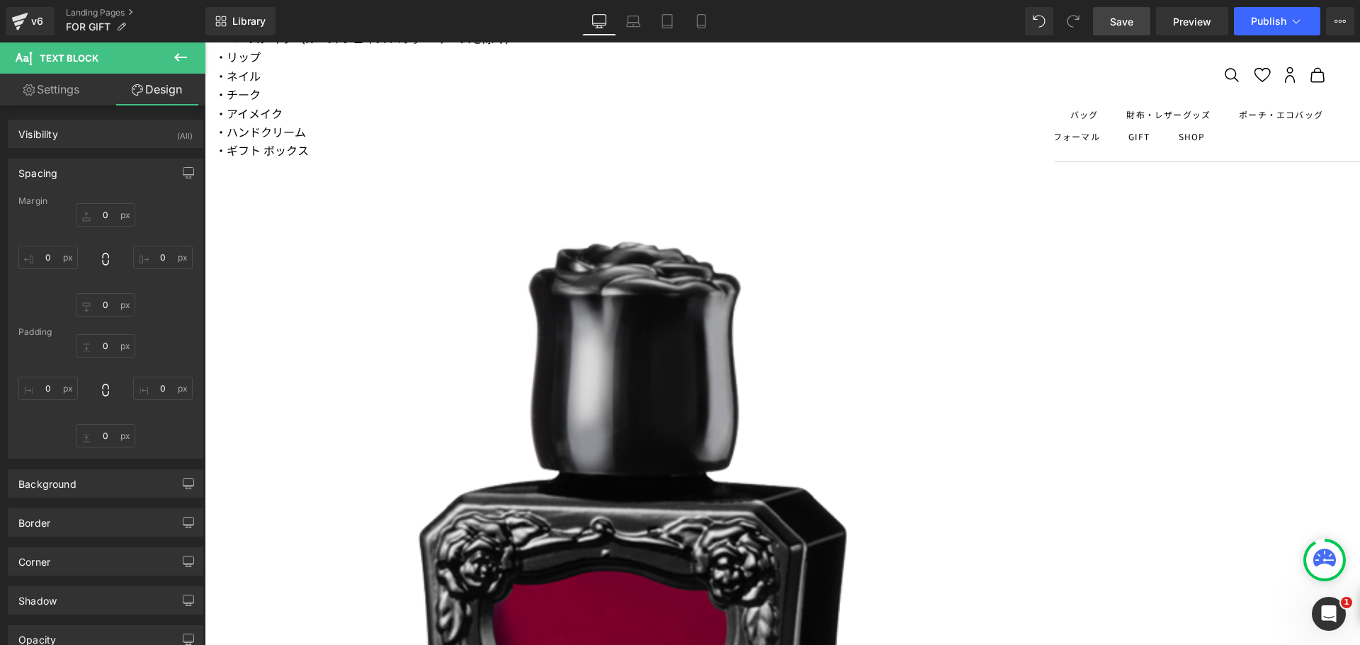
click at [72, 176] on div "Spacing" at bounding box center [106, 172] width 194 height 27
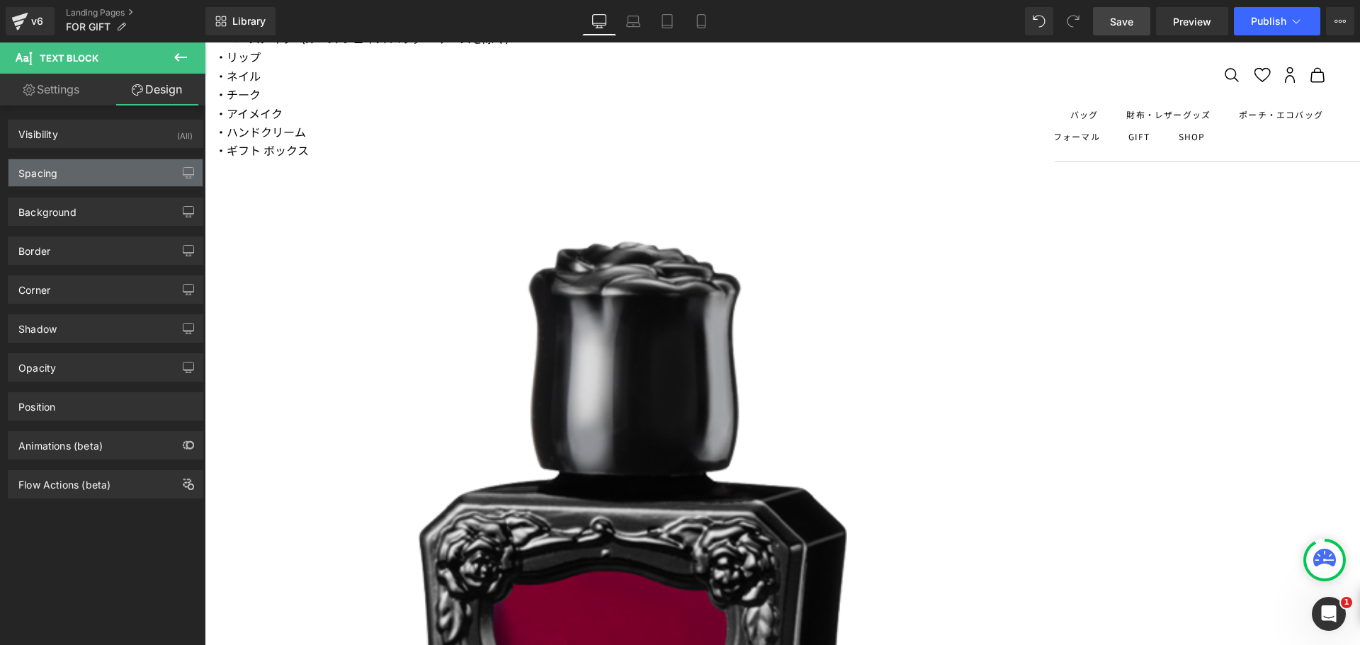
type input "0"
type input "-30"
type input "0"
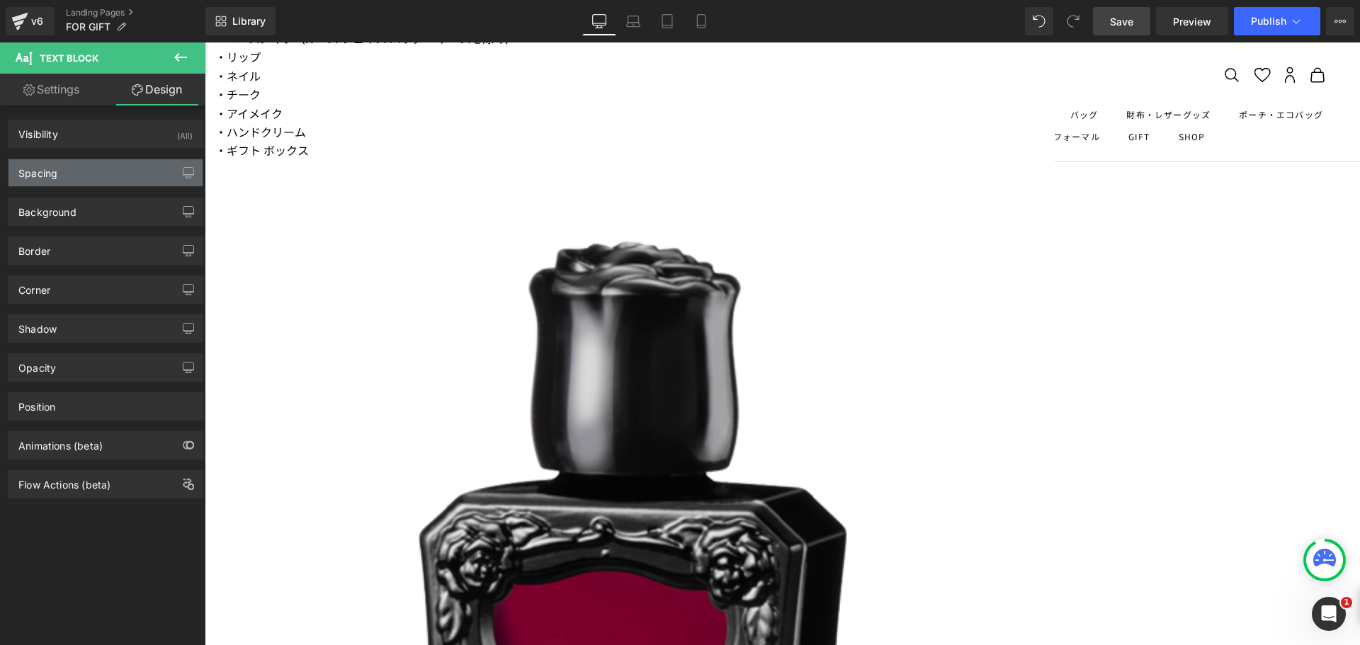
type input "0"
click at [81, 183] on div "Spacing" at bounding box center [106, 172] width 194 height 27
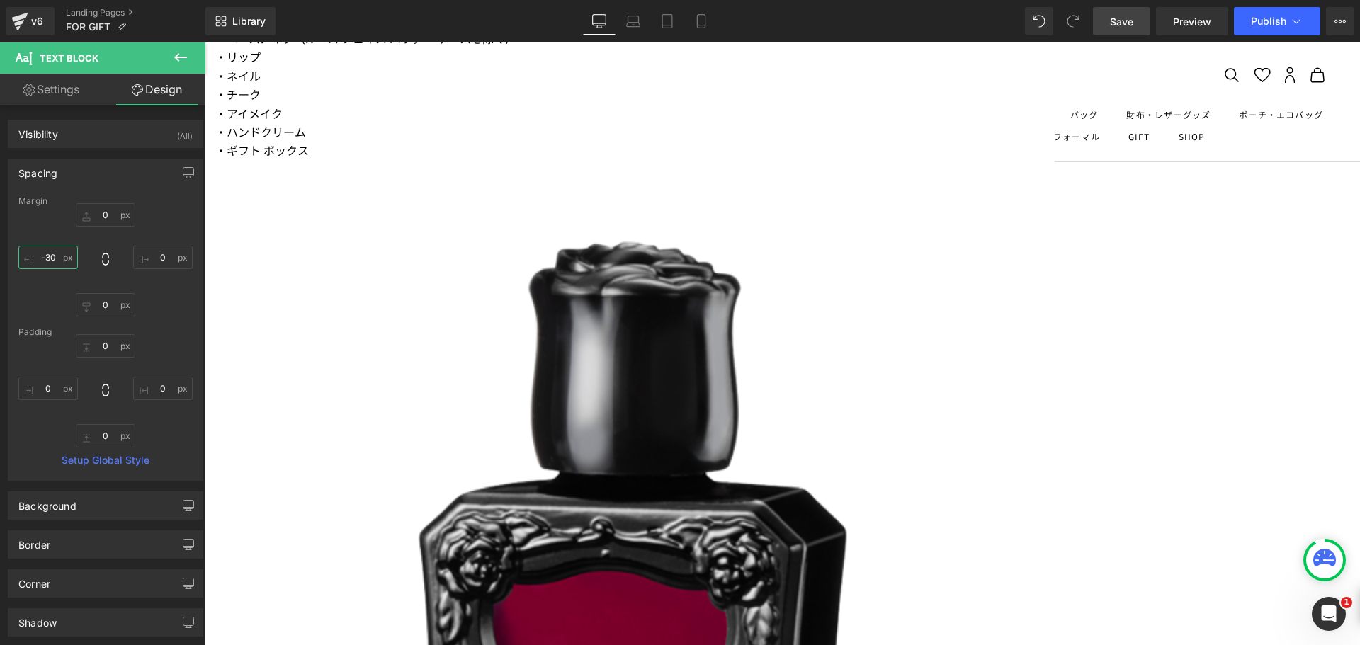
click at [41, 254] on input "-30" at bounding box center [48, 257] width 60 height 23
type input "ー"
type input "ー５"
type input "ー５０"
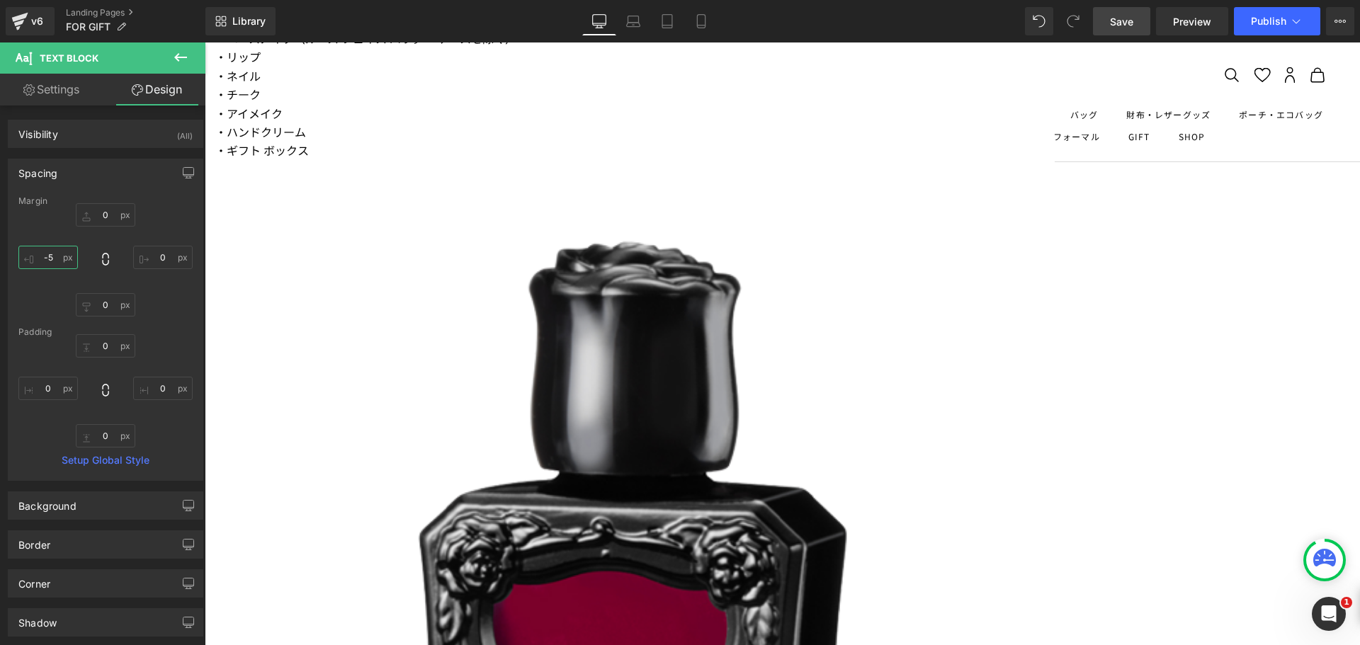
type input "-"
type input "ー"
type input "ー８０"
type input "-80"
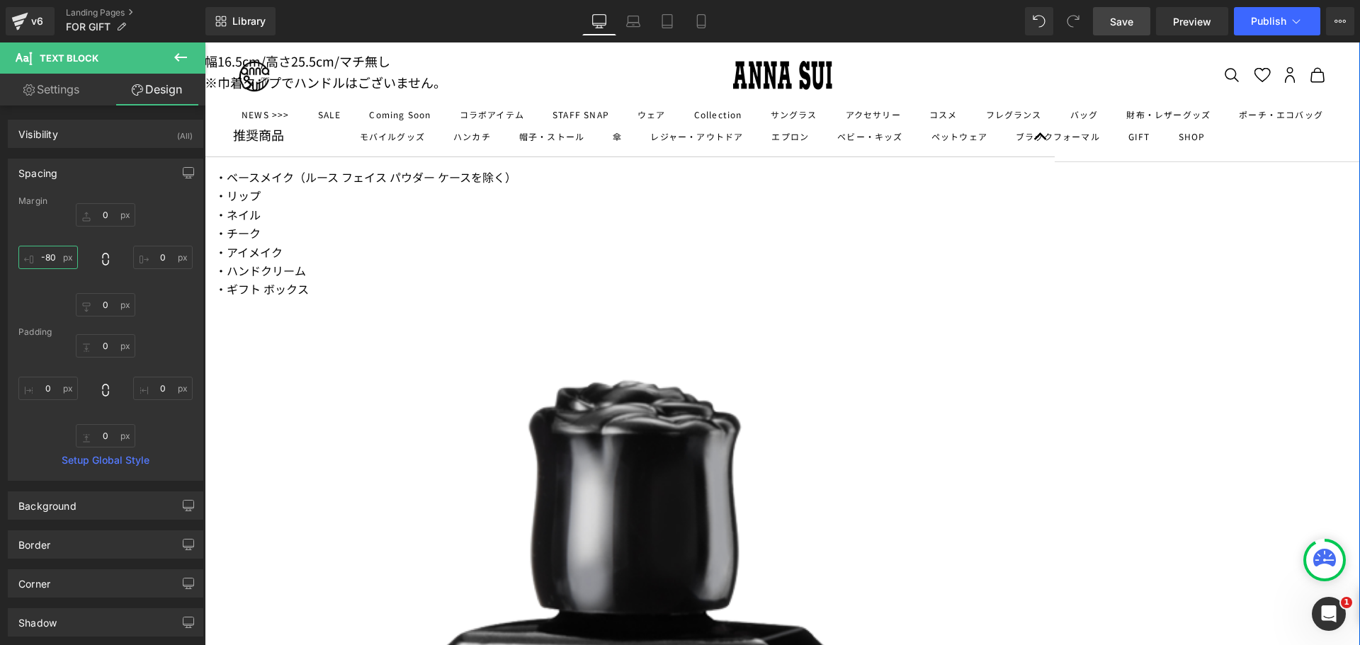
scroll to position [3494, 0]
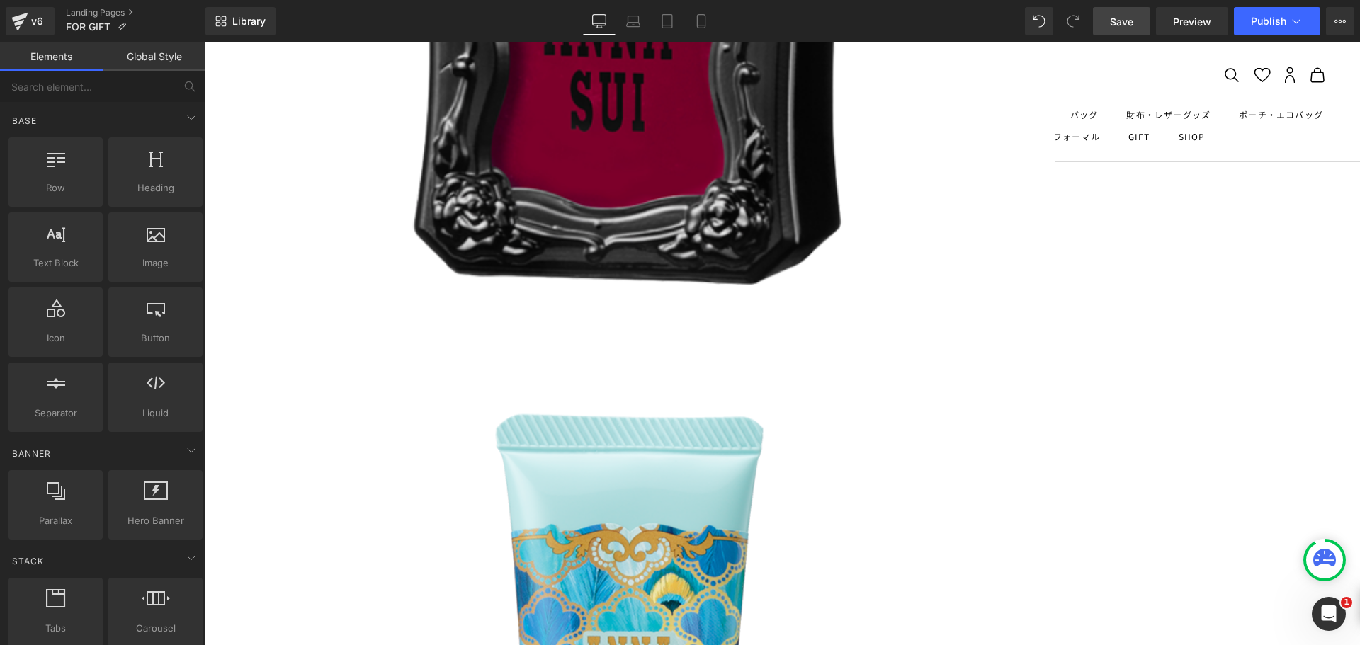
scroll to position [4259, 0]
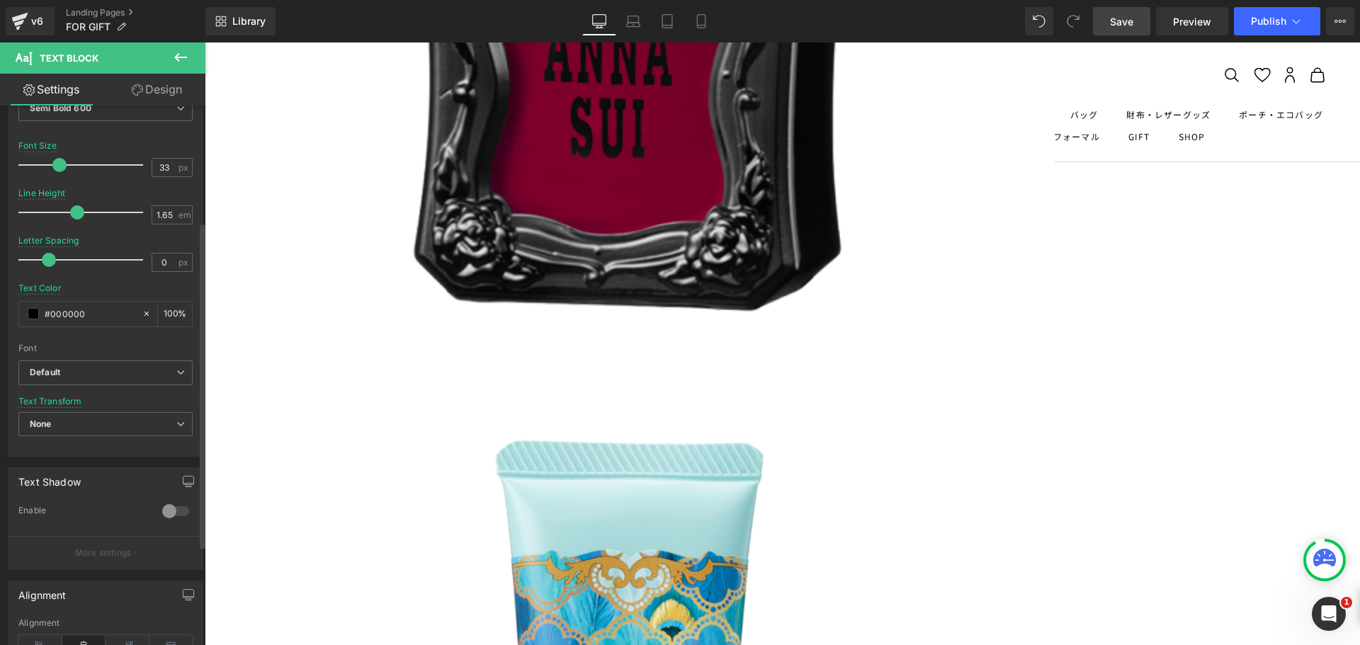
scroll to position [213, 0]
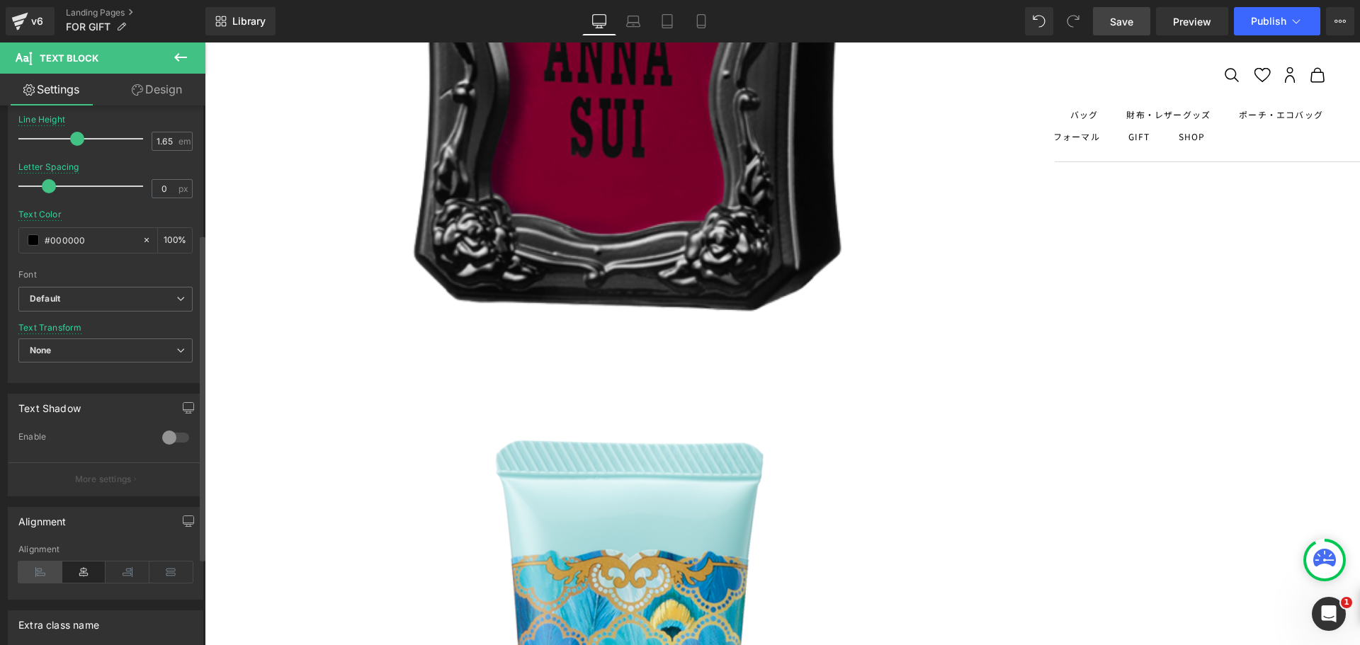
click at [38, 563] on icon at bounding box center [40, 572] width 44 height 21
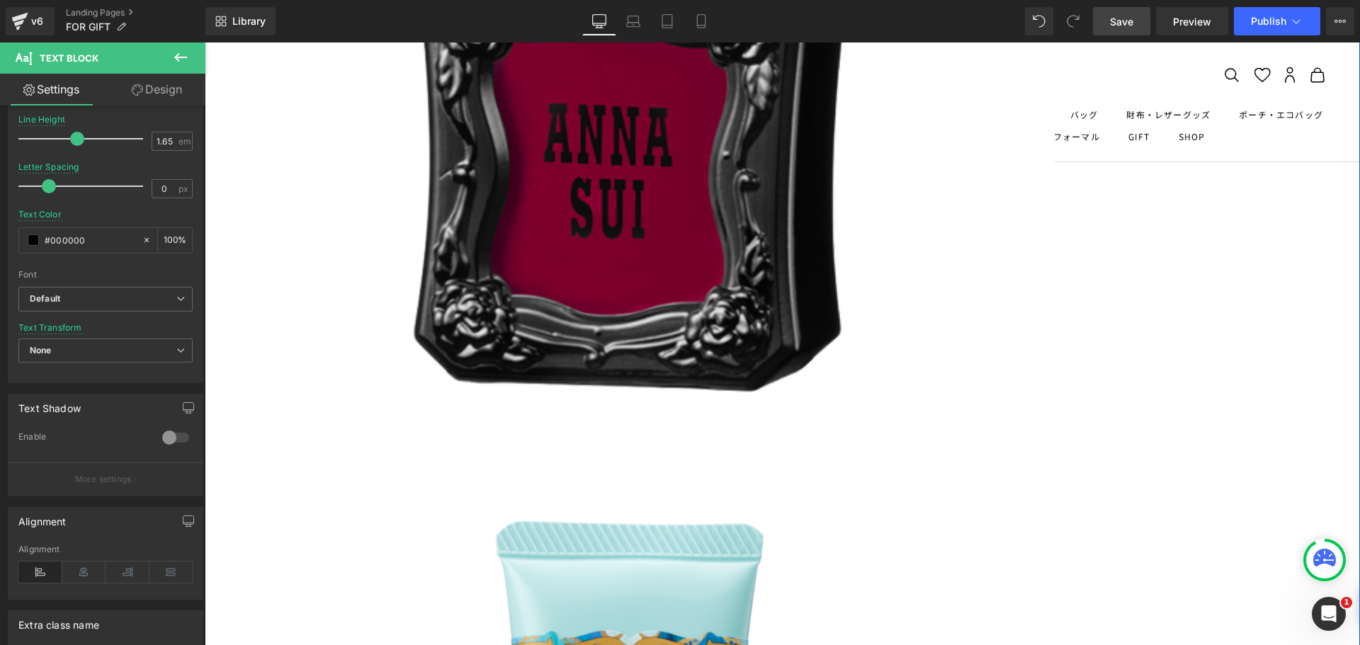
scroll to position [4118, 0]
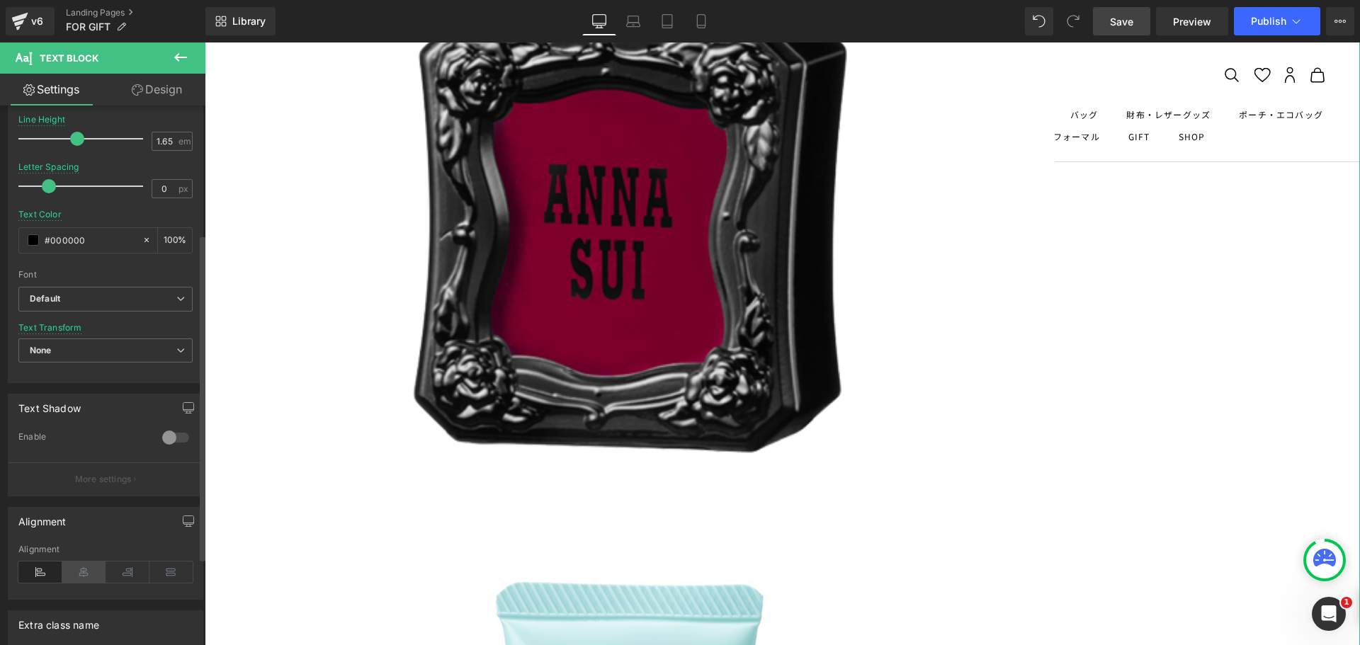
click at [76, 569] on icon at bounding box center [84, 572] width 44 height 21
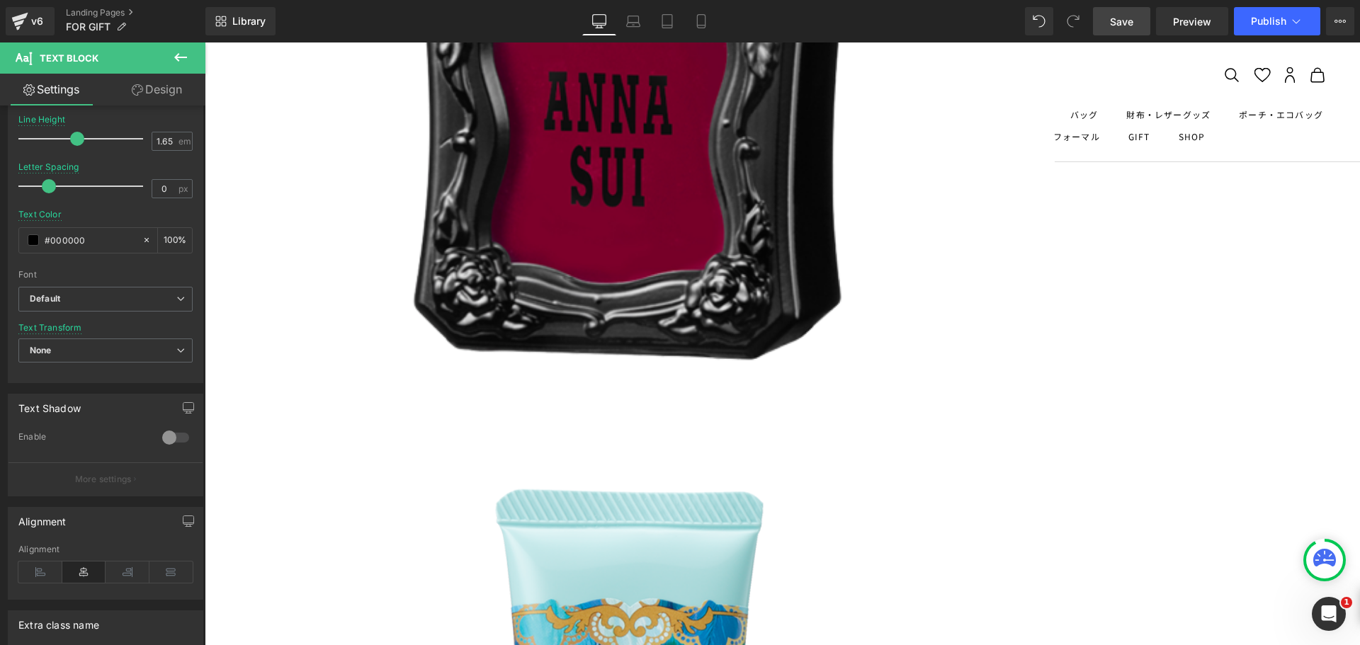
scroll to position [4330, 0]
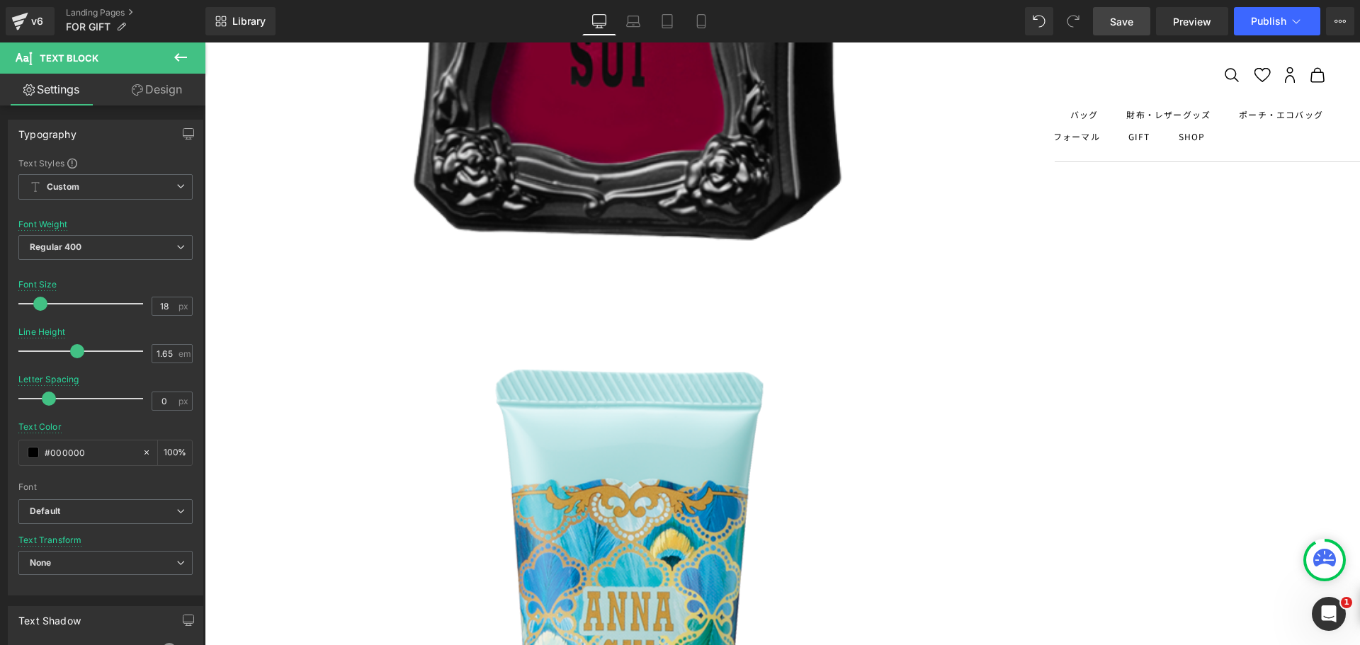
click at [162, 100] on link "Design" at bounding box center [157, 90] width 103 height 32
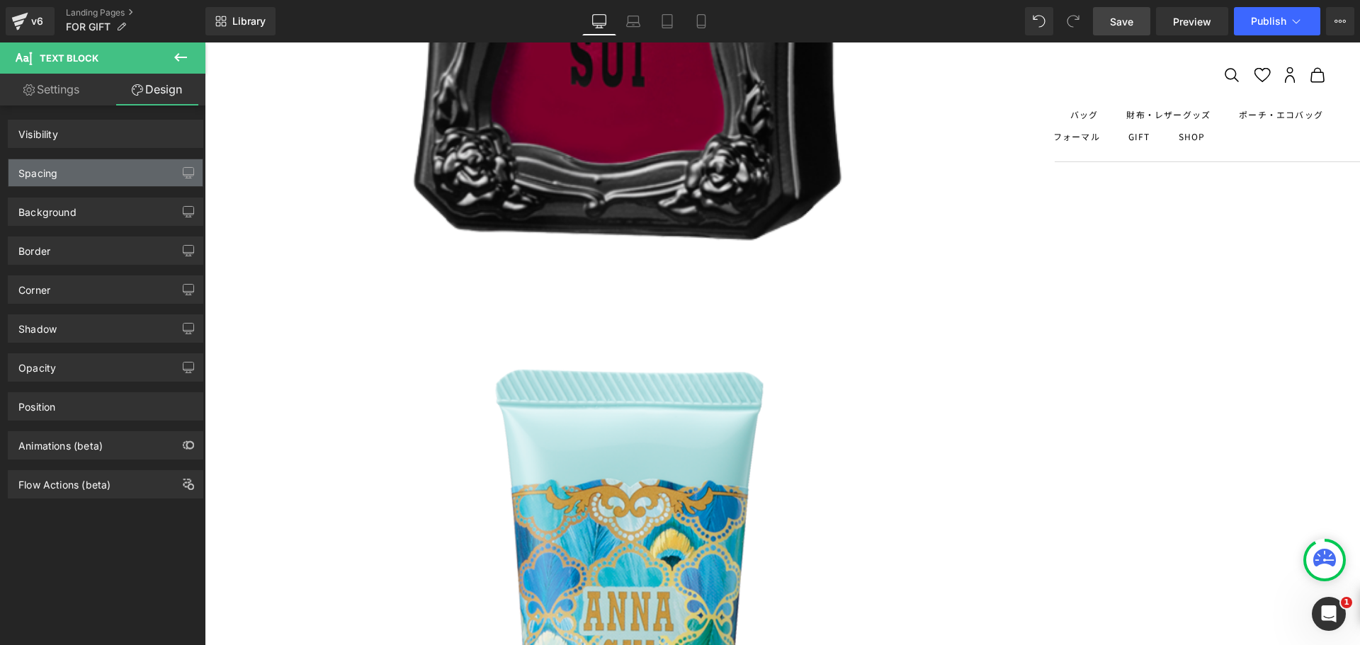
click at [126, 174] on div "Spacing" at bounding box center [106, 172] width 194 height 27
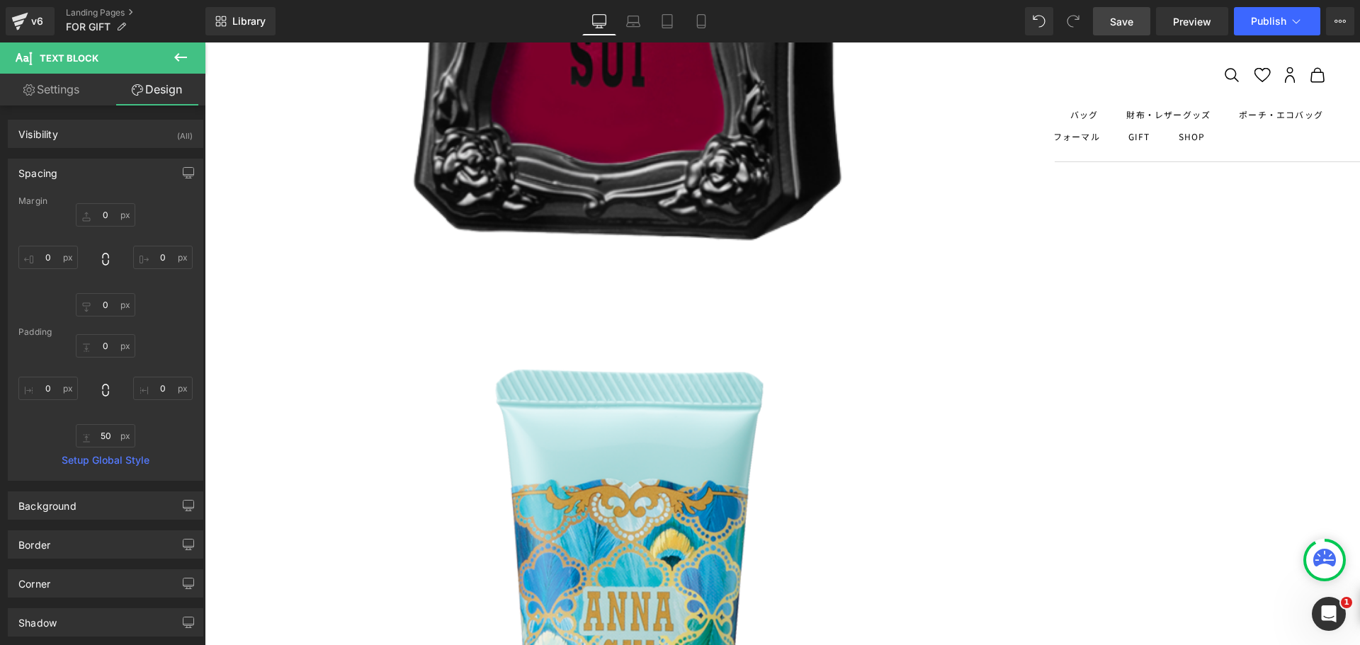
type input "0"
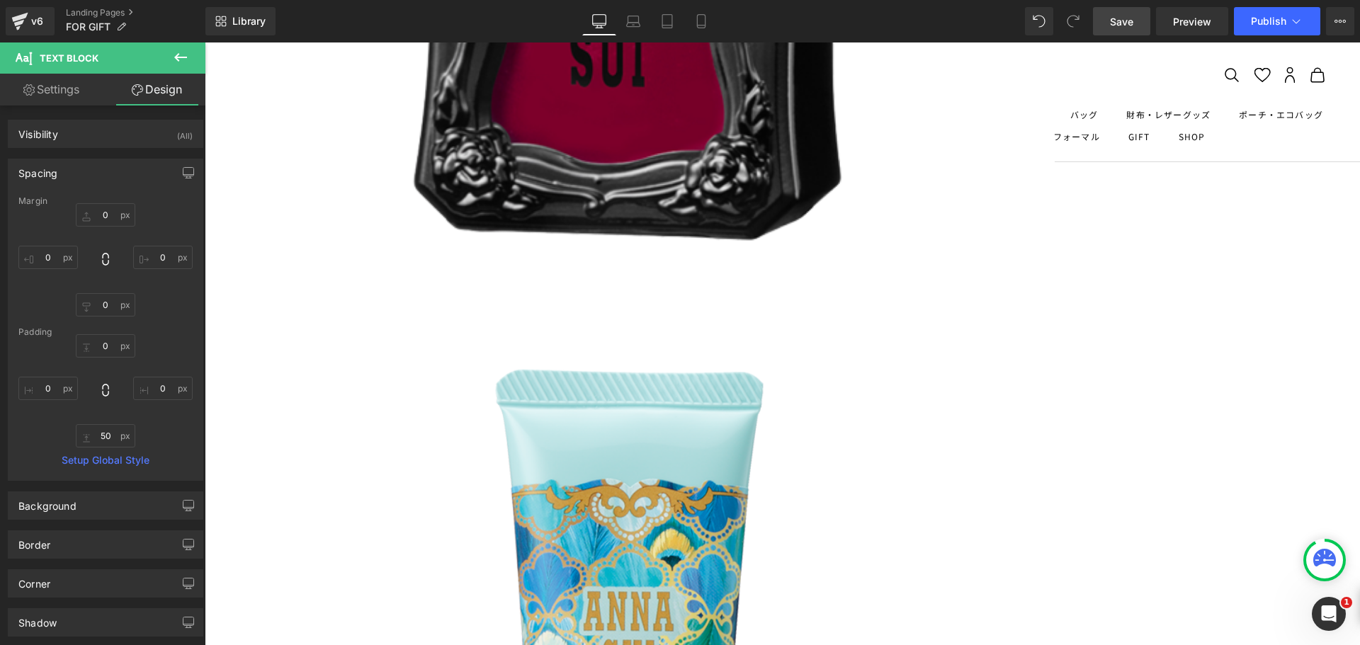
type input "0"
type input "50"
type input "0"
click at [50, 260] on input "-26" at bounding box center [48, 257] width 60 height 23
type input "１０6"
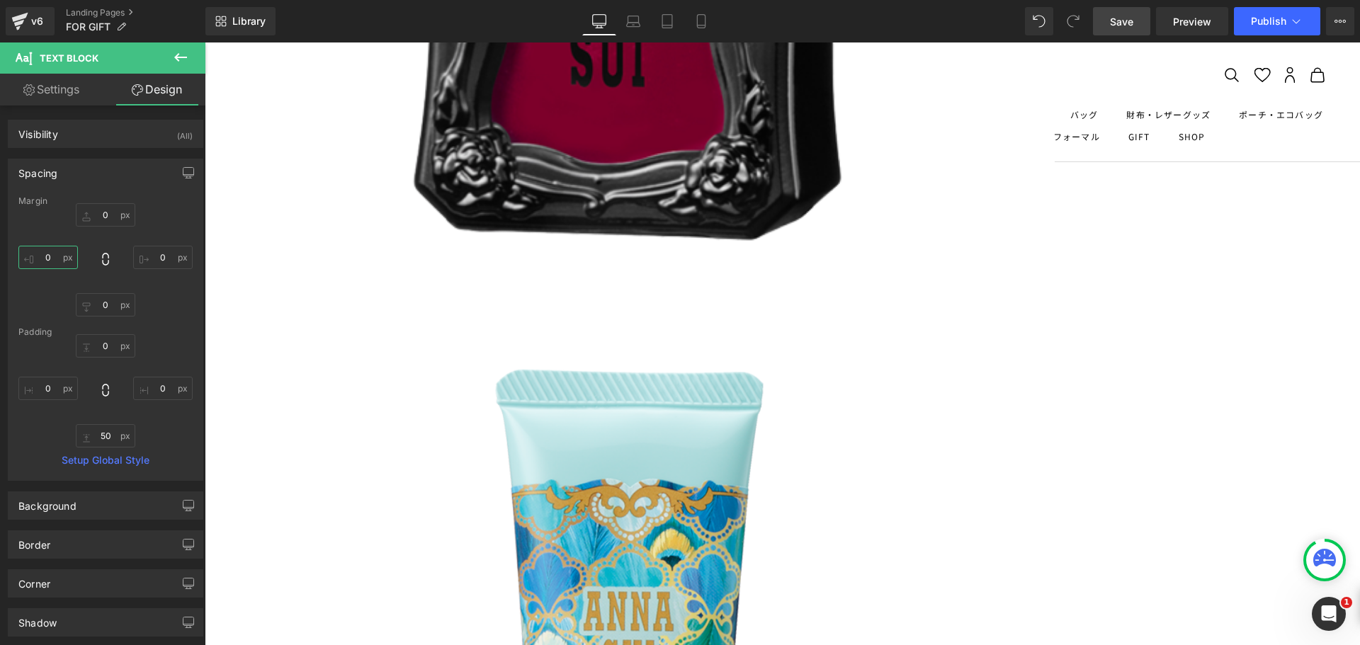
type input "１００"
type input "1"
type input "５０"
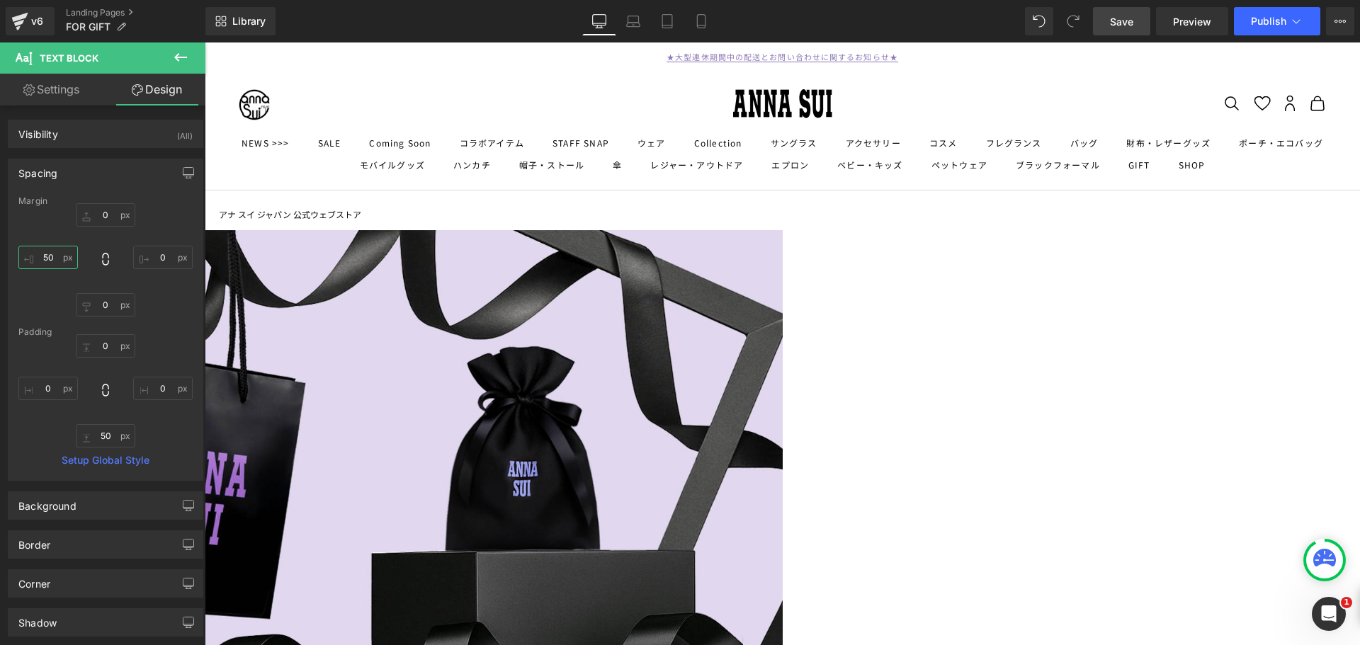
type input "50"
click at [1137, 26] on link "Save" at bounding box center [1121, 21] width 57 height 28
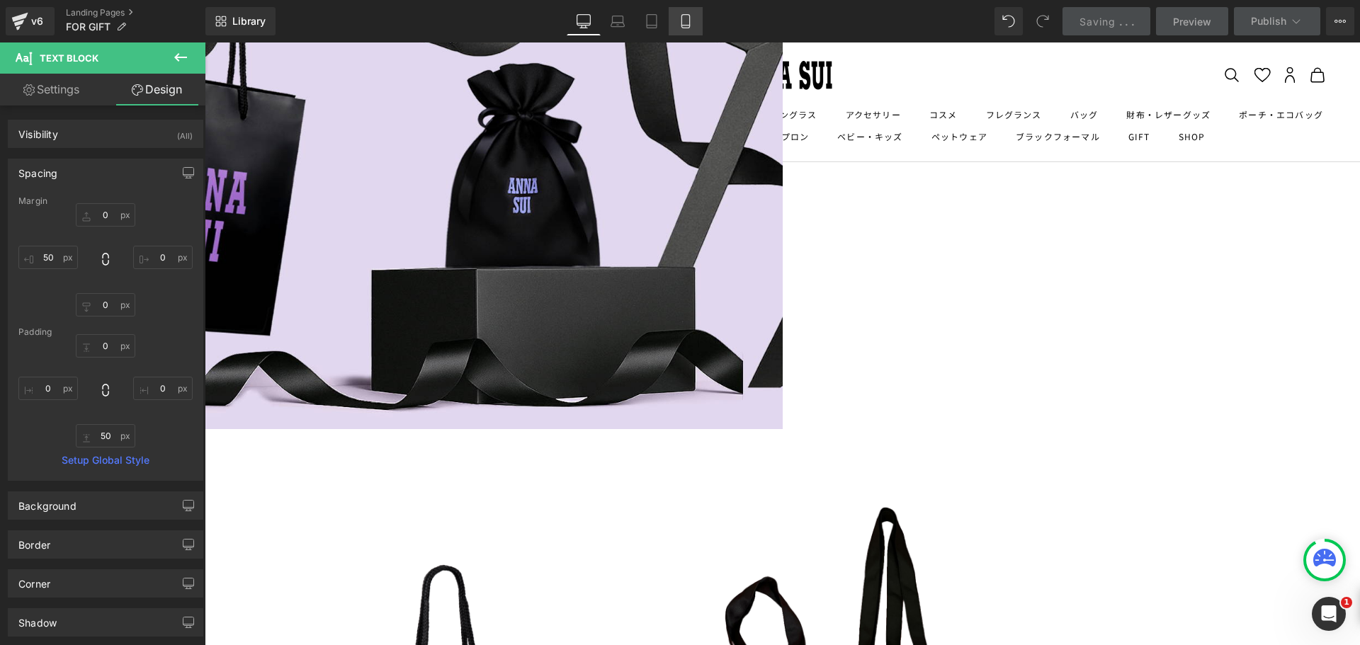
click at [684, 13] on link "Mobile" at bounding box center [686, 21] width 34 height 28
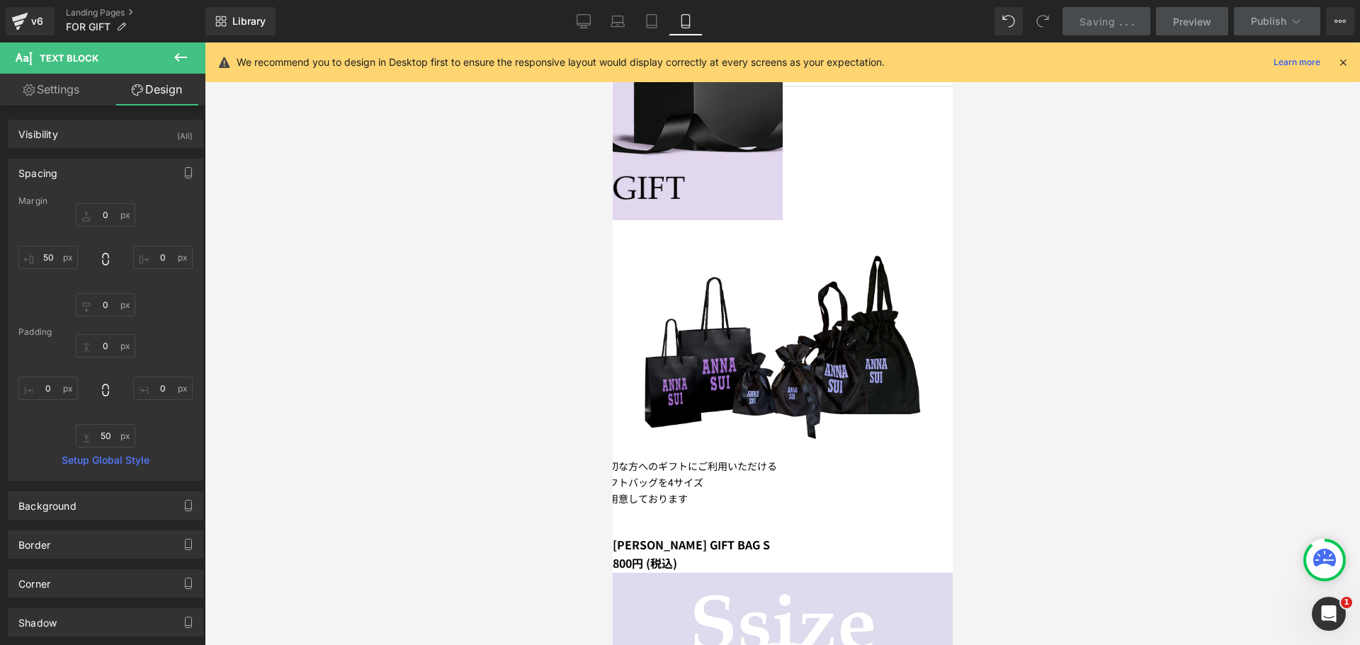
type input "0"
type input "50"
type input "0"
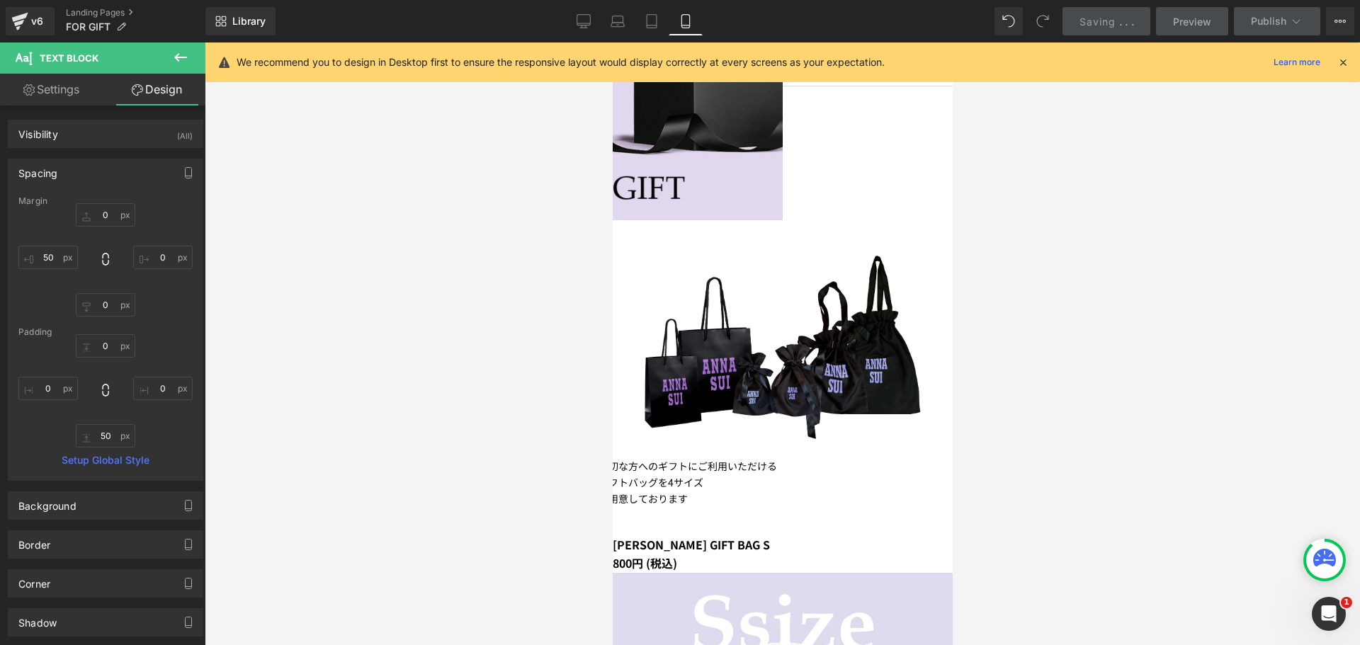
type input "0"
type input "50"
type input "0"
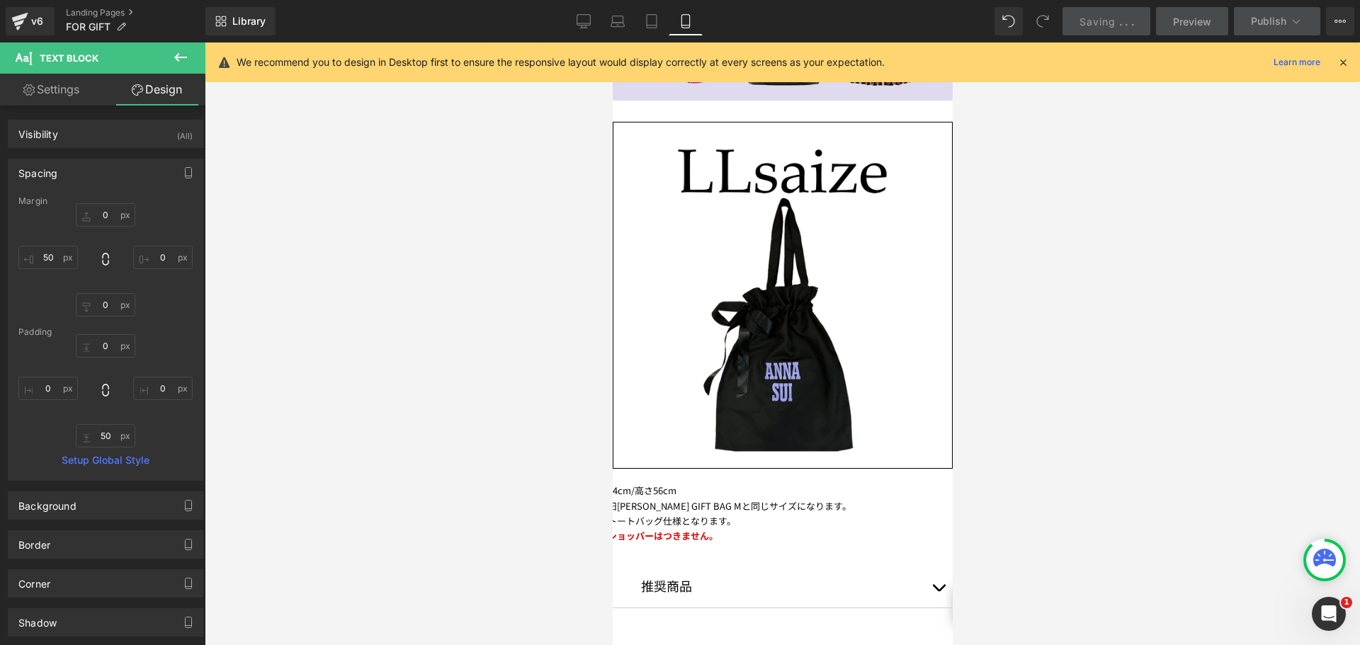
click at [1346, 60] on icon at bounding box center [1343, 62] width 13 height 13
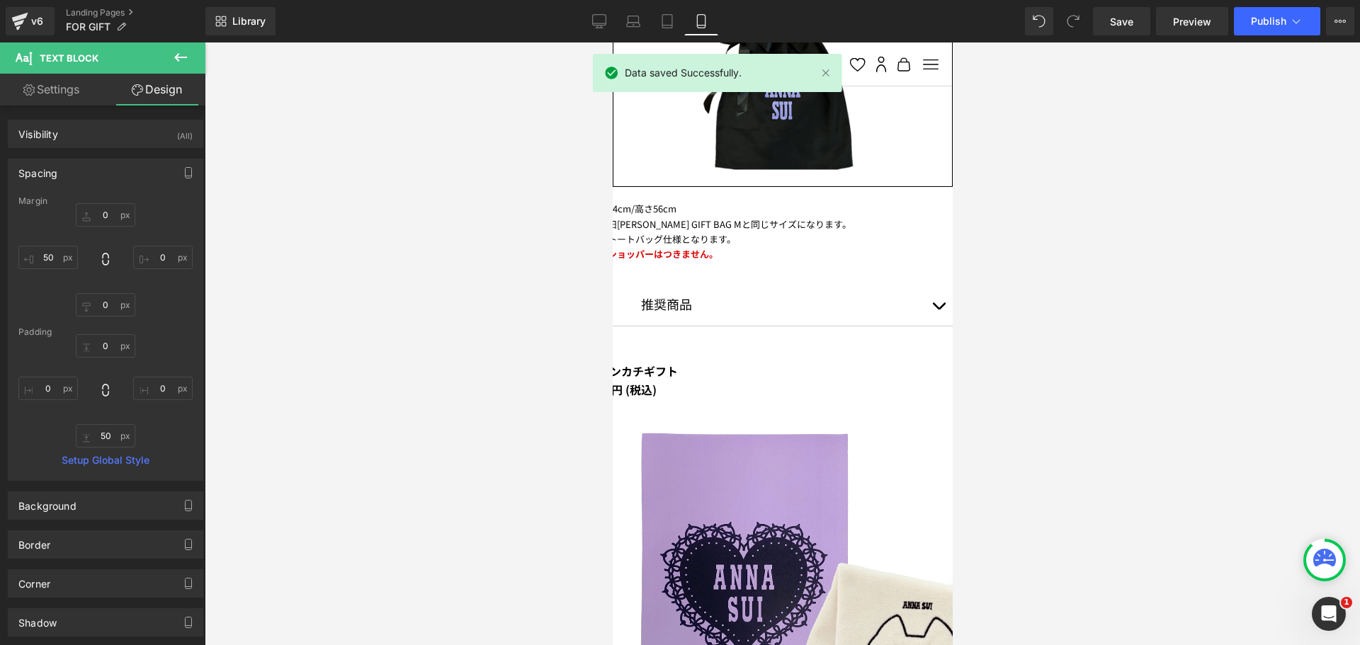
scroll to position [6704, 0]
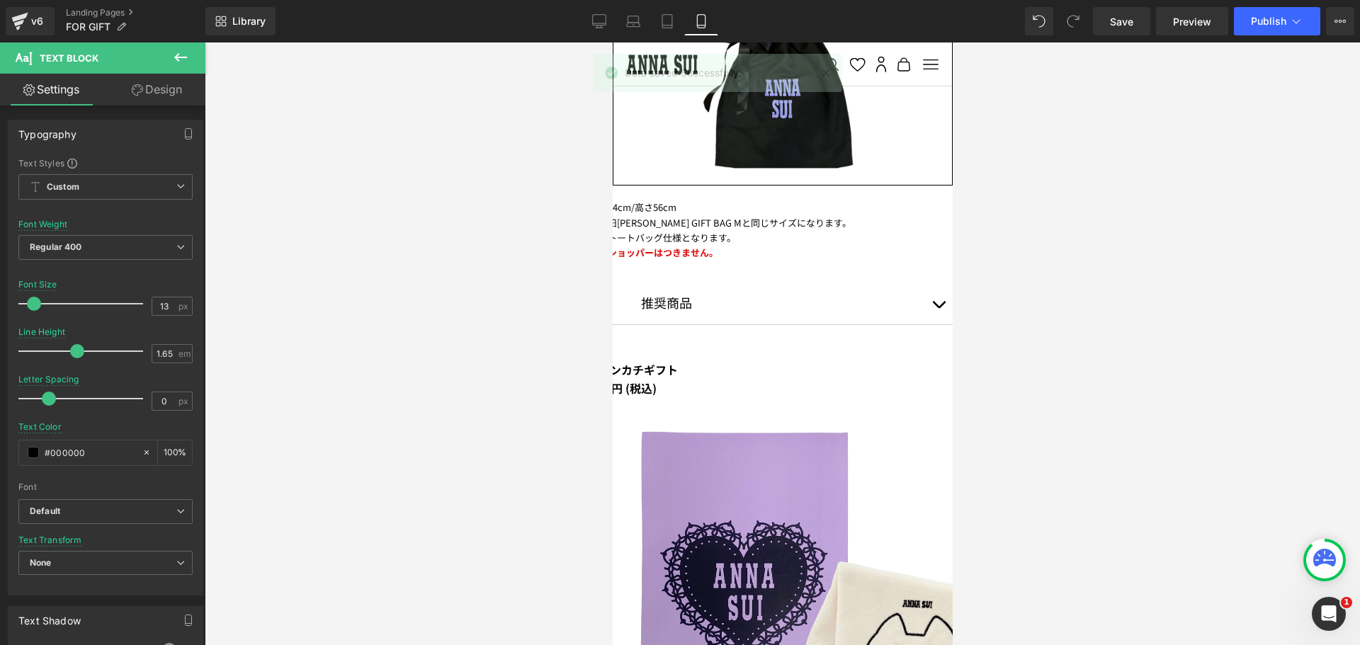
click at [147, 89] on link "Design" at bounding box center [157, 90] width 103 height 32
click at [0, 0] on div "Spacing" at bounding box center [0, 0] width 0 height 0
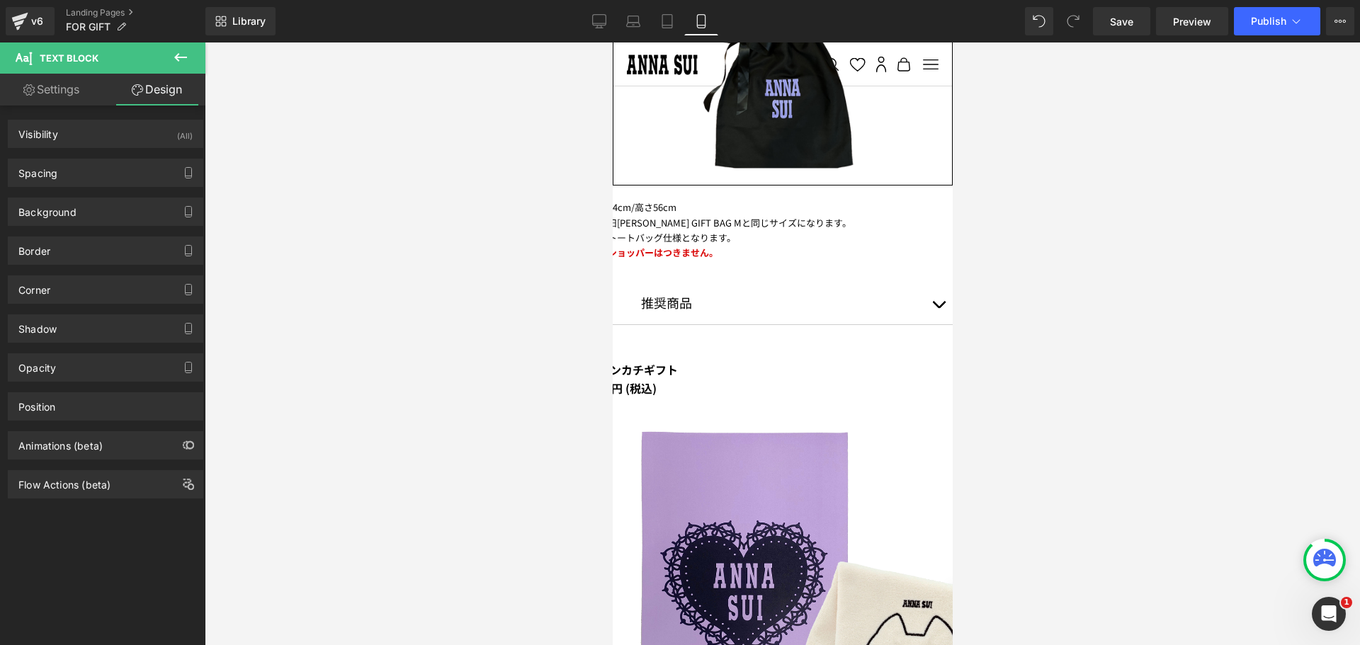
type input "0"
type input "50"
type input "0"
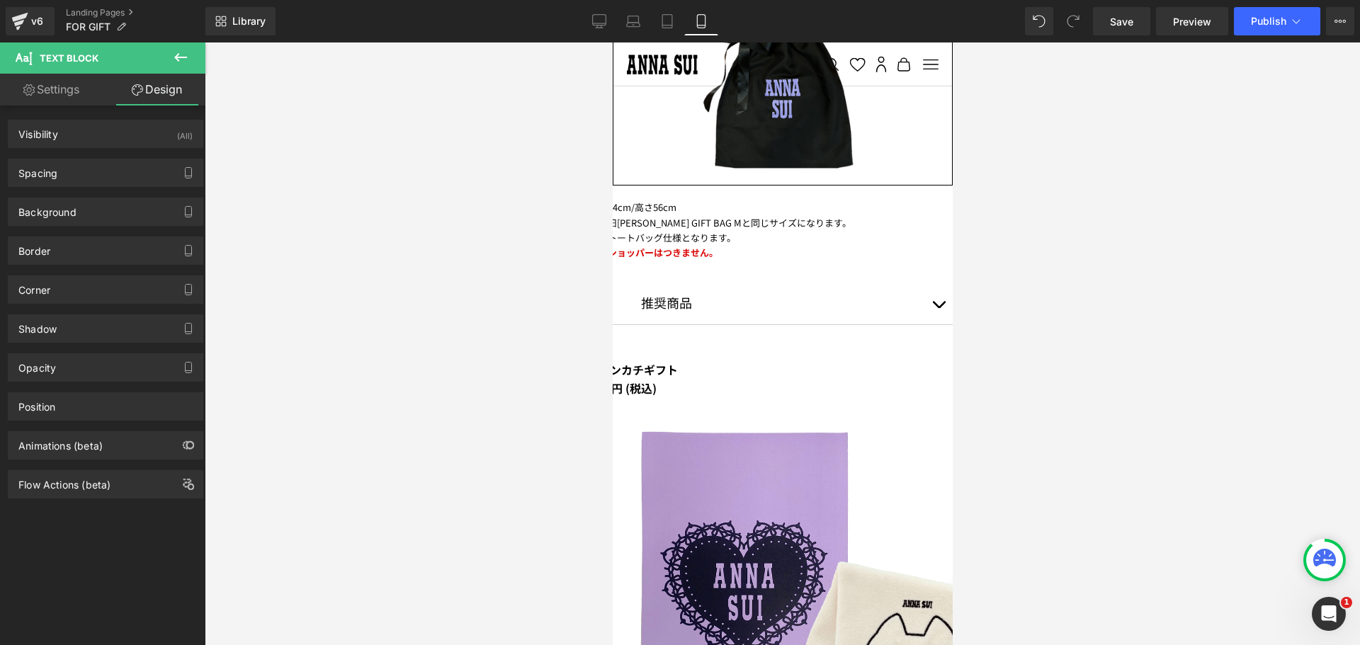
type input "0"
type input "50"
type input "0"
click at [50, 173] on div "Spacing" at bounding box center [37, 169] width 39 height 20
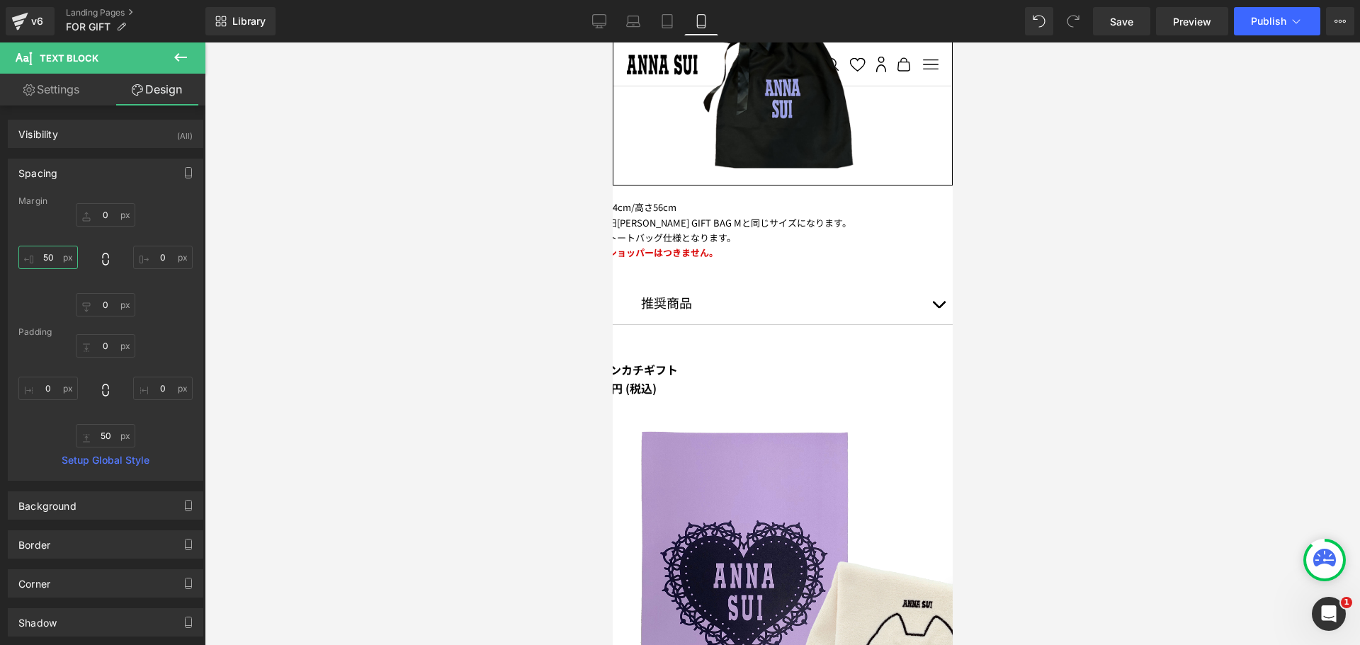
click at [47, 257] on input "50" at bounding box center [48, 257] width 60 height 23
type input "０"
type input "0"
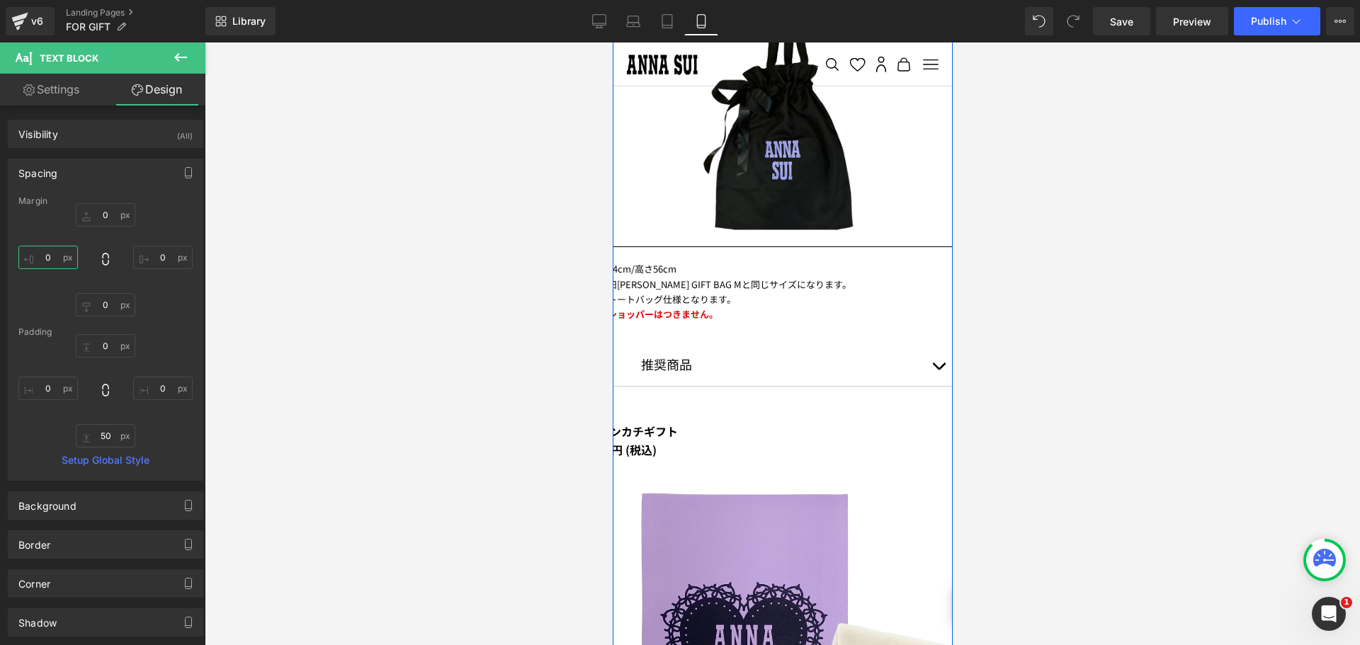
scroll to position [6562, 0]
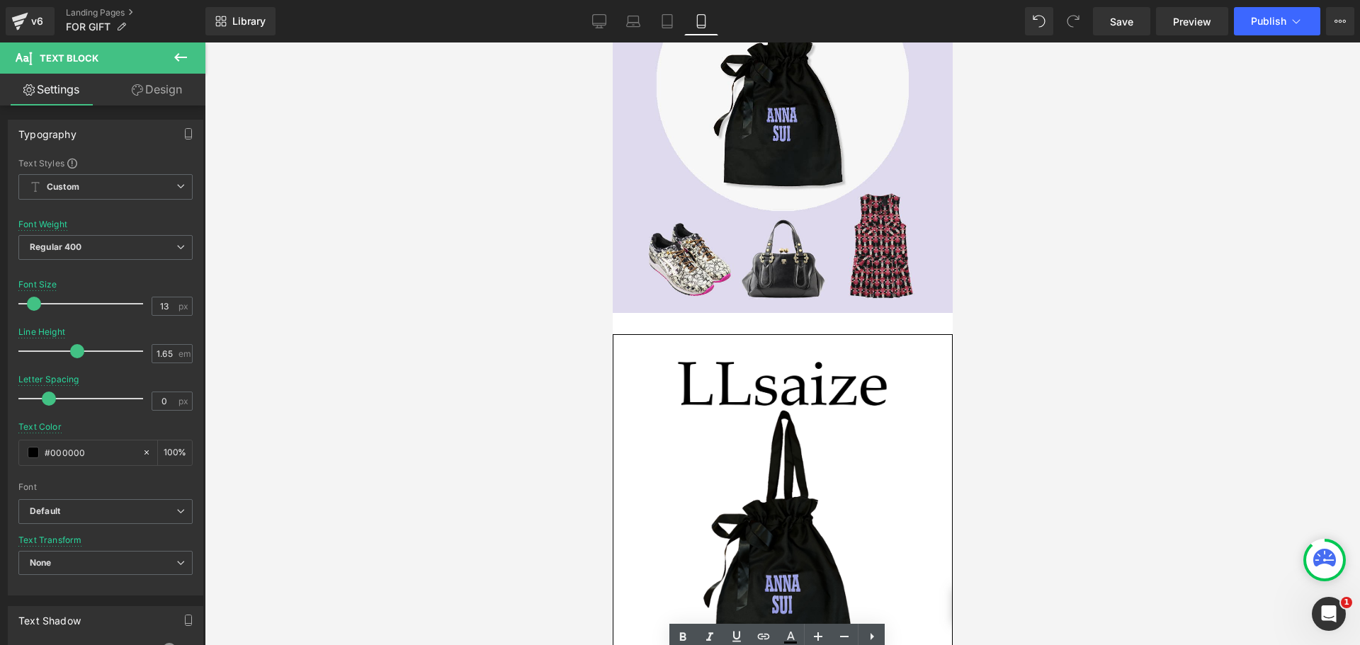
scroll to position [5924, 0]
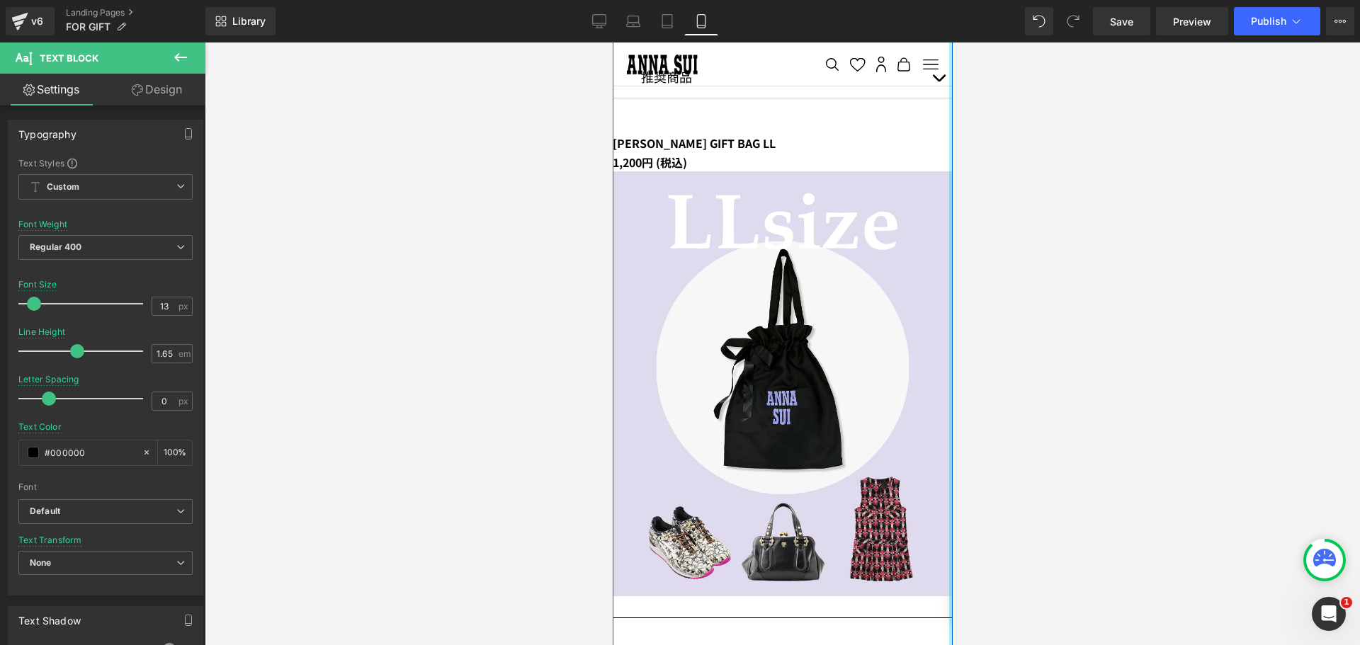
drag, startPoint x: 915, startPoint y: 434, endPoint x: 923, endPoint y: 430, distance: 8.9
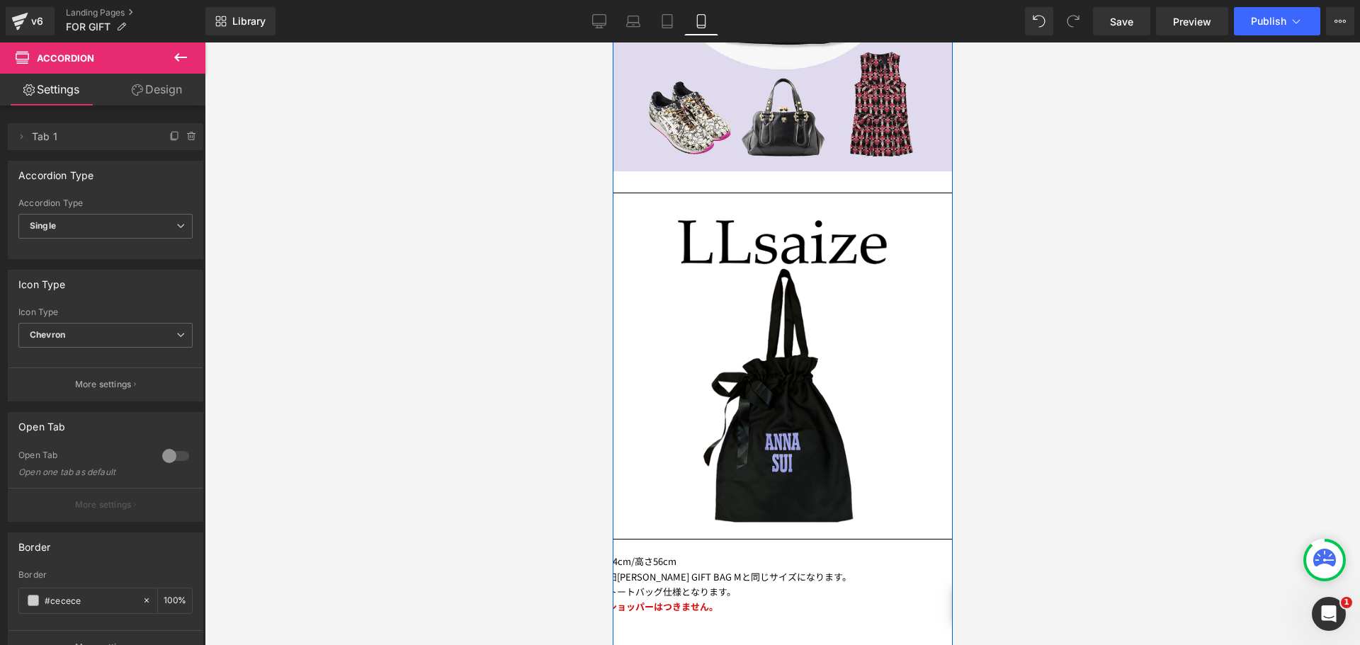
scroll to position [6137, 0]
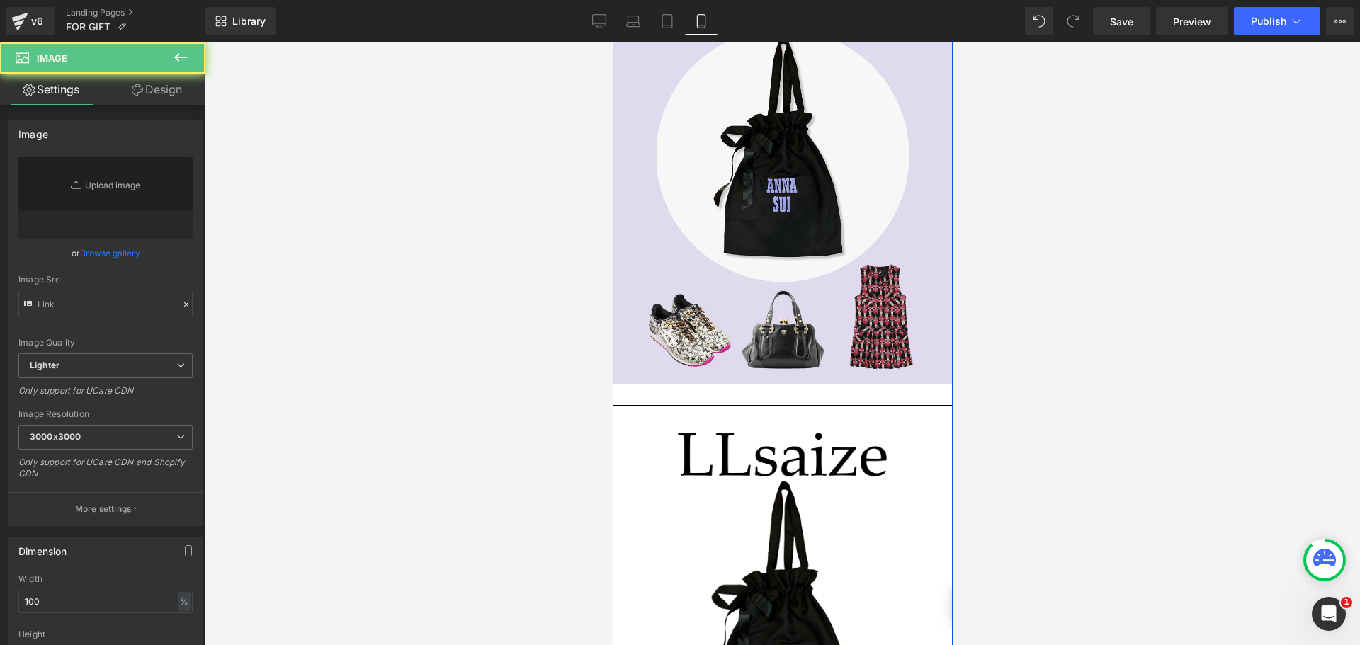
type input "[URL][DOMAIN_NAME]"
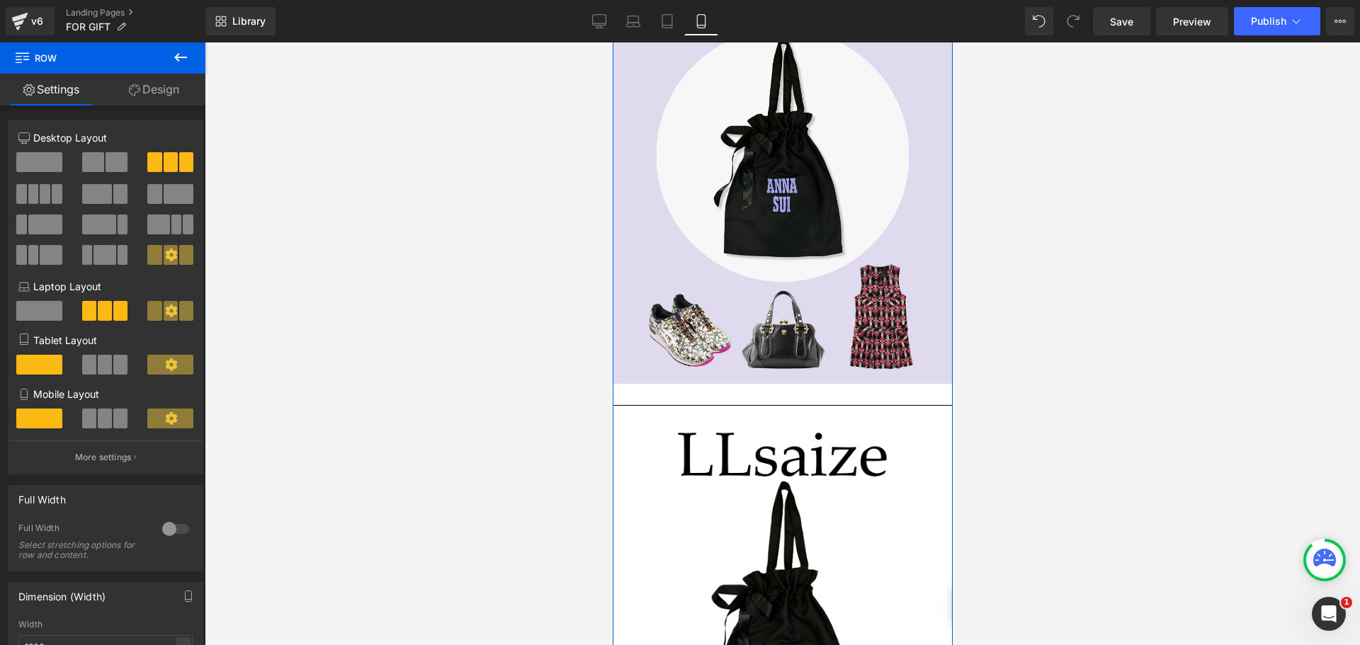
click at [100, 375] on div at bounding box center [106, 370] width 66 height 30
click at [94, 366] on span at bounding box center [89, 365] width 14 height 20
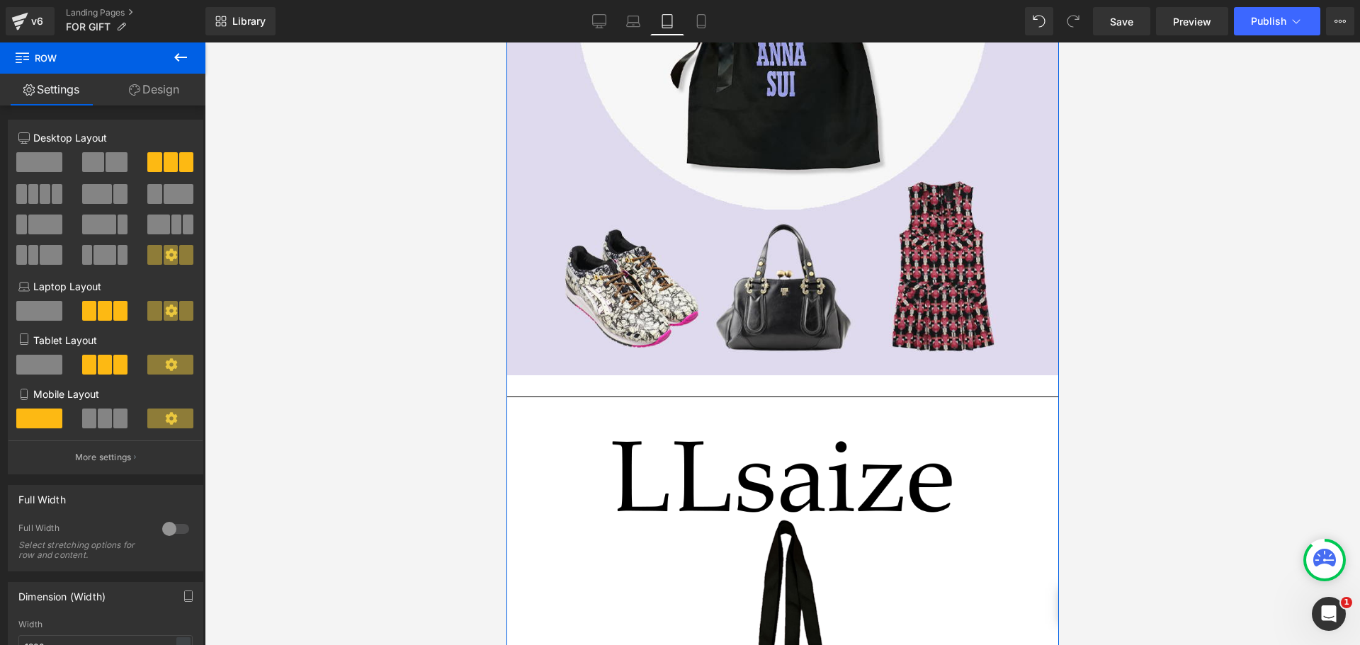
click at [98, 419] on span at bounding box center [105, 419] width 14 height 20
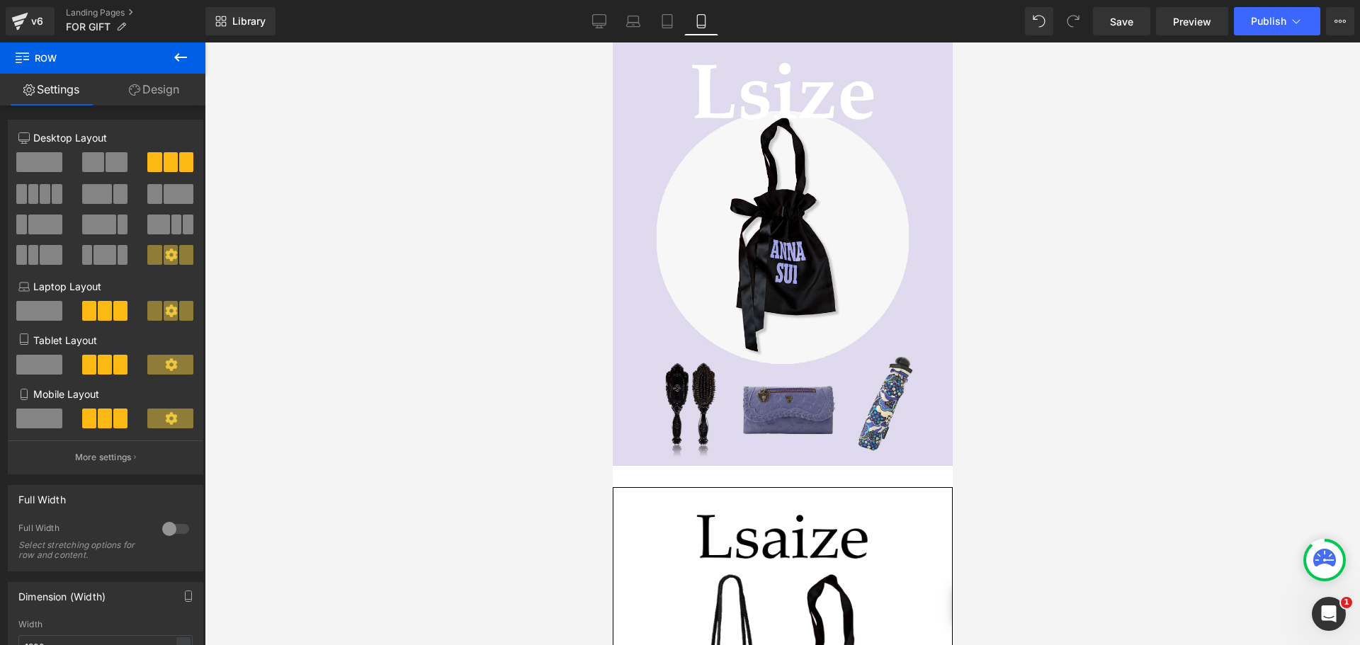
scroll to position [5074, 0]
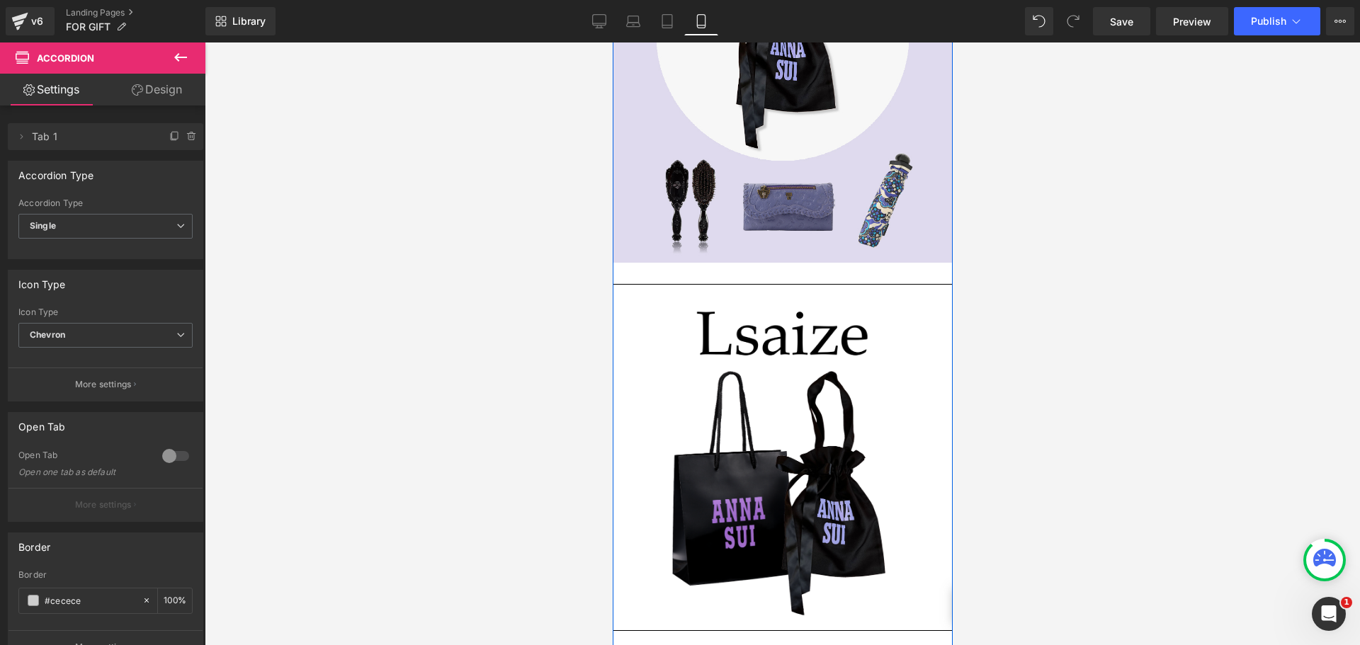
scroll to position [5358, 0]
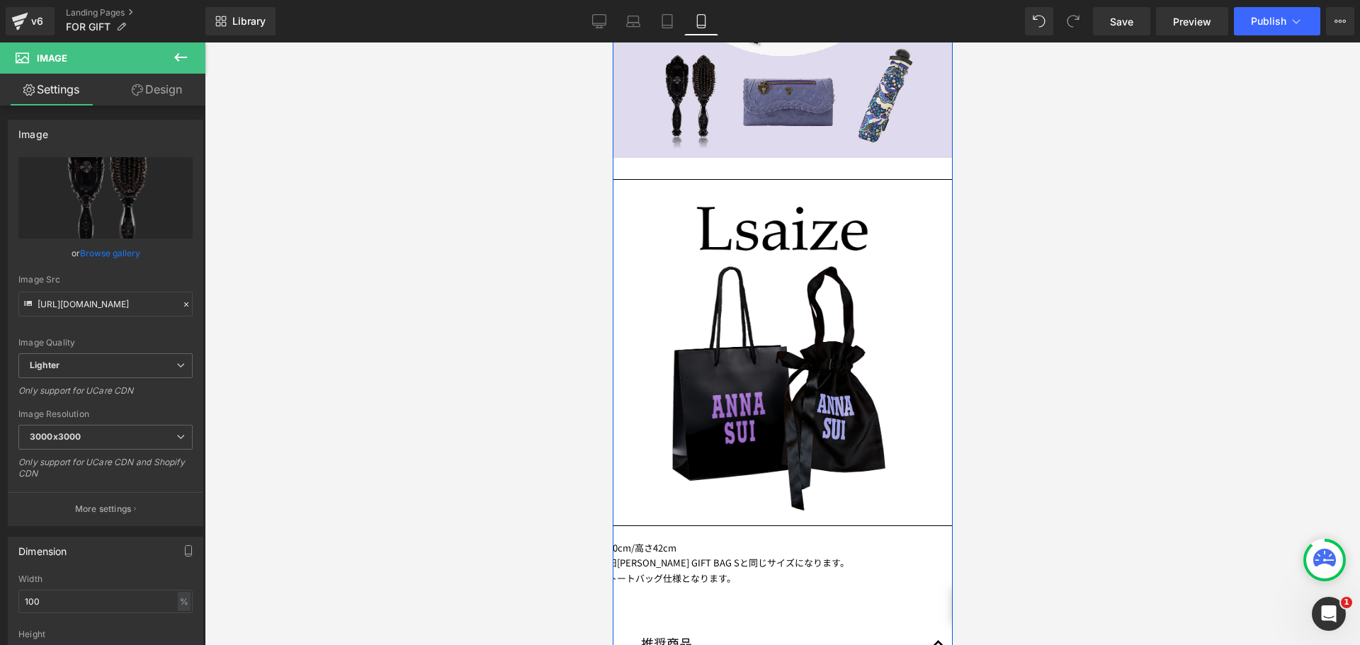
drag, startPoint x: 1219, startPoint y: 369, endPoint x: 639, endPoint y: 330, distance: 580.9
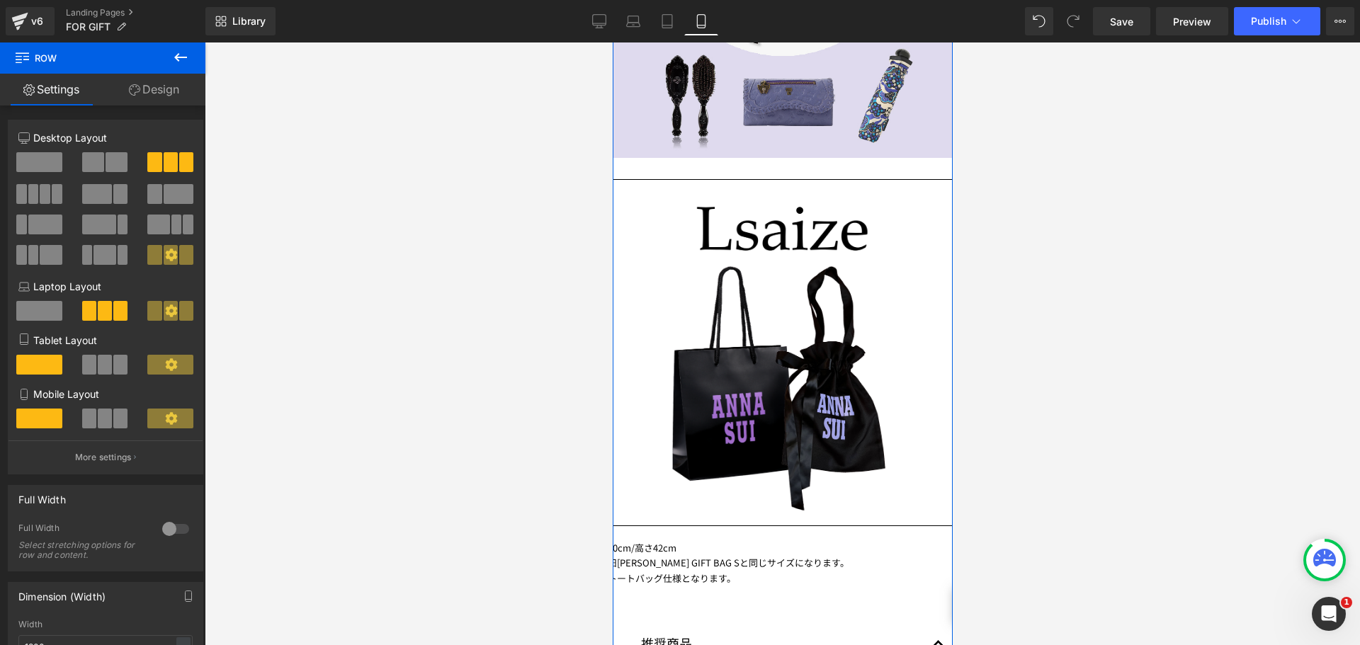
click at [104, 371] on span at bounding box center [105, 365] width 14 height 20
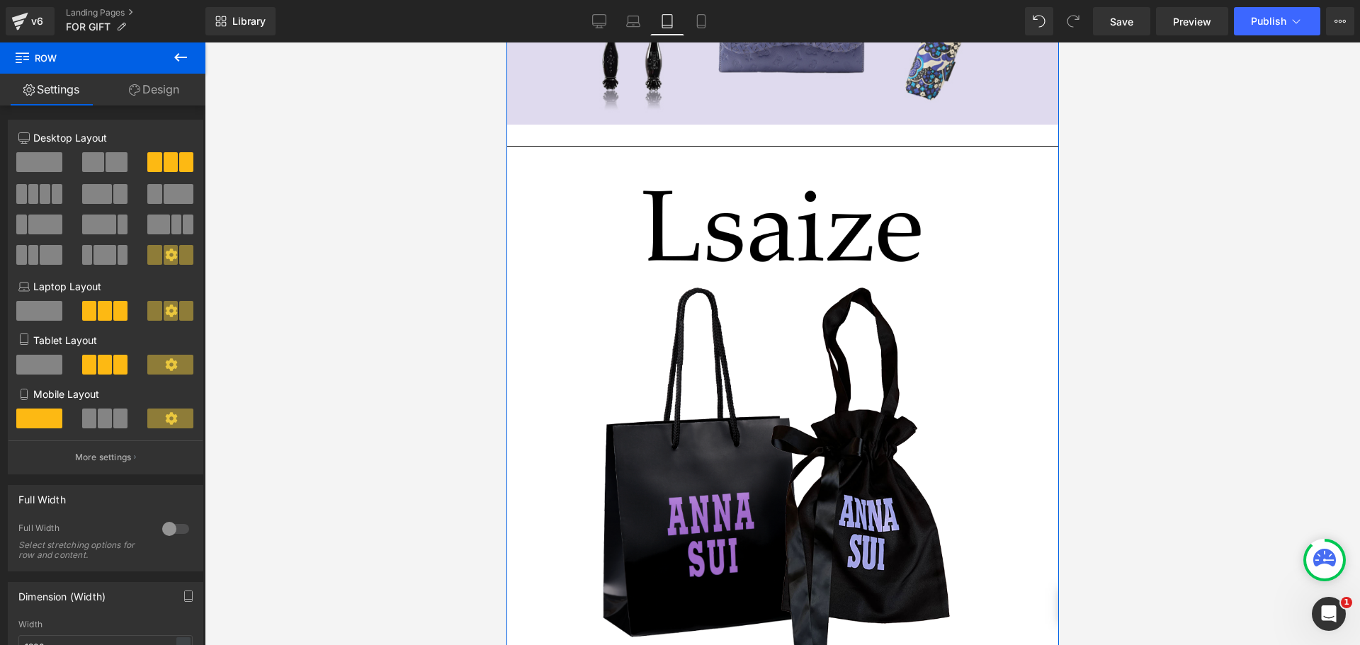
click at [104, 417] on span at bounding box center [105, 419] width 14 height 20
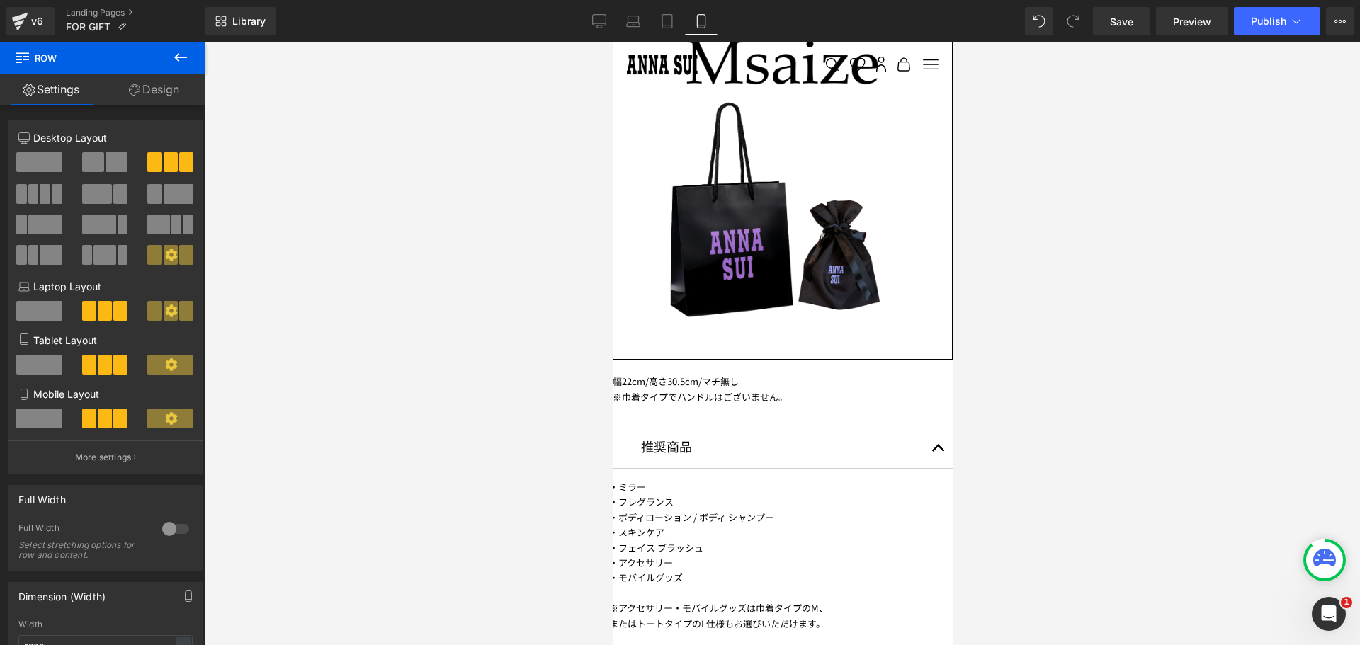
scroll to position [3303, 0]
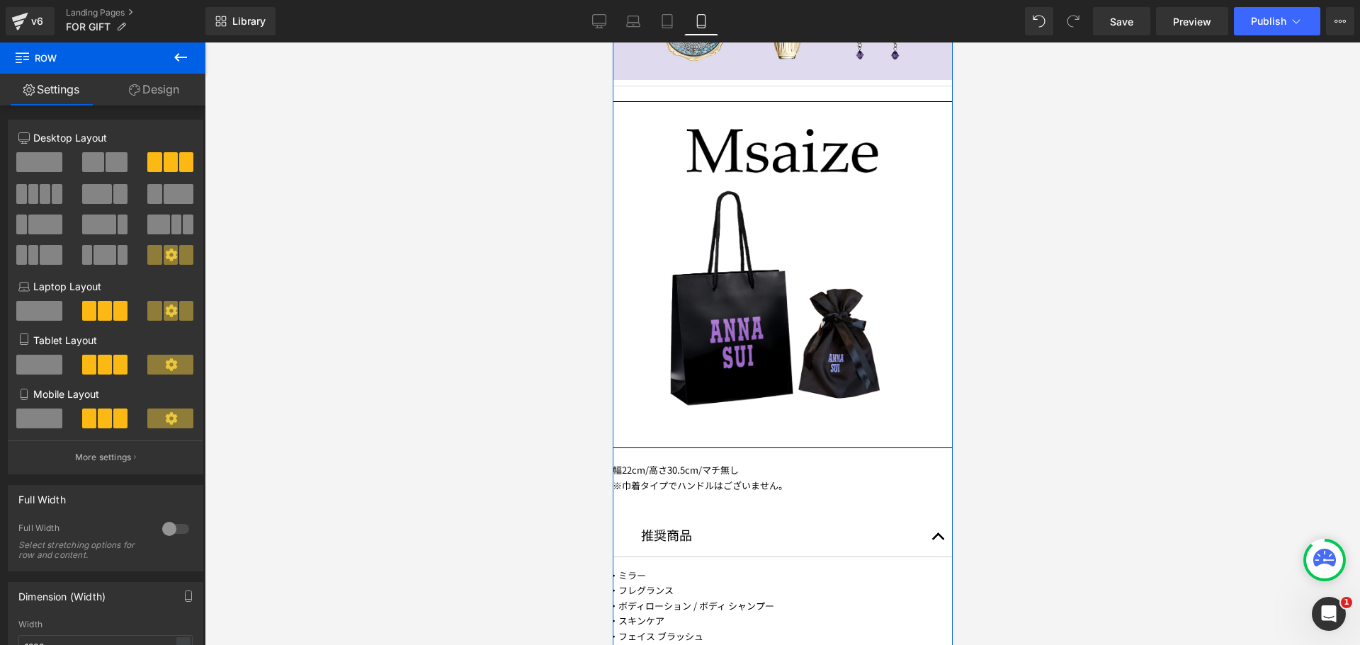
click at [119, 366] on span at bounding box center [120, 365] width 14 height 20
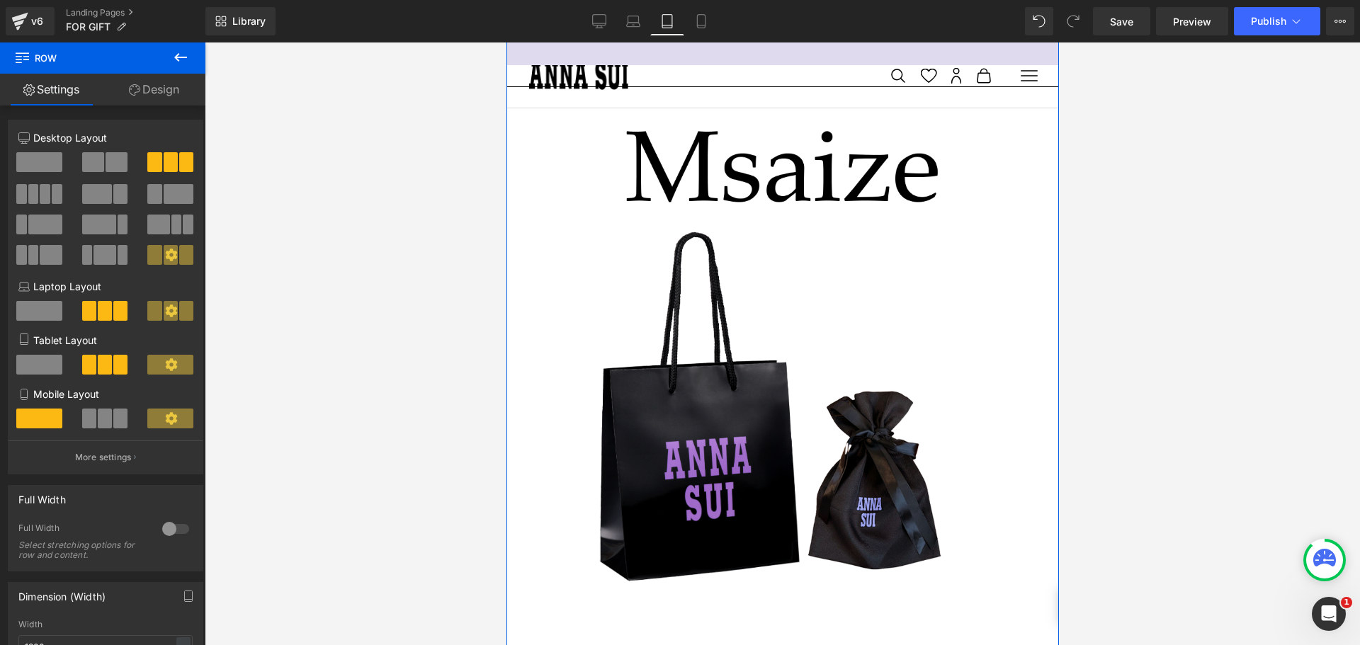
click at [118, 412] on span at bounding box center [120, 419] width 14 height 20
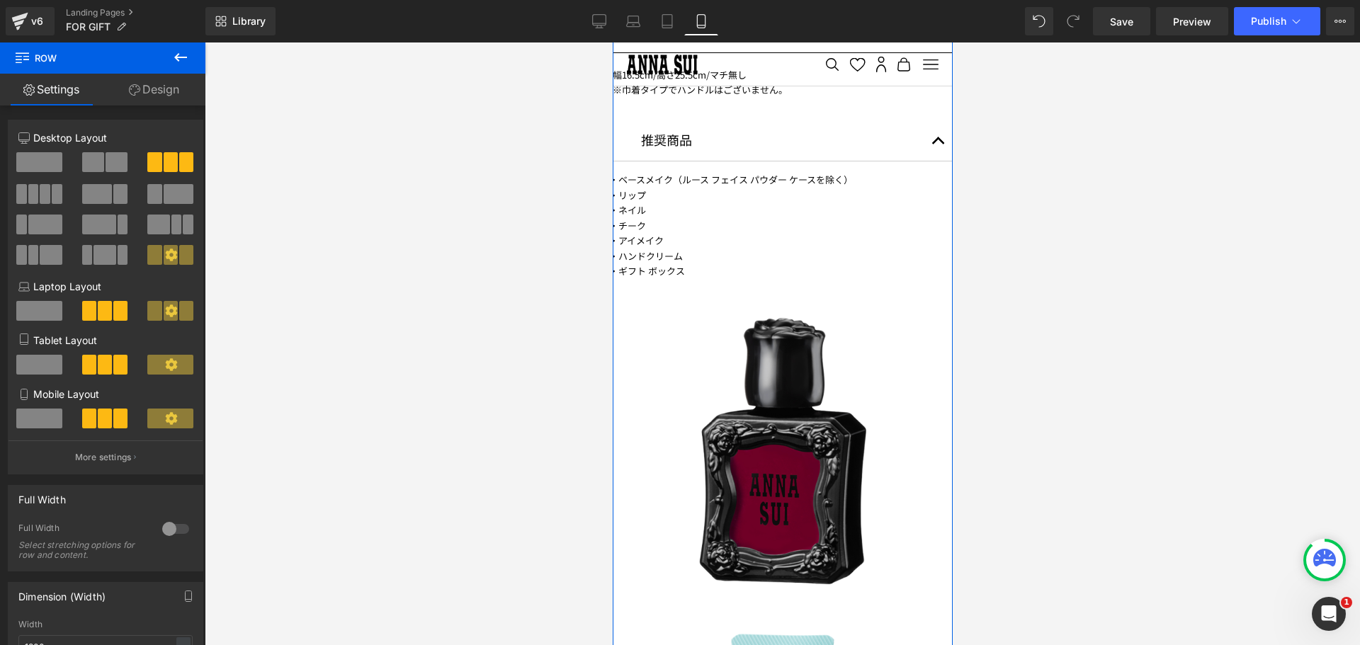
scroll to position [1461, 0]
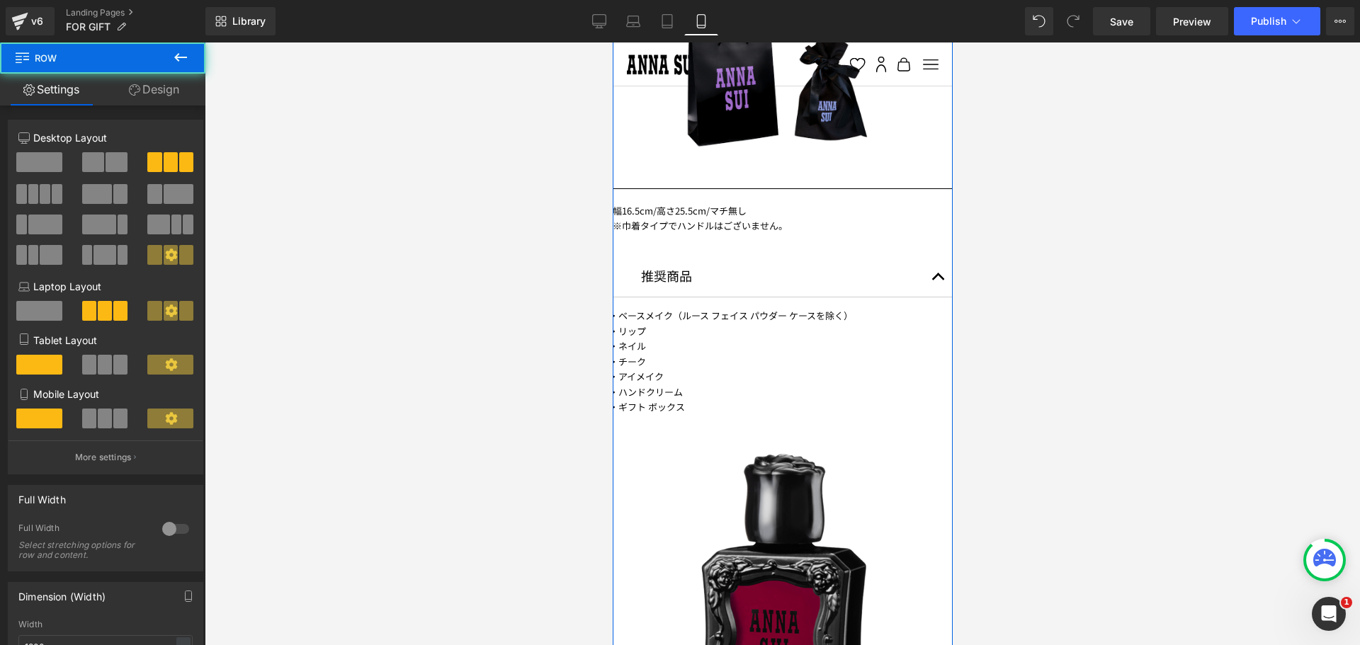
click at [108, 368] on span at bounding box center [105, 365] width 14 height 20
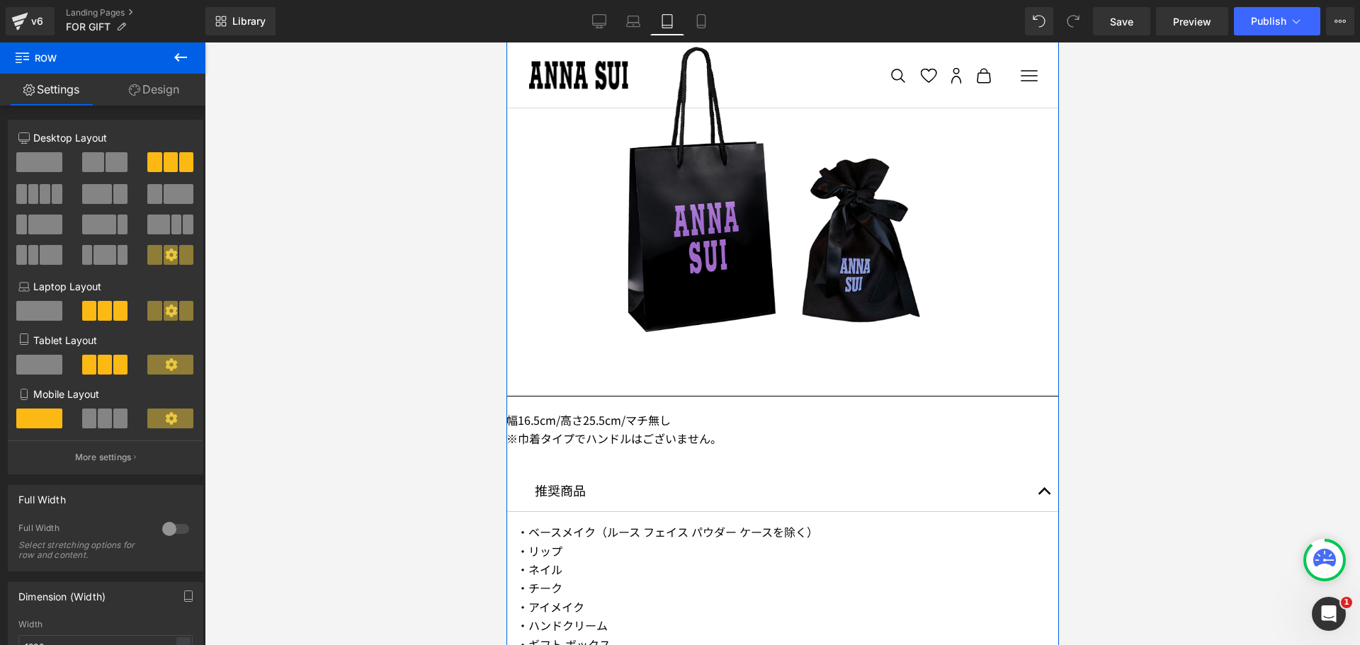
click at [106, 409] on span at bounding box center [105, 419] width 14 height 20
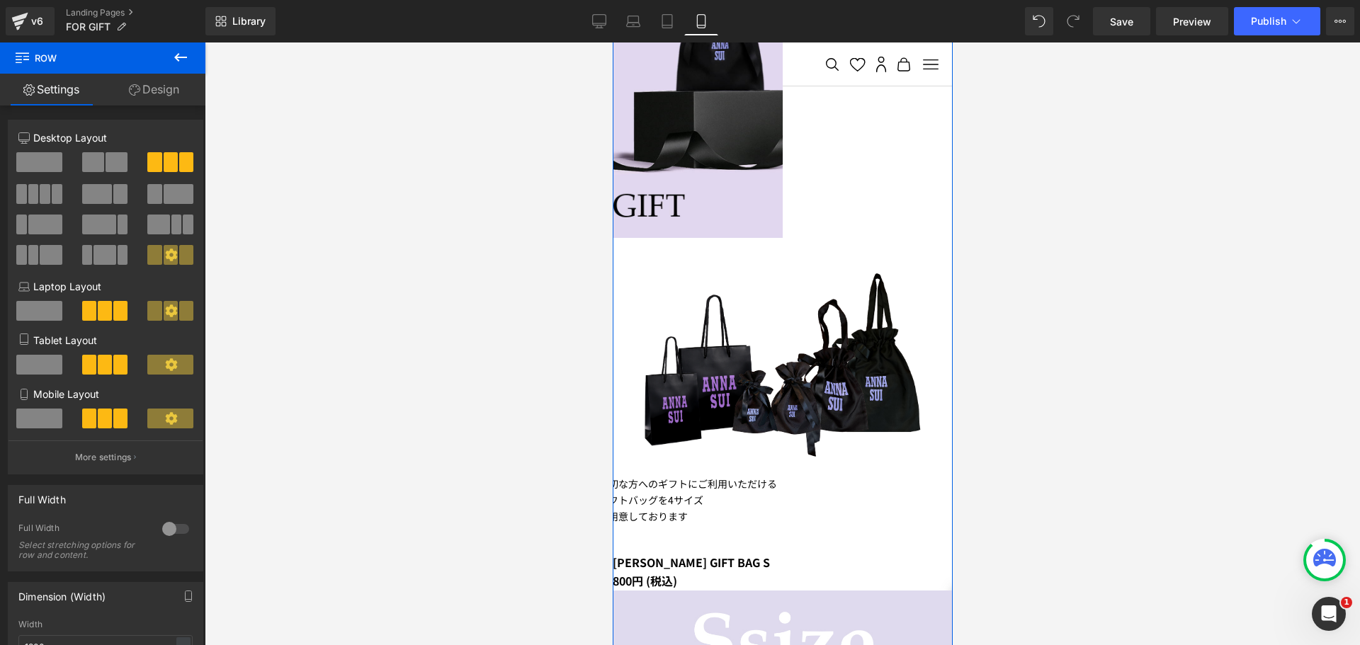
scroll to position [327, 0]
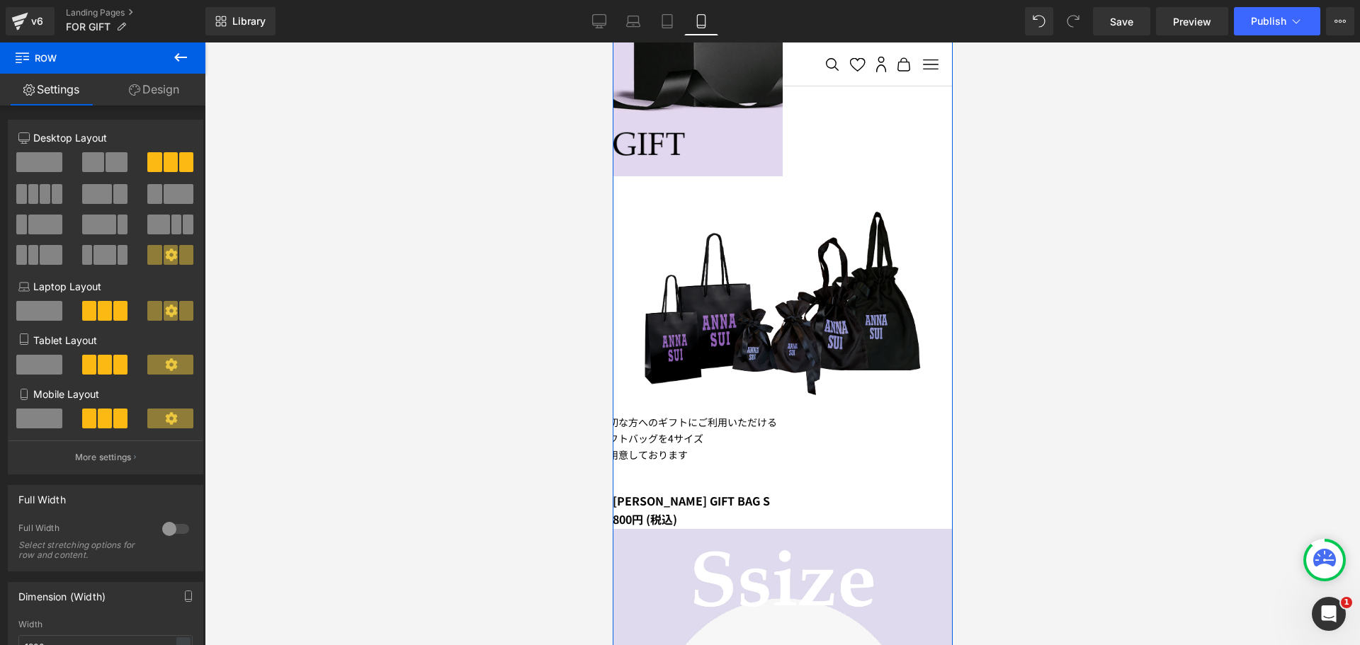
click at [849, 322] on img at bounding box center [782, 305] width 298 height 217
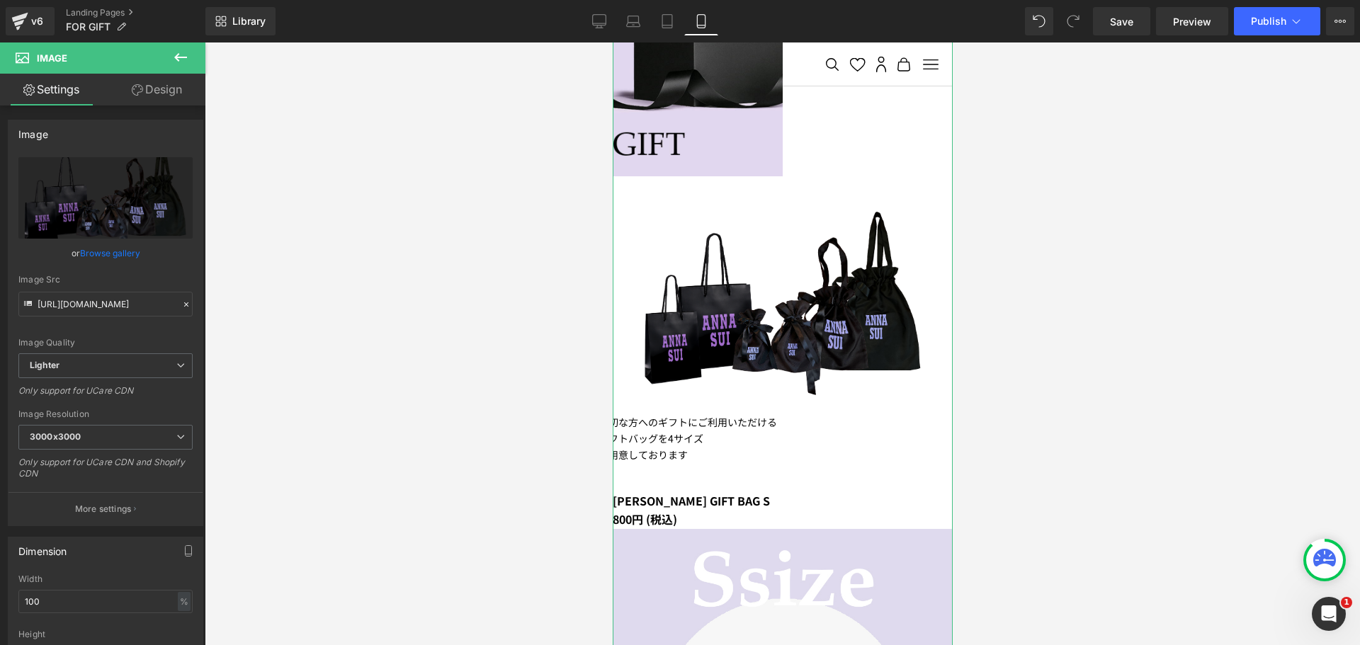
click at [148, 89] on link "Design" at bounding box center [157, 90] width 103 height 32
click at [0, 0] on div "Spacing" at bounding box center [0, 0] width 0 height 0
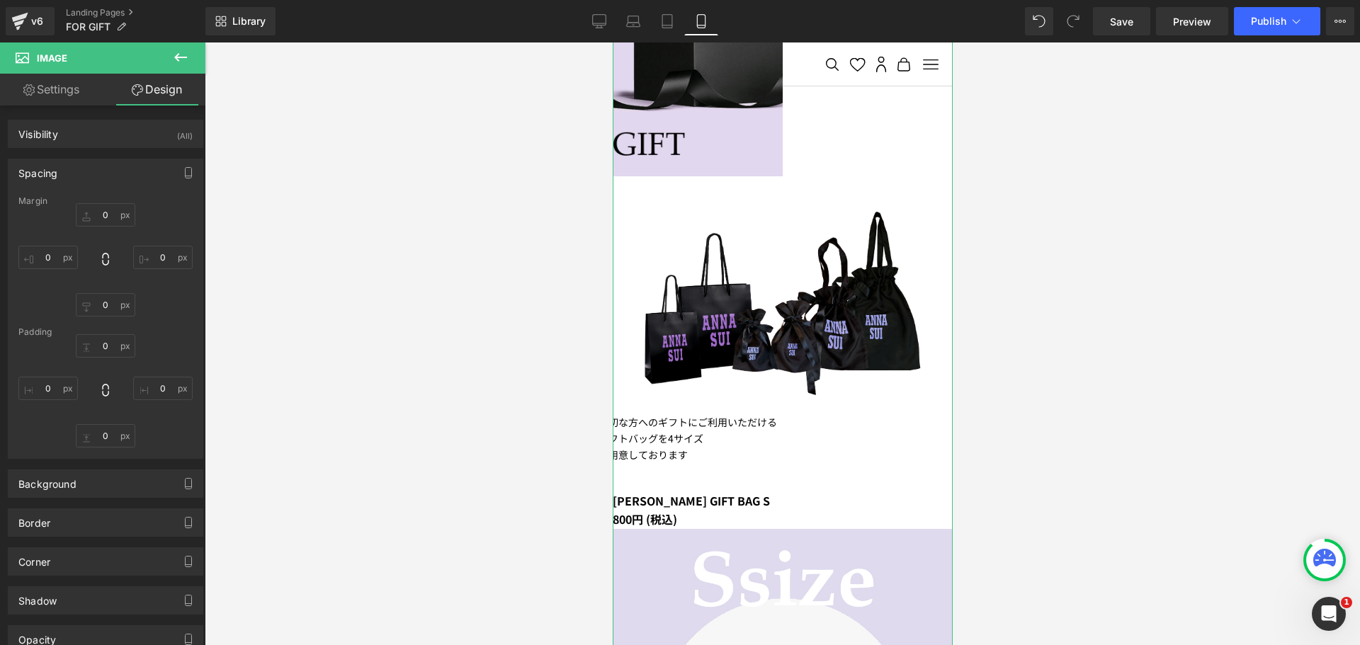
type input "0"
type input "30"
type input "0"
type input "30"
type input "0"
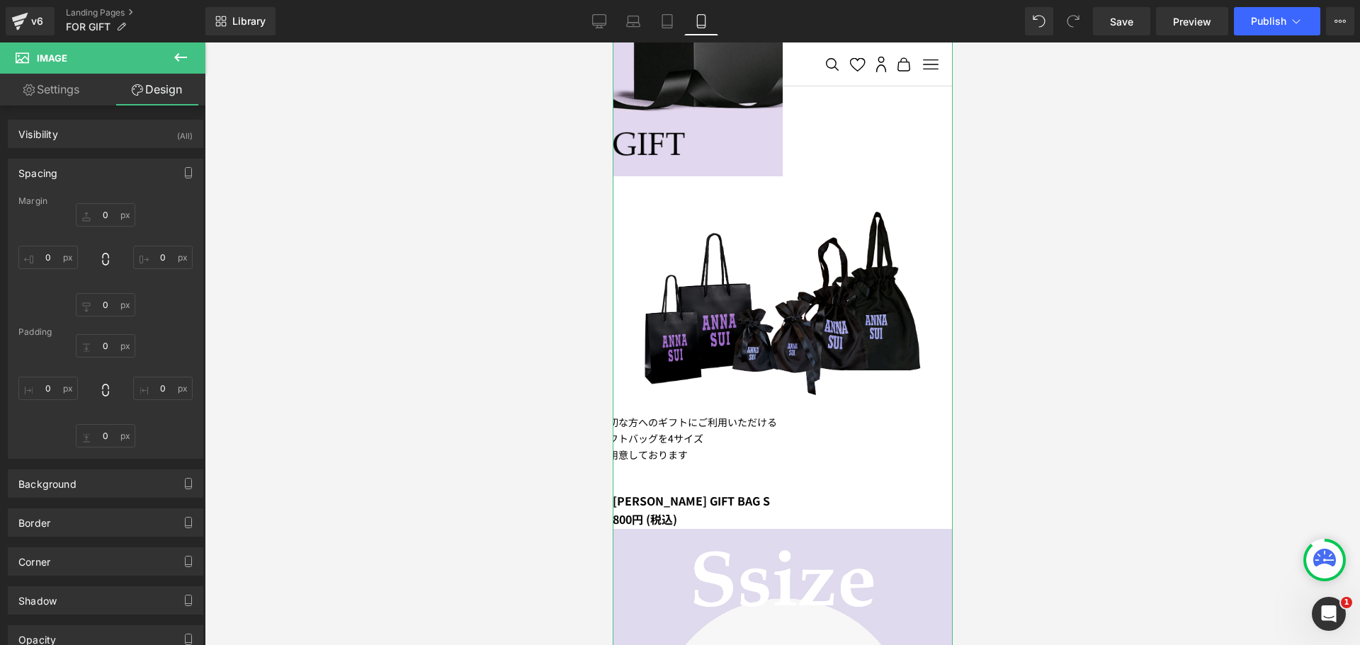
type input "0"
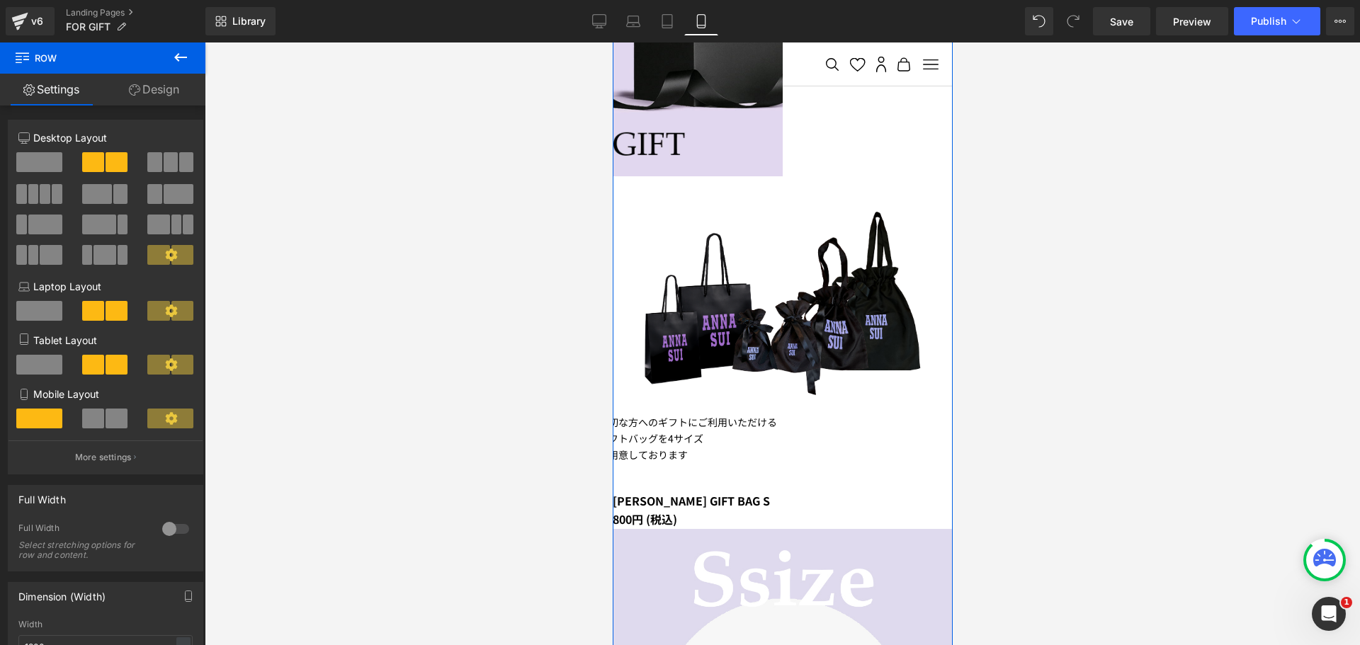
click at [98, 412] on span at bounding box center [93, 419] width 22 height 20
click at [28, 421] on span at bounding box center [39, 419] width 46 height 20
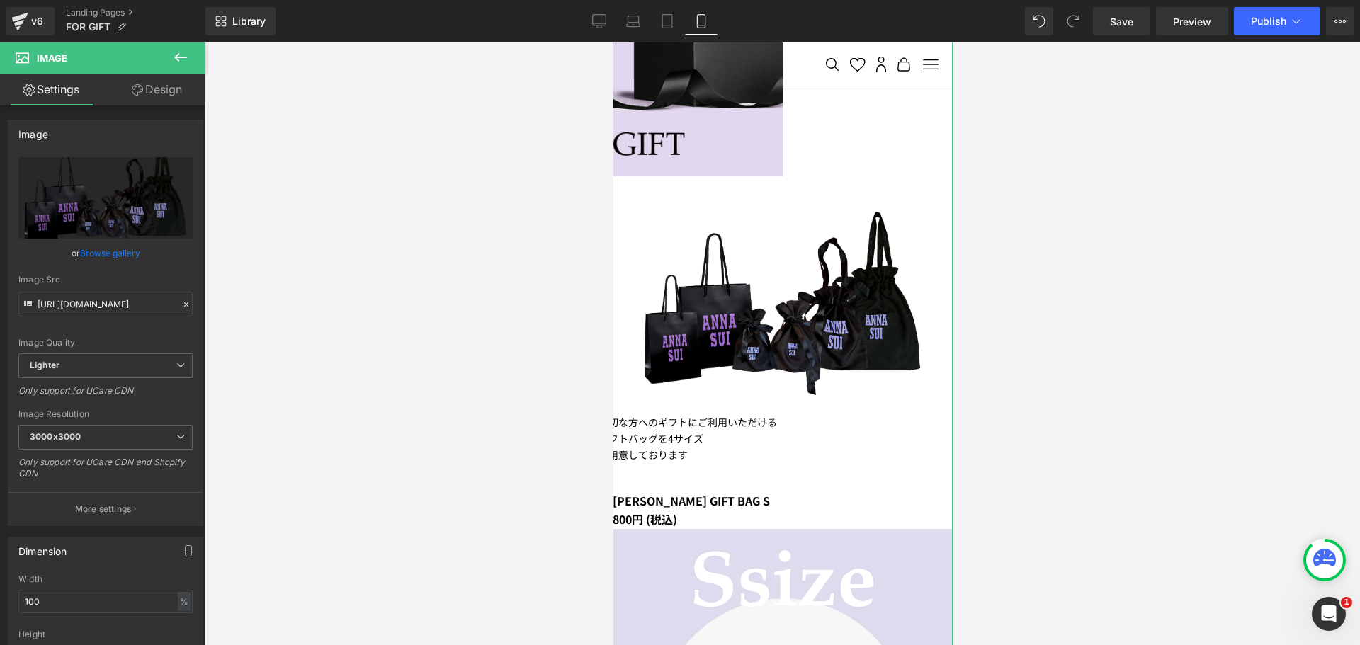
click at [163, 94] on link "Design" at bounding box center [157, 90] width 103 height 32
click at [0, 0] on div "Spacing" at bounding box center [0, 0] width 0 height 0
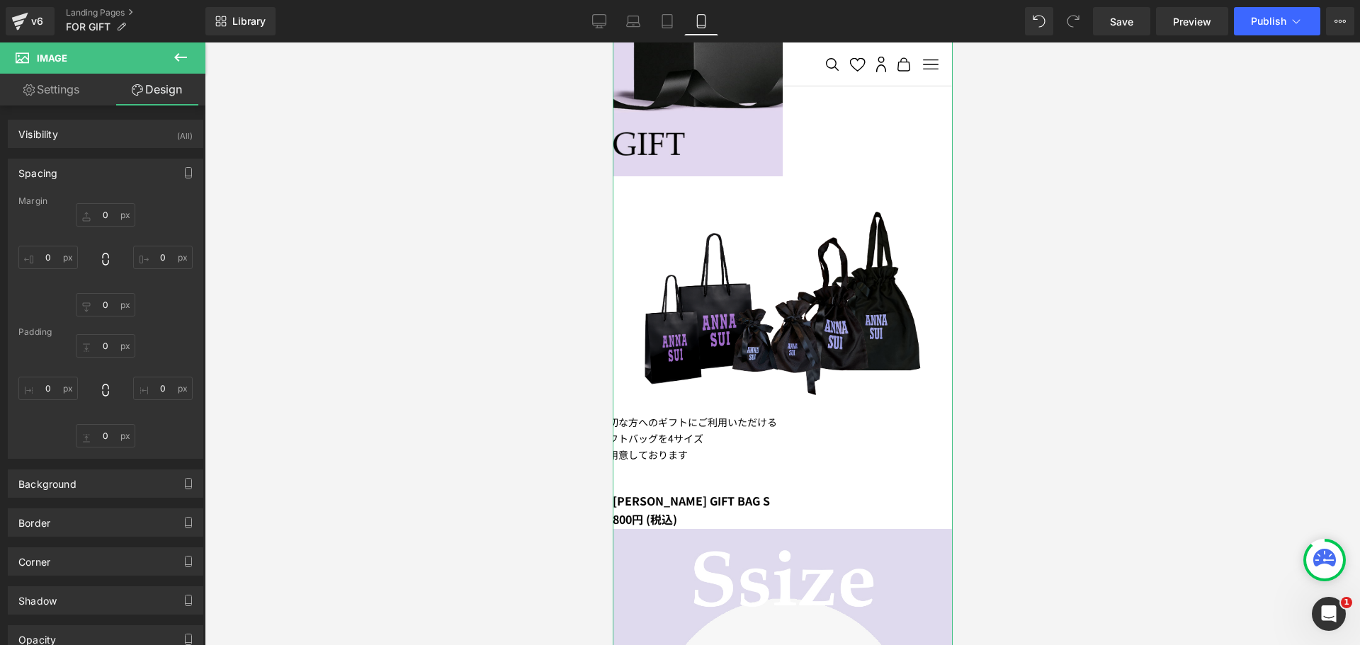
click at [60, 178] on div "Spacing" at bounding box center [106, 172] width 194 height 27
type input "0"
type input "30"
type input "0"
type input "30"
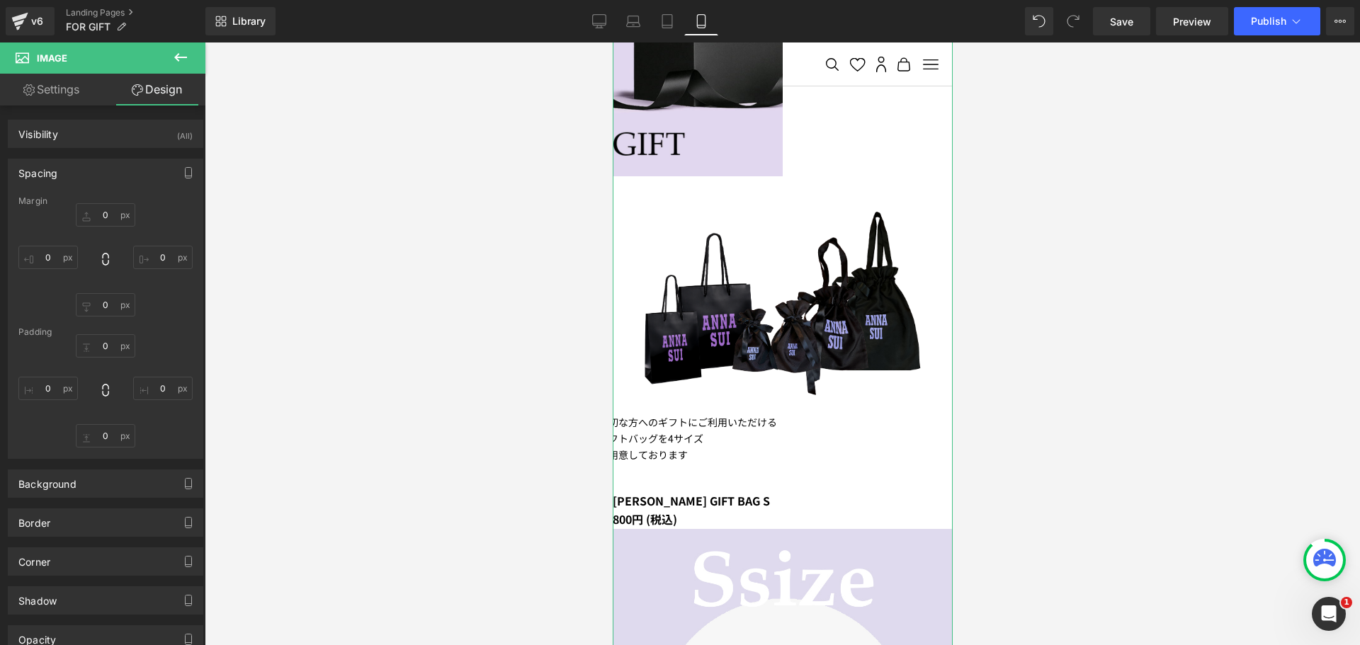
type input "0"
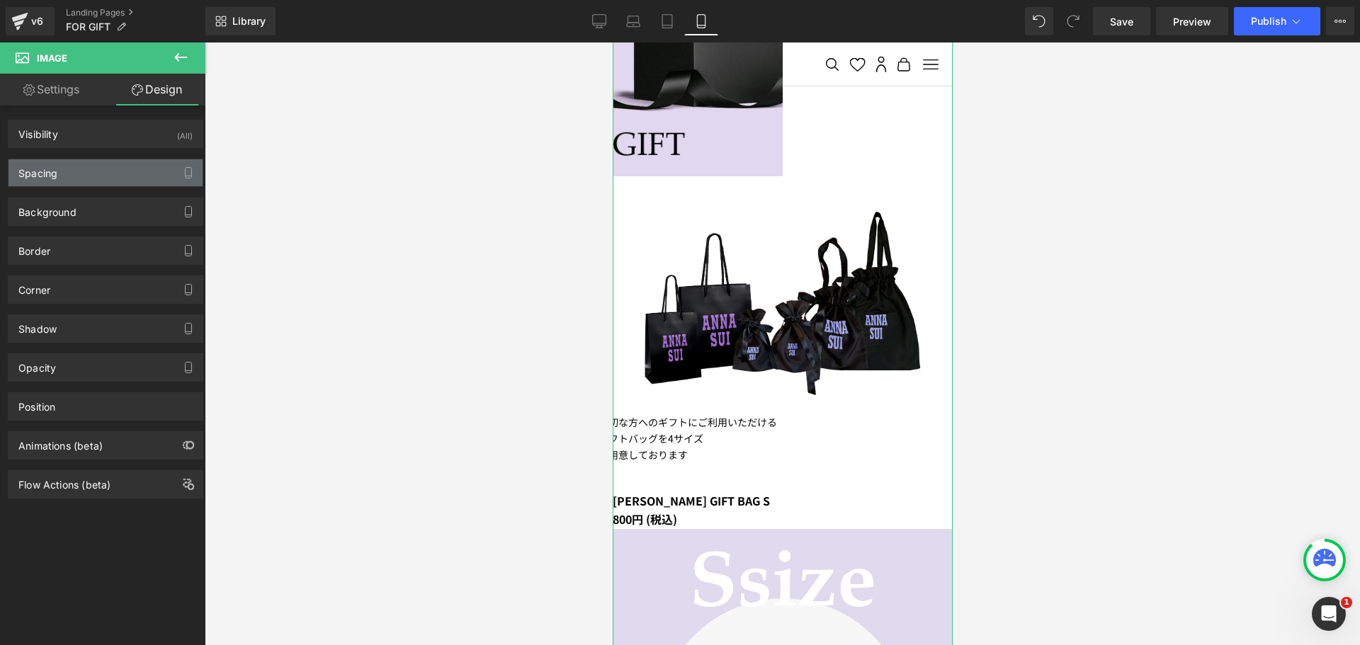
click at [84, 171] on div "Spacing" at bounding box center [106, 172] width 194 height 27
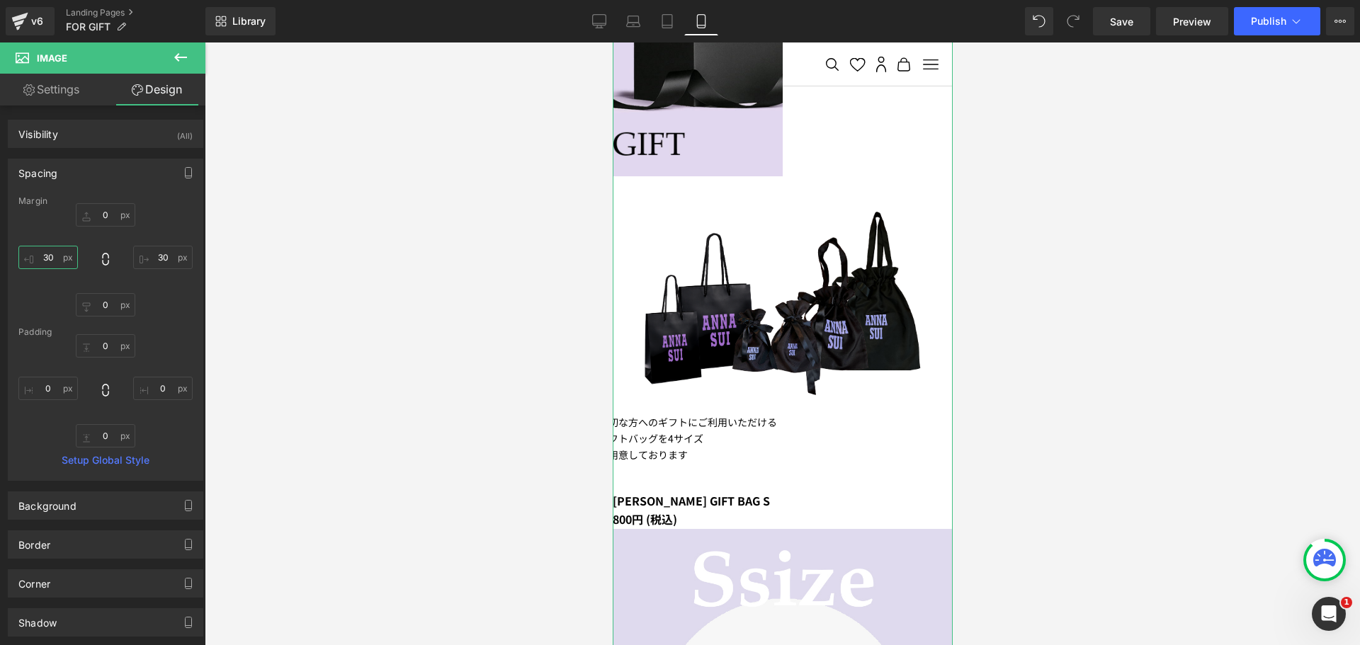
click at [45, 252] on input "30" at bounding box center [48, 257] width 60 height 23
type input "７０"
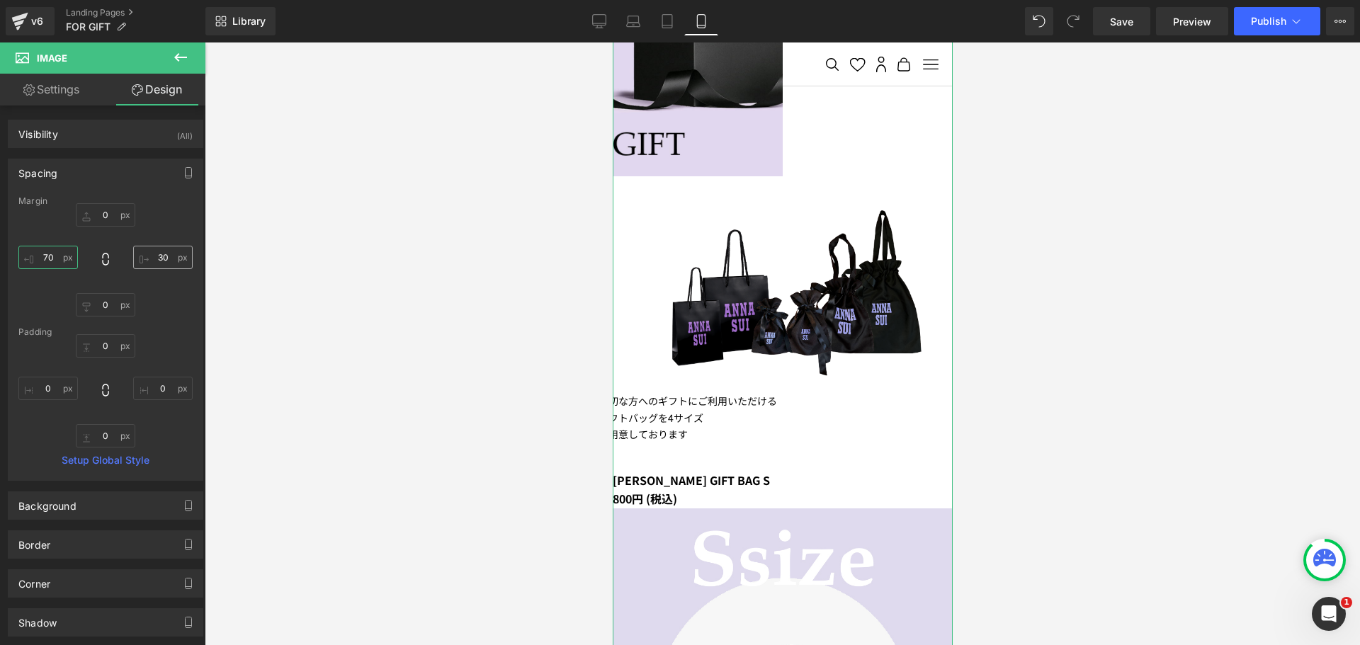
type input "70"
click at [164, 257] on input "30" at bounding box center [163, 257] width 60 height 23
type input "７０"
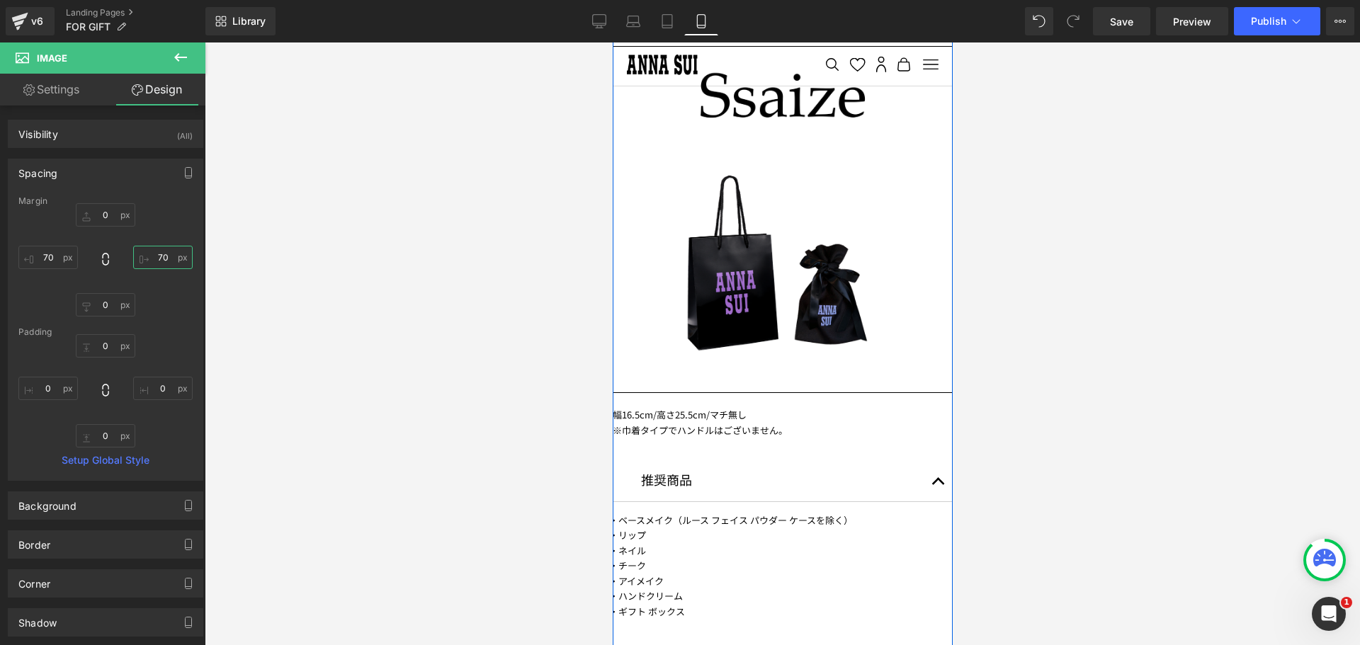
scroll to position [1248, 0]
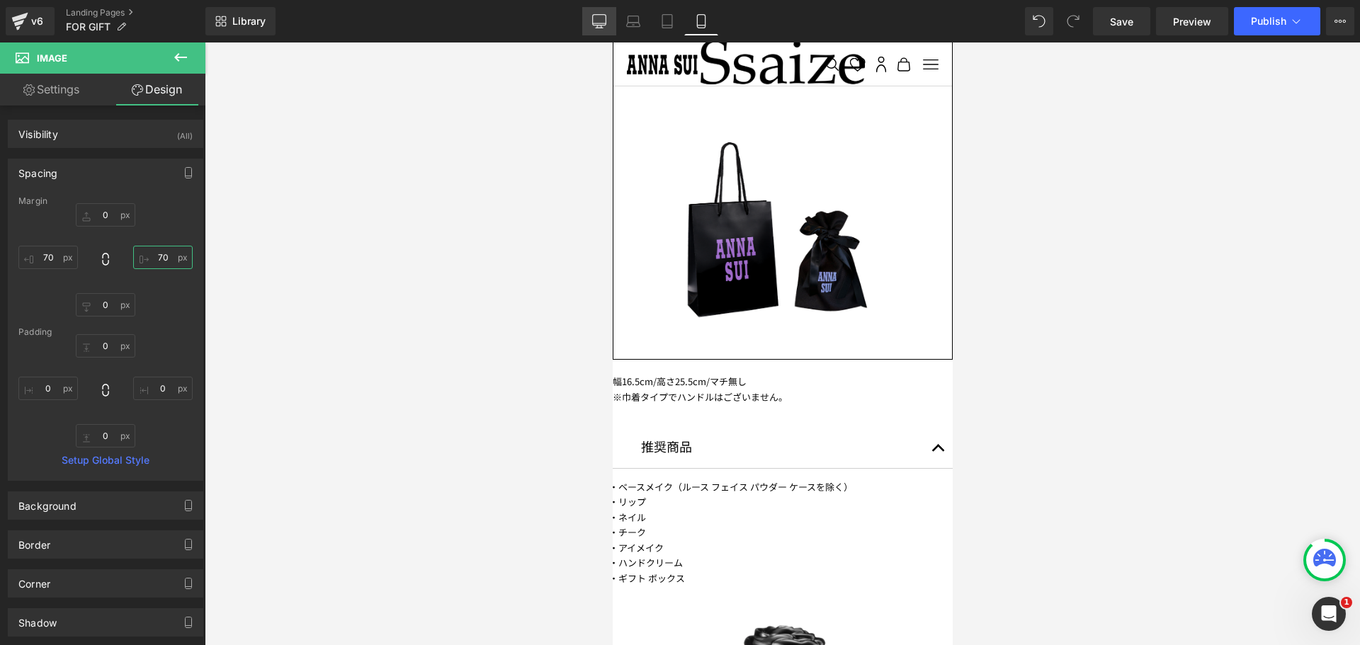
type input "70"
click at [604, 29] on link "Desktop" at bounding box center [599, 21] width 34 height 28
type input "0"
type input "30"
type input "0"
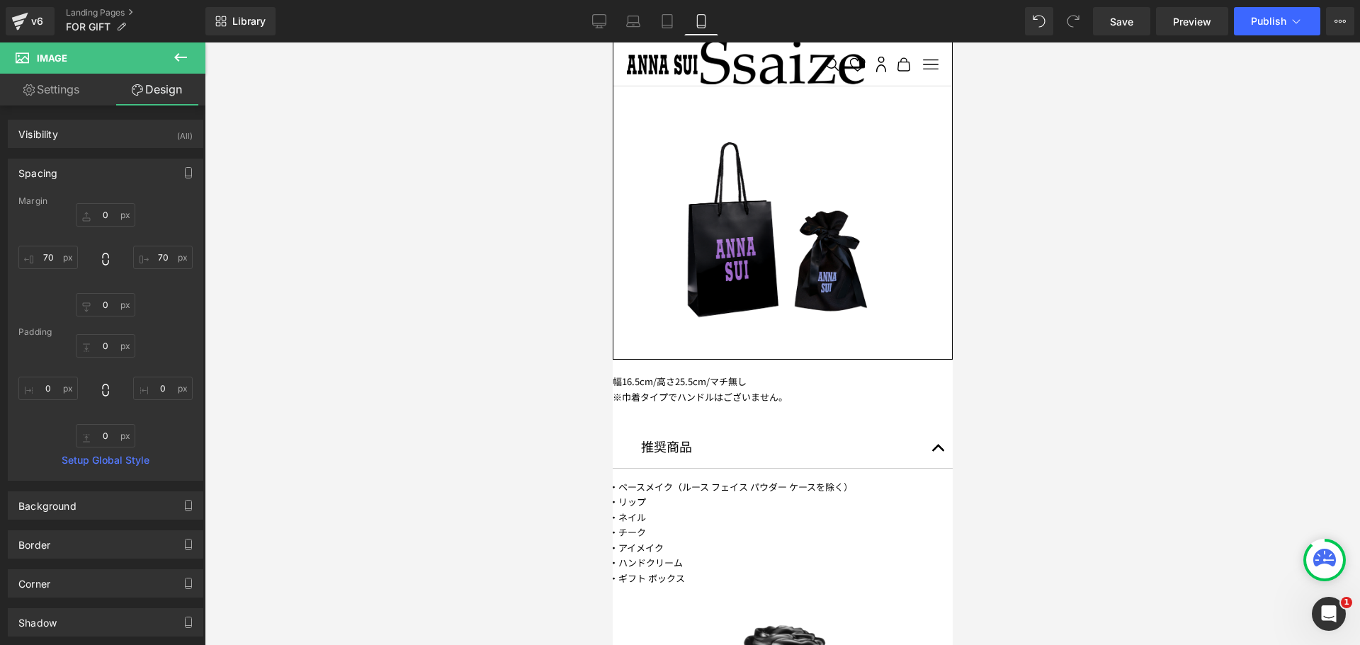
type input "30"
type input "0"
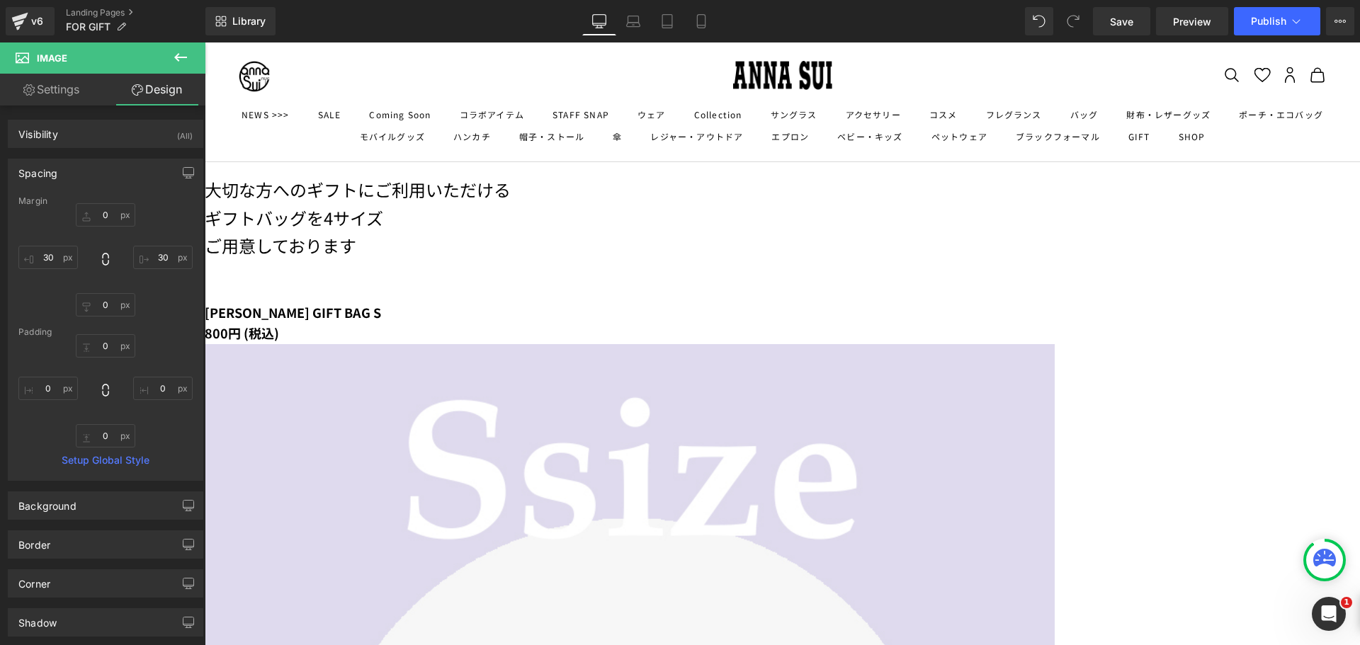
scroll to position [504, 0]
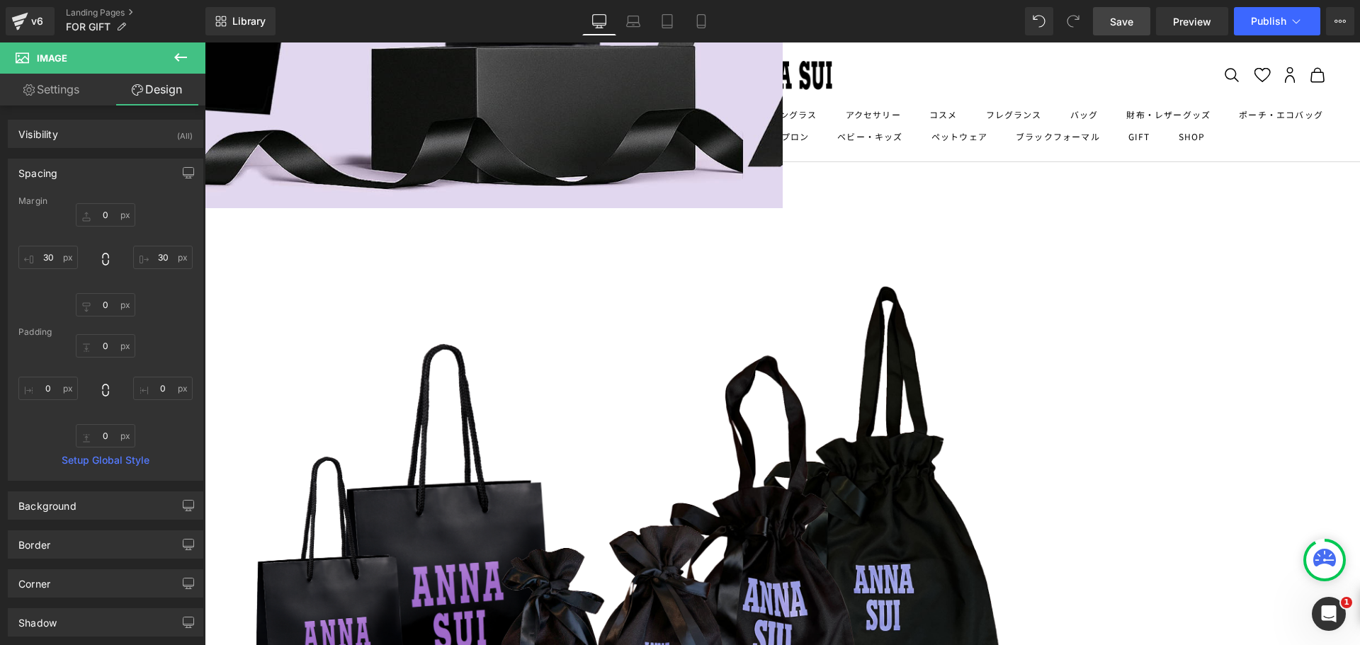
click at [1119, 23] on span "Save" at bounding box center [1121, 21] width 23 height 15
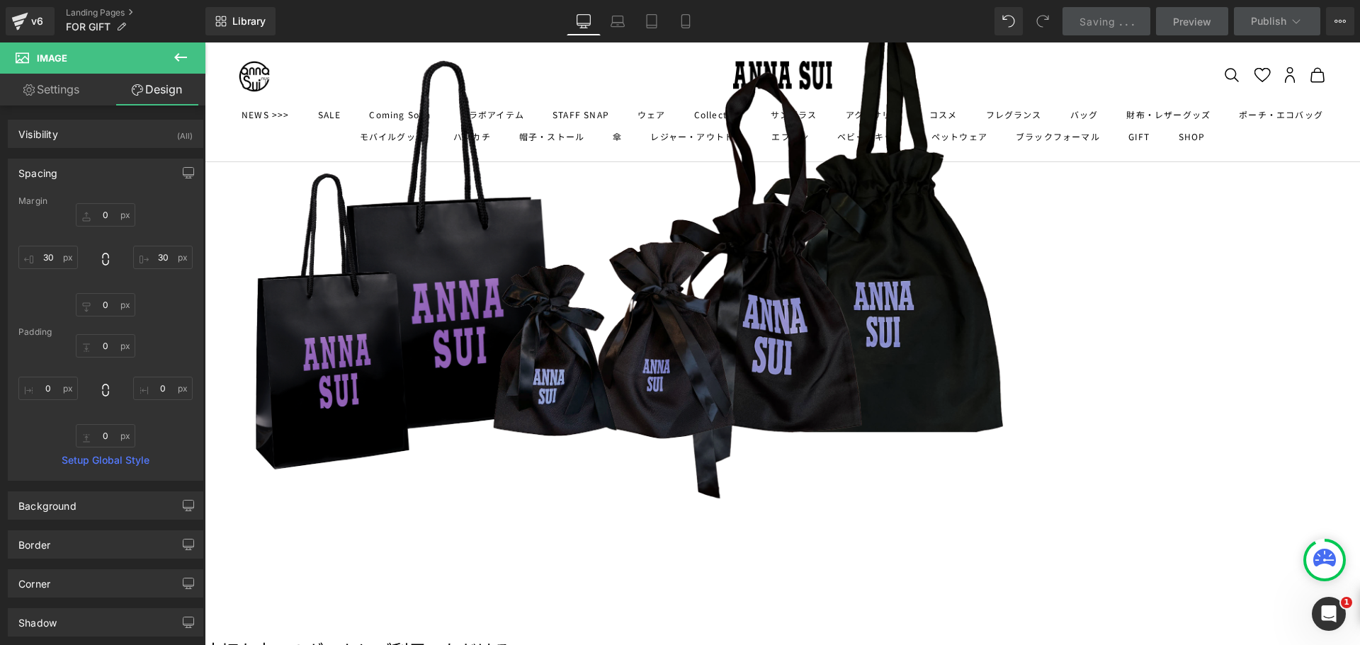
click at [650, 117] on img at bounding box center [630, 256] width 808 height 589
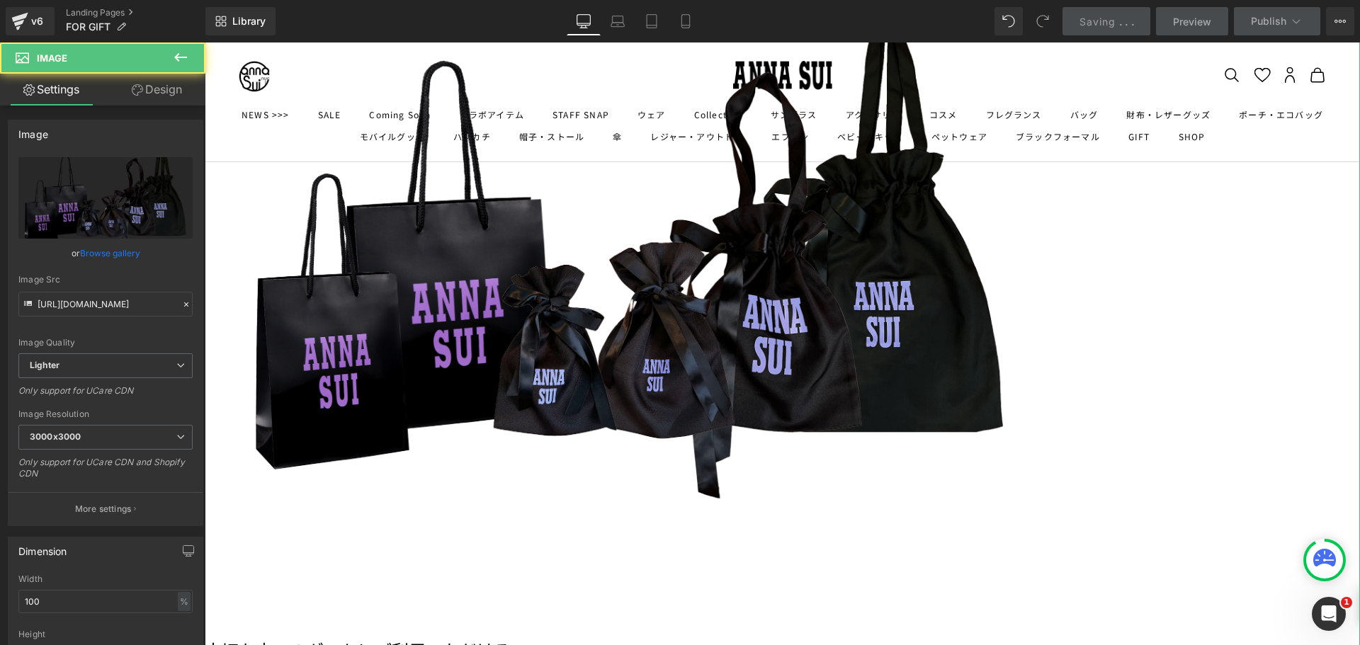
click at [158, 83] on link "Design" at bounding box center [157, 90] width 103 height 32
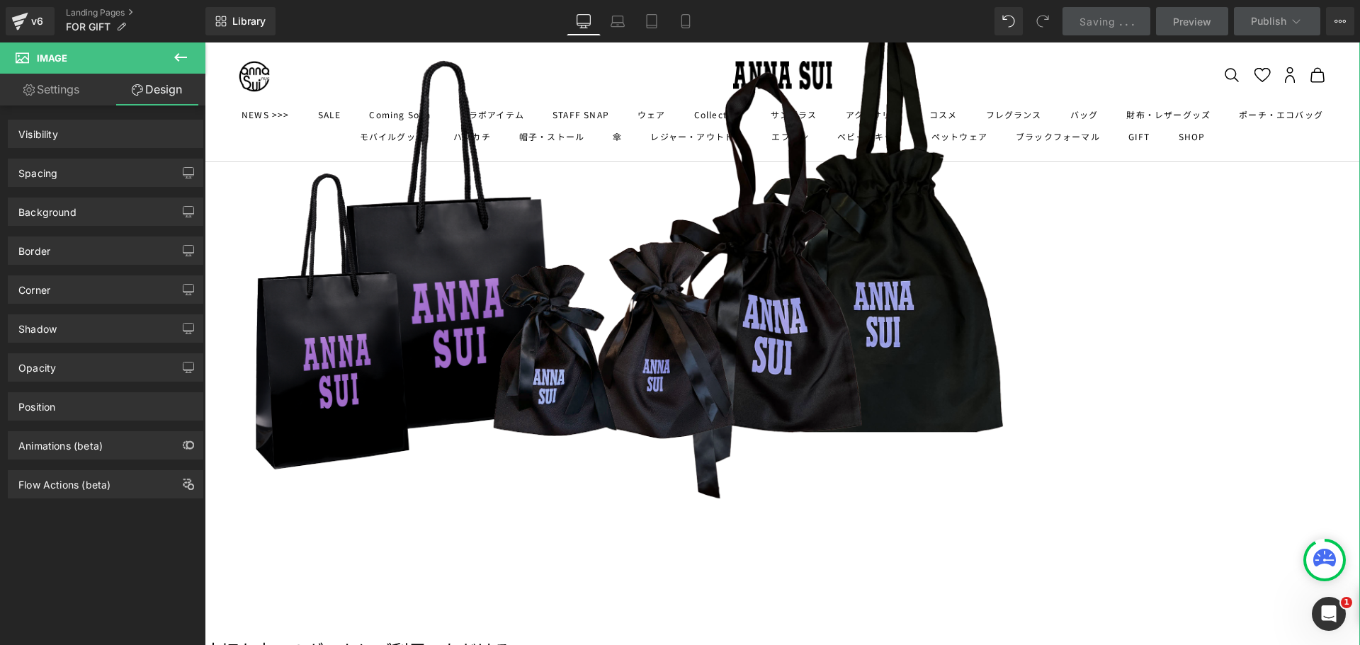
click at [118, 176] on div "Spacing" at bounding box center [106, 172] width 194 height 27
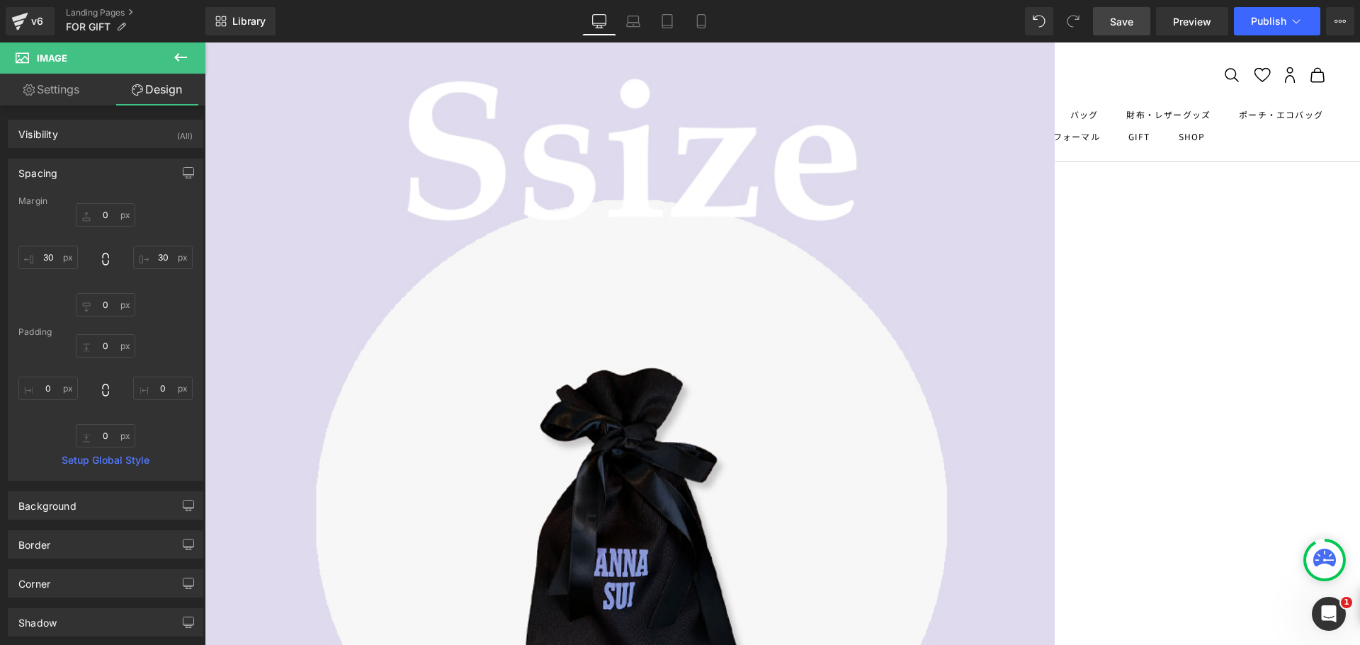
scroll to position [1596, 0]
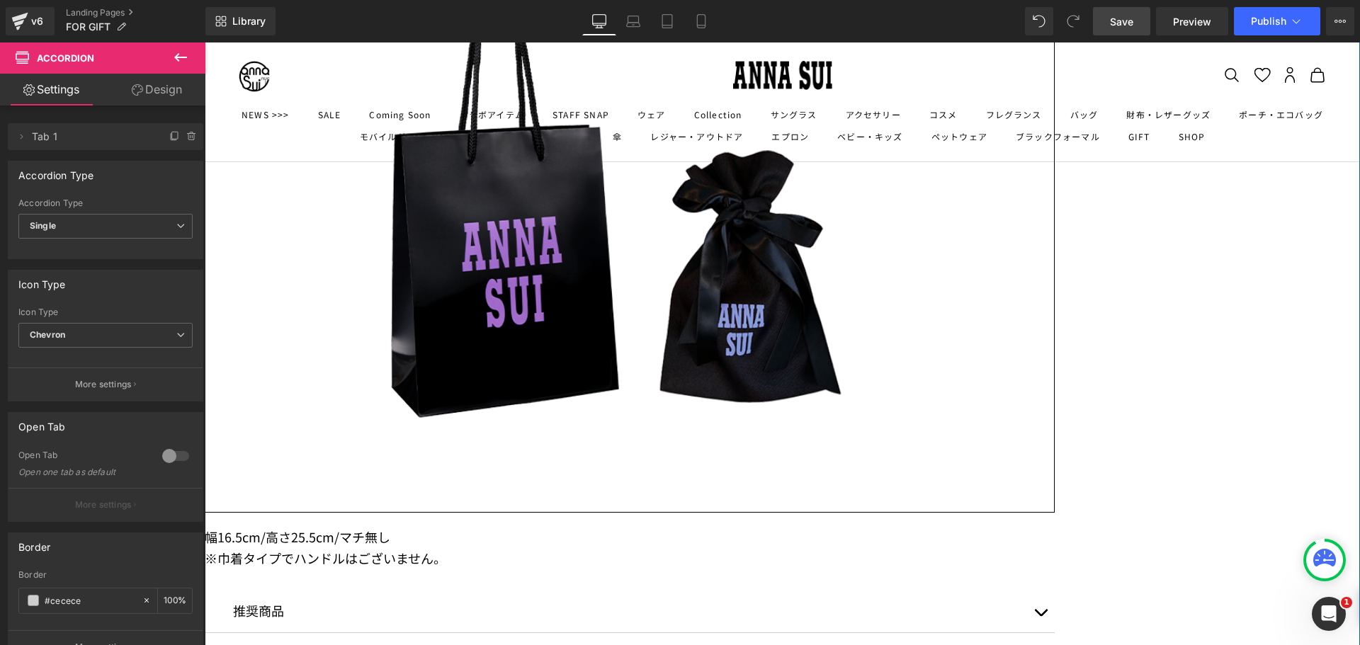
scroll to position [3013, 0]
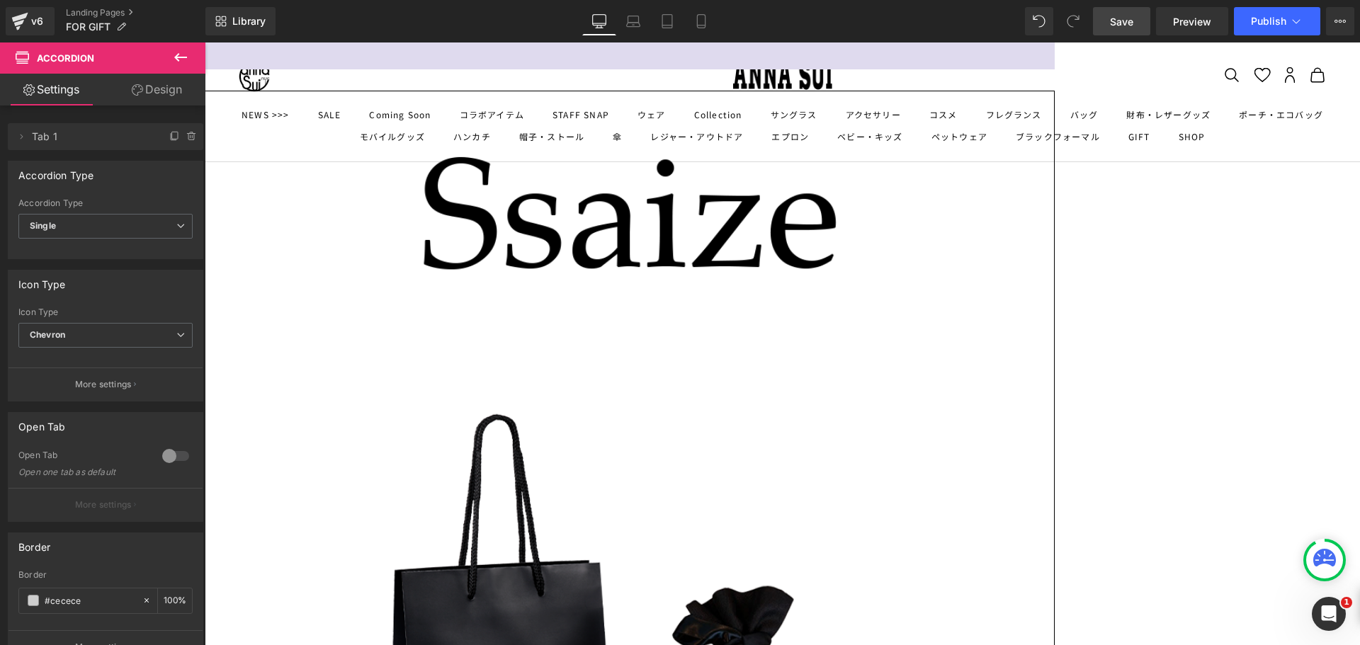
scroll to position [2375, 0]
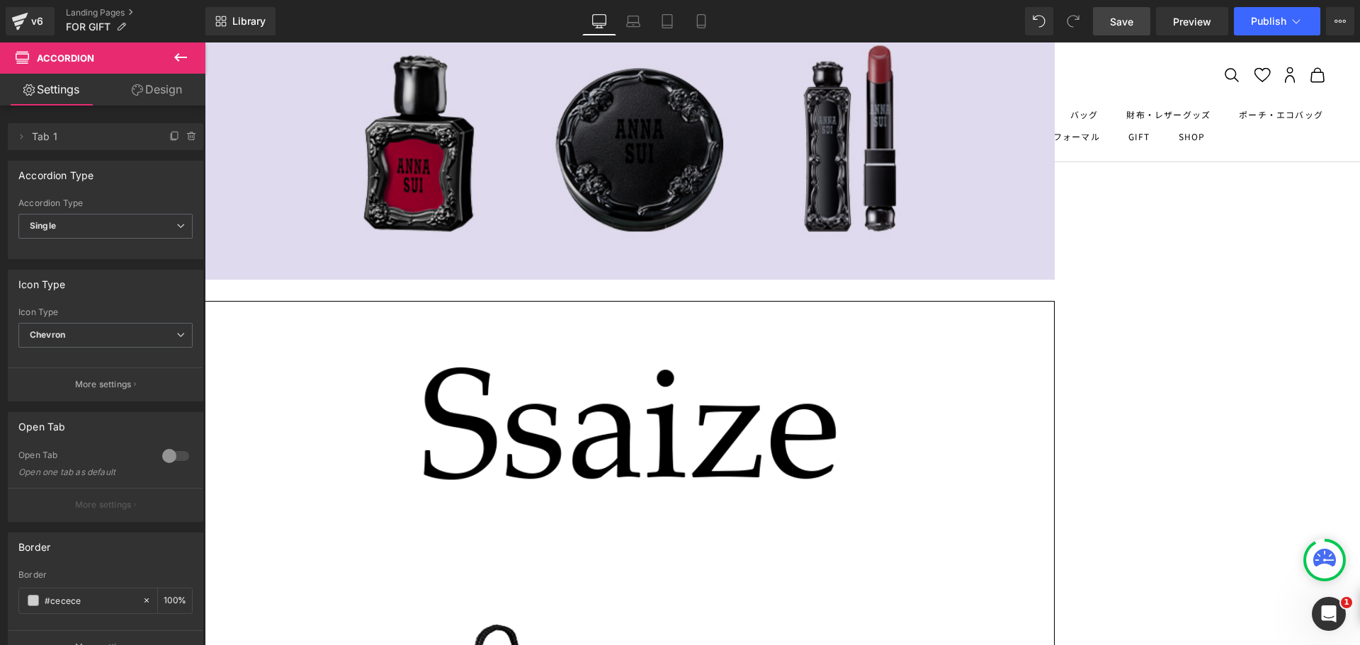
click at [1123, 30] on link "Save" at bounding box center [1121, 21] width 57 height 28
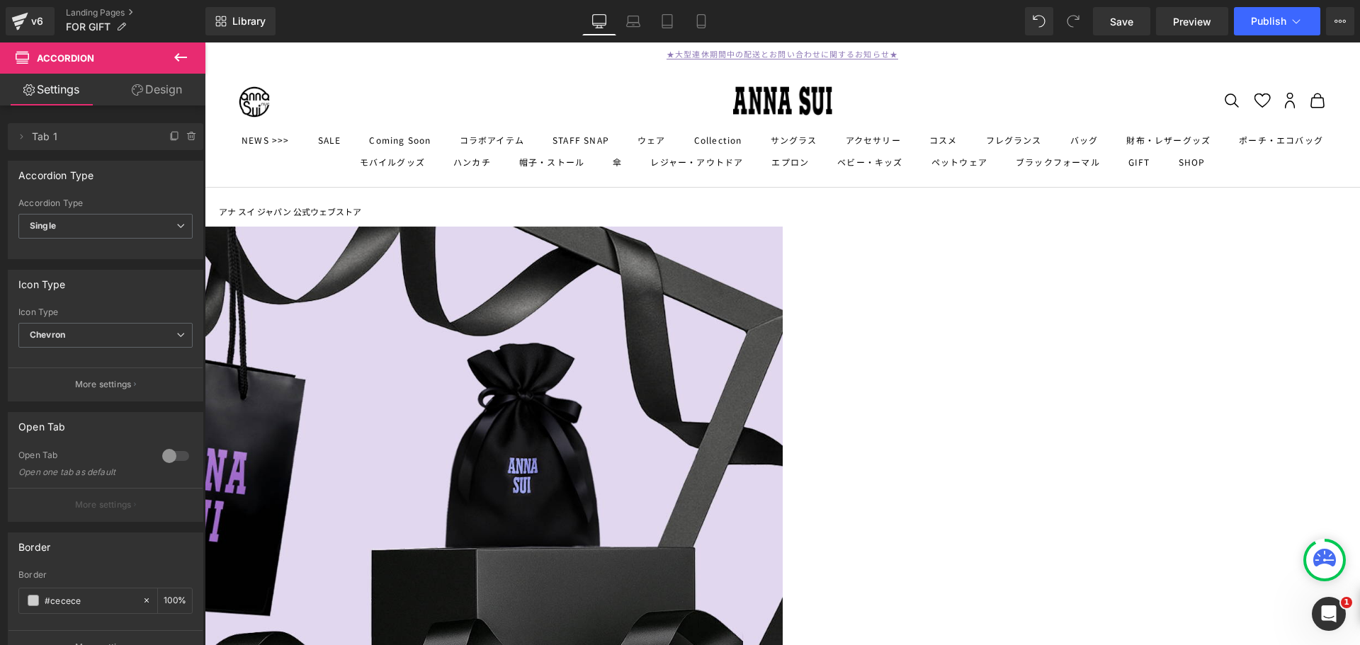
scroll to position [0, 0]
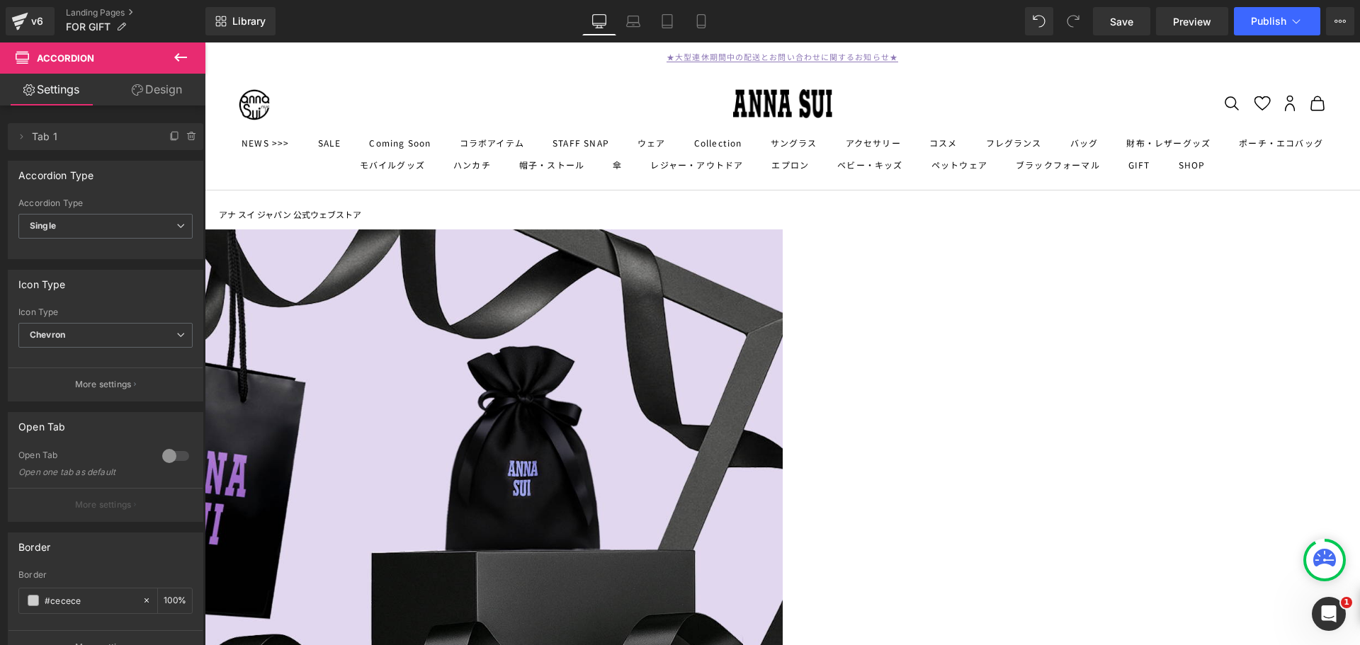
drag, startPoint x: 1353, startPoint y: 397, endPoint x: 1529, endPoint y: 70, distance: 371.2
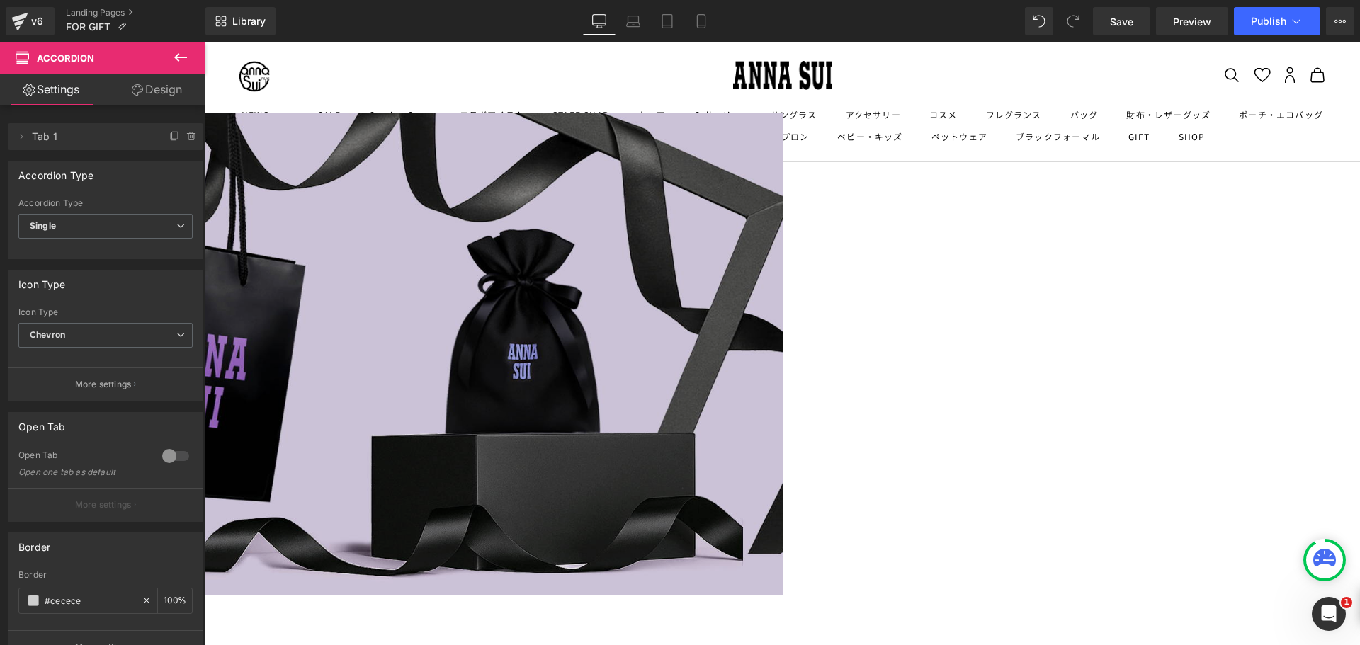
scroll to position [142, 0]
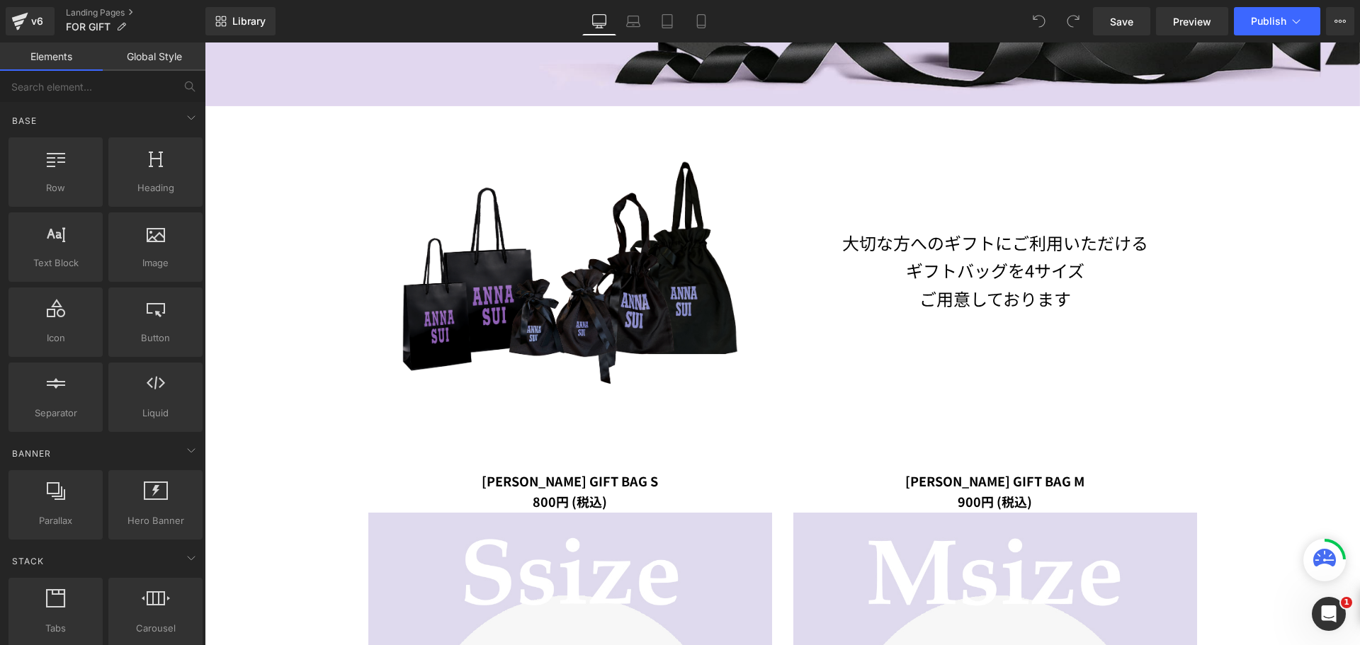
scroll to position [708, 0]
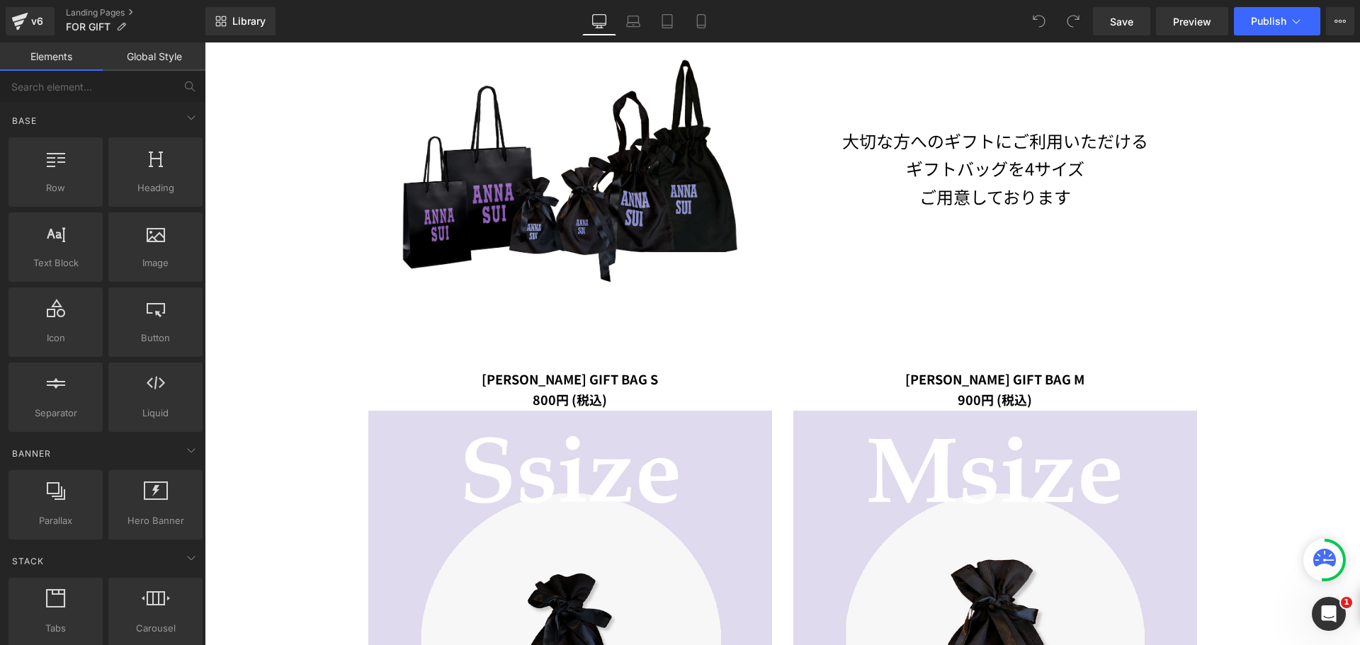
click at [611, 229] on img at bounding box center [570, 174] width 361 height 264
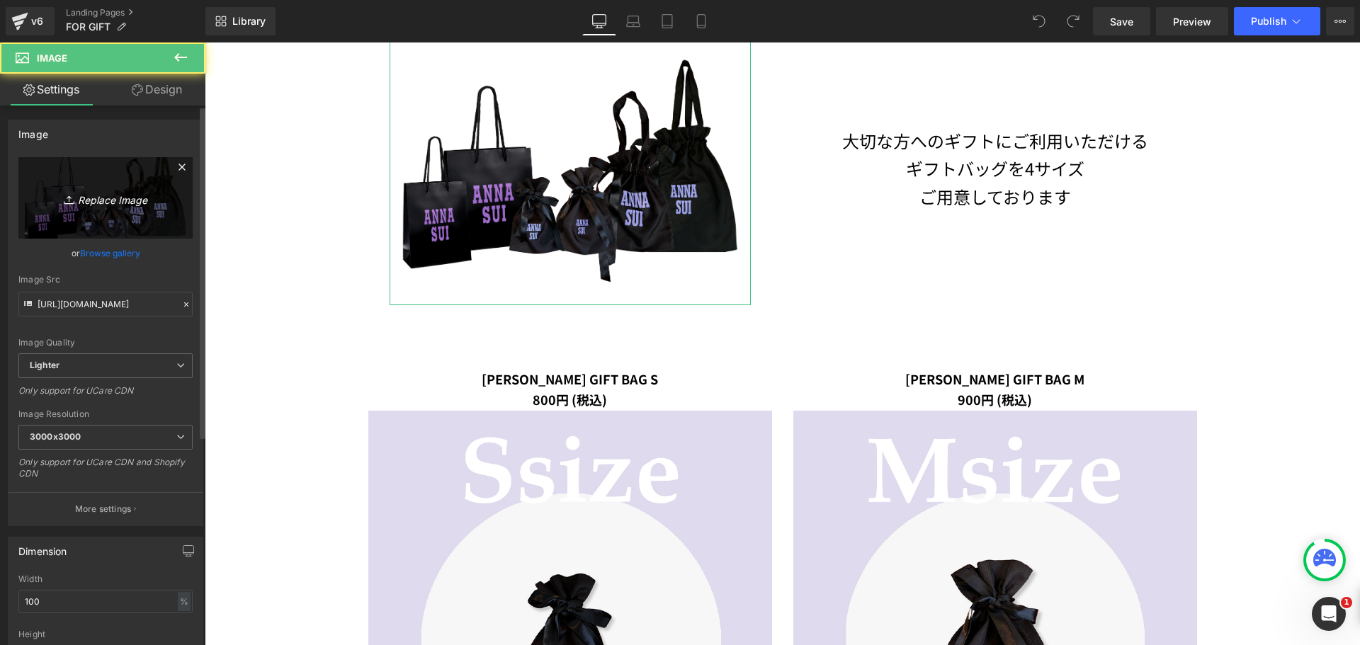
click at [99, 205] on icon "Replace Image" at bounding box center [105, 198] width 113 height 18
type input "C:\fakepath\ALLBAGs.png"
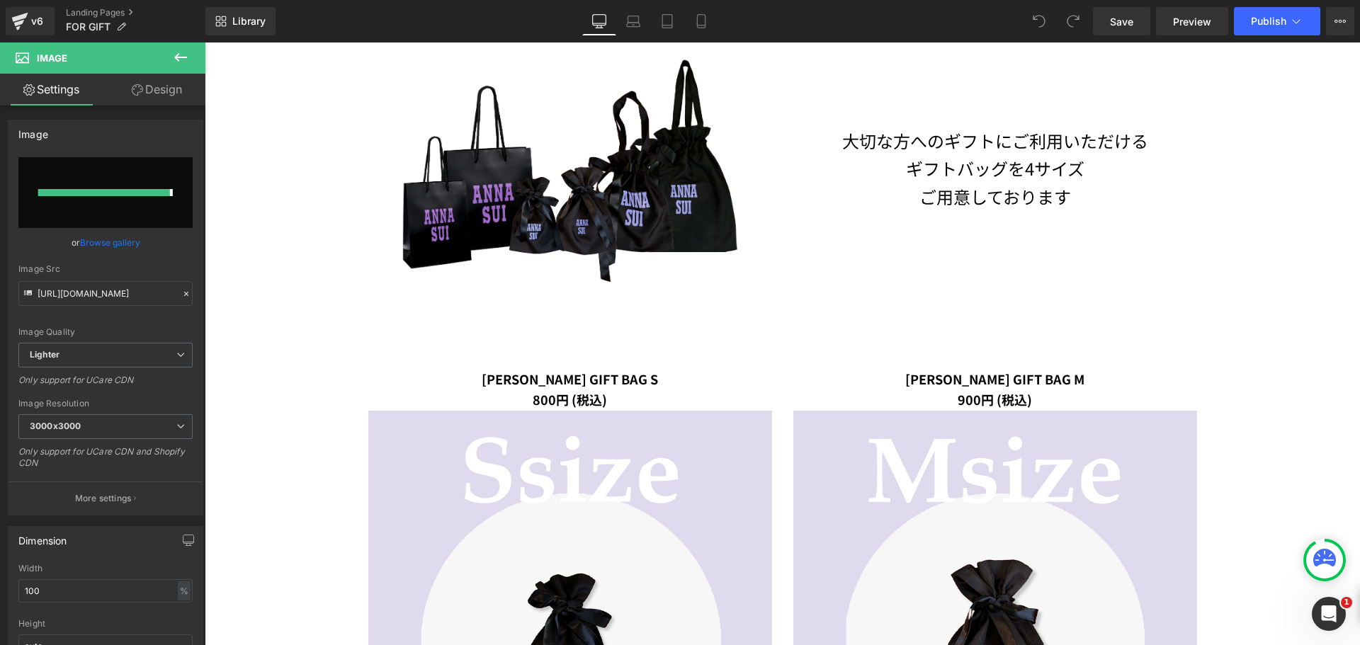
type input "https://ucarecdn.com/a5ecdd66-cdd3-4797-89ff-3fc9deb318f9/-/format/auto/-/previ…"
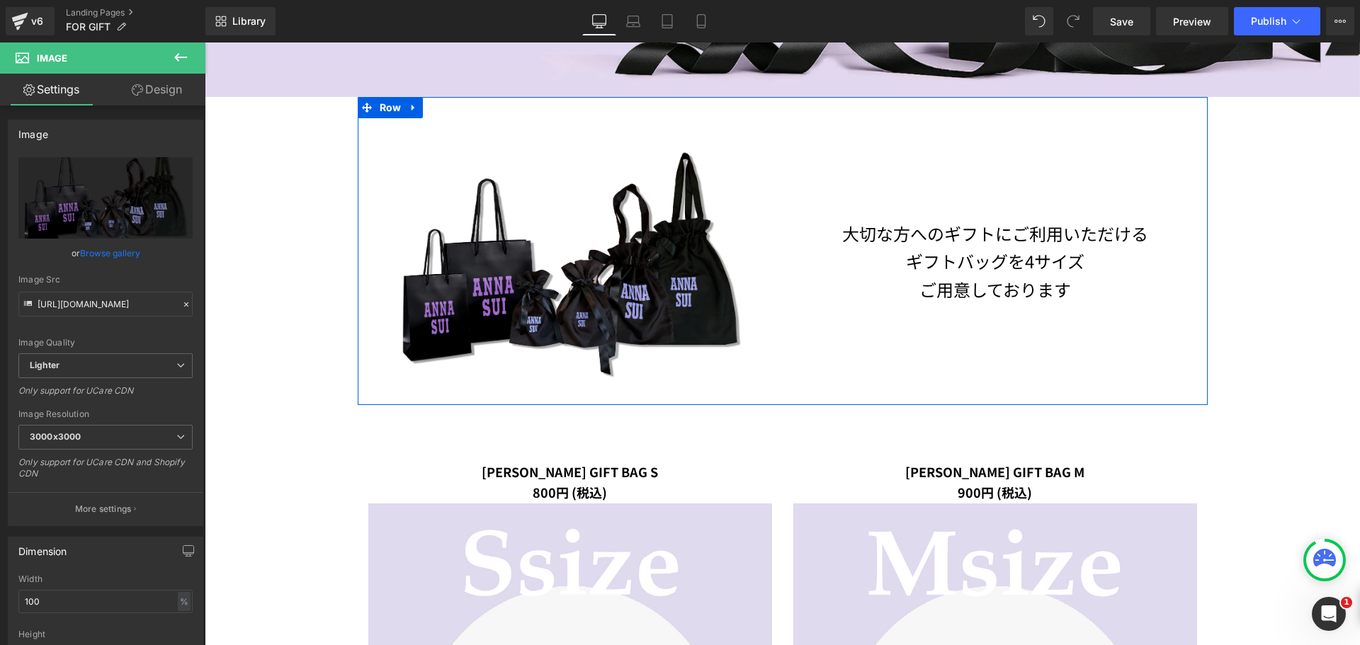
scroll to position [567, 0]
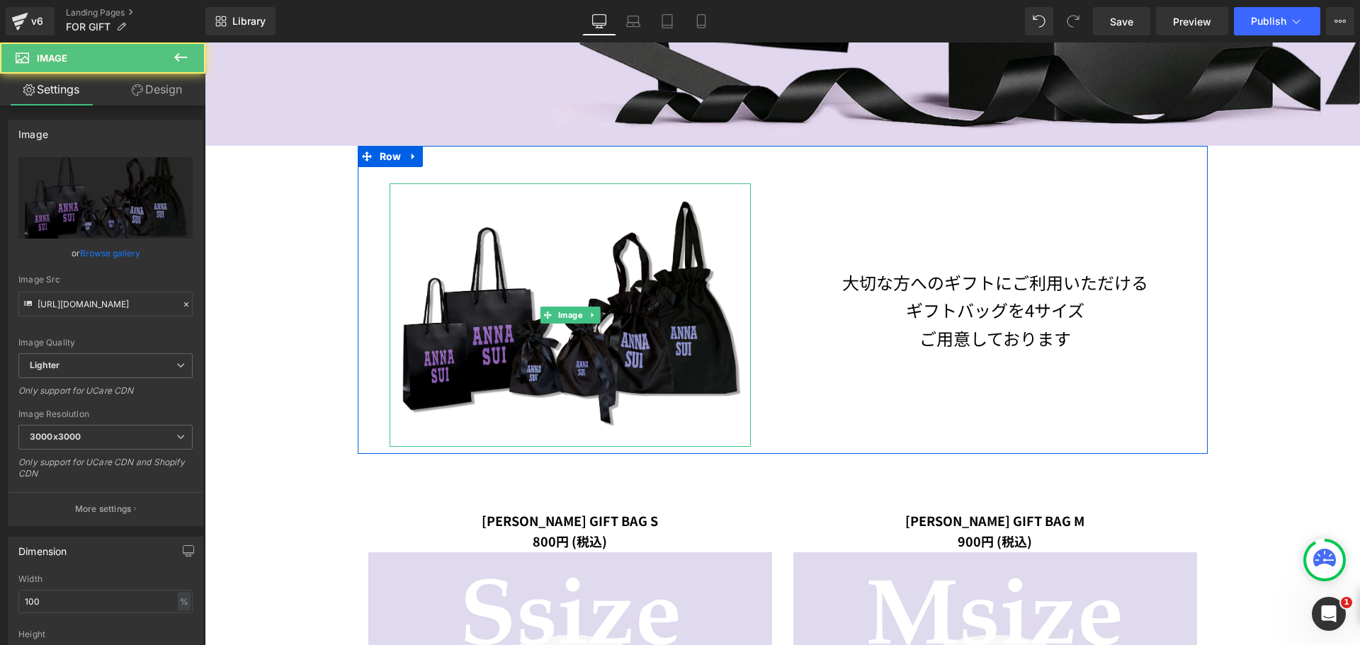
click at [470, 318] on img at bounding box center [570, 316] width 361 height 264
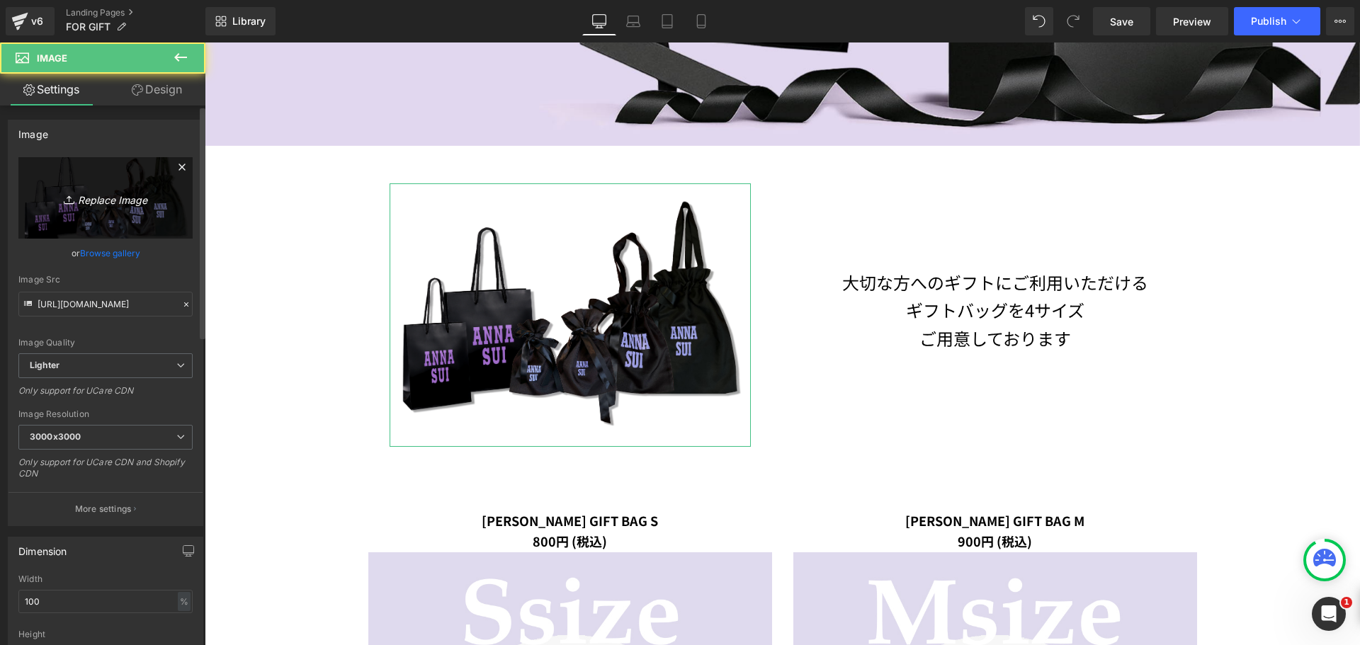
click at [101, 188] on link "Replace Image" at bounding box center [105, 197] width 174 height 81
type input "C:\fakepath\ALLBAGs.png"
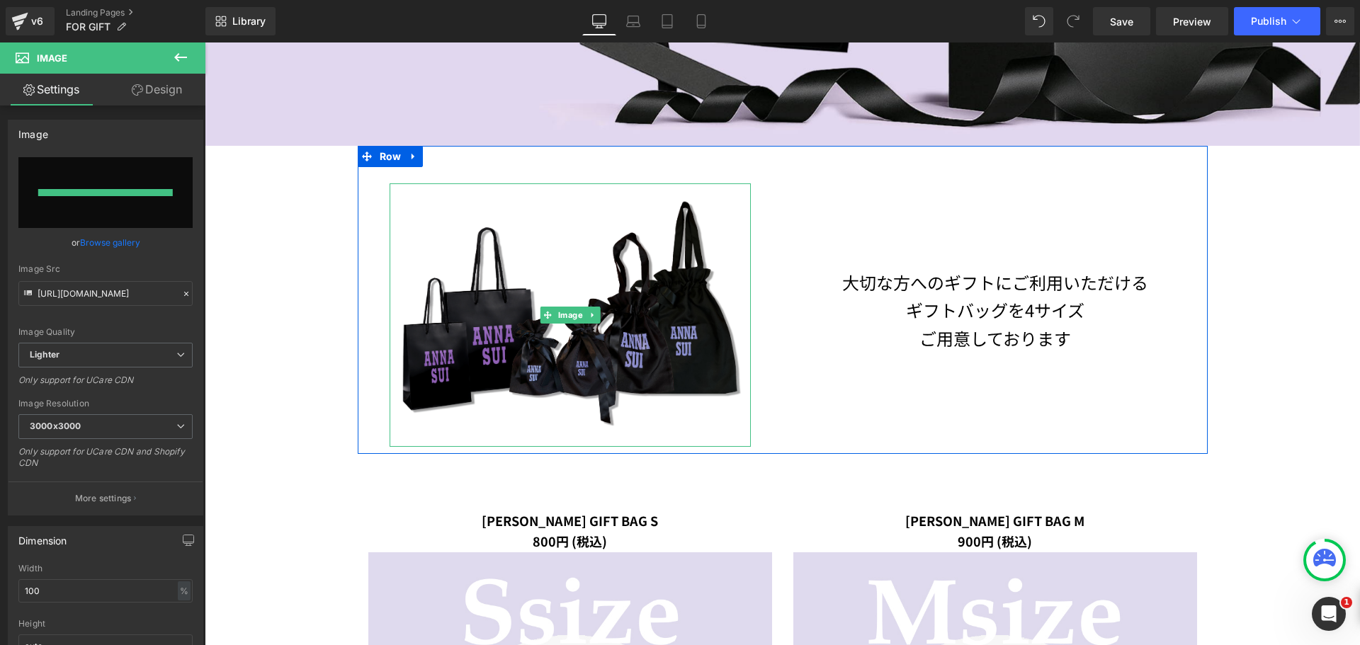
type input "https://ucarecdn.com/7ca1fc0a-3d29-40a7-845e-06aff2d12d2e/-/format/auto/-/previ…"
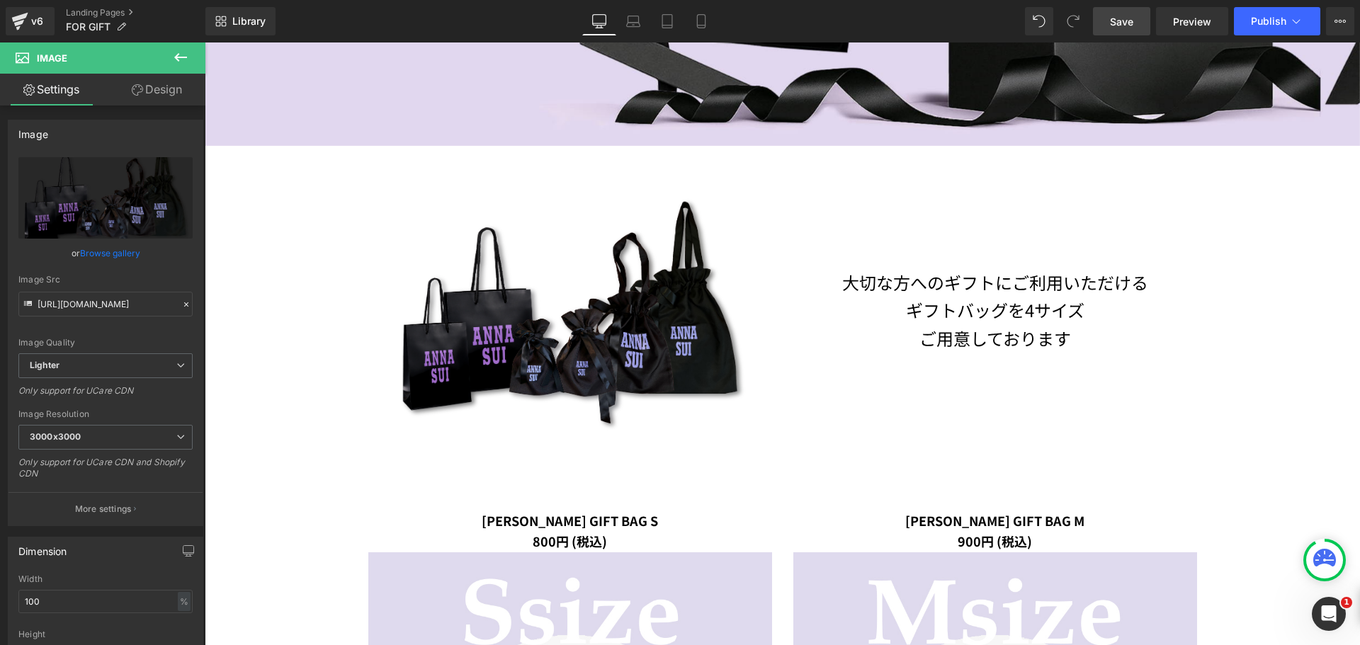
click at [1105, 18] on link "Save" at bounding box center [1121, 21] width 57 height 28
click at [1131, 28] on span "Save" at bounding box center [1121, 21] width 23 height 15
